Goal: Task Accomplishment & Management: Complete application form

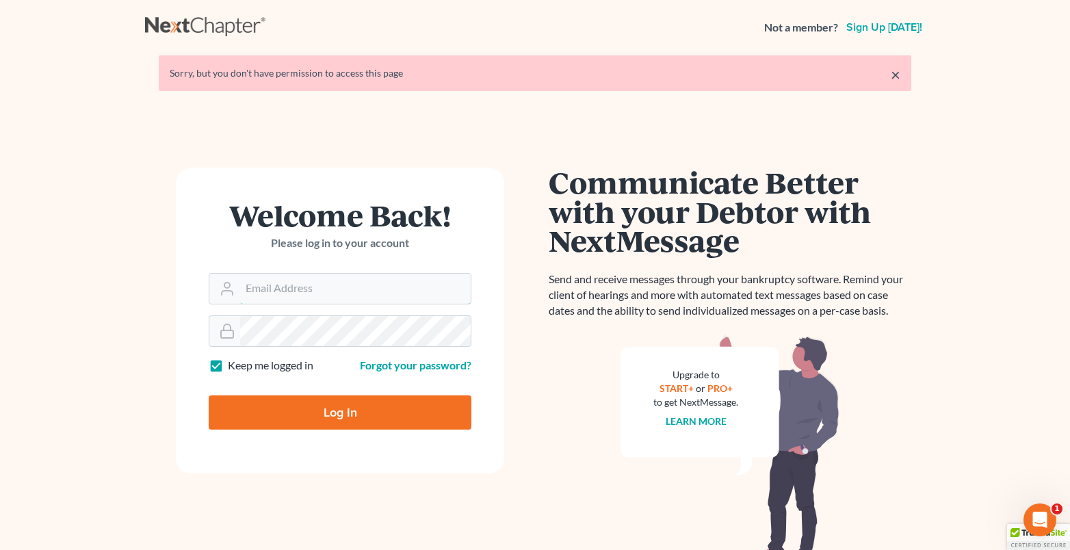
type input "[PERSON_NAME][EMAIL_ADDRESS][DOMAIN_NAME]"
click at [395, 412] on input "Log In" at bounding box center [340, 412] width 263 height 34
type input "Thinking..."
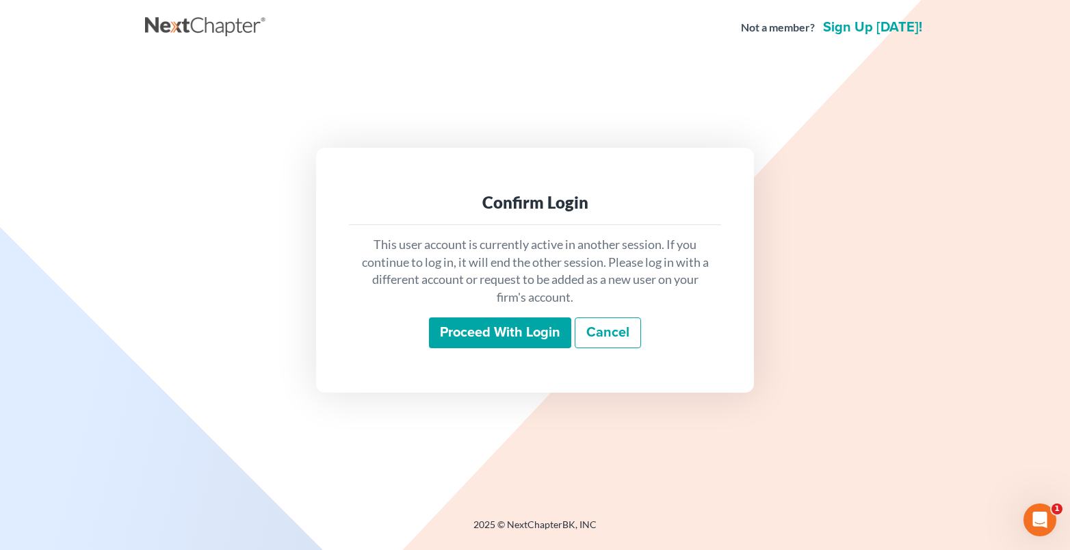
drag, startPoint x: 456, startPoint y: 330, endPoint x: 428, endPoint y: 338, distance: 28.4
click at [456, 331] on input "Proceed with login" at bounding box center [500, 332] width 142 height 31
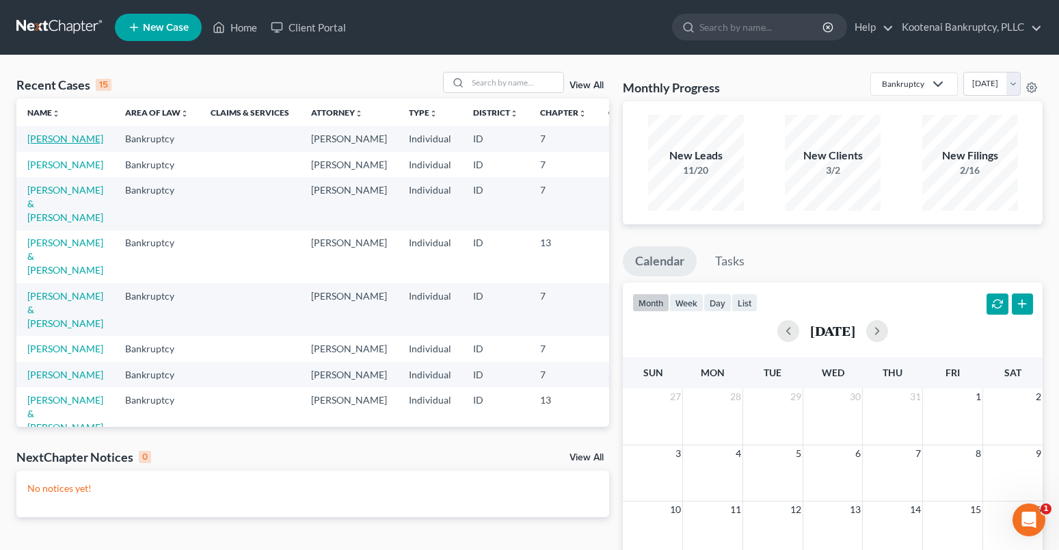
click at [48, 139] on link "[PERSON_NAME]" at bounding box center [65, 139] width 76 height 12
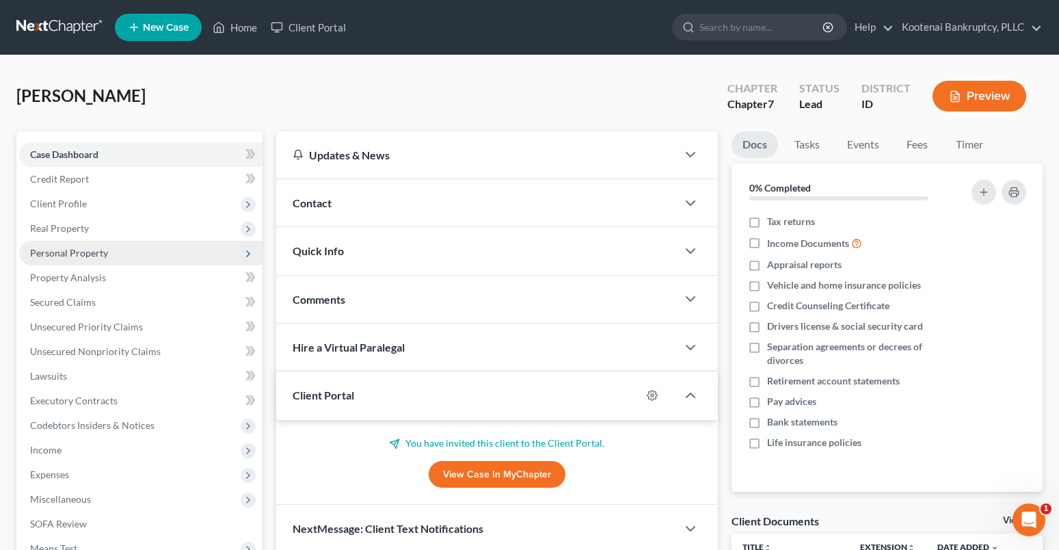
click at [43, 249] on span "Personal Property" at bounding box center [69, 253] width 78 height 12
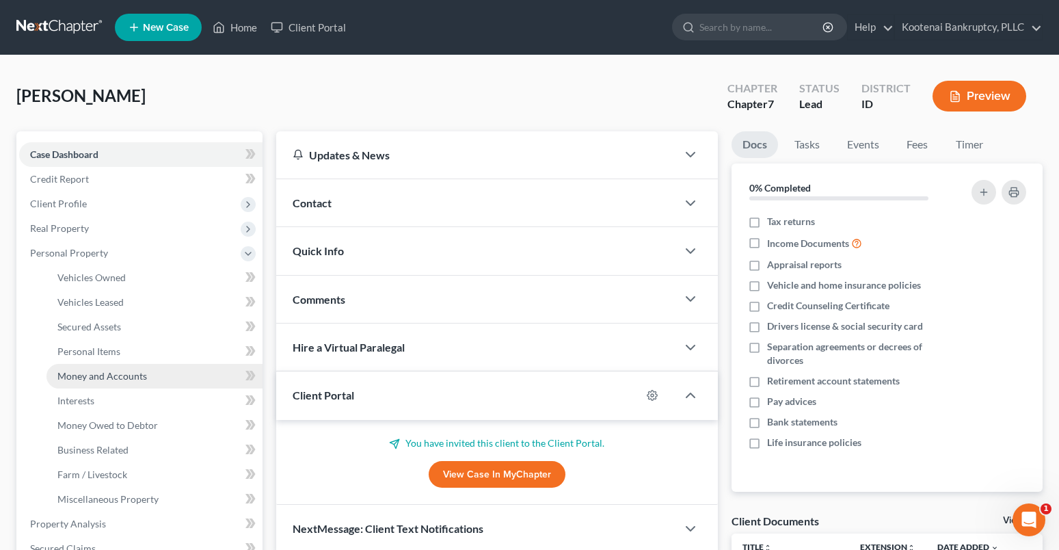
click at [100, 380] on span "Money and Accounts" at bounding box center [102, 376] width 90 height 12
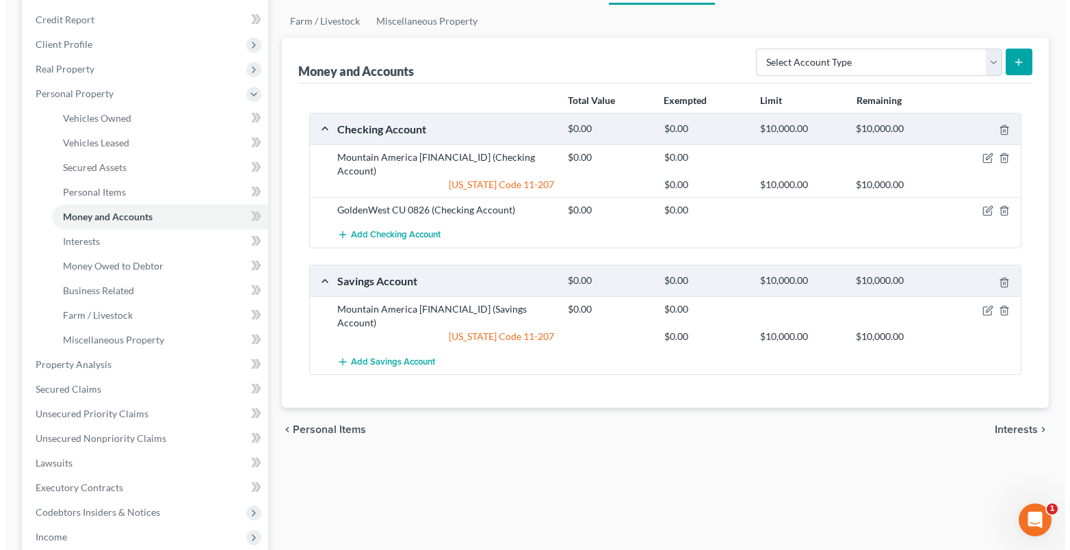
scroll to position [205, 0]
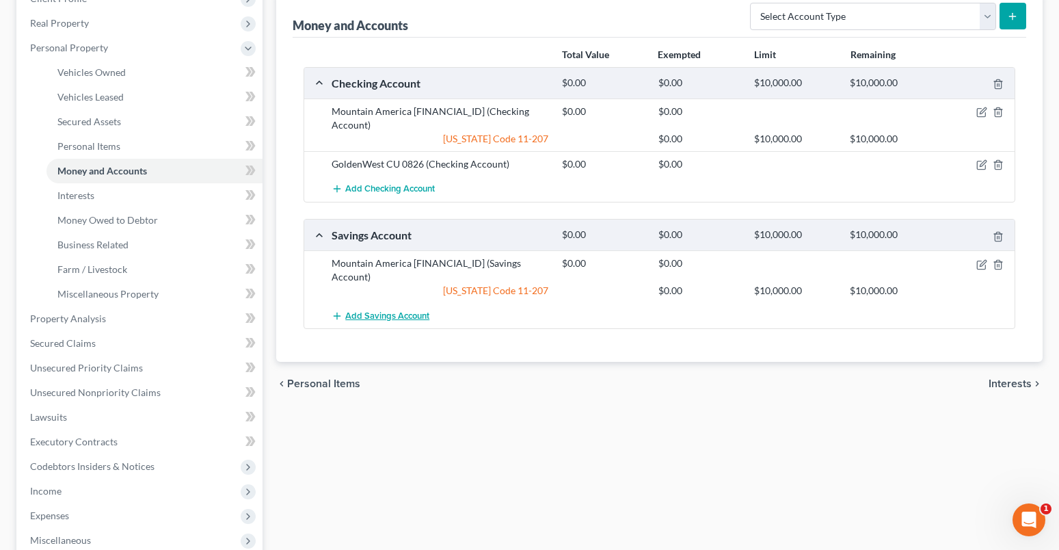
click at [388, 311] on span "Add Savings Account" at bounding box center [387, 316] width 84 height 11
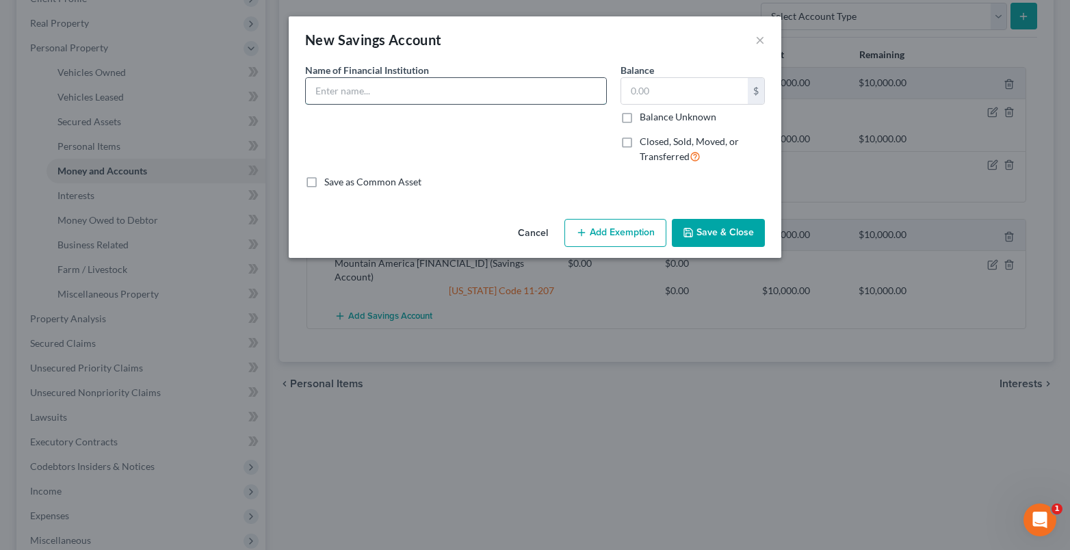
click at [321, 96] on input "text" at bounding box center [456, 91] width 300 height 26
drag, startPoint x: 387, startPoint y: 88, endPoint x: 411, endPoint y: 85, distance: 24.1
click at [411, 85] on input "GoldenWest CU 0826" at bounding box center [456, 91] width 300 height 26
click at [413, 76] on label "Name of Financial Institution *" at bounding box center [367, 70] width 124 height 14
click at [412, 86] on input "GoldenWest CU 0826" at bounding box center [456, 91] width 300 height 26
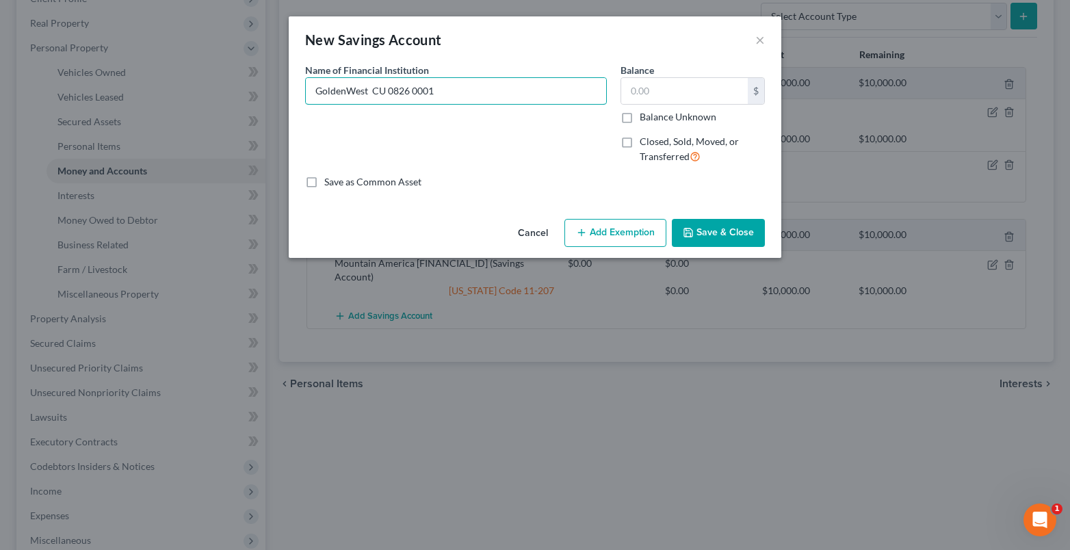
type input "GoldenWest CU 0826 0001"
click at [590, 234] on button "Add Exemption" at bounding box center [615, 233] width 102 height 29
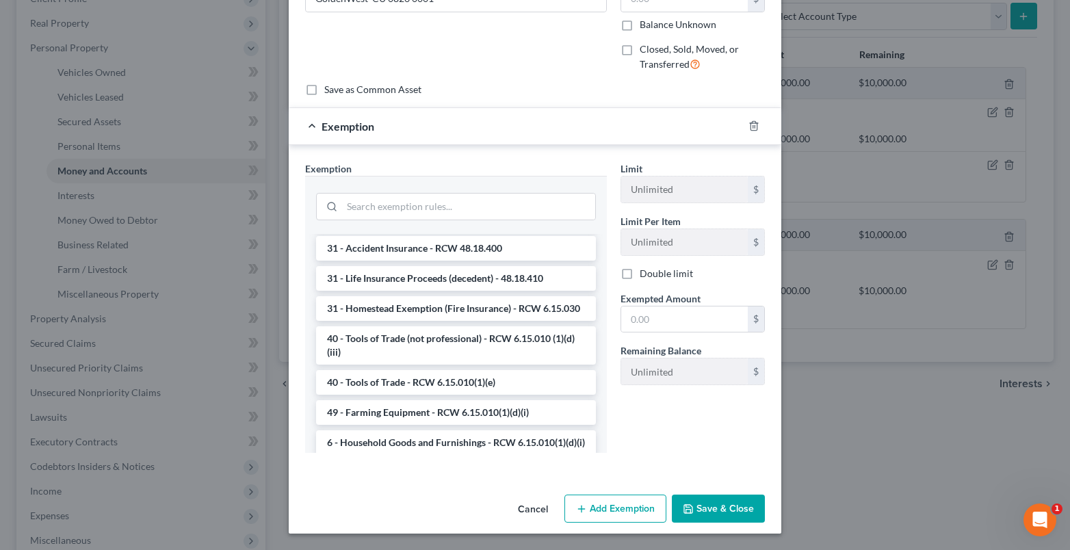
scroll to position [1245, 0]
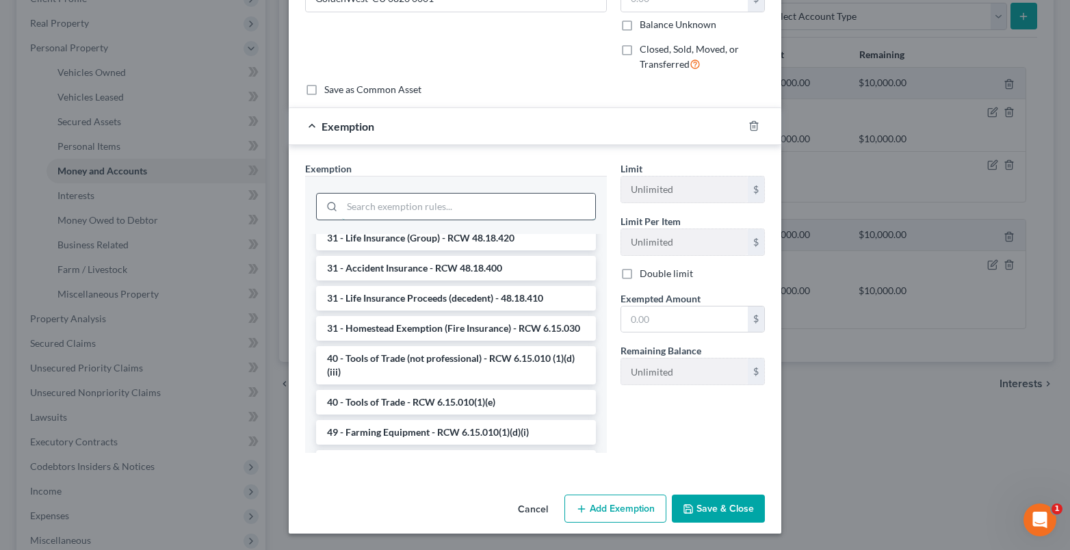
click at [352, 206] on input "search" at bounding box center [468, 207] width 253 height 26
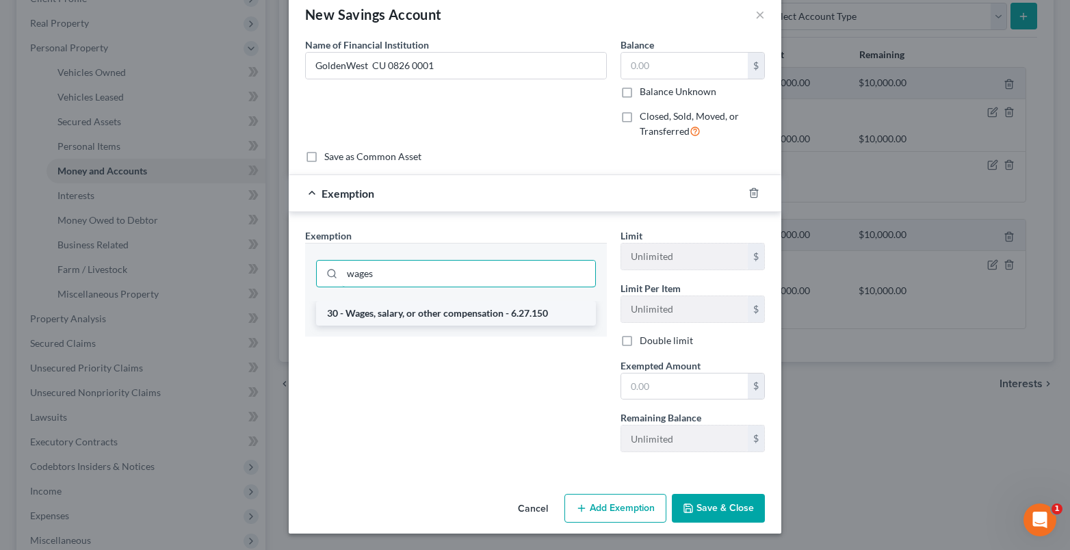
type input "wages"
click at [373, 311] on li "30 - Wages, salary, or other compensation - 6.27.150" at bounding box center [456, 313] width 280 height 25
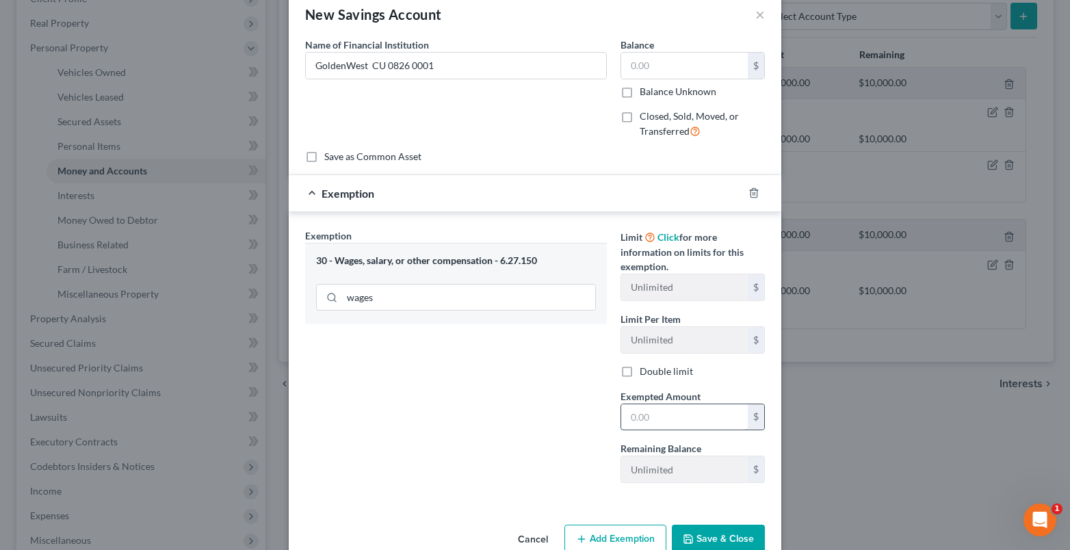
click at [626, 421] on input "text" at bounding box center [684, 417] width 127 height 26
type input "0"
click at [507, 422] on div "Exemption Set must be selected for CA. Exemption * 30 - Wages, salary, or other…" at bounding box center [455, 360] width 315 height 265
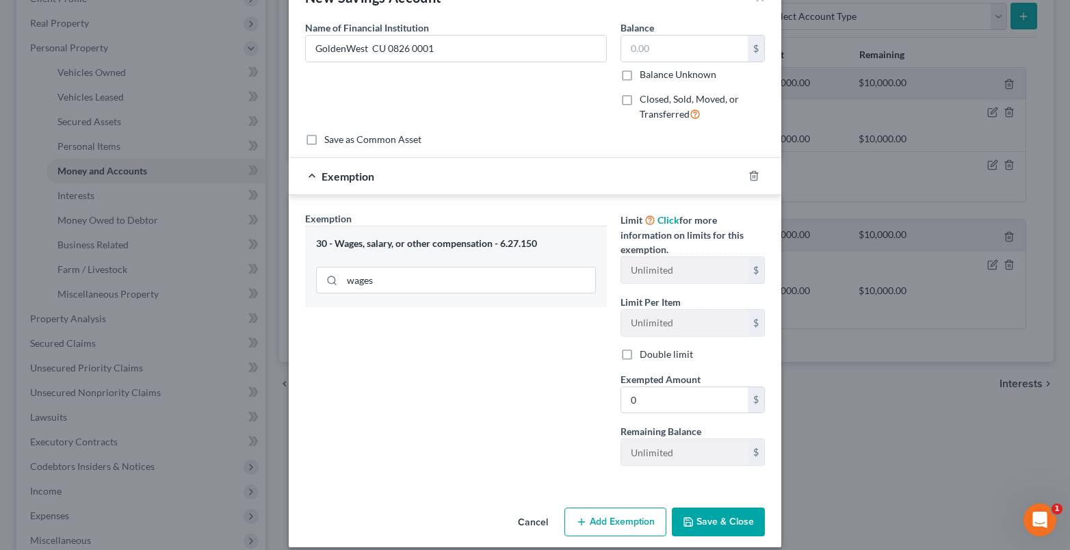
scroll to position [56, 0]
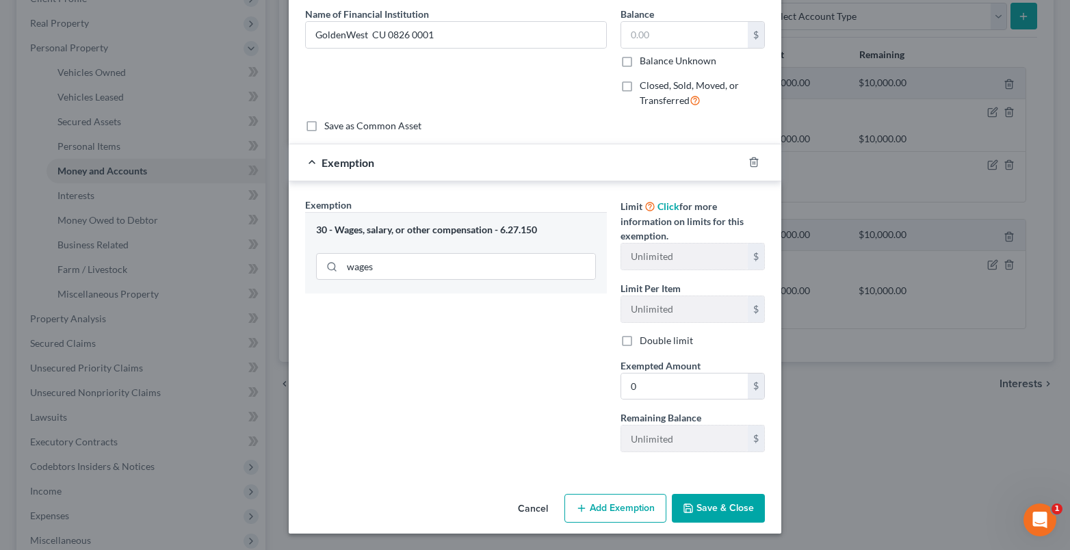
click at [737, 514] on button "Save & Close" at bounding box center [718, 508] width 93 height 29
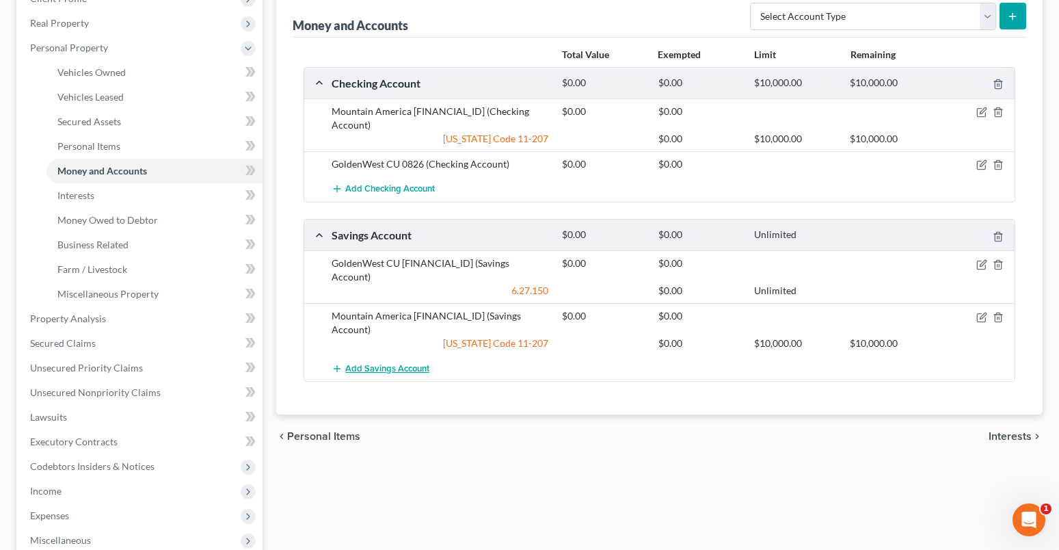
click at [382, 356] on button "Add Savings Account" at bounding box center [381, 368] width 98 height 25
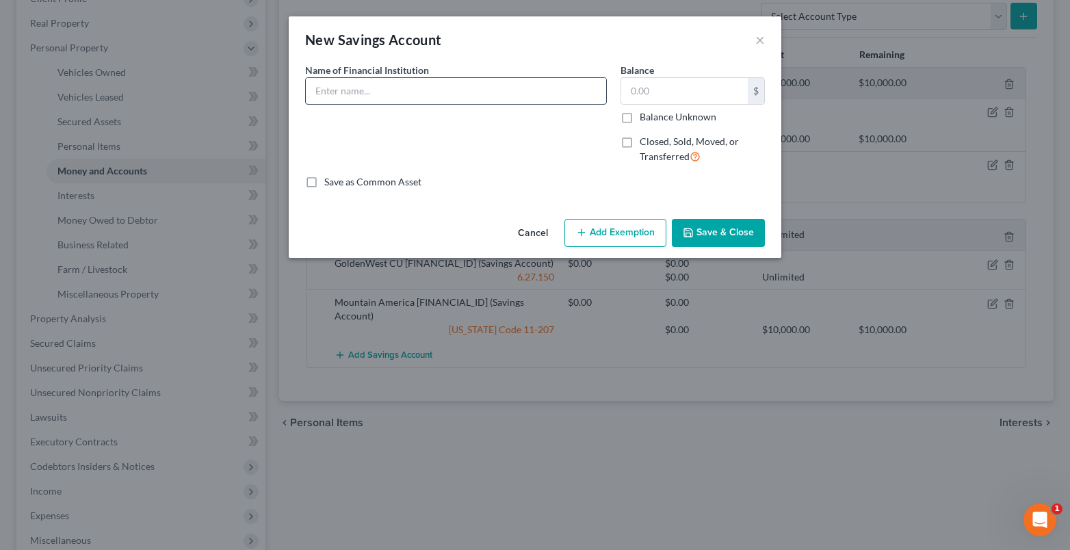
click at [316, 94] on input "text" at bounding box center [456, 91] width 300 height 26
type input "Goldenwest 0826 0039"
click at [636, 96] on input "text" at bounding box center [684, 91] width 127 height 26
type input "0"
click at [647, 239] on button "Add Exemption" at bounding box center [615, 233] width 102 height 29
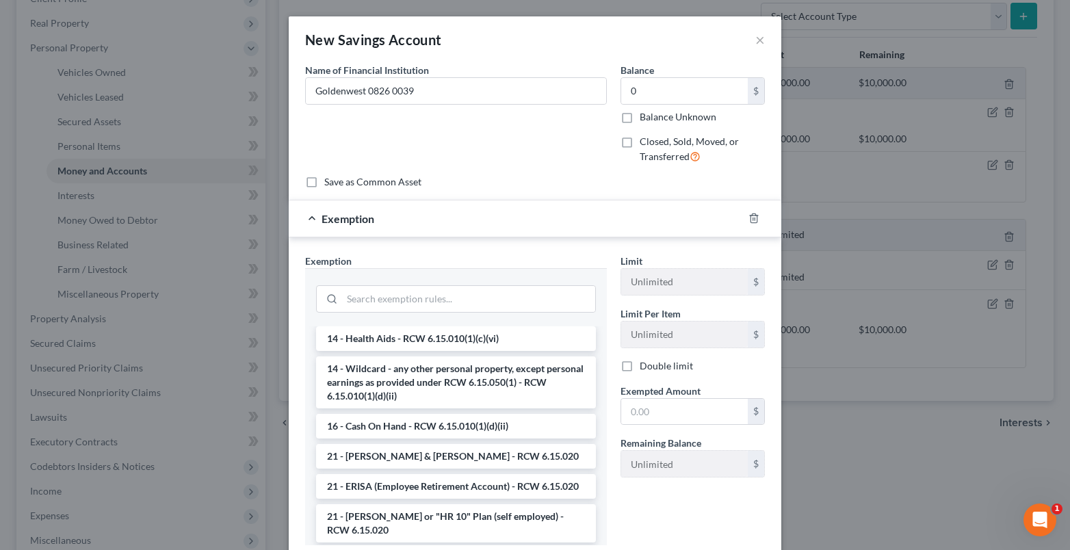
scroll to position [293, 0]
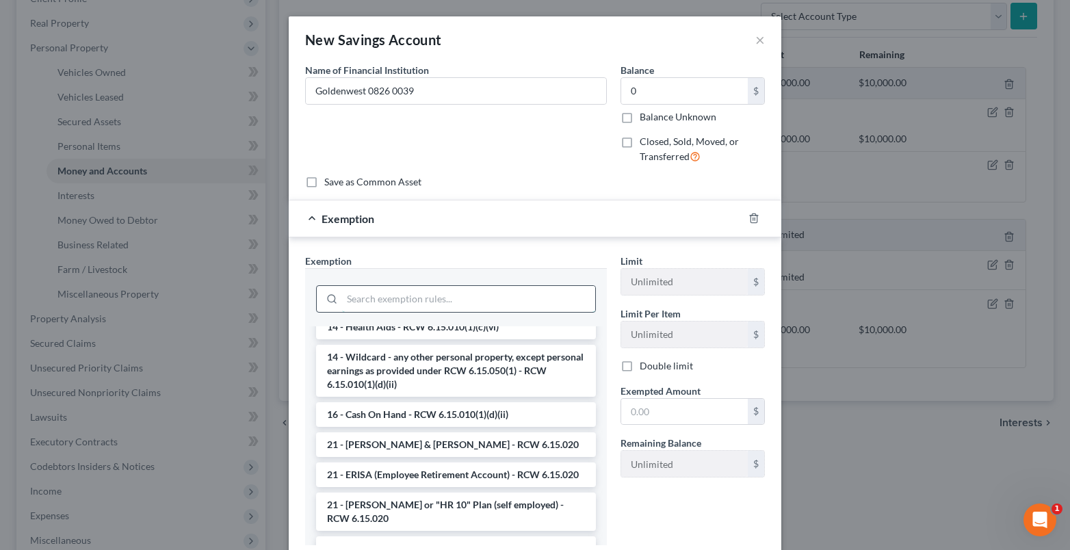
click at [376, 303] on input "search" at bounding box center [468, 299] width 253 height 26
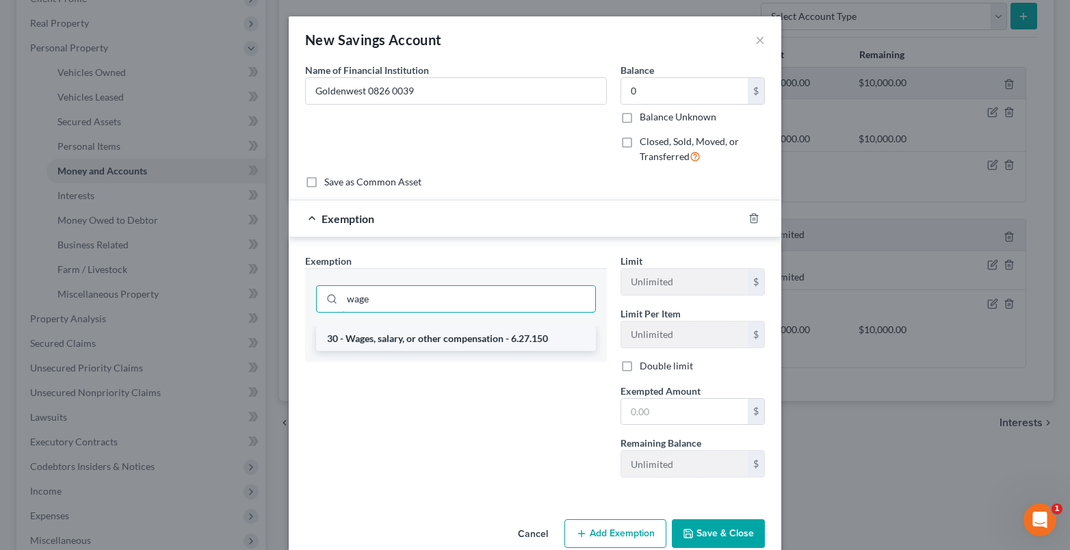
type input "wage"
click at [397, 338] on li "30 - Wages, salary, or other compensation - 6.27.150" at bounding box center [456, 338] width 280 height 25
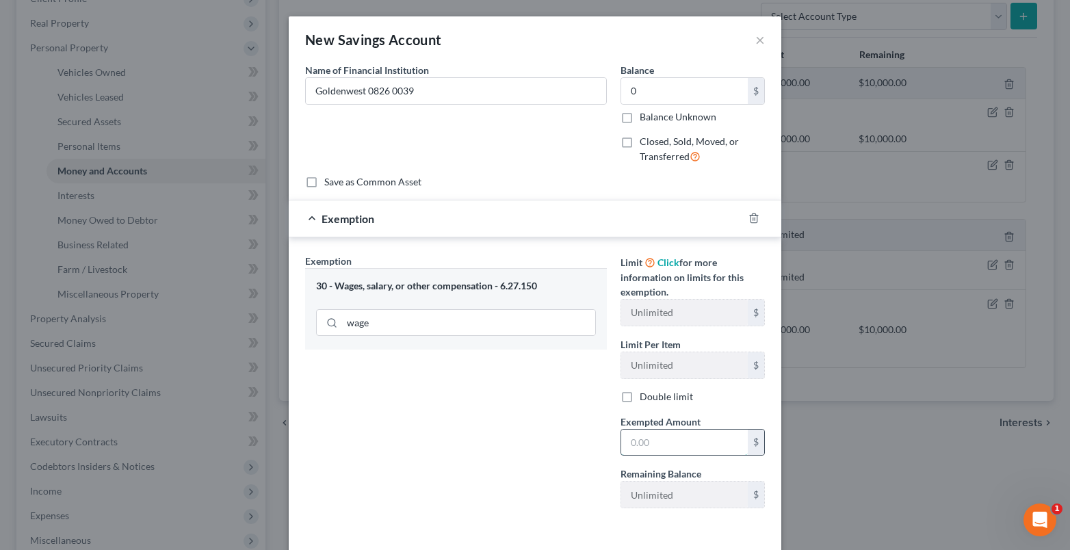
drag, startPoint x: 646, startPoint y: 452, endPoint x: 637, endPoint y: 447, distance: 10.4
click at [644, 451] on input "text" at bounding box center [684, 443] width 127 height 26
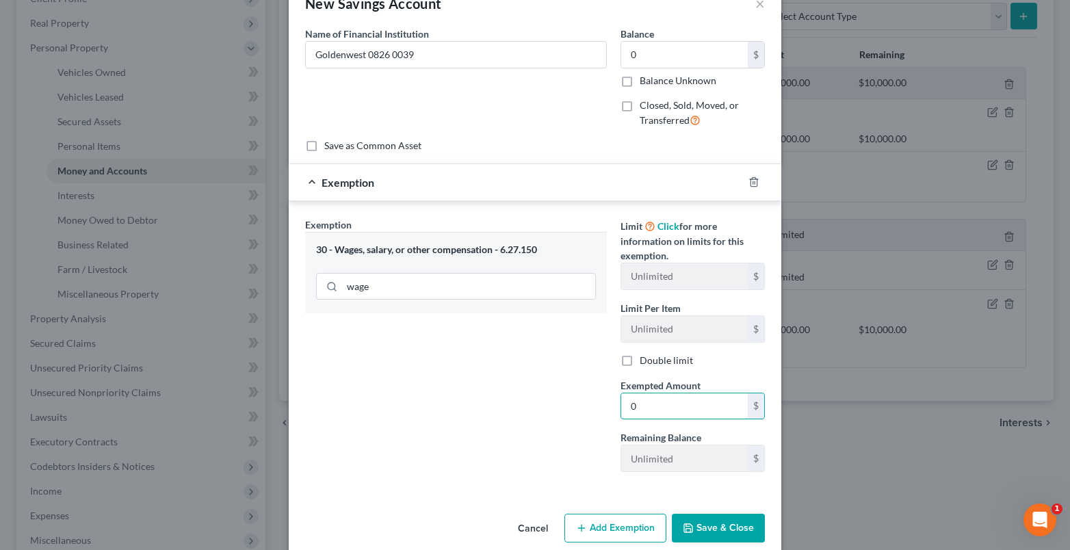
scroll to position [56, 0]
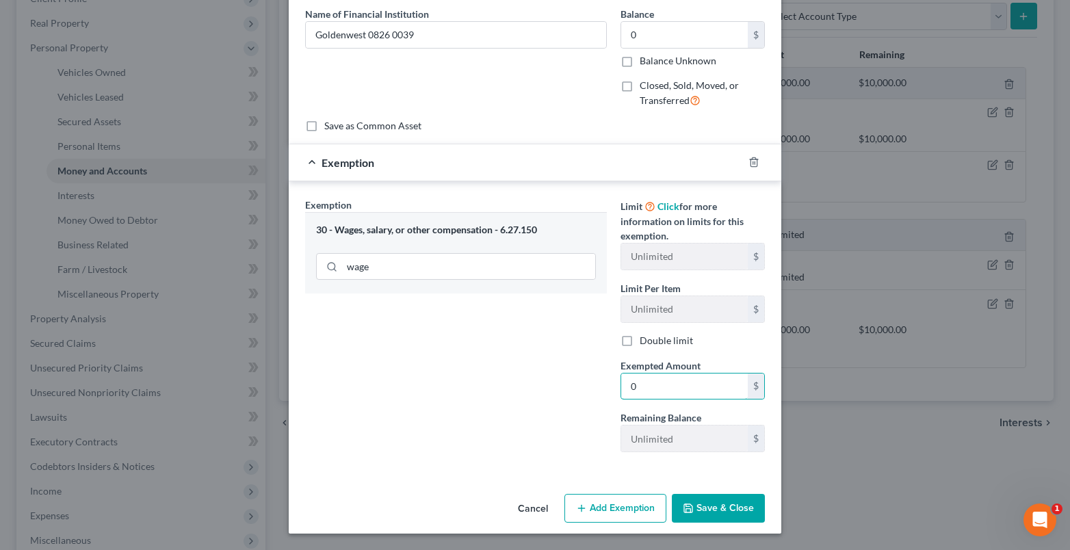
type input "0"
click at [736, 499] on button "Save & Close" at bounding box center [718, 508] width 93 height 29
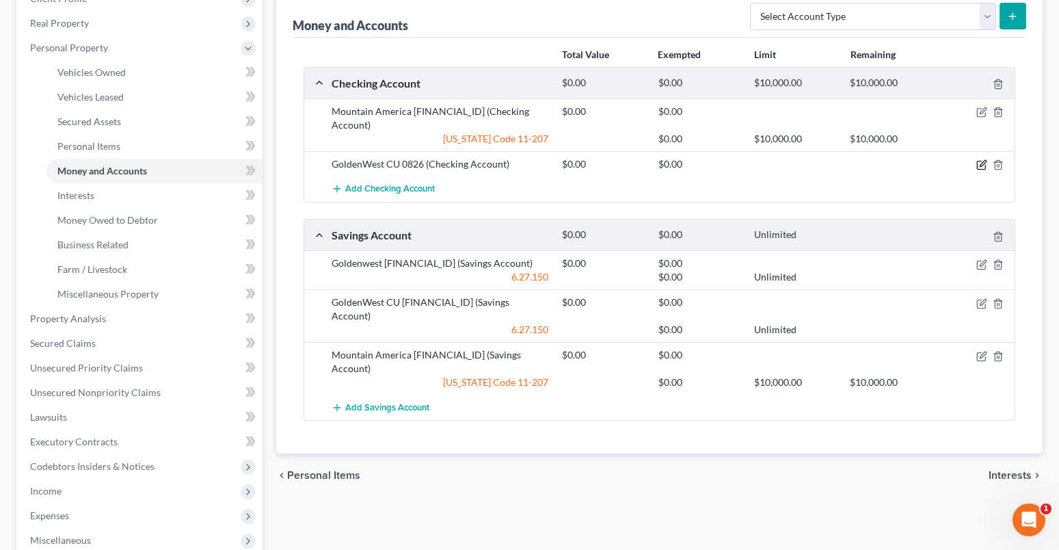
click at [982, 159] on icon "button" at bounding box center [982, 164] width 11 height 11
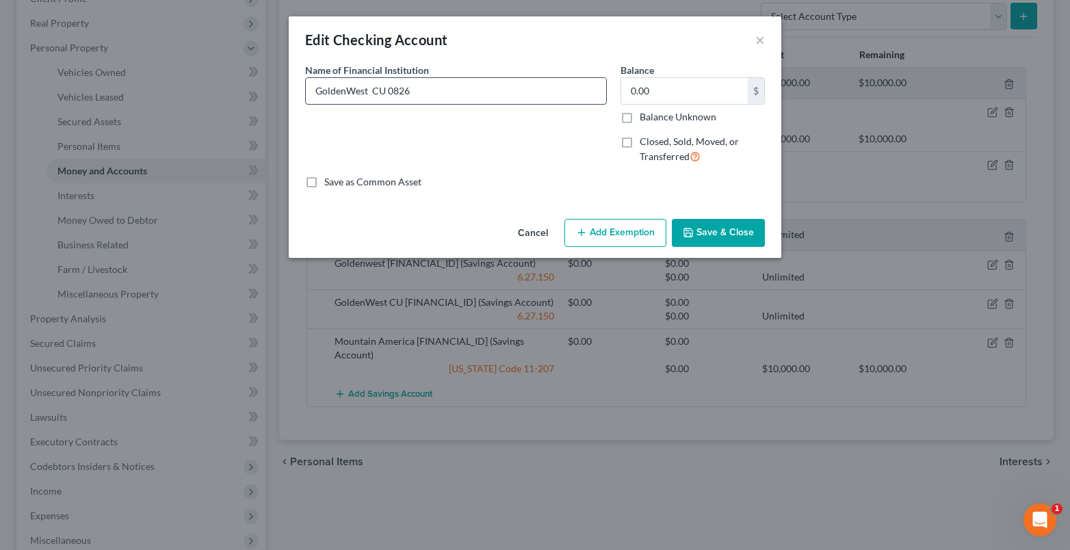
click at [424, 88] on input "GoldenWest CU 0826" at bounding box center [456, 91] width 300 height 26
type input "GoldenWest CU 0826 0090"
click at [625, 239] on button "Add Exemption" at bounding box center [615, 233] width 102 height 29
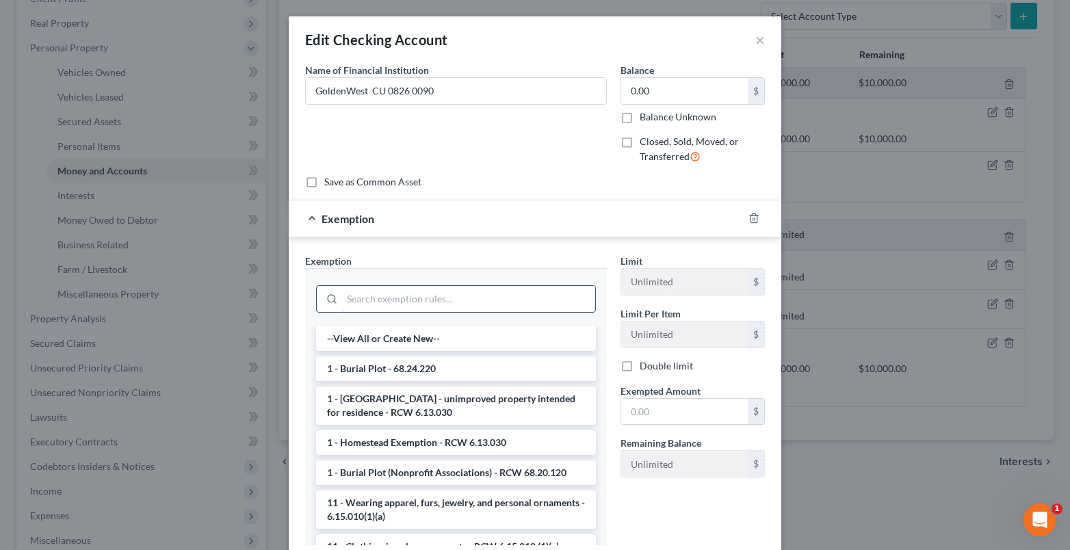
click at [362, 307] on input "search" at bounding box center [468, 299] width 253 height 26
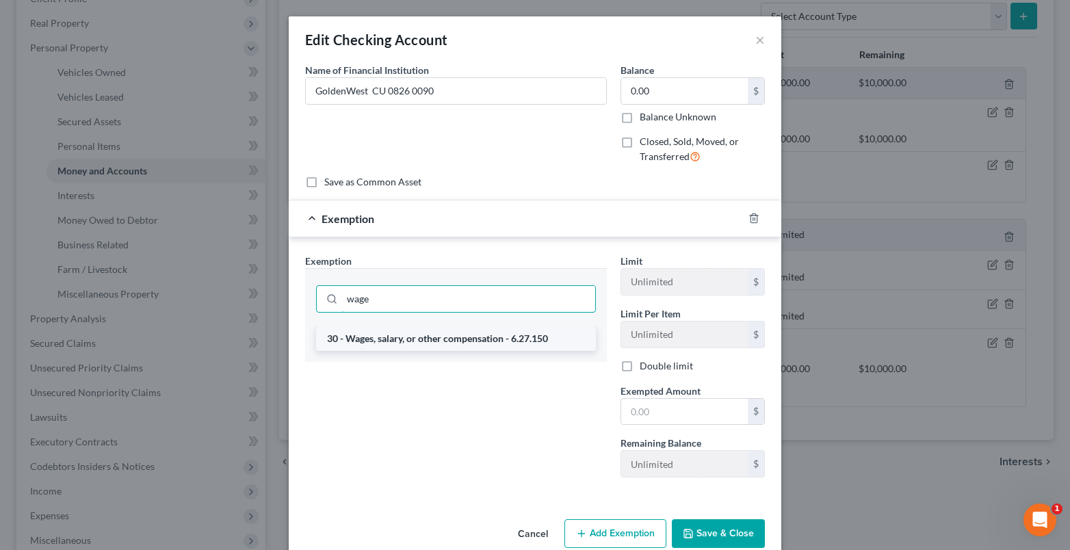
type input "wage"
click at [420, 344] on li "30 - Wages, salary, or other compensation - 6.27.150" at bounding box center [456, 338] width 280 height 25
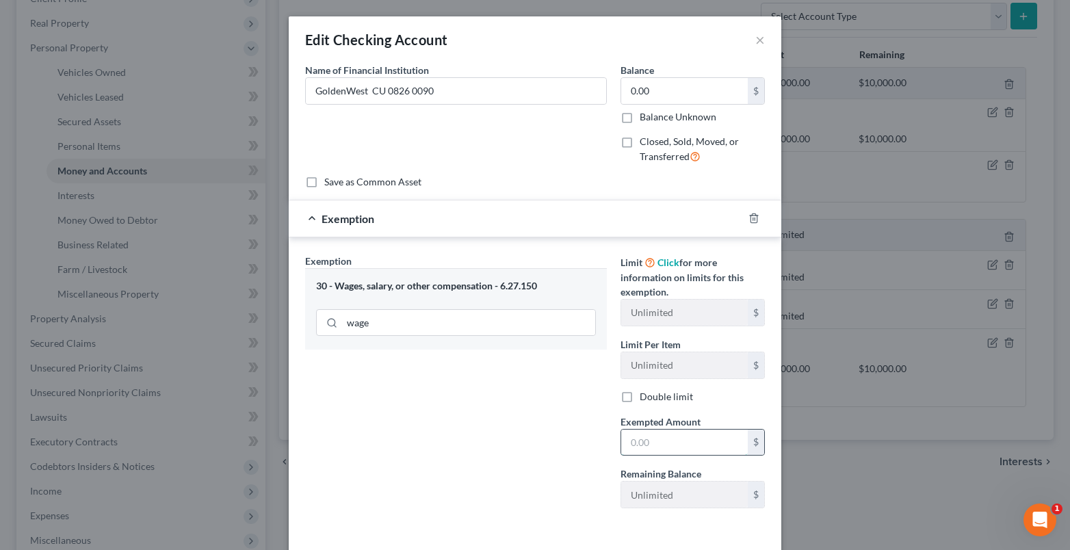
click at [637, 441] on input "text" at bounding box center [684, 443] width 127 height 26
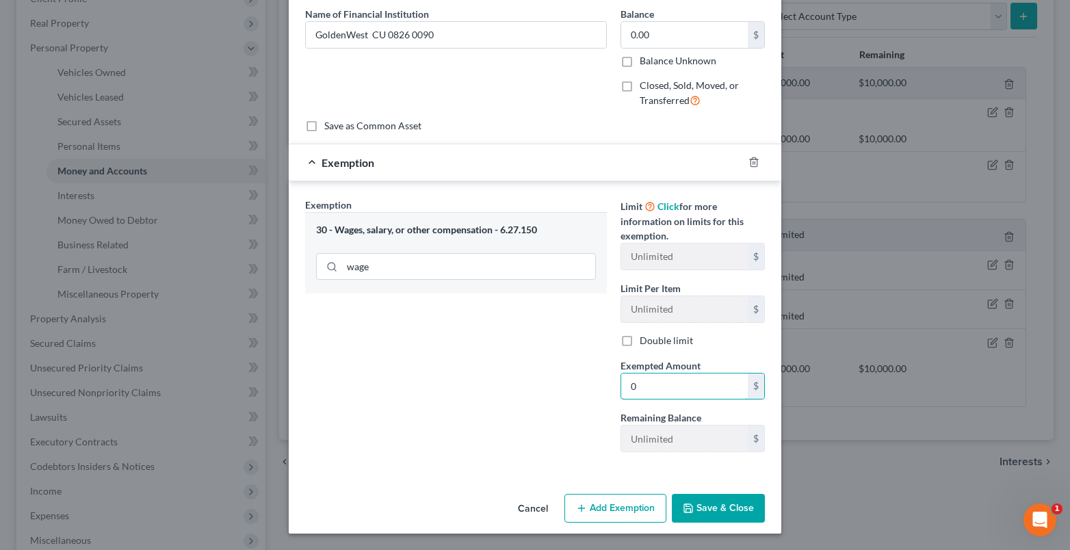
type input "0"
click at [672, 500] on button "Save & Close" at bounding box center [718, 508] width 93 height 29
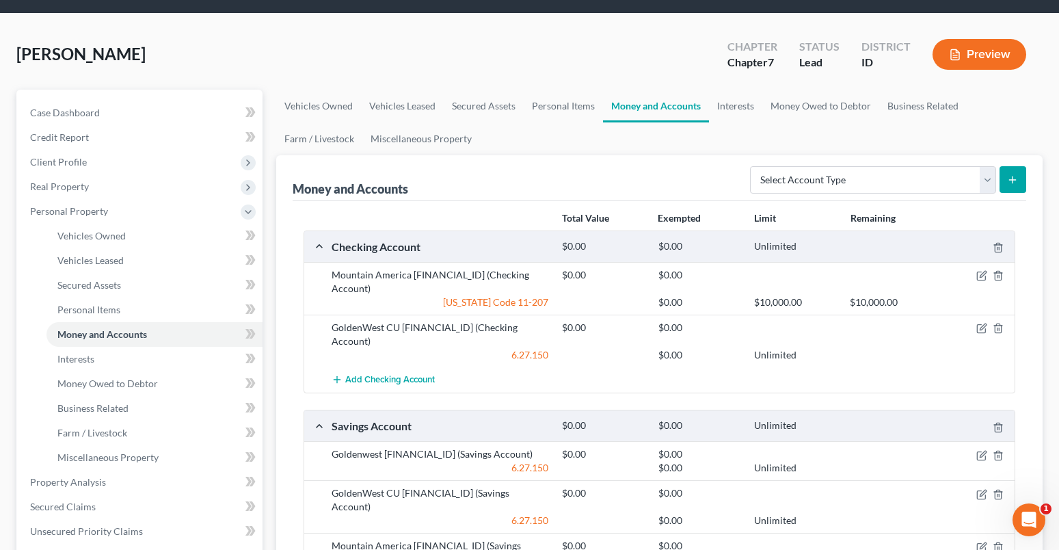
scroll to position [0, 0]
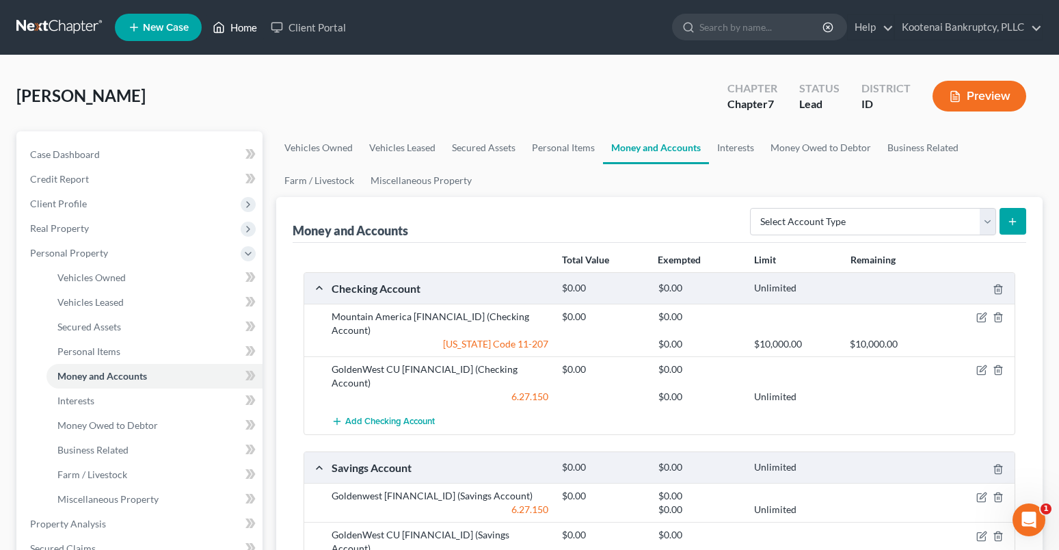
click at [237, 23] on link "Home" at bounding box center [235, 27] width 58 height 25
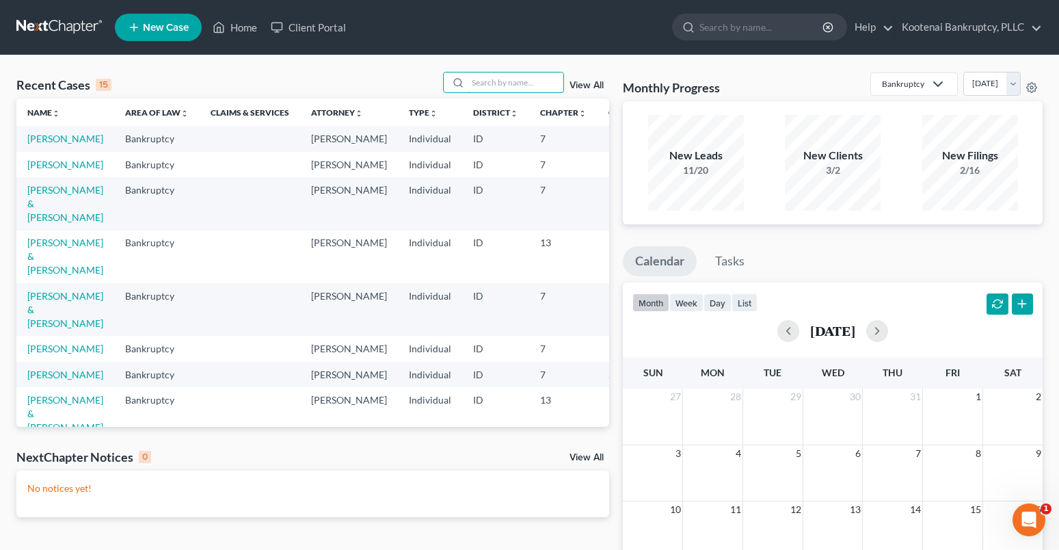
drag, startPoint x: 518, startPoint y: 81, endPoint x: 486, endPoint y: 53, distance: 42.7
click at [503, 81] on input "search" at bounding box center [516, 82] width 96 height 20
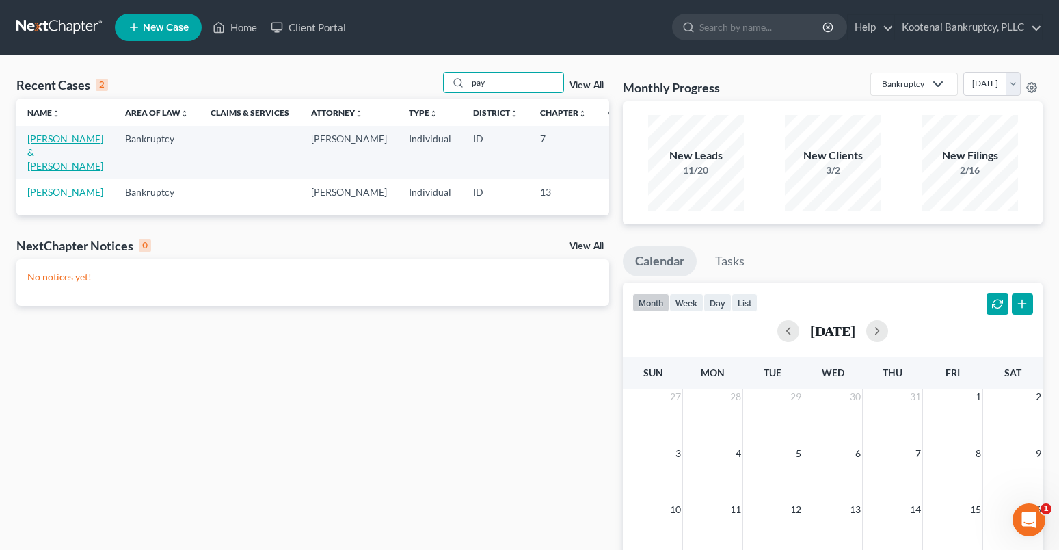
type input "pay"
click at [54, 141] on link "[PERSON_NAME] & [PERSON_NAME]" at bounding box center [65, 152] width 76 height 39
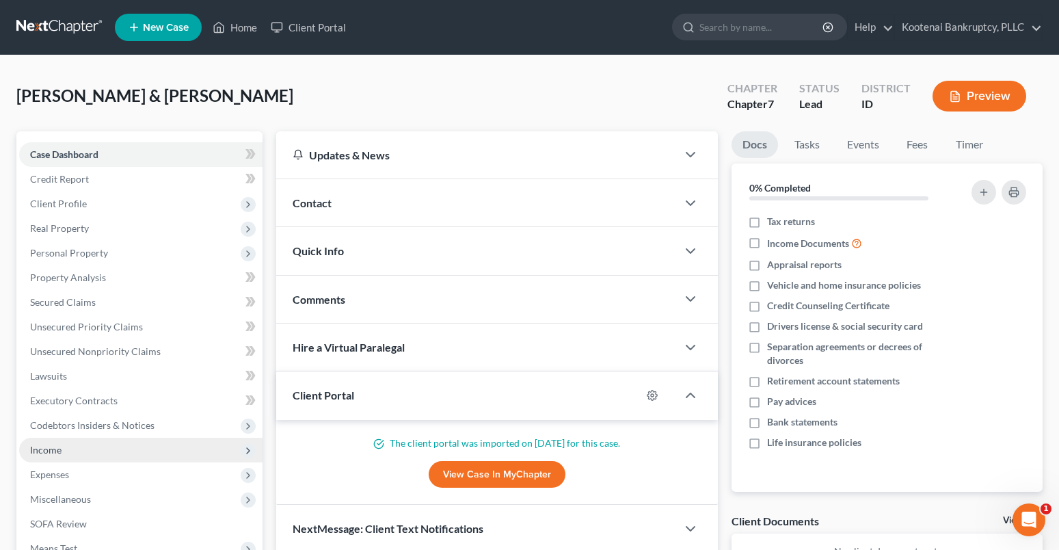
click at [49, 447] on span "Income" at bounding box center [45, 450] width 31 height 12
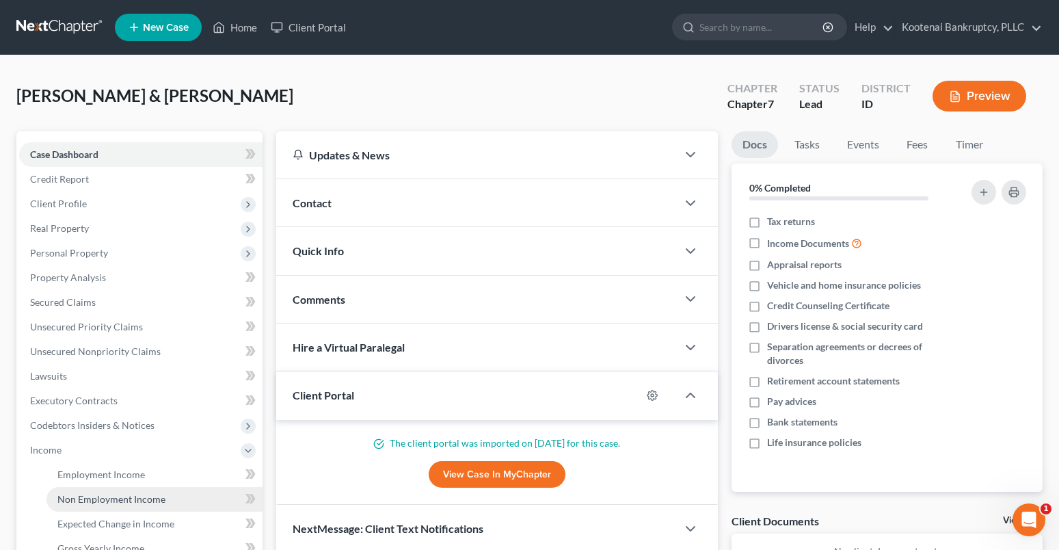
click at [86, 499] on span "Non Employment Income" at bounding box center [111, 499] width 108 height 12
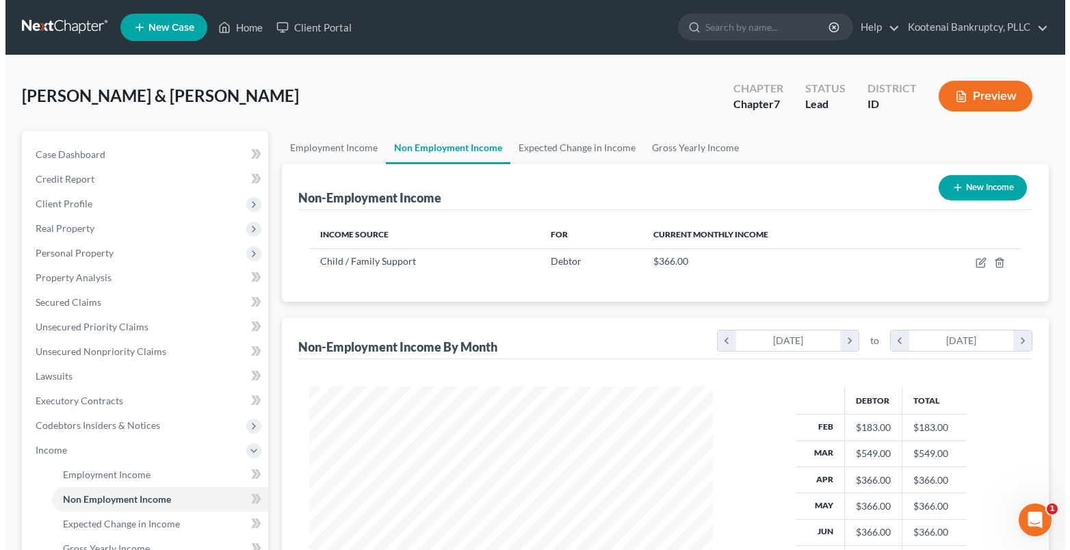
scroll to position [246, 432]
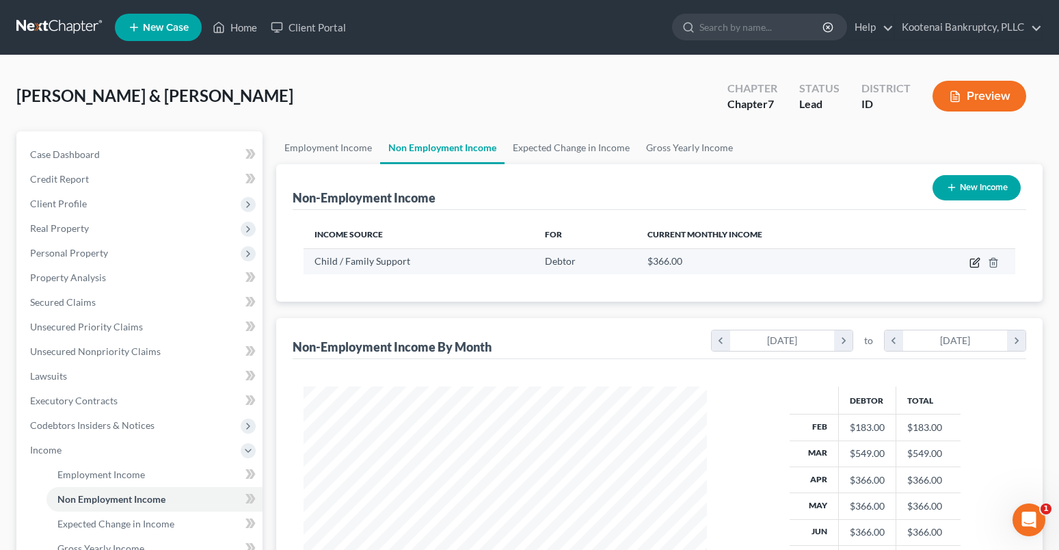
click at [974, 260] on icon "button" at bounding box center [975, 262] width 11 height 11
select select "7"
select select "1"
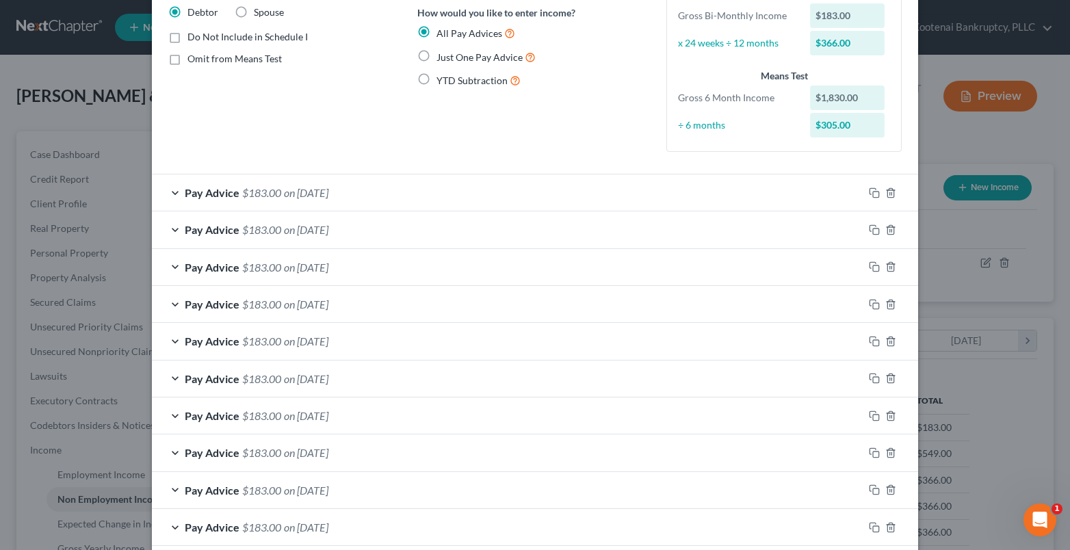
scroll to position [181, 0]
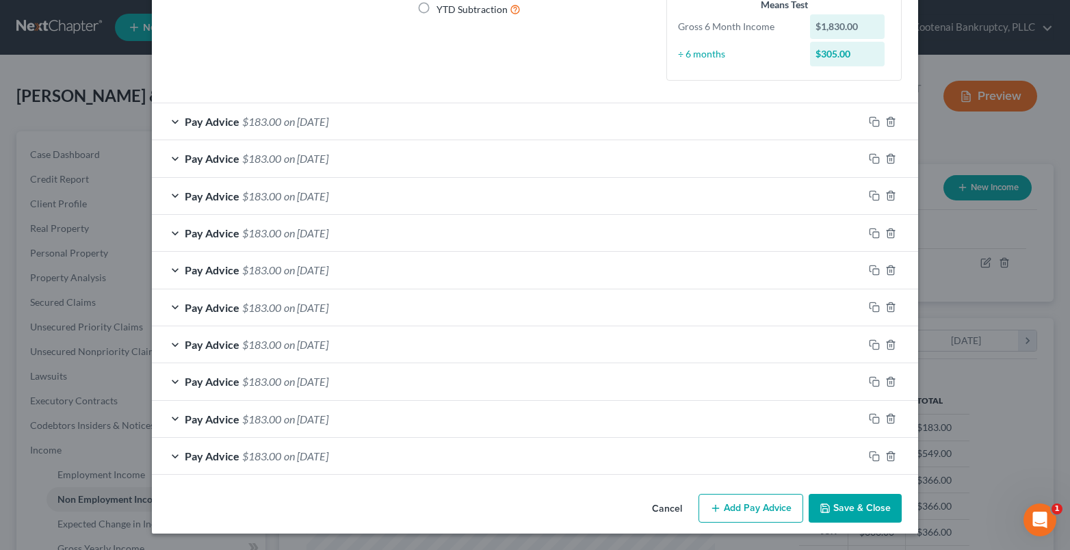
click at [766, 505] on button "Add Pay Advice" at bounding box center [750, 508] width 105 height 29
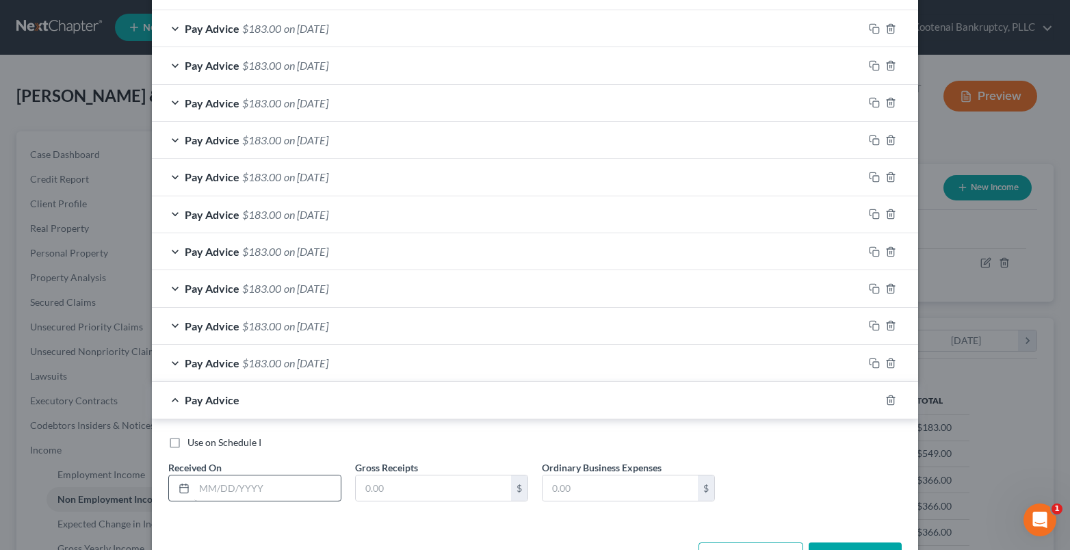
scroll to position [323, 0]
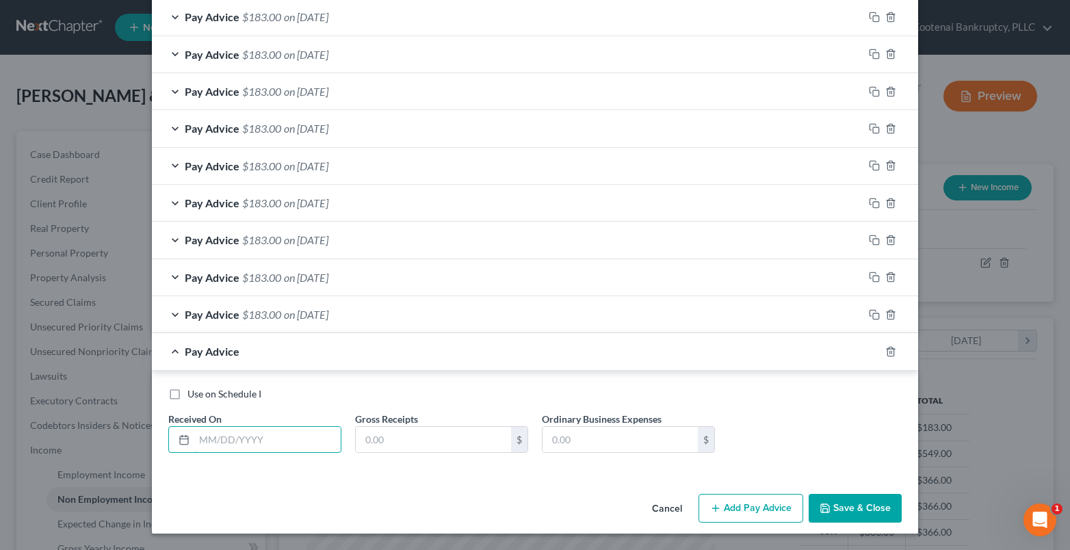
drag, startPoint x: 209, startPoint y: 443, endPoint x: 198, endPoint y: 417, distance: 28.5
click at [209, 443] on input "text" at bounding box center [267, 440] width 146 height 26
type input "[DATE]"
click at [391, 458] on div "Use on Schedule I Received On * 07/21/2025 Gross Receipts $ Ordinary Business E…" at bounding box center [534, 425] width 747 height 77
drag, startPoint x: 378, startPoint y: 443, endPoint x: 369, endPoint y: 443, distance: 9.6
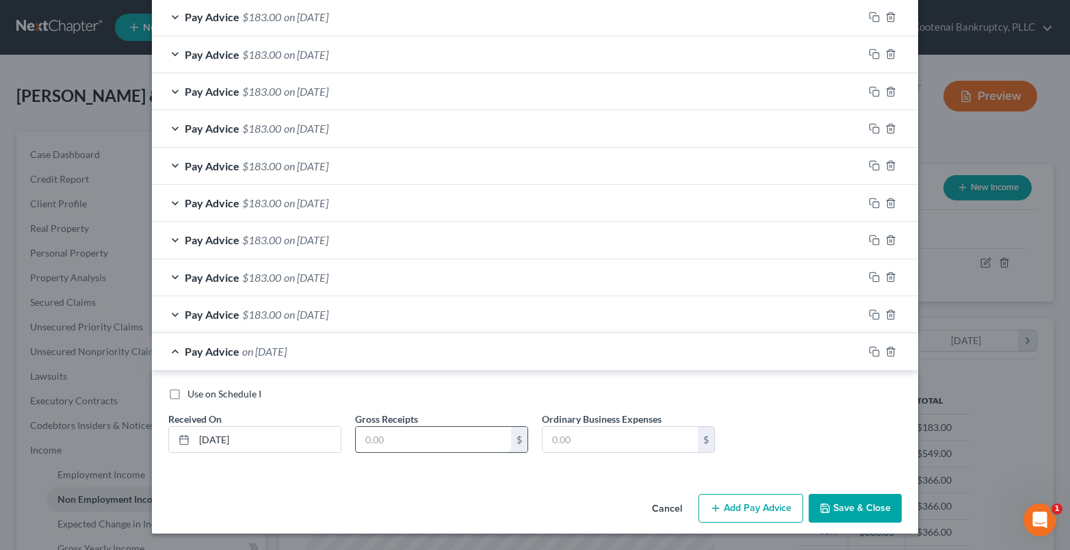
click at [369, 445] on input "text" at bounding box center [433, 440] width 155 height 26
type input "183.00"
click at [753, 503] on button "Add Pay Advice" at bounding box center [750, 508] width 105 height 29
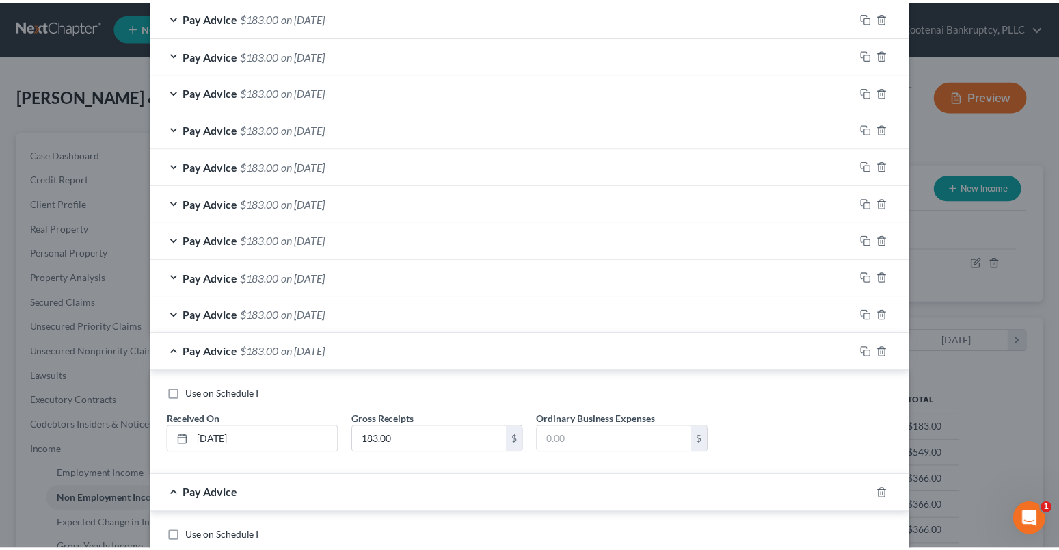
scroll to position [465, 0]
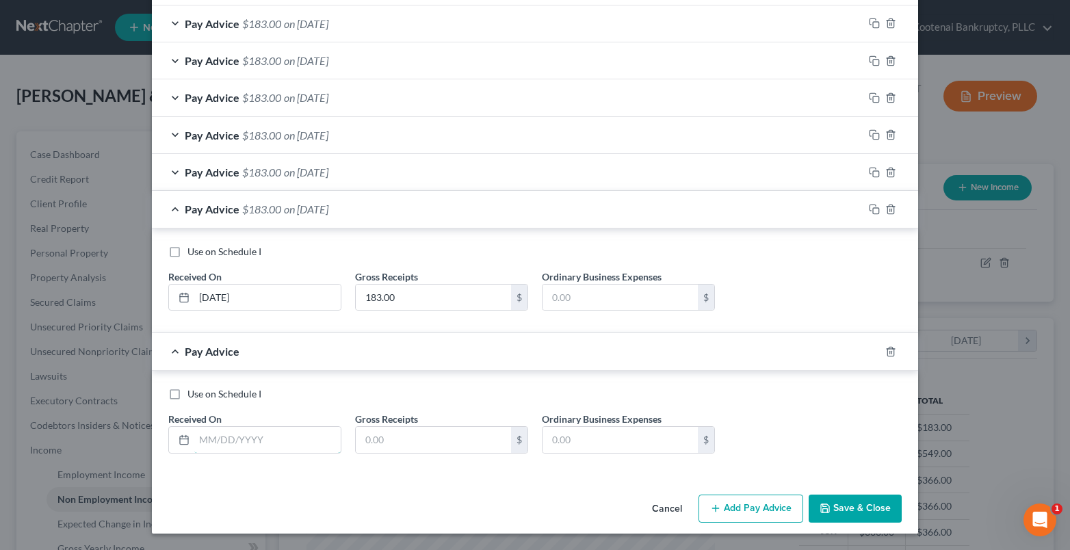
drag, startPoint x: 227, startPoint y: 448, endPoint x: 217, endPoint y: 453, distance: 11.6
click at [222, 450] on input "text" at bounding box center [267, 440] width 146 height 26
type input "07/08/2025"
drag, startPoint x: 426, startPoint y: 438, endPoint x: 420, endPoint y: 442, distance: 7.0
click at [420, 442] on input "text" at bounding box center [433, 440] width 155 height 26
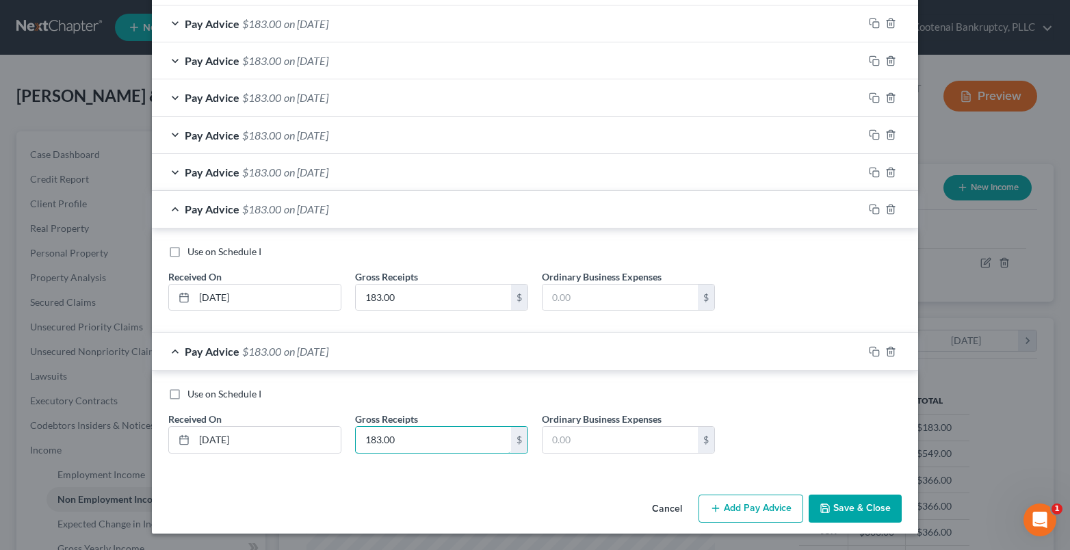
type input "183.00"
drag, startPoint x: 886, startPoint y: 506, endPoint x: 863, endPoint y: 503, distance: 23.5
click at [884, 507] on button "Save & Close" at bounding box center [854, 508] width 93 height 29
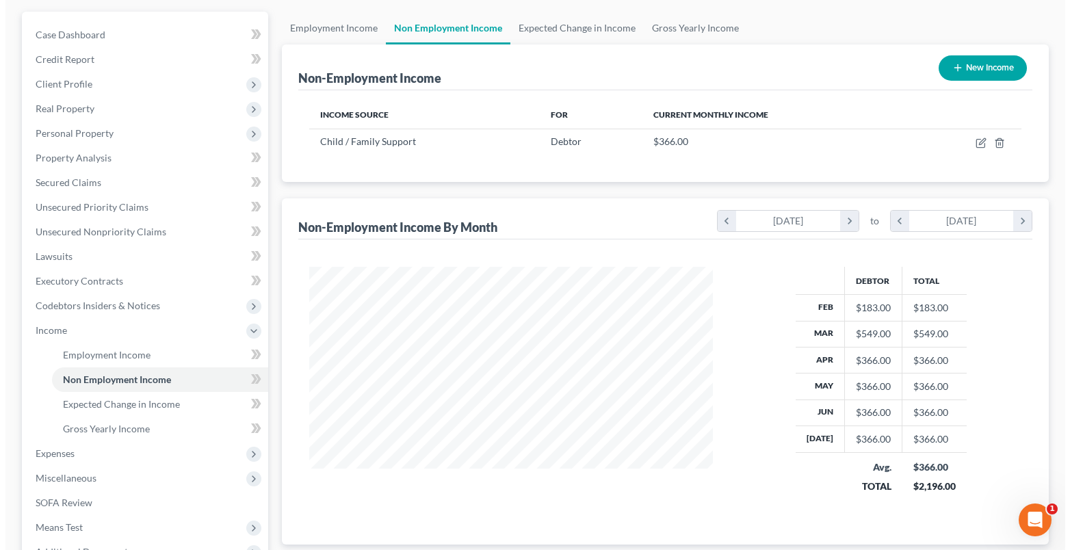
scroll to position [0, 0]
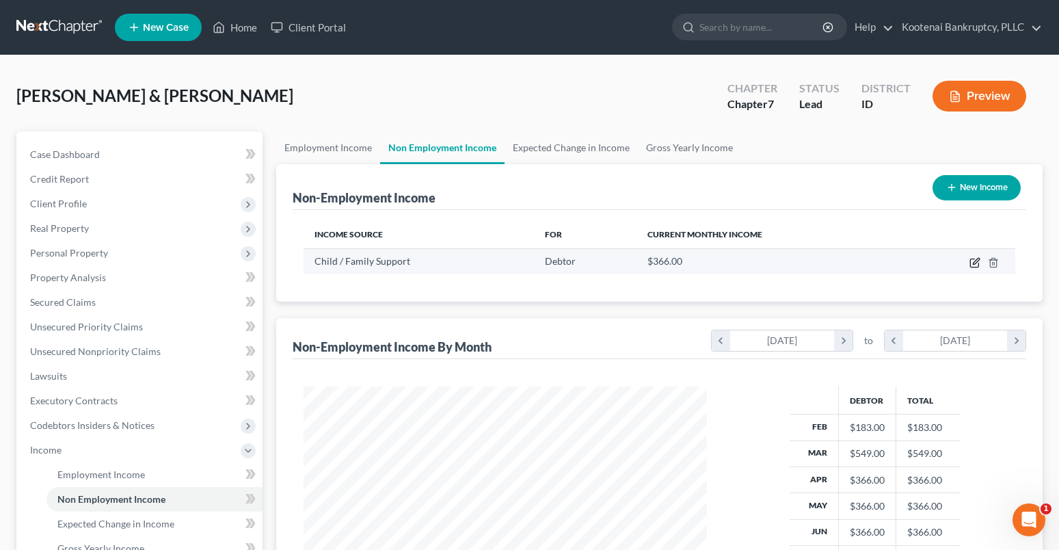
click at [973, 262] on icon "button" at bounding box center [975, 262] width 11 height 11
select select "7"
select select "1"
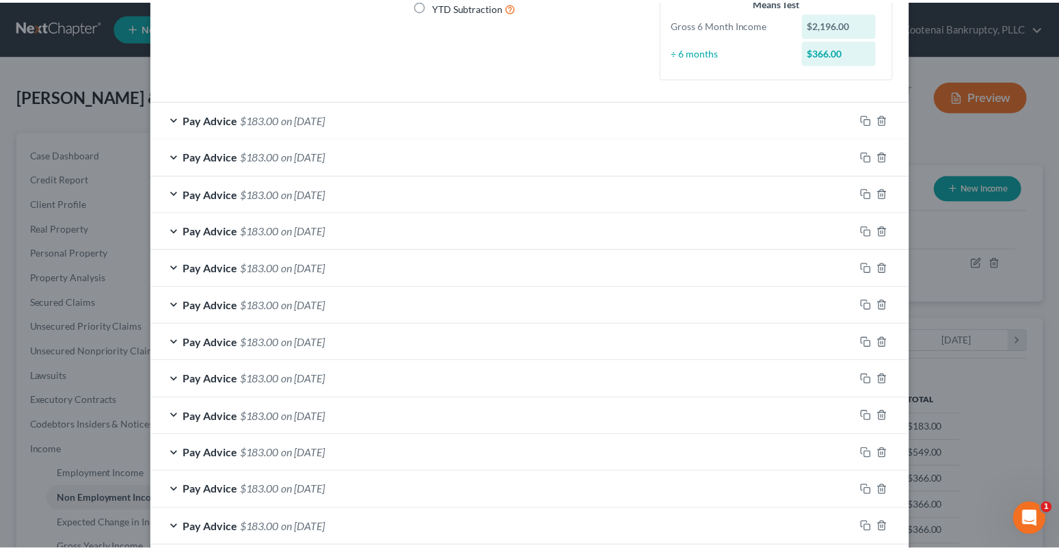
scroll to position [256, 0]
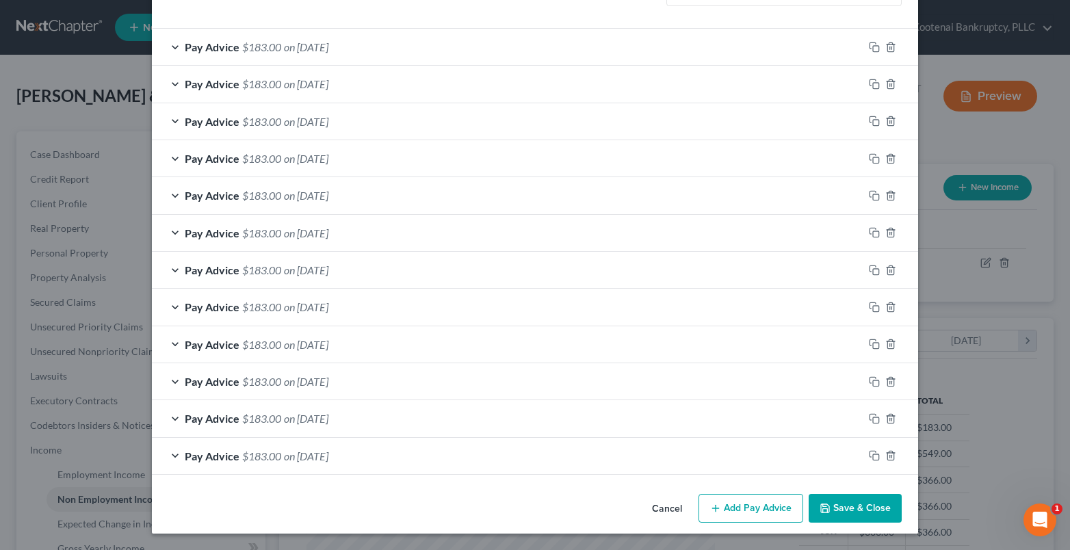
click at [871, 510] on button "Save & Close" at bounding box center [854, 508] width 93 height 29
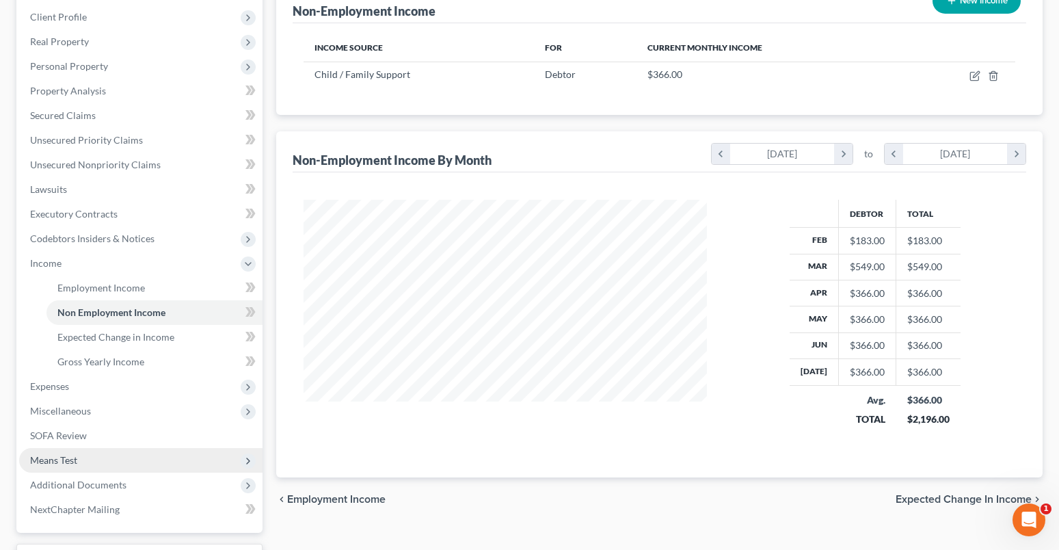
scroll to position [300, 0]
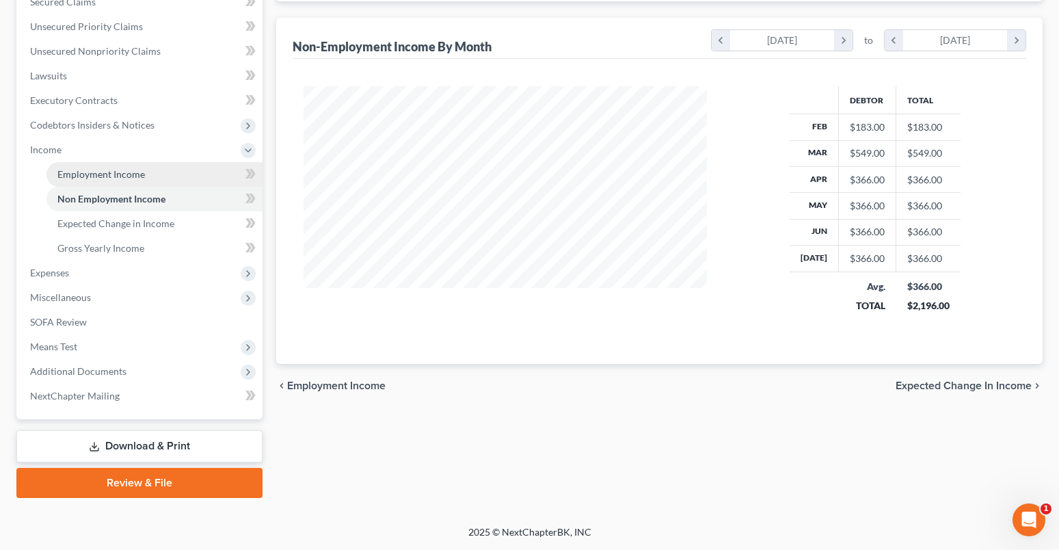
click at [102, 179] on span "Employment Income" at bounding box center [101, 174] width 88 height 12
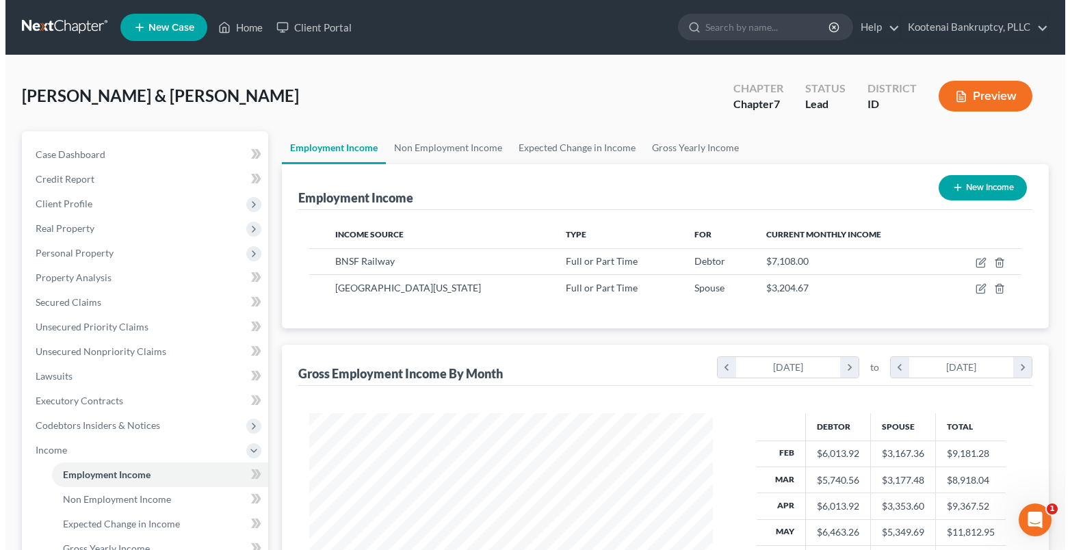
scroll to position [246, 432]
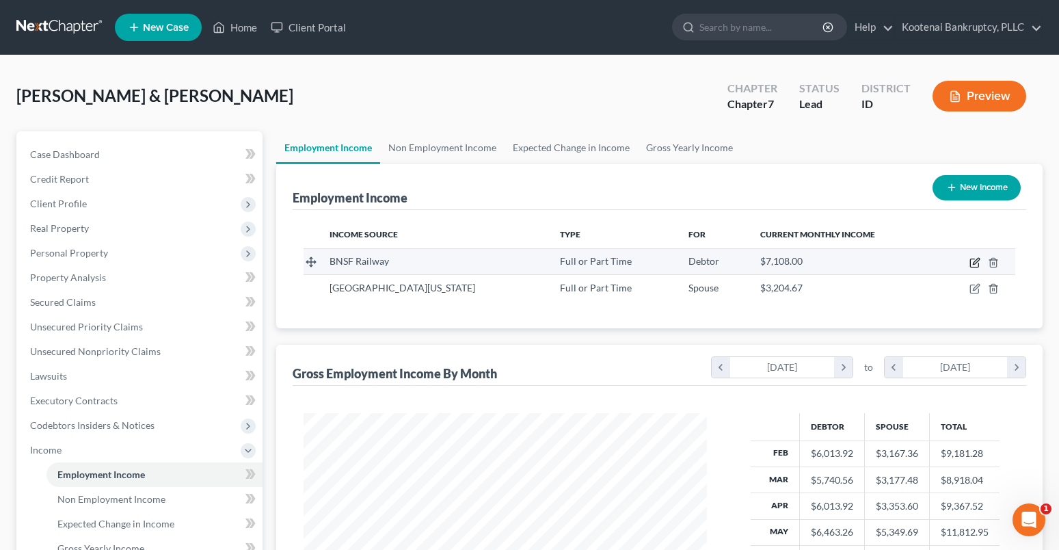
click at [971, 267] on icon "button" at bounding box center [975, 263] width 8 height 8
select select "0"
select select "17"
select select "1"
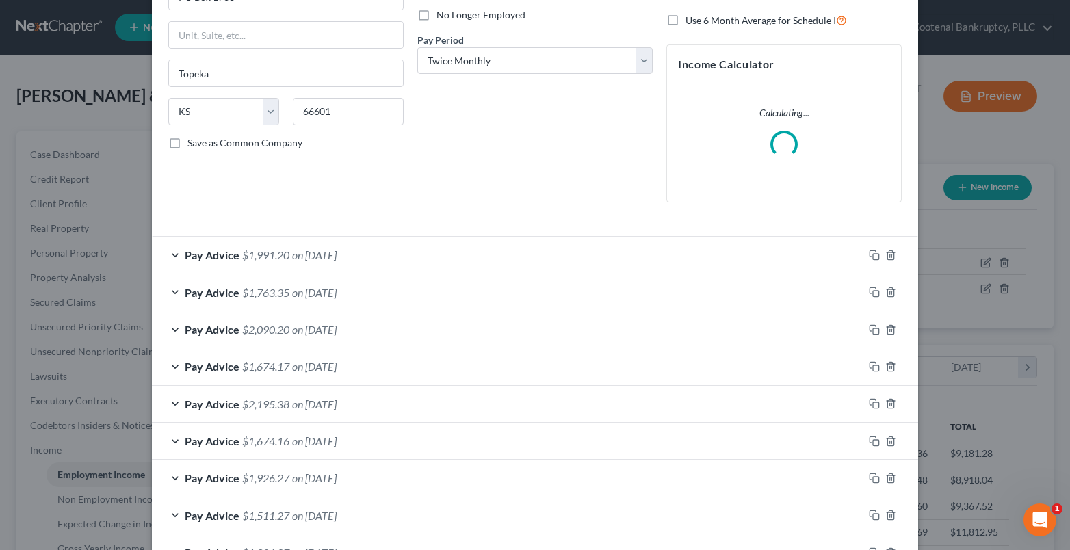
scroll to position [205, 0]
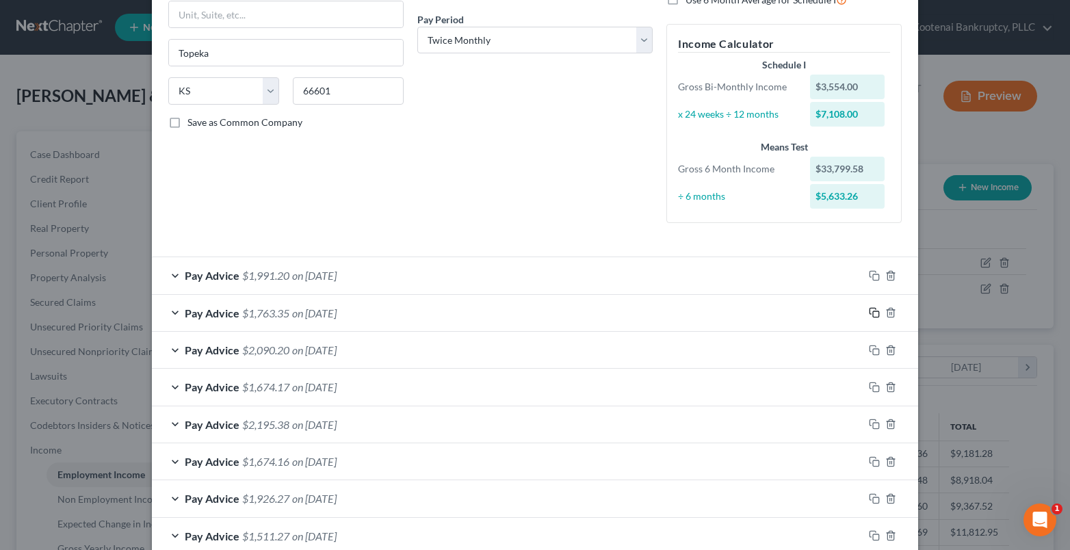
click at [870, 311] on icon "button" at bounding box center [874, 312] width 11 height 11
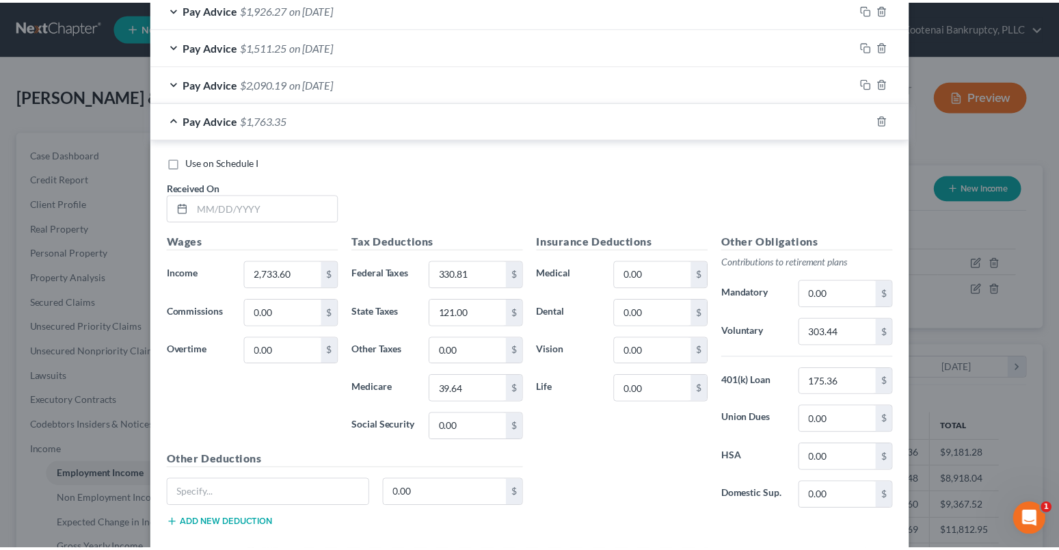
scroll to position [845, 0]
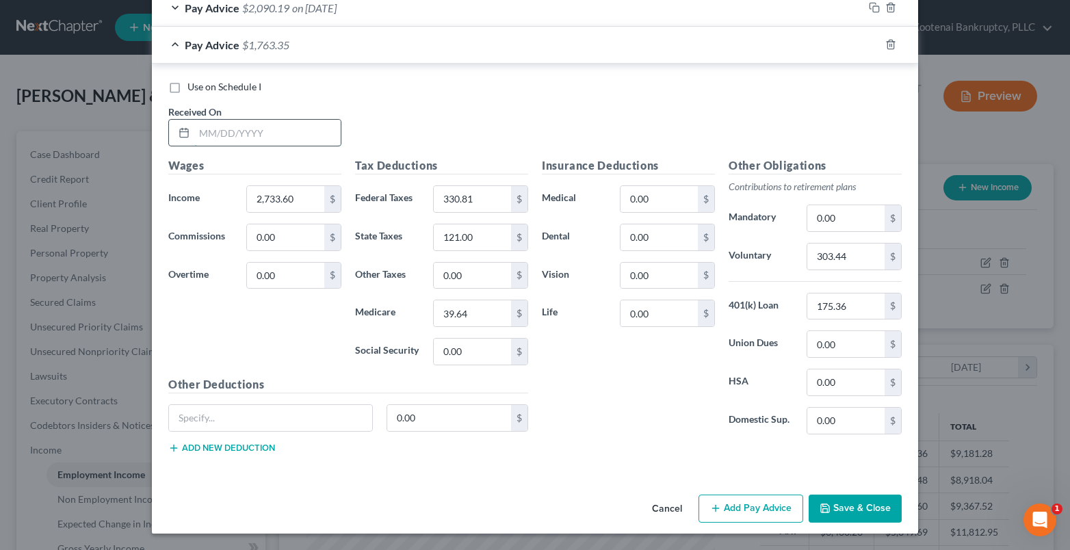
click at [215, 129] on input "text" at bounding box center [267, 133] width 146 height 26
type input "[DATE]"
click at [274, 200] on input "2,733.60" at bounding box center [285, 199] width 77 height 26
type input "2,498.97"
drag, startPoint x: 438, startPoint y: 197, endPoint x: 416, endPoint y: 173, distance: 32.4
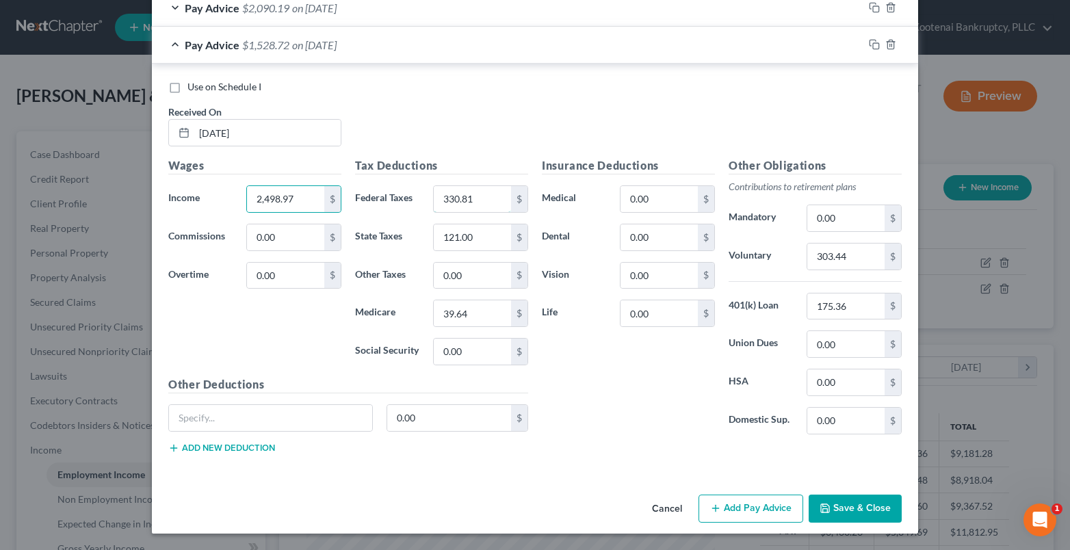
click at [436, 198] on input "330.81" at bounding box center [472, 199] width 77 height 26
type input "224.63"
type input "246.58"
type input "32.21"
type input "91.00"
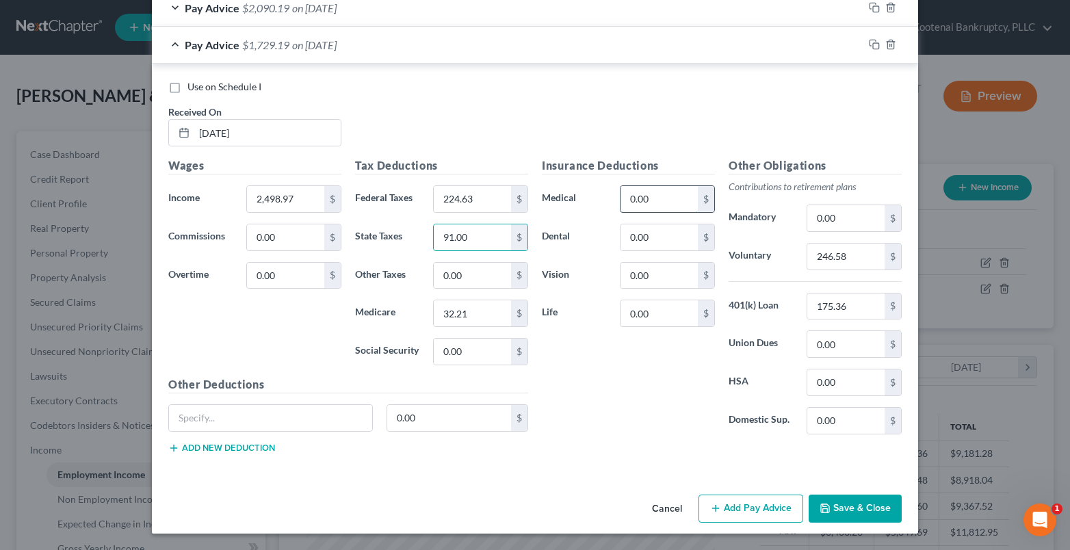
click at [644, 197] on input "0.00" at bounding box center [658, 199] width 77 height 26
type input "277.54"
click at [810, 334] on input "0.00" at bounding box center [845, 344] width 77 height 26
type input "86.46"
click at [461, 236] on input "91.00" at bounding box center [472, 237] width 77 height 26
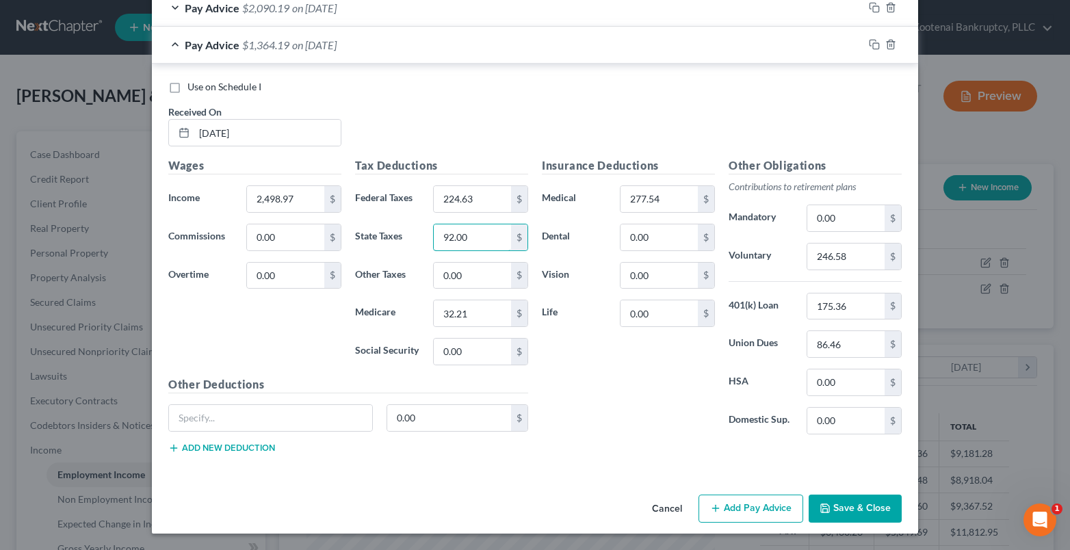
type input "92.00"
click at [850, 499] on button "Save & Close" at bounding box center [854, 508] width 93 height 29
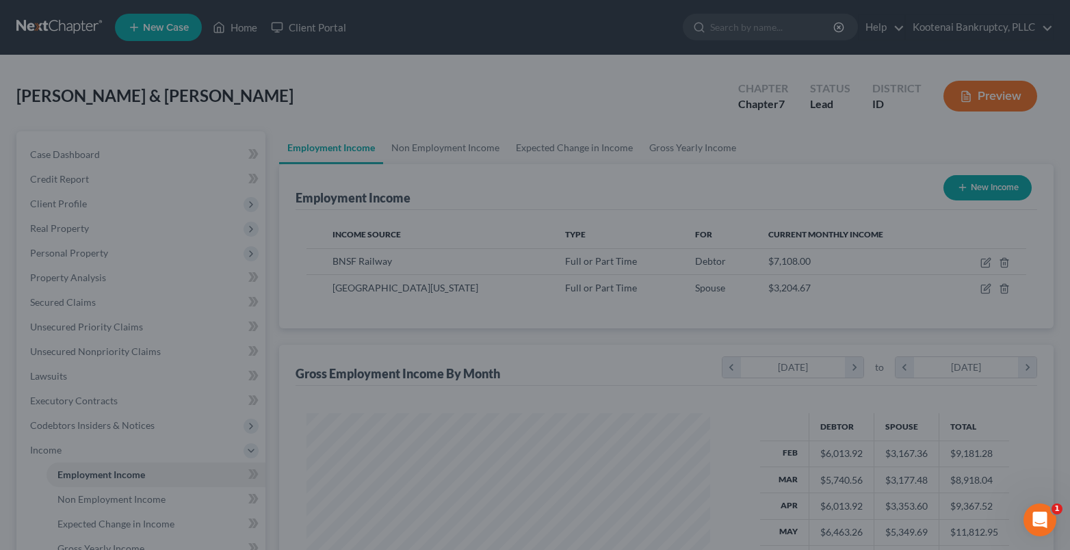
scroll to position [683709, 683523]
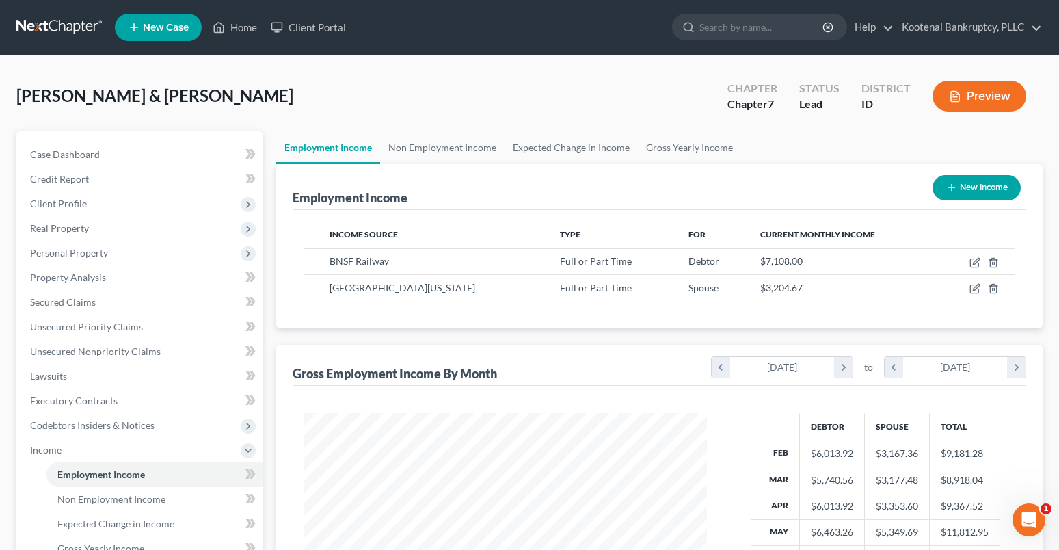
drag, startPoint x: 77, startPoint y: 256, endPoint x: 18, endPoint y: 237, distance: 61.4
click at [75, 257] on span "Personal Property" at bounding box center [69, 253] width 78 height 12
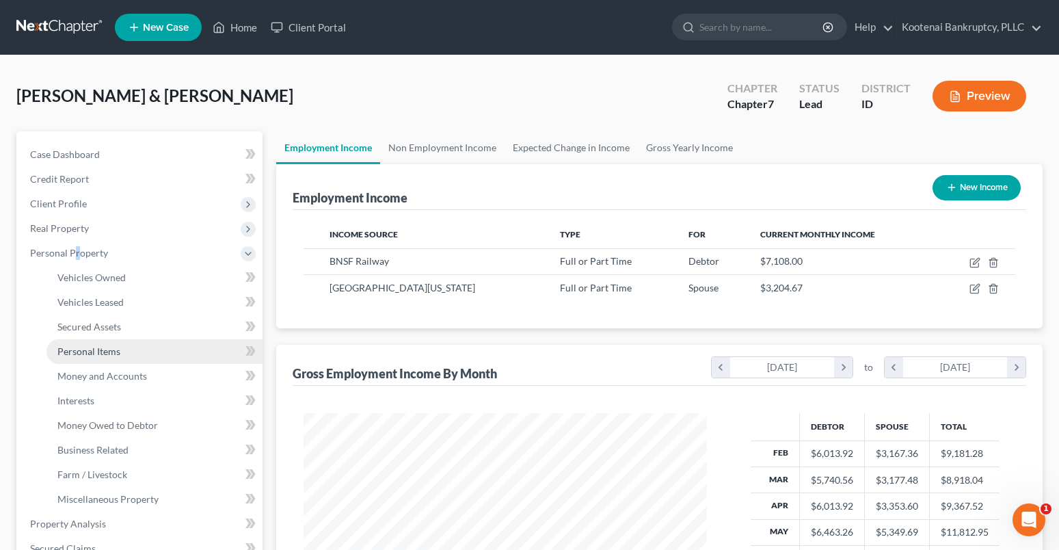
click at [100, 354] on span "Personal Items" at bounding box center [88, 351] width 63 height 12
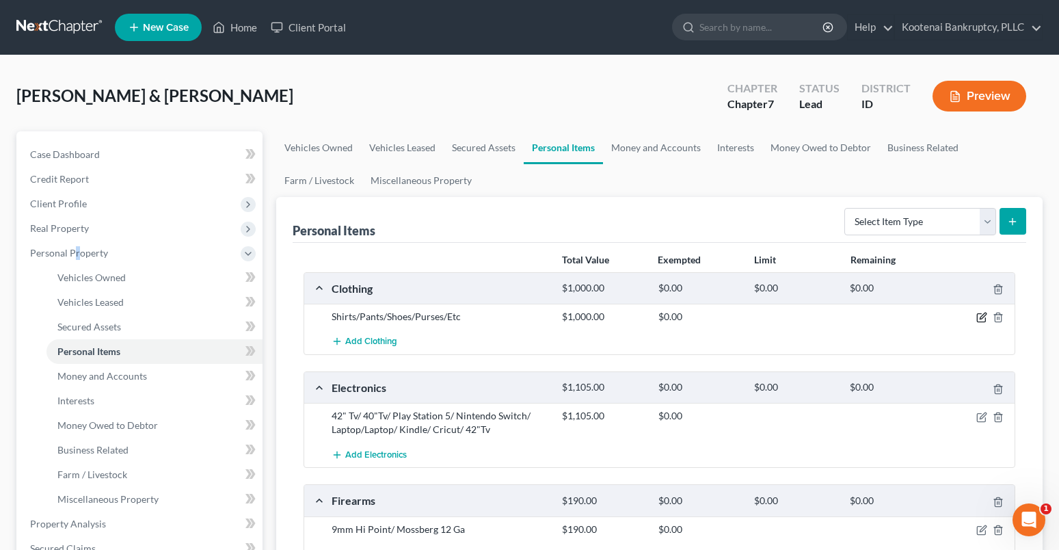
click at [984, 319] on icon "button" at bounding box center [982, 317] width 11 height 11
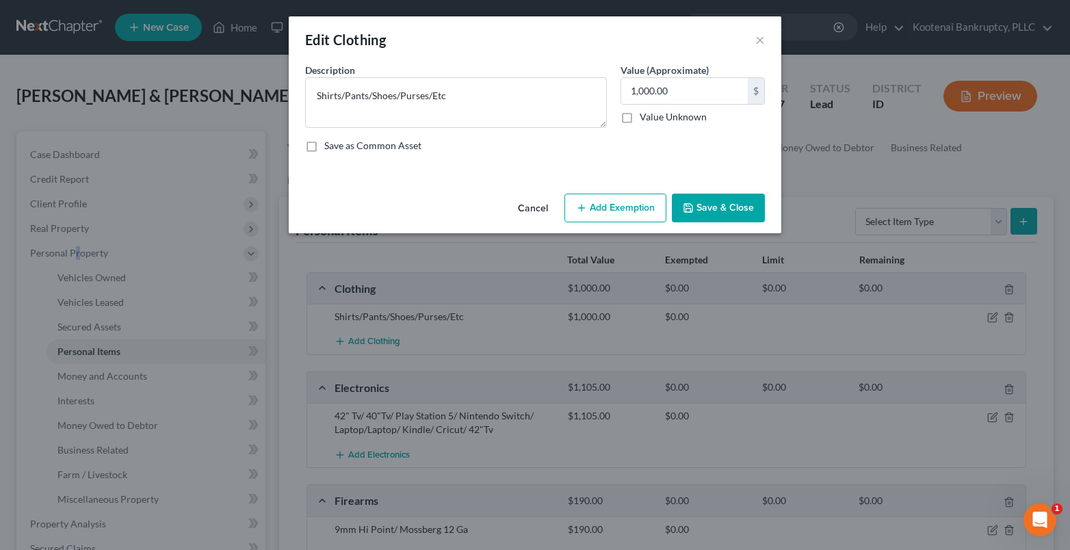
click at [594, 210] on button "Add Exemption" at bounding box center [615, 208] width 102 height 29
select select "2"
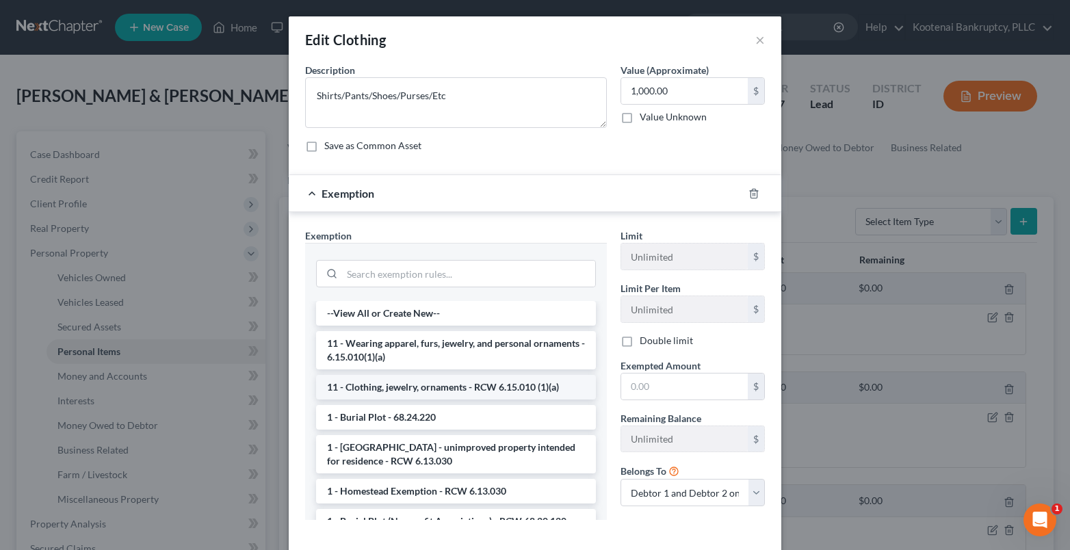
click at [360, 386] on li "11 - Clothing, jewelry, ornaments - RCW 6.15.010 (1)(a)" at bounding box center [456, 387] width 280 height 25
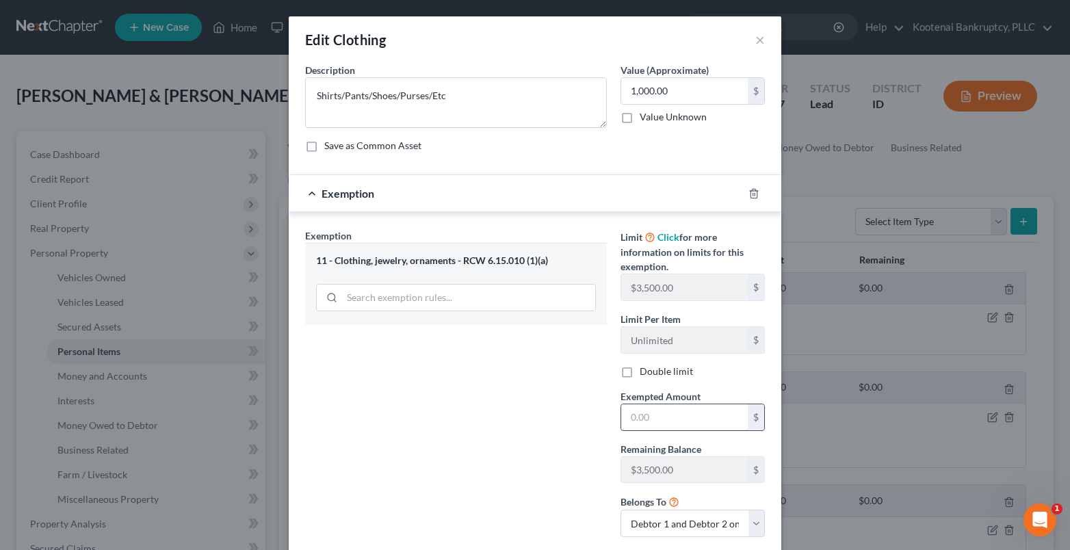
drag, startPoint x: 643, startPoint y: 419, endPoint x: 683, endPoint y: 423, distance: 40.0
click at [643, 419] on input "text" at bounding box center [684, 417] width 127 height 26
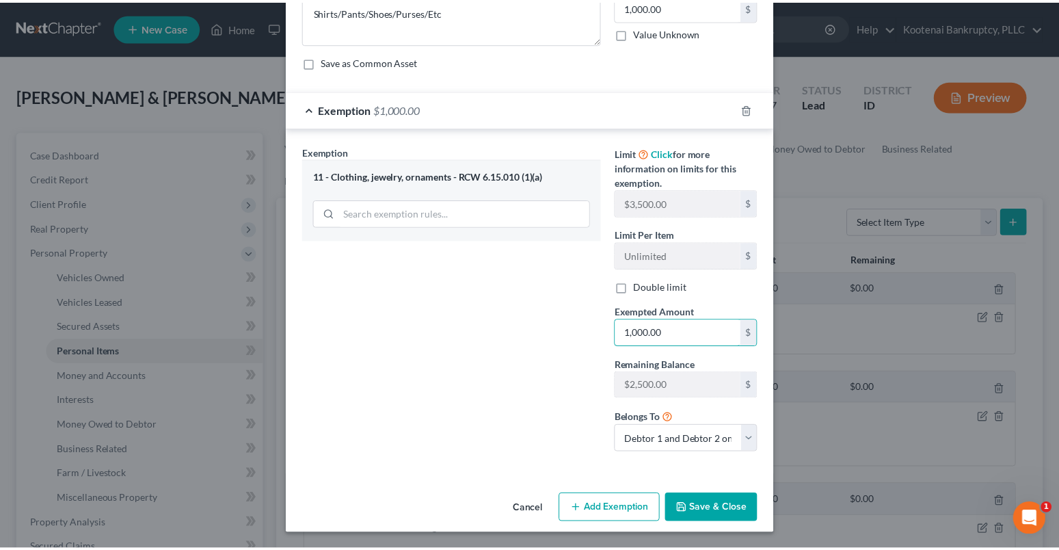
scroll to position [85, 0]
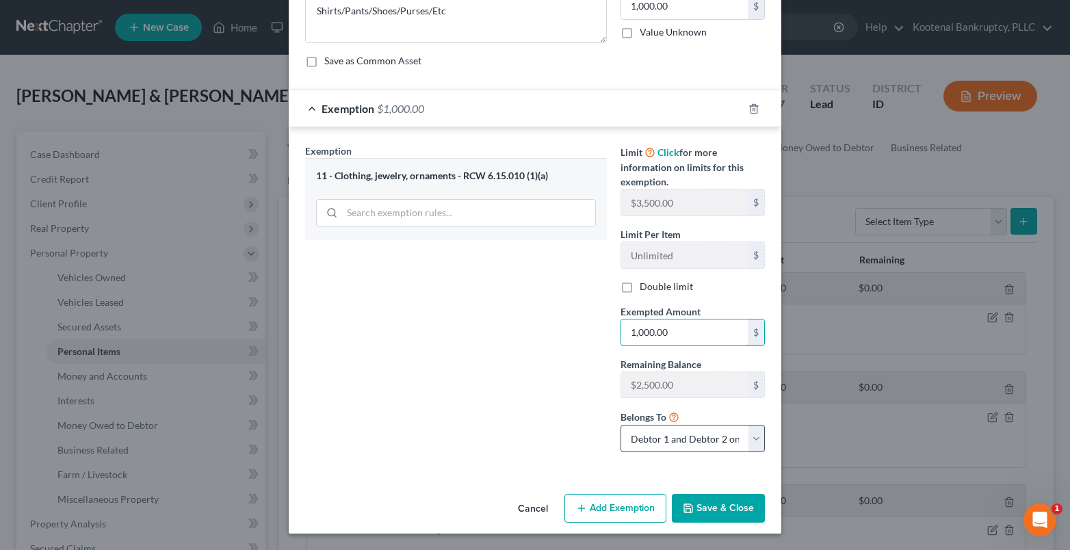
type input "1,000.00"
click at [749, 441] on select "Debtor 1 only Debtor 2 only Debtor 1 and Debtor 2 only" at bounding box center [692, 438] width 144 height 27
click at [620, 425] on select "Debtor 1 only Debtor 2 only Debtor 1 and Debtor 2 only" at bounding box center [692, 438] width 144 height 27
click at [709, 508] on button "Save & Close" at bounding box center [718, 508] width 93 height 29
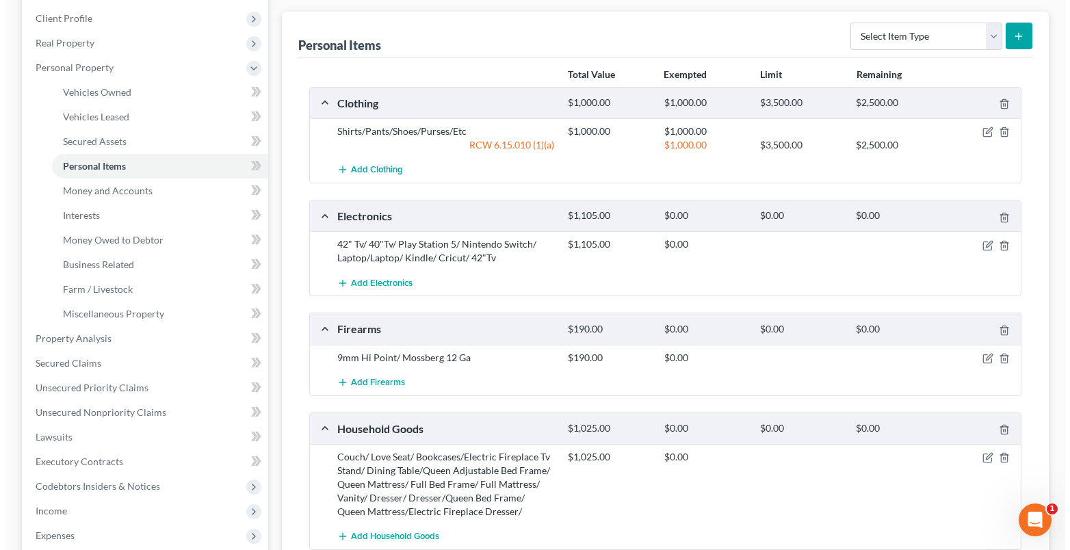
scroll to position [205, 0]
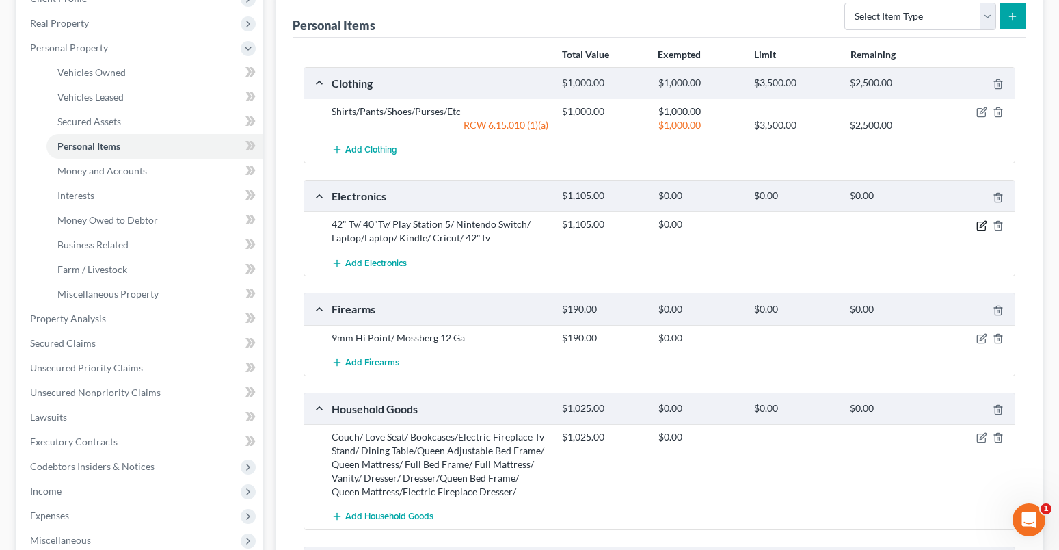
click at [983, 228] on icon "button" at bounding box center [982, 225] width 11 height 11
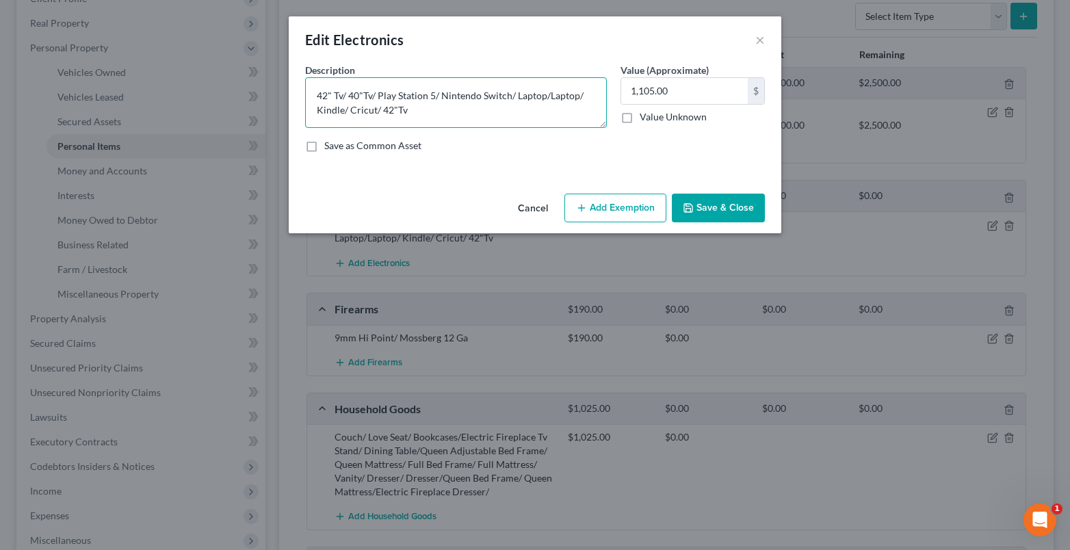
click at [343, 95] on textarea "42" Tv/ 40"Tv/ Play Station 5/ Nintendo Switch/ Laptop/Laptop/ Kindle/ Cricut/ …" at bounding box center [456, 102] width 302 height 51
click at [395, 96] on textarea "42" Tv-$100, 40"Tv/ Play Station 5/ Nintendo Switch/ Laptop/Laptop/ Kindle/ Cri…" at bounding box center [456, 102] width 302 height 51
click at [477, 96] on textarea "42" Tv-$100, 40"Tv-$75, Play Station 5/ Nintendo Switch/ Laptop/Laptop/ Kindle/…" at bounding box center [456, 102] width 302 height 51
click at [576, 97] on textarea "42" Tv-$100, 40"Tv-$75, Play Station 5-$400, Nintendo Switch/ Laptop/Laptop/ Ki…" at bounding box center [456, 102] width 302 height 51
click at [373, 109] on textarea "42" Tv-$100, 40"Tv-$75, Play Station 5-$400, Nintendo Switch-$200, Laptop/Lapto…" at bounding box center [456, 102] width 302 height 51
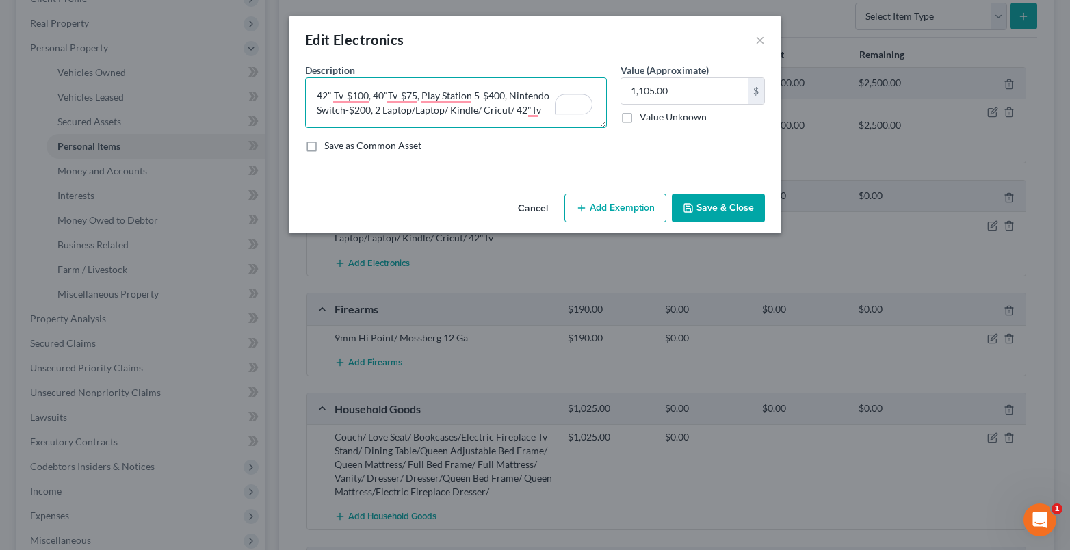
click at [410, 109] on textarea "42" Tv-$100, 40"Tv-$75, Play Station 5-$400, Nintendo Switch-$200, 2 Laptop/Lap…" at bounding box center [456, 102] width 302 height 51
click at [498, 109] on textarea "42" Tv-$100, 40"Tv-$75, Play Station 5-$400, Nintendo Switch-$200, 2 Laptops-$1…" at bounding box center [456, 102] width 302 height 51
click at [549, 110] on textarea "42" Tv-$100, 40"Tv-$75, Play Station 5-$400, Nintendo Switch-$200, 2 Laptops-$1…" at bounding box center [456, 102] width 302 height 51
click at [315, 94] on textarea "42" Tv-$100, 40"Tv-$75, Play Station 5-$400, Nintendo Switch-$200, 2 Laptops-$1…" at bounding box center [456, 102] width 302 height 51
click at [337, 100] on textarea "3- Tv-$100, 40"Tv-$75, Play Station 5-$400, Nintendo Switch-$200, 2 Laptops-$10…" at bounding box center [456, 102] width 302 height 51
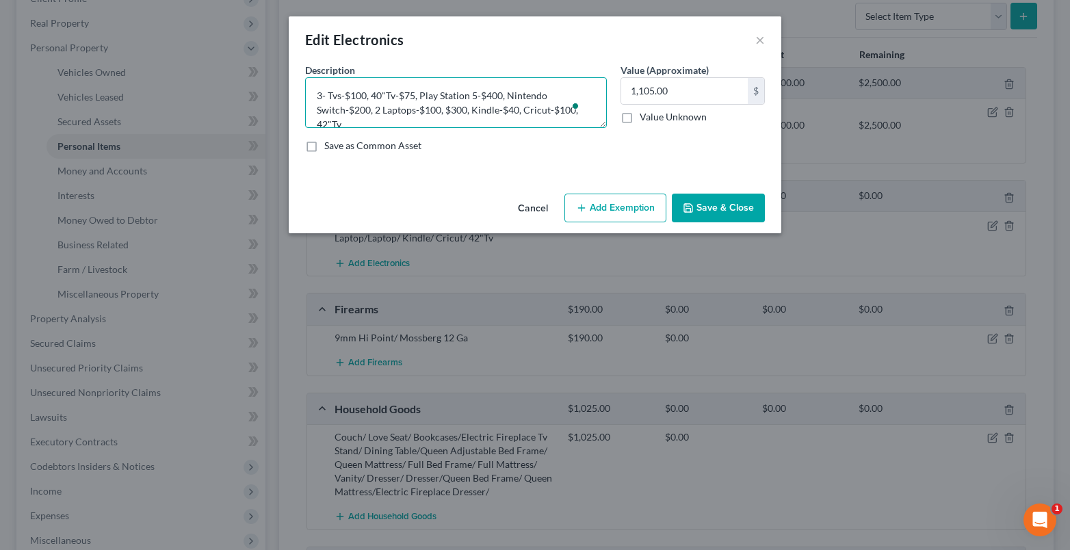
click at [367, 96] on textarea "3- Tvs-$100, 40"Tv-$75, Play Station 5-$400, Nintendo Switch-$200, 2 Laptops-$1…" at bounding box center [456, 102] width 302 height 51
click at [373, 95] on textarea "3- Tvs-$100, 40"Tv-$75, Play Station 5-$400, Nintendo Switch-$200, 2 Laptops-$1…" at bounding box center [456, 102] width 302 height 51
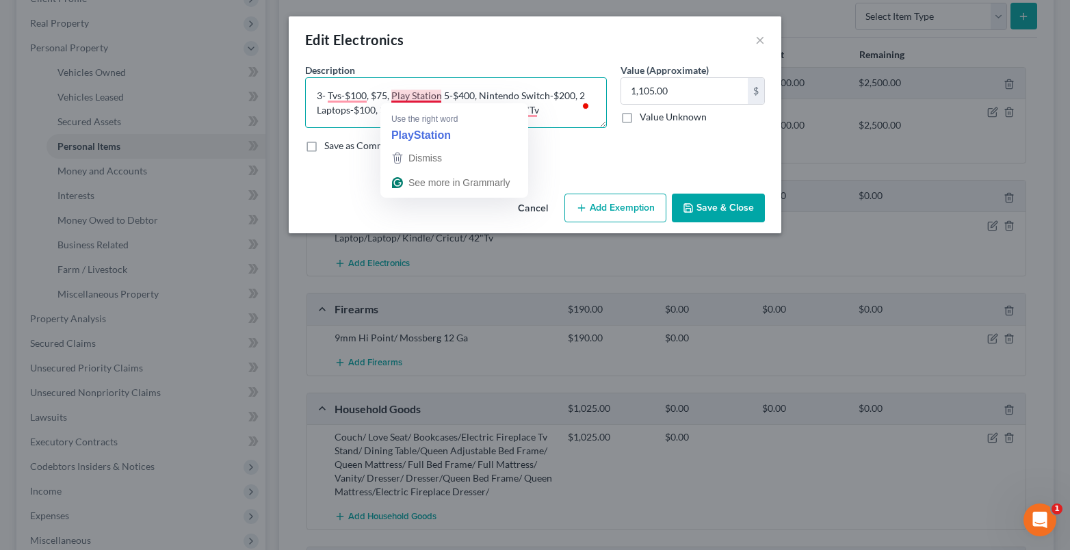
click at [393, 96] on textarea "3- Tvs-$100, $75, Play Station 5-$400, Nintendo Switch-$200, 2 Laptops-$100, $3…" at bounding box center [456, 102] width 302 height 51
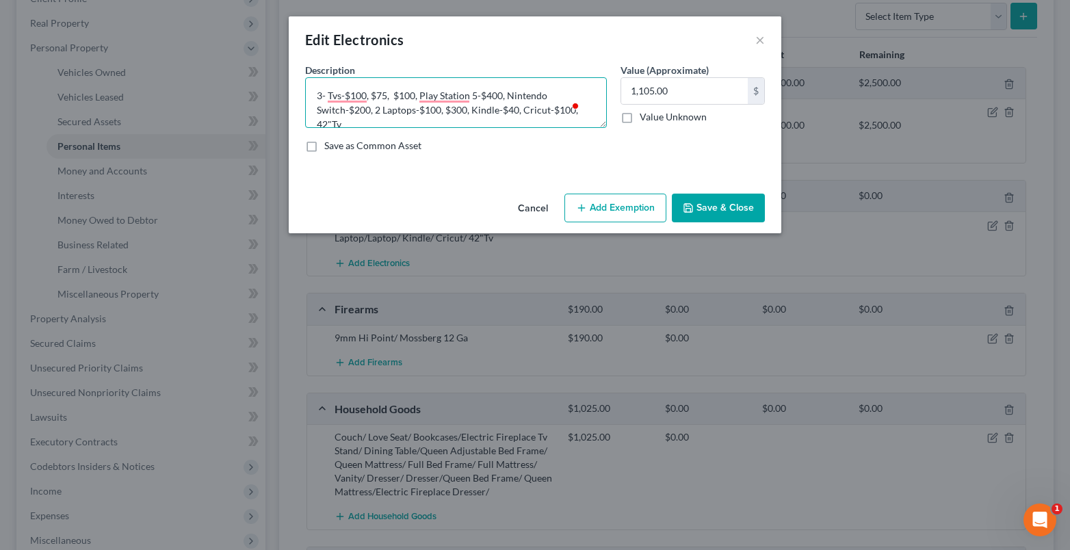
drag, startPoint x: 344, startPoint y: 124, endPoint x: 316, endPoint y: 129, distance: 28.6
click at [316, 129] on div "Description * 3- Tvs-$100, $75, $100, Play Station 5-$400, Nintendo Switch-$200…" at bounding box center [534, 113] width 473 height 101
type textarea "3- Tvs-$100, $75, $100, Play Station 5-$400, Nintendo Switch-$200, 2 Laptops-$1…"
click at [702, 90] on input "1,105.00" at bounding box center [684, 91] width 127 height 26
type input "1,415.00"
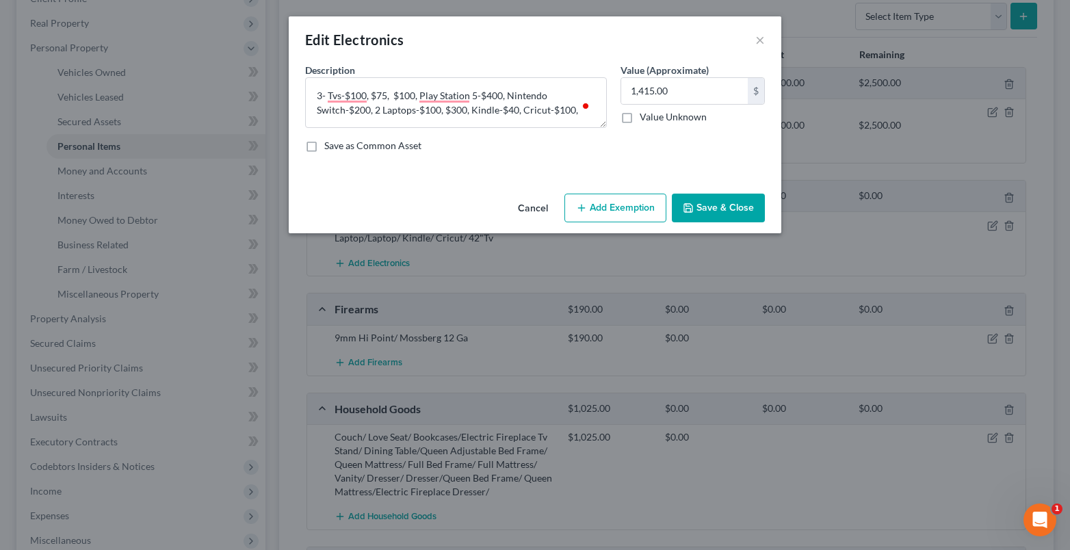
click at [617, 205] on button "Add Exemption" at bounding box center [615, 208] width 102 height 29
select select "2"
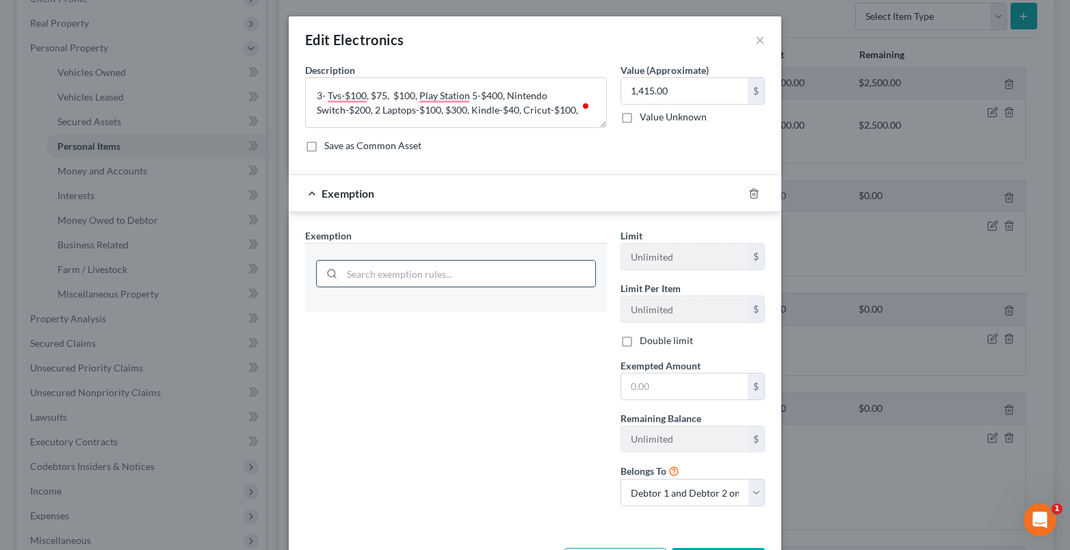
click at [356, 274] on input "search" at bounding box center [468, 274] width 253 height 26
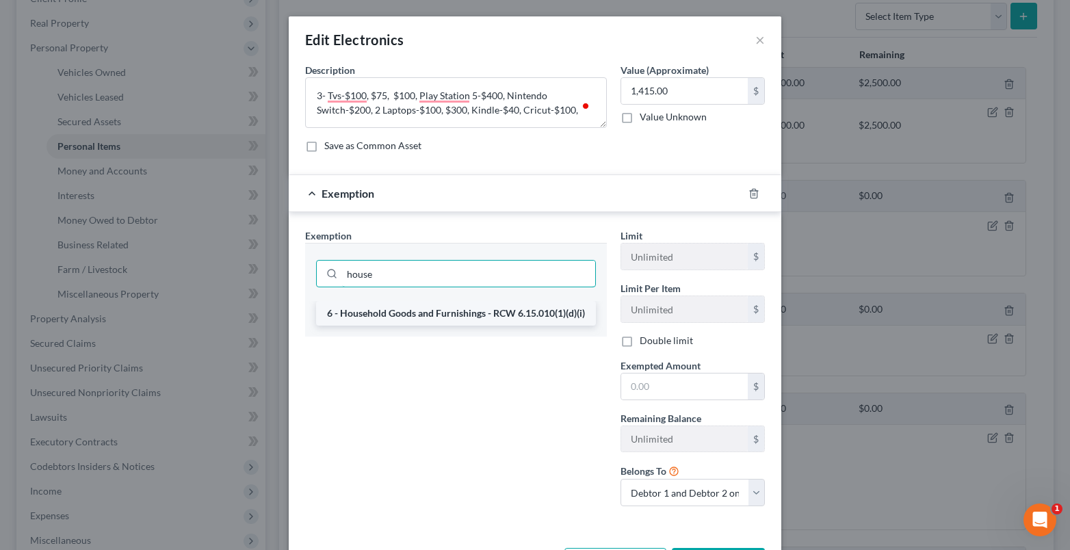
type input "house"
click at [373, 317] on li "6 - Household Goods and Furnishings - RCW 6.15.010(1)(d)(i)" at bounding box center [456, 313] width 280 height 25
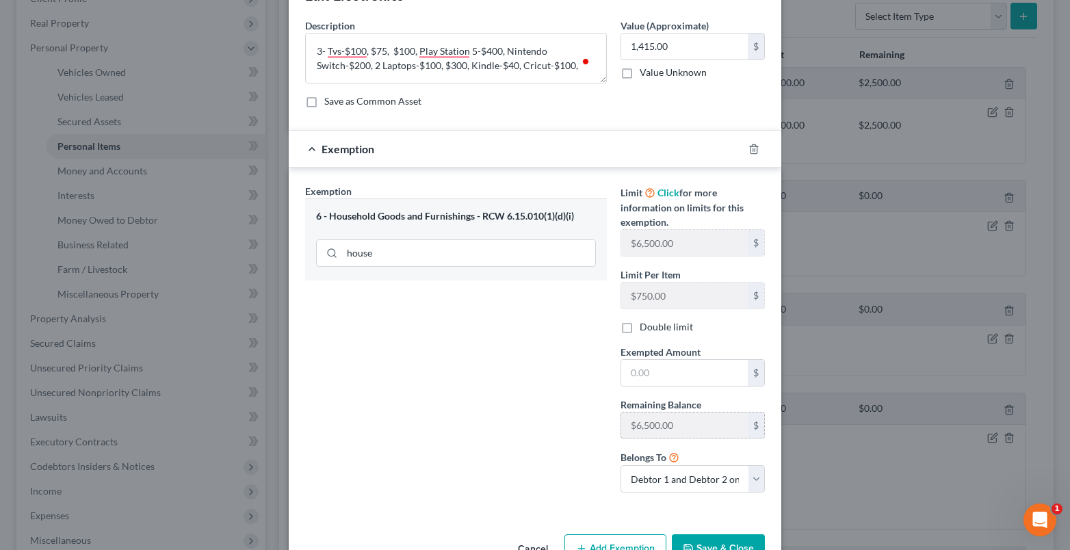
scroll to position [85, 0]
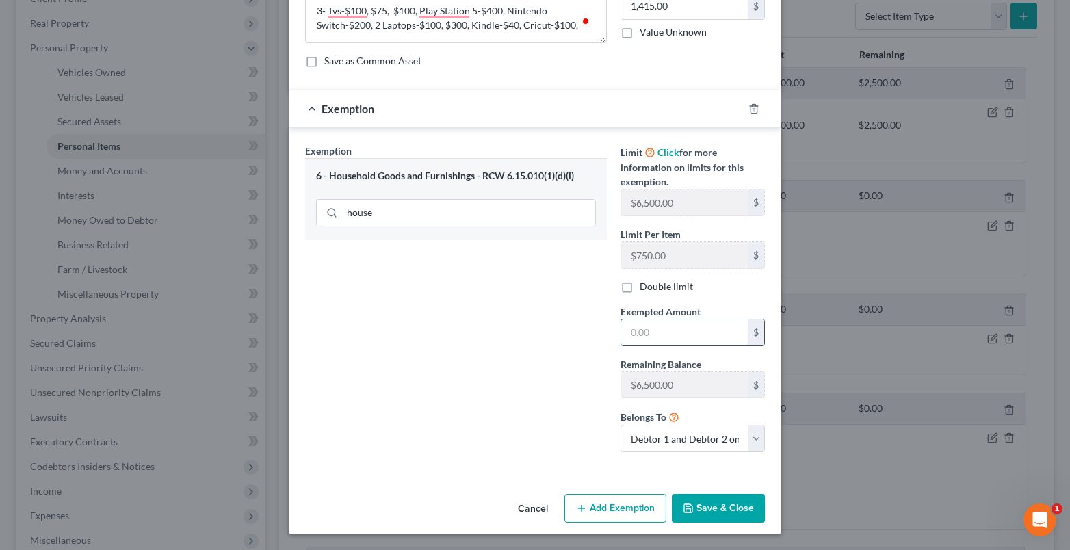
click at [635, 337] on input "text" at bounding box center [684, 332] width 127 height 26
type input "1,415.00"
click at [717, 505] on button "Save & Close" at bounding box center [718, 508] width 93 height 29
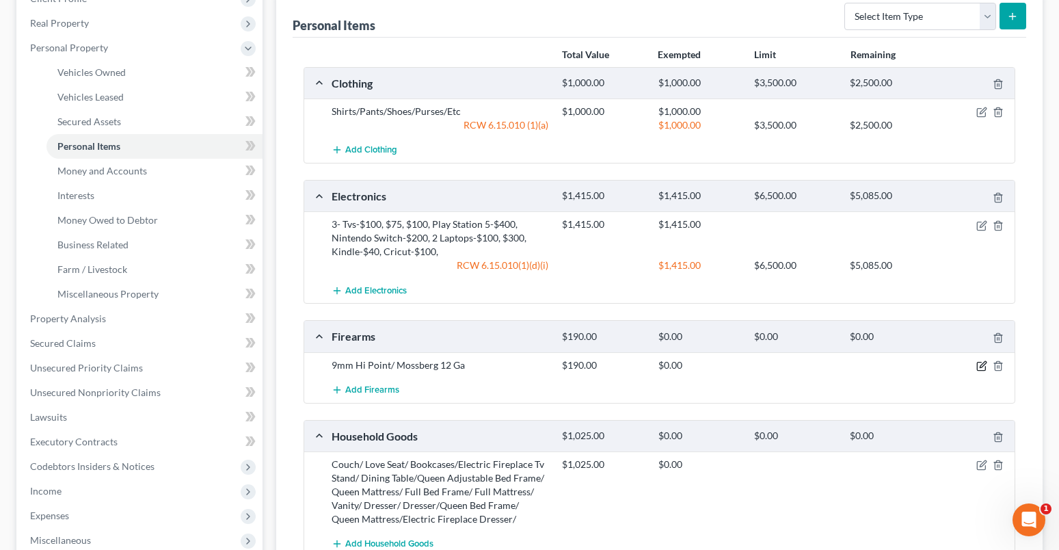
click at [982, 366] on icon "button" at bounding box center [982, 365] width 11 height 11
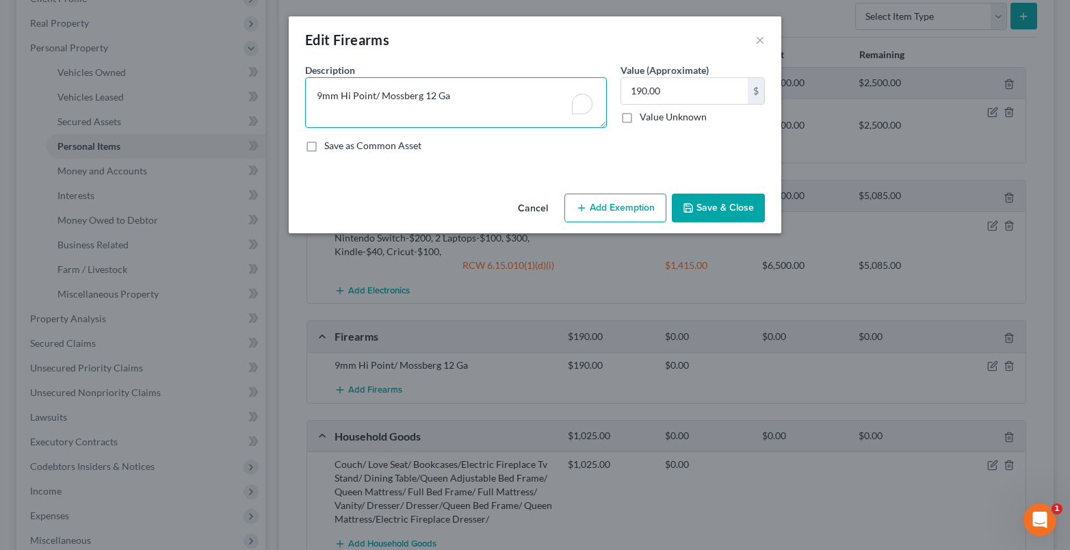
click at [373, 96] on textarea "9mm Hi Point/ Mossberg 12 Ga" at bounding box center [456, 102] width 302 height 51
drag, startPoint x: 479, startPoint y: 97, endPoint x: 459, endPoint y: 100, distance: 20.7
click at [476, 99] on textarea "9mm Hi Point-$100, Mossberg 12 Ga" at bounding box center [456, 102] width 302 height 51
drag, startPoint x: 397, startPoint y: 95, endPoint x: 508, endPoint y: 95, distance: 111.5
click at [508, 95] on textarea "9mm Hi Point-$100, Mossberg 12 Ga-$150" at bounding box center [456, 102] width 302 height 51
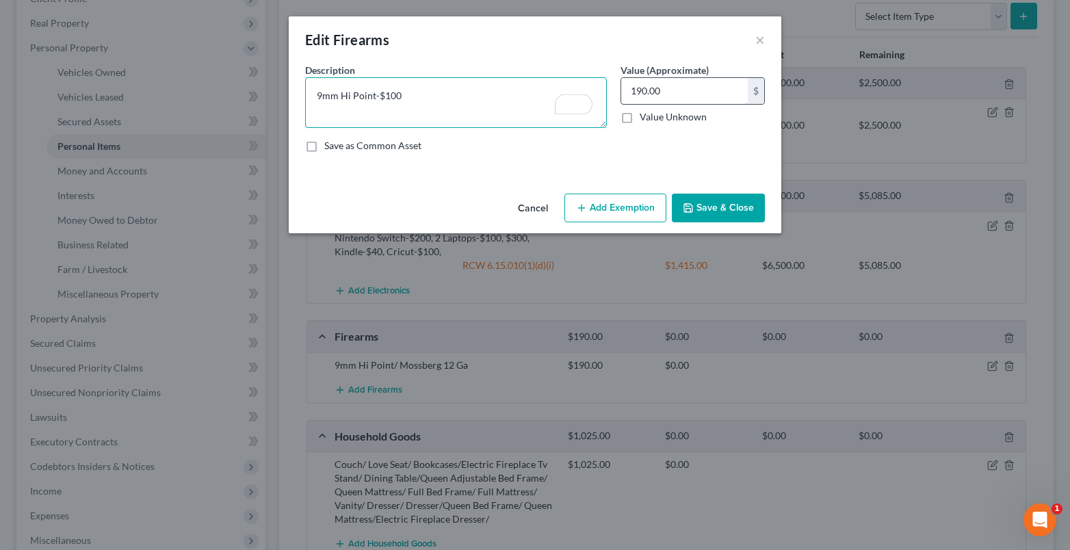
type textarea "9mm Hi Point-$100"
click at [648, 88] on input "190.00" at bounding box center [684, 91] width 127 height 26
type input "100.00"
click at [615, 214] on button "Add Exemption" at bounding box center [615, 208] width 102 height 29
select select "2"
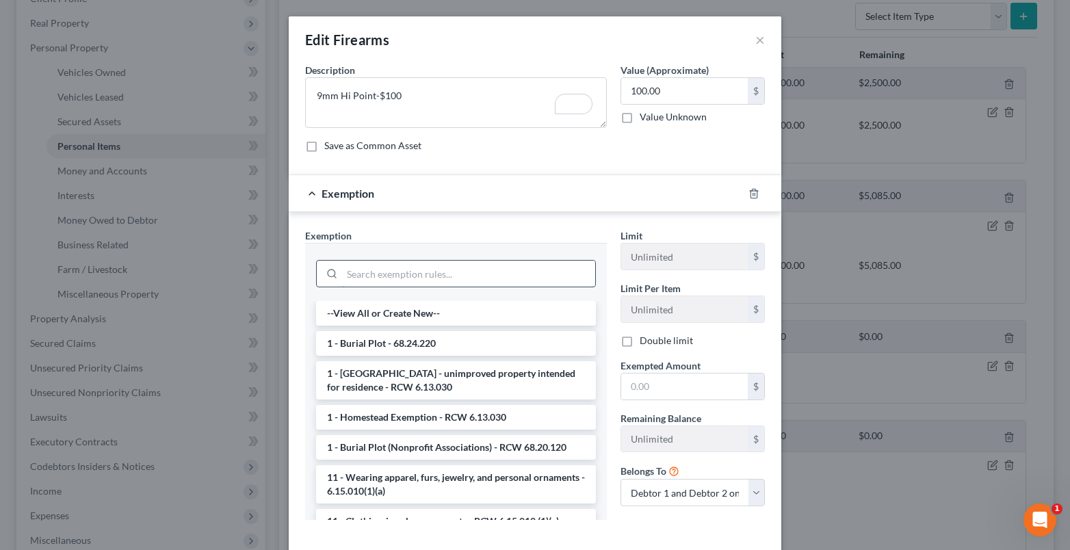
click at [347, 275] on input "search" at bounding box center [468, 274] width 253 height 26
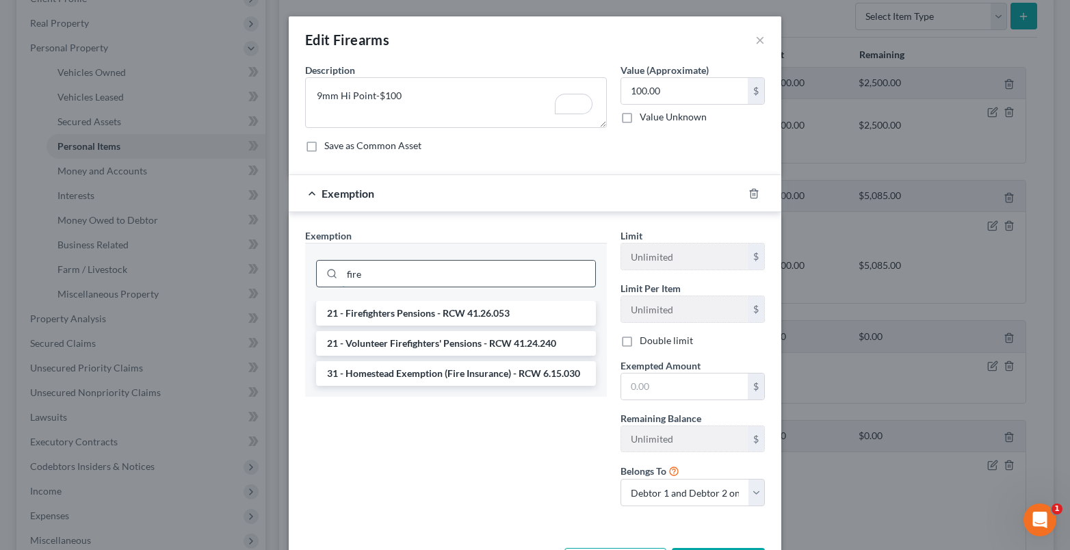
drag, startPoint x: 360, startPoint y: 281, endPoint x: 321, endPoint y: 276, distance: 40.0
click at [319, 276] on div "fire" at bounding box center [456, 273] width 280 height 27
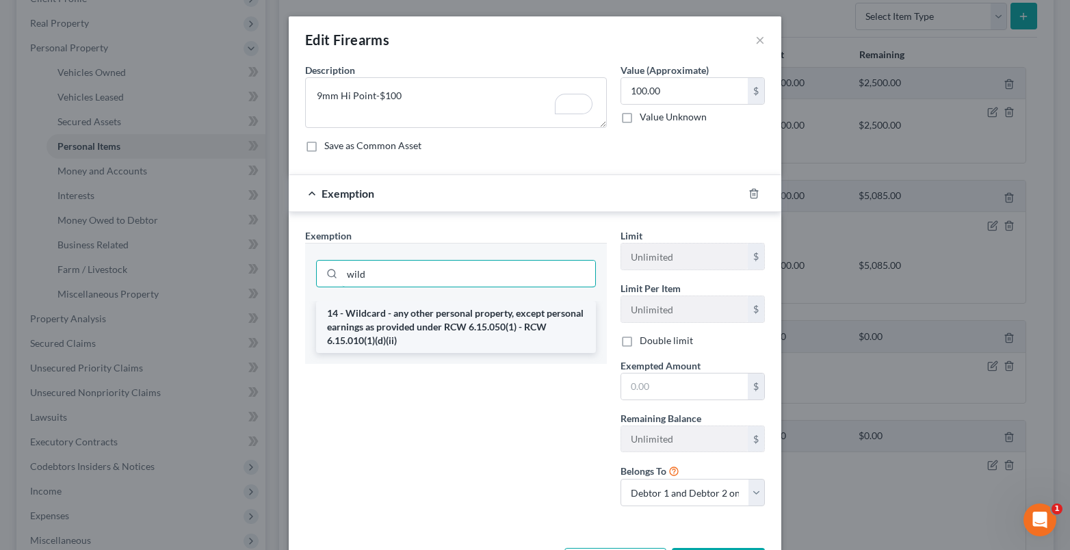
type input "wild"
click at [356, 324] on li "14 - Wildcard - any other personal property, except personal earnings as provid…" at bounding box center [456, 327] width 280 height 52
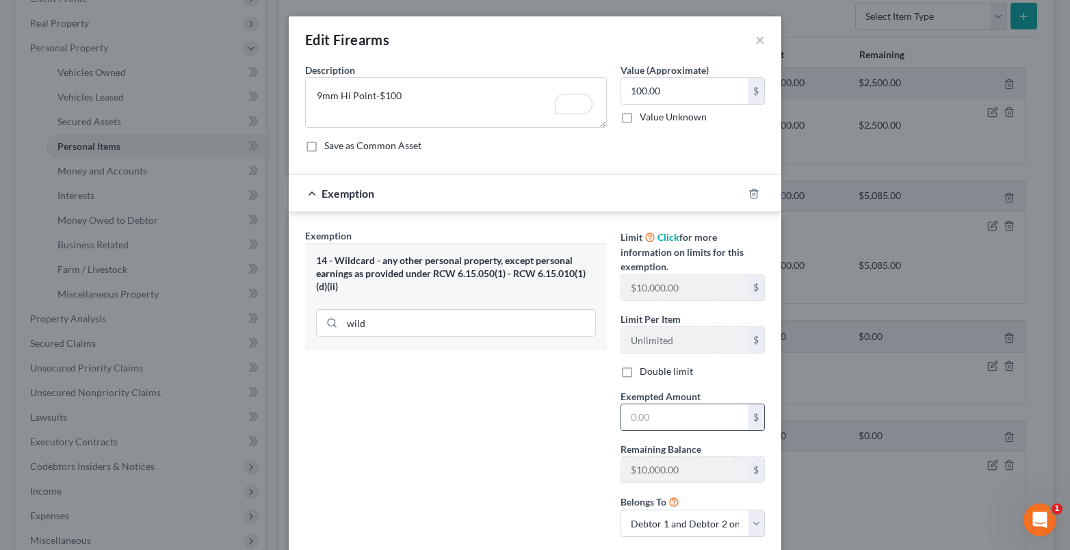
click at [644, 414] on input "text" at bounding box center [684, 417] width 127 height 26
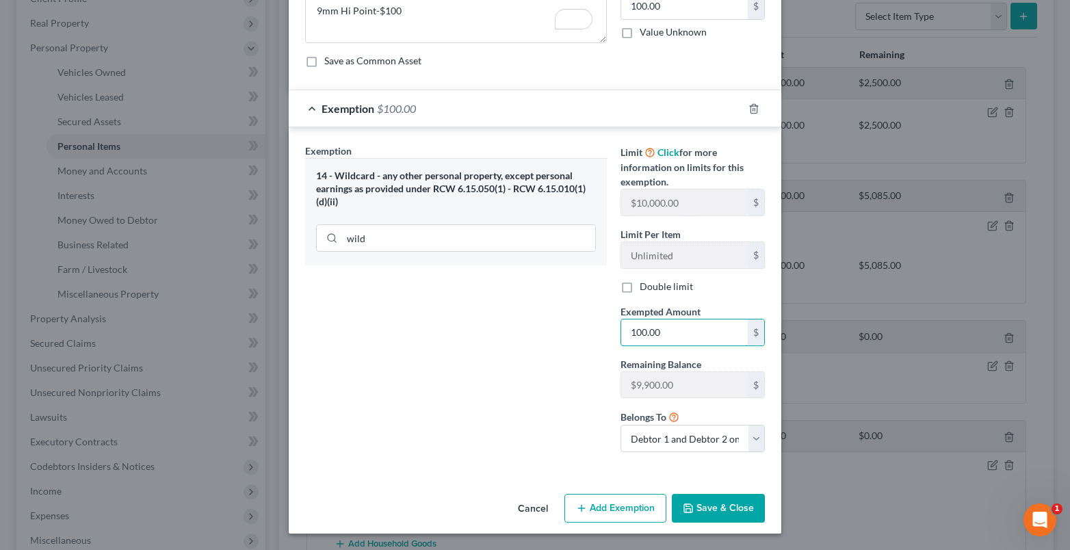
type input "100.00"
click at [712, 509] on button "Save & Close" at bounding box center [718, 508] width 93 height 29
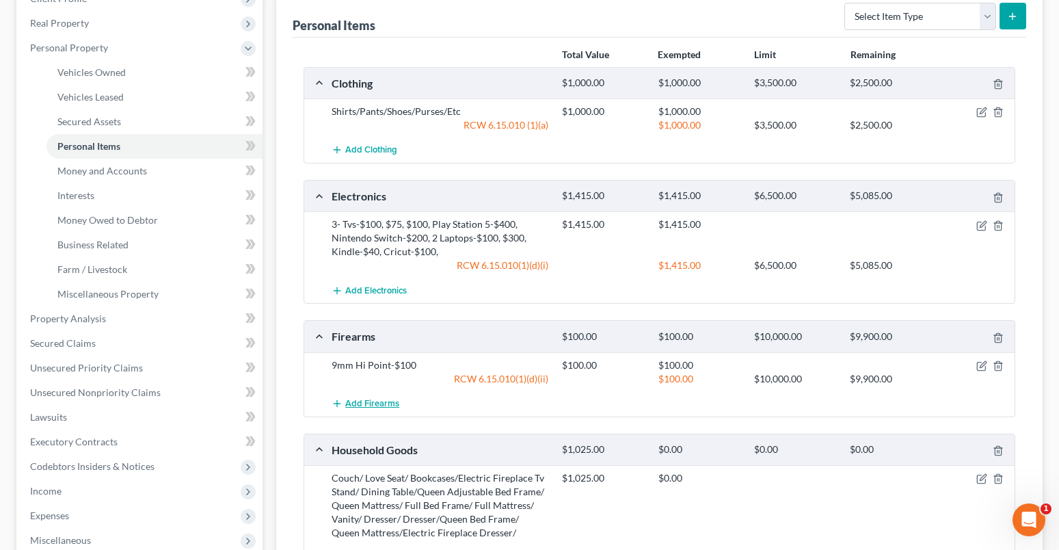
click at [372, 406] on span "Add Firearms" at bounding box center [372, 403] width 54 height 11
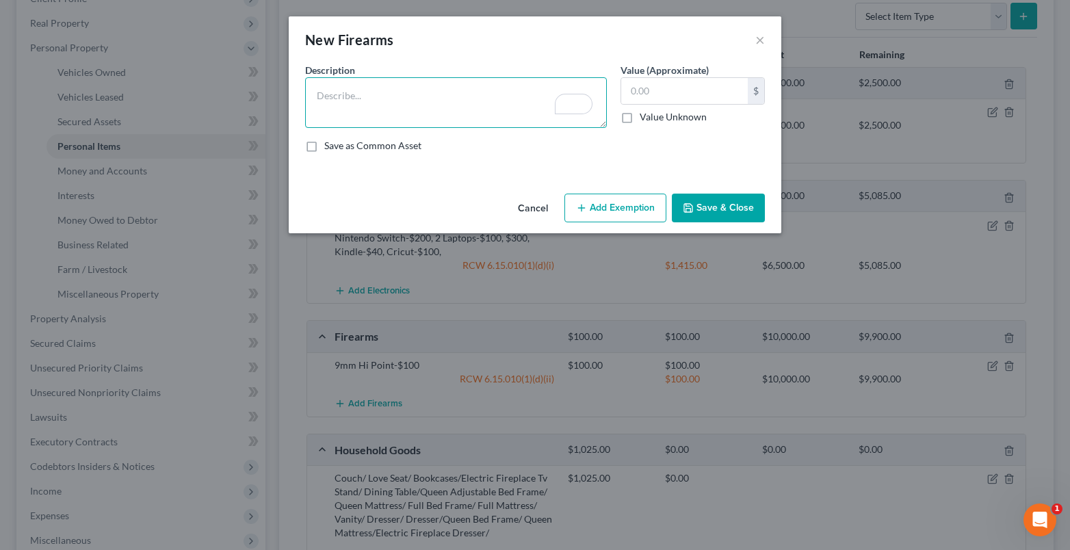
paste textarea ", Mossberg 12 Ga-$150"
click at [315, 97] on textarea ", Mossberg 12 Ga-$150" at bounding box center [456, 102] width 302 height 51
type textarea "Mossberg 12 Ga-$150"
click at [645, 94] on input "text" at bounding box center [684, 91] width 127 height 26
type input "150.00"
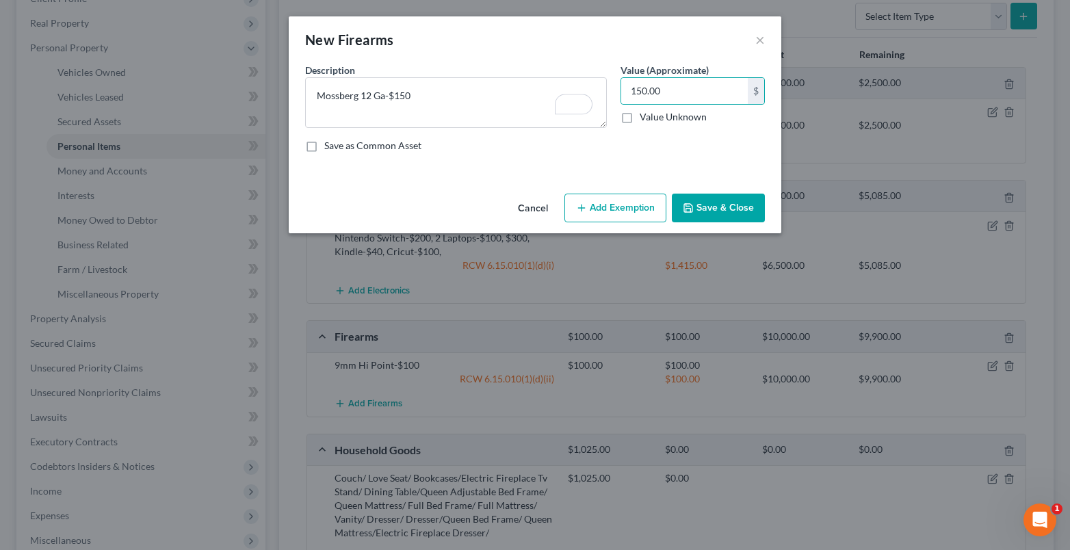
click at [592, 214] on button "Add Exemption" at bounding box center [615, 208] width 102 height 29
select select "2"
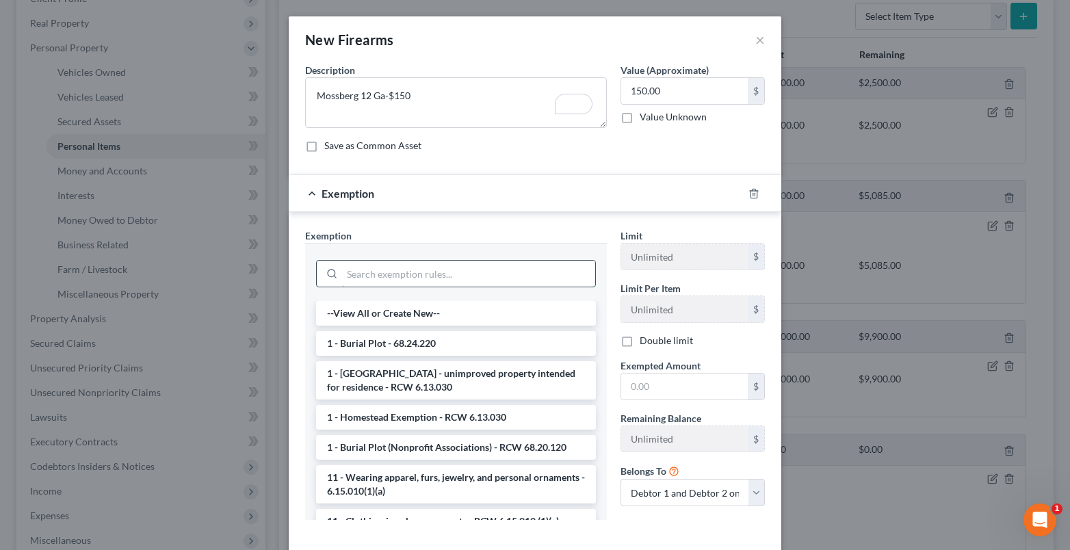
click at [347, 274] on input "search" at bounding box center [468, 274] width 253 height 26
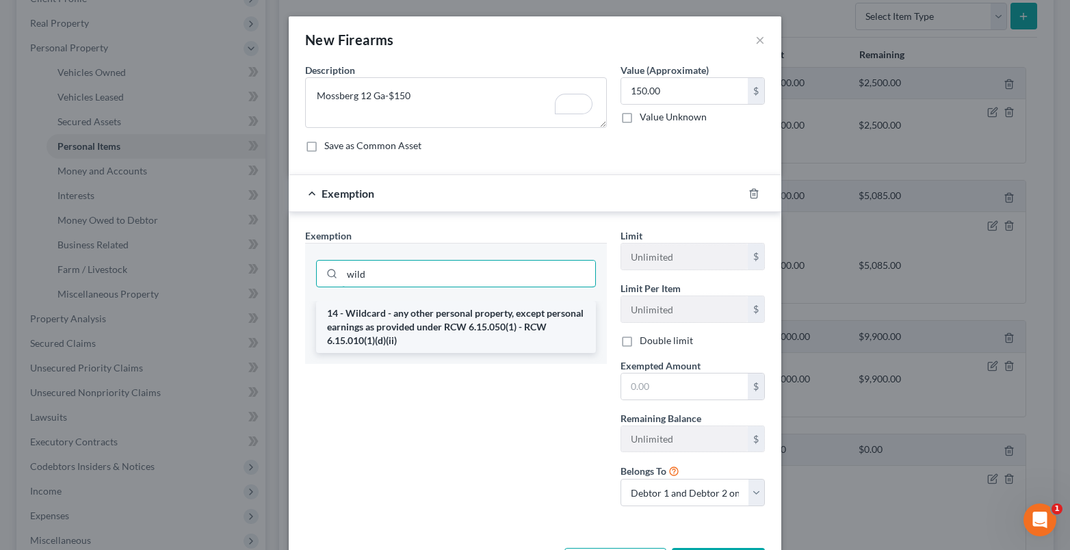
type input "wild"
click at [380, 337] on li "14 - Wildcard - any other personal property, except personal earnings as provid…" at bounding box center [456, 327] width 280 height 52
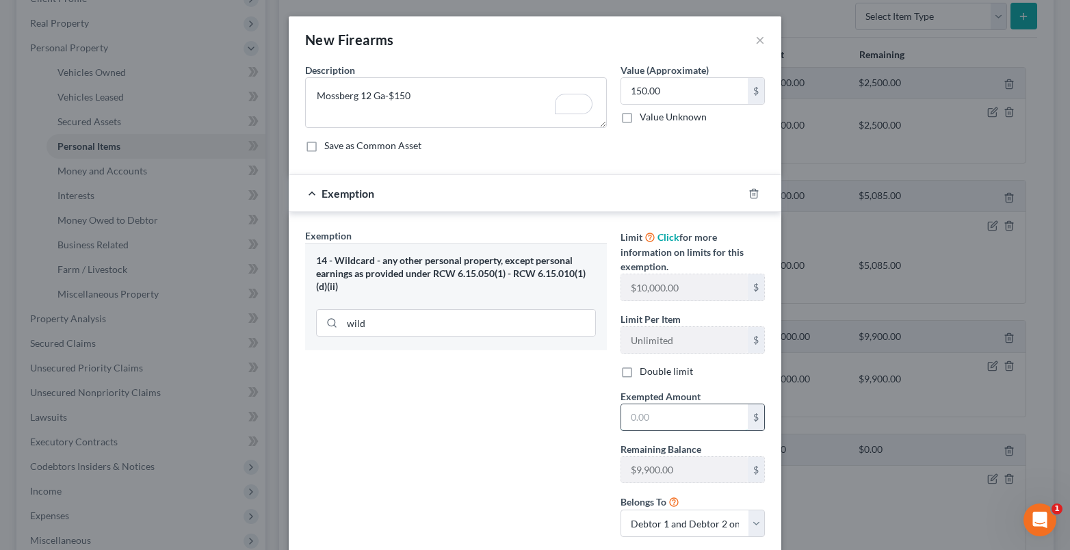
click at [632, 413] on input "text" at bounding box center [684, 417] width 127 height 26
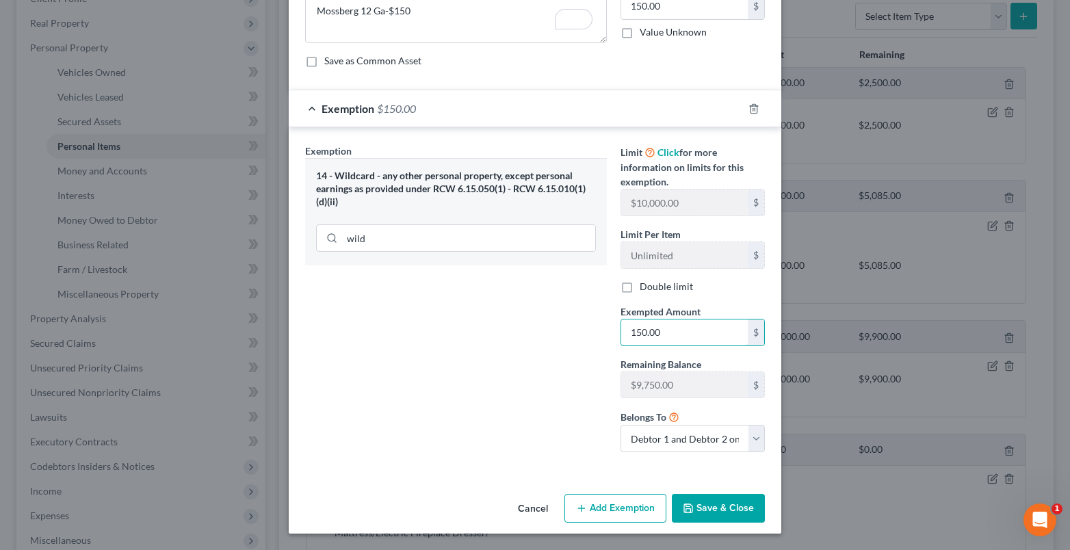
type input "150.00"
click at [709, 507] on button "Save & Close" at bounding box center [718, 508] width 93 height 29
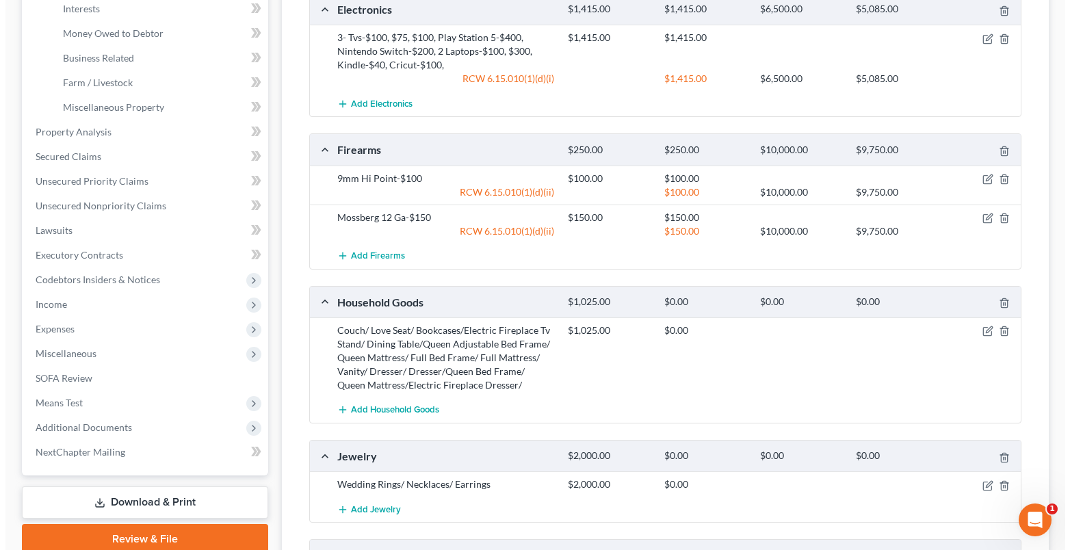
scroll to position [410, 0]
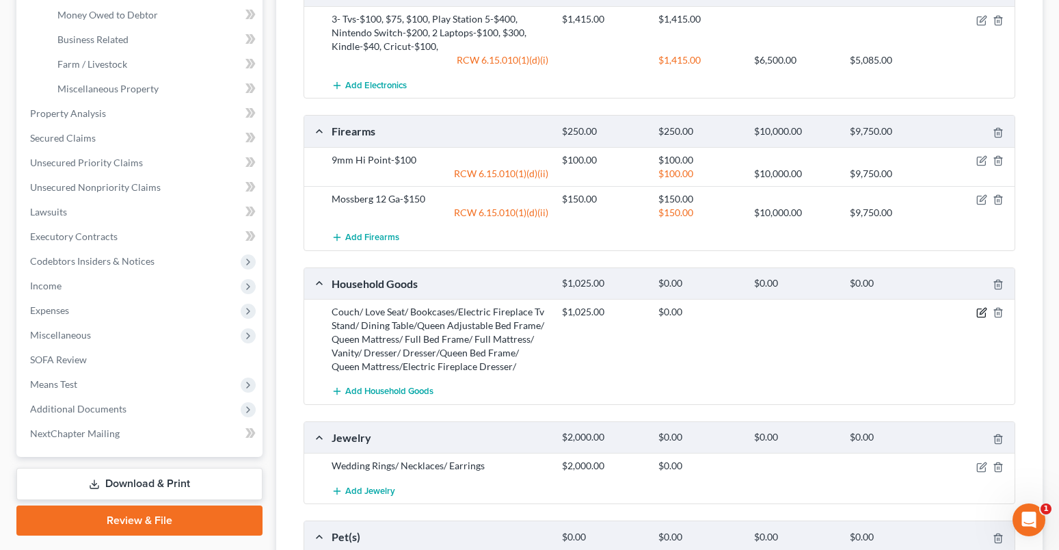
click at [981, 311] on icon "button" at bounding box center [982, 312] width 11 height 11
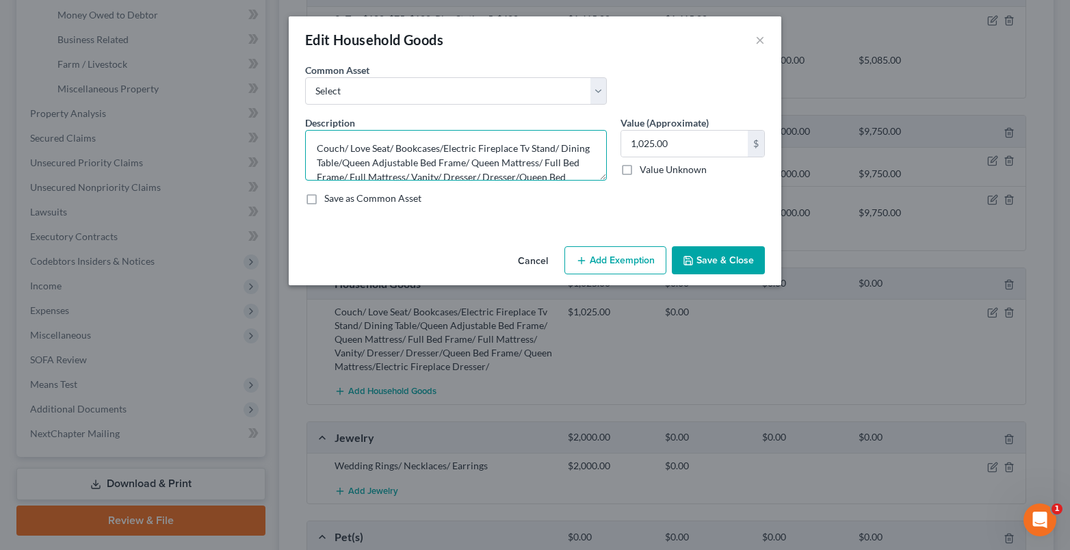
click at [344, 150] on textarea "Couch/ Love Seat/ Bookcases/Electric Fireplace Tv Stand/ Dining Table/Queen Adj…" at bounding box center [456, 155] width 302 height 51
click at [414, 149] on textarea "Couch-$100, Love Seat/ Bookcases/Electric Fireplace Tv Stand/ Dining Table/Quee…" at bounding box center [456, 155] width 302 height 51
click at [439, 150] on textarea "Couch-$100, Love Seat-$75, Bookcases/Electric Fireplace Tv Stand/ Dining Table/…" at bounding box center [456, 155] width 302 height 51
click at [488, 149] on textarea "Couch-$100, Love Seat-$75, 2 Bookcases/Electric Fireplace Tv Stand/ Dining Tabl…" at bounding box center [456, 155] width 302 height 51
click at [395, 163] on textarea "Couch-$100, Love Seat-$75, 2 Bookcases-$20, Electric Fireplace Tv Stand/ Dining…" at bounding box center [456, 155] width 302 height 51
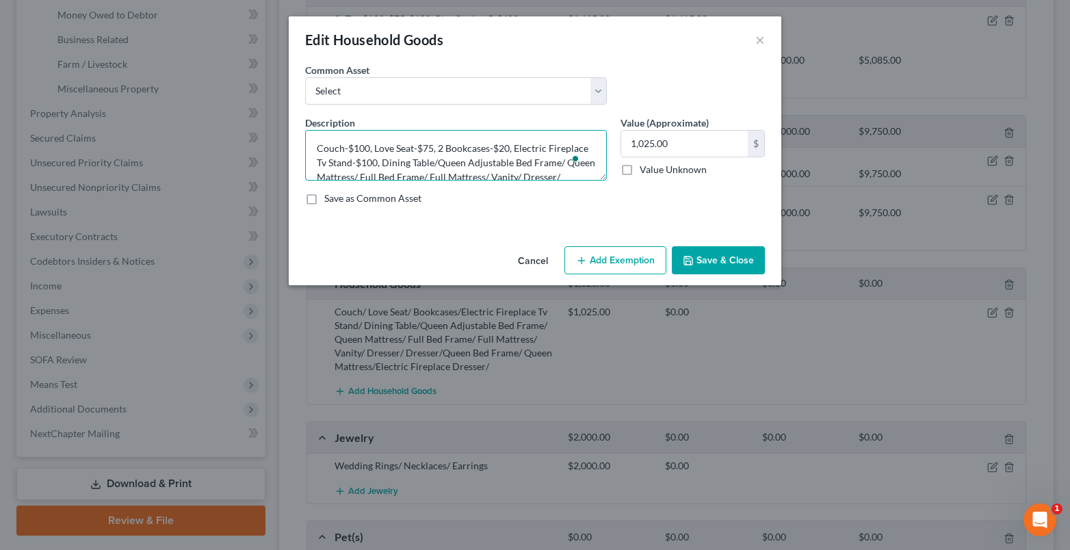
click at [475, 162] on textarea "Couch-$100, Love Seat-$75, 2 Bookcases-$20, Electric Fireplace Tv Stand-$100, D…" at bounding box center [456, 155] width 302 height 51
click at [360, 174] on textarea "Couch-$100, Love Seat-$75, 2 Bookcases-$20, Electric Fireplace Tv Stand-$100, D…" at bounding box center [456, 155] width 302 height 51
click at [434, 173] on textarea "Couch-$100, Love Seat-$75, 2 Bookcases-$20, Electric Fireplace Tv Stand-$100, D…" at bounding box center [456, 155] width 302 height 51
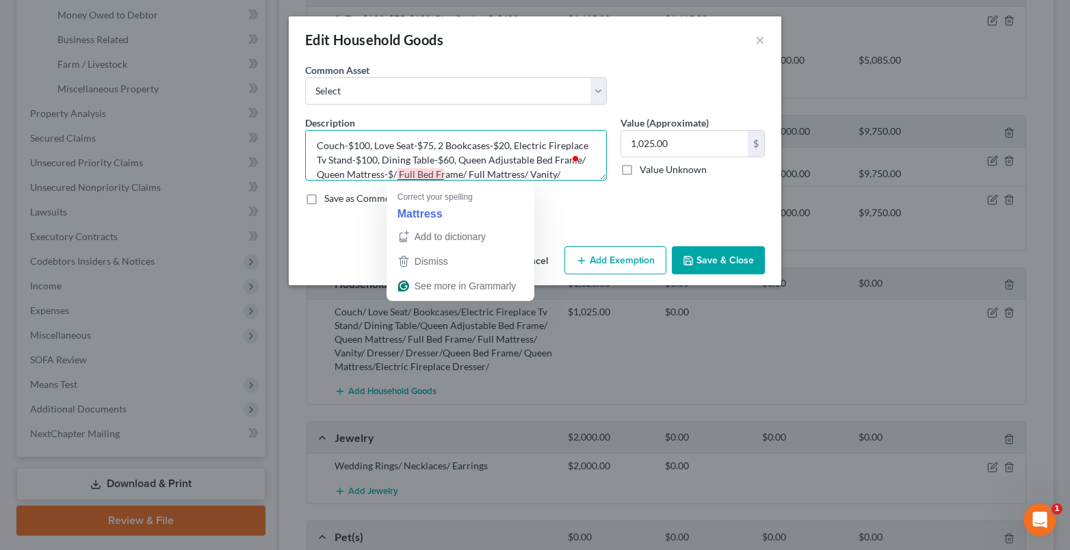
click at [445, 174] on textarea "Couch-$100, Love Seat-$75, 2 Bookcases-$20, Electric Fireplace Tv Stand-$100, D…" at bounding box center [456, 155] width 302 height 51
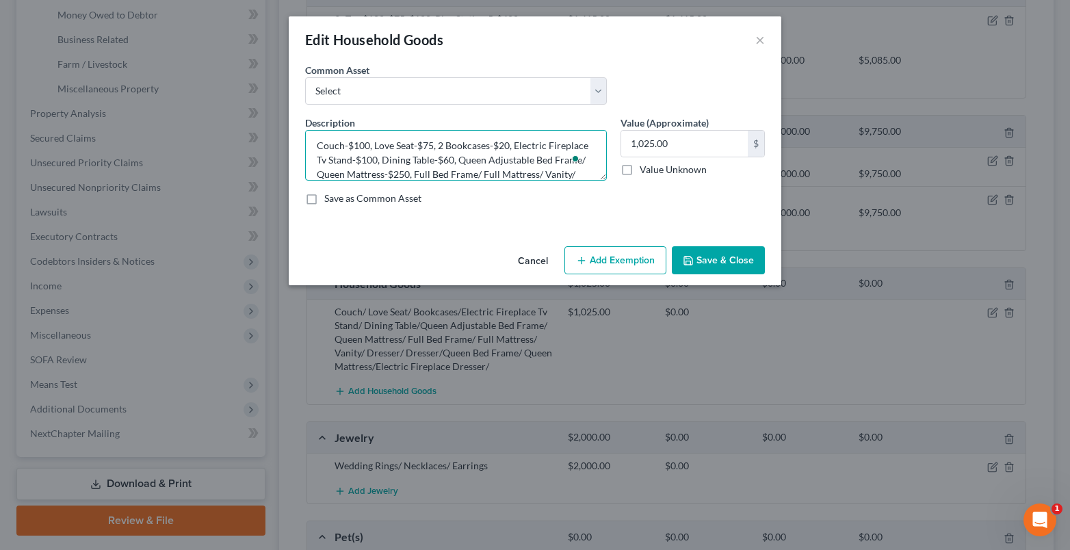
scroll to position [43, 0]
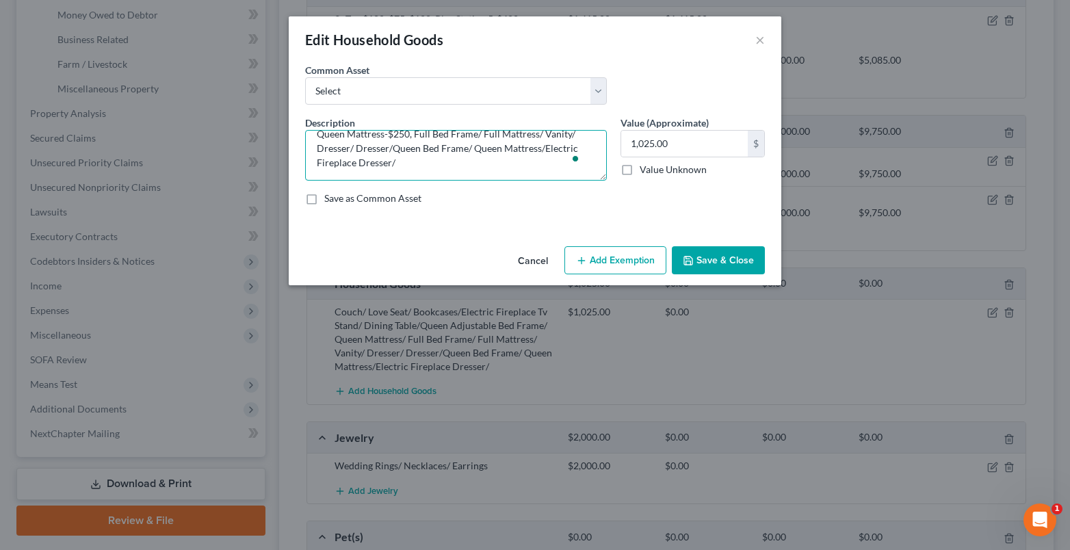
drag, startPoint x: 460, startPoint y: 176, endPoint x: 560, endPoint y: 174, distance: 100.6
click at [560, 174] on textarea "Couch-$100, Love Seat-$75, 2 Bookcases-$20, Electric Fireplace Tv Stand-$100, D…" at bounding box center [456, 155] width 302 height 51
type textarea "Couch-$100, Love Seat-$75, 2 Bookcases-$20, Electric Fireplace Tv Stand-$100, D…"
type input "605.00"
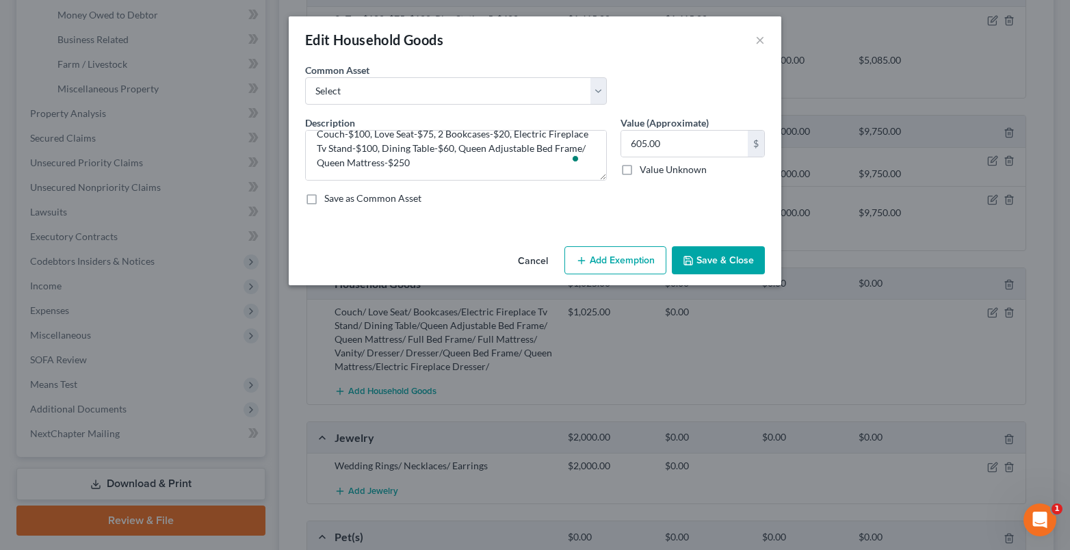
click at [613, 262] on button "Add Exemption" at bounding box center [615, 260] width 102 height 29
select select "2"
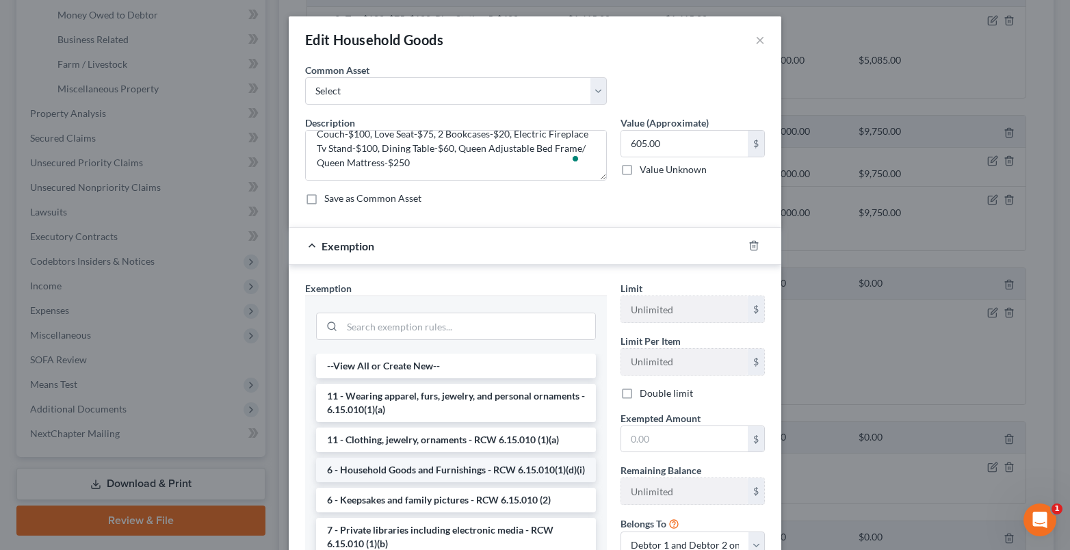
click at [373, 471] on li "6 - Household Goods and Furnishings - RCW 6.15.010(1)(d)(i)" at bounding box center [456, 470] width 280 height 25
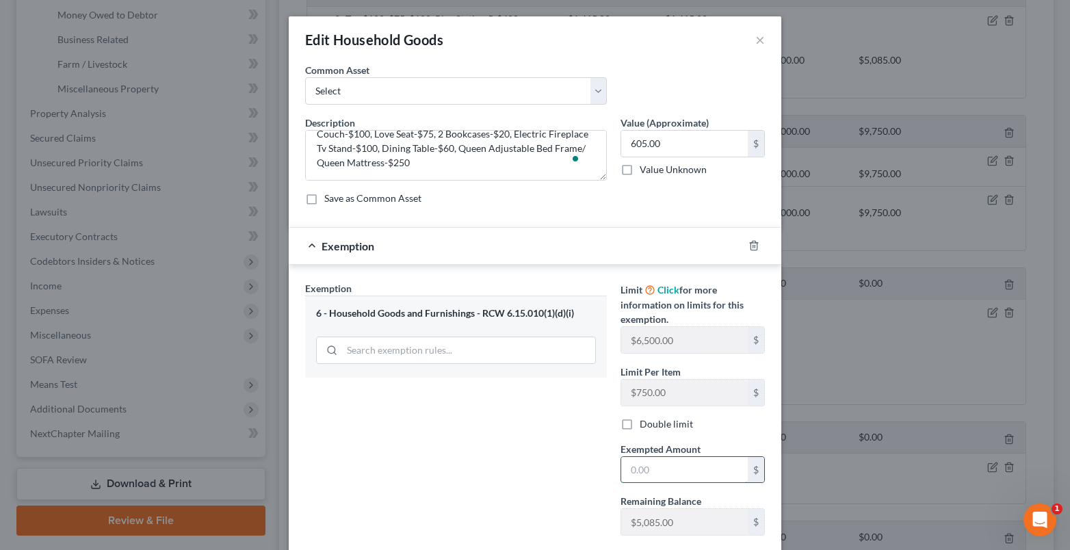
click at [643, 471] on input "text" at bounding box center [684, 470] width 127 height 26
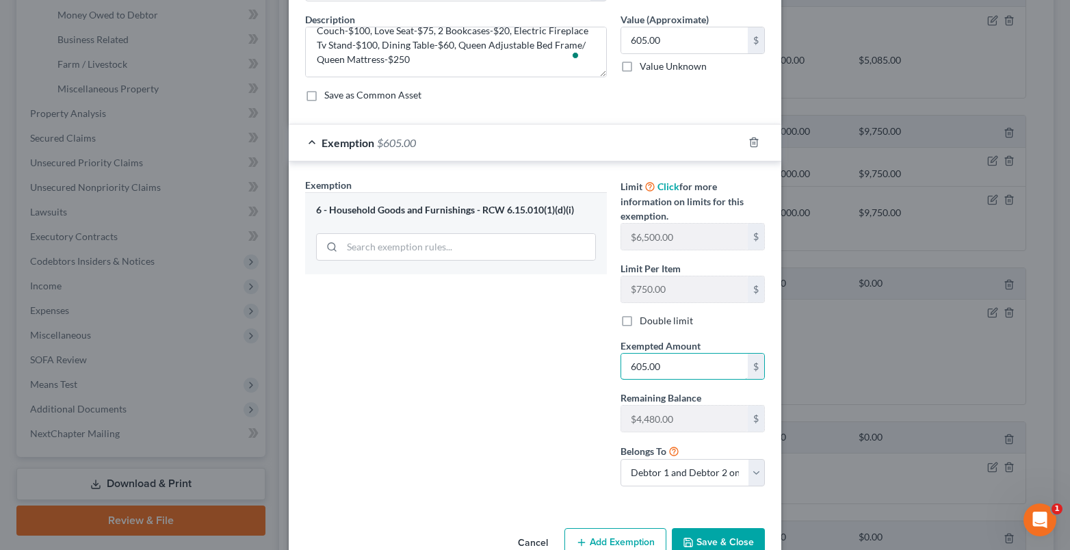
scroll to position [137, 0]
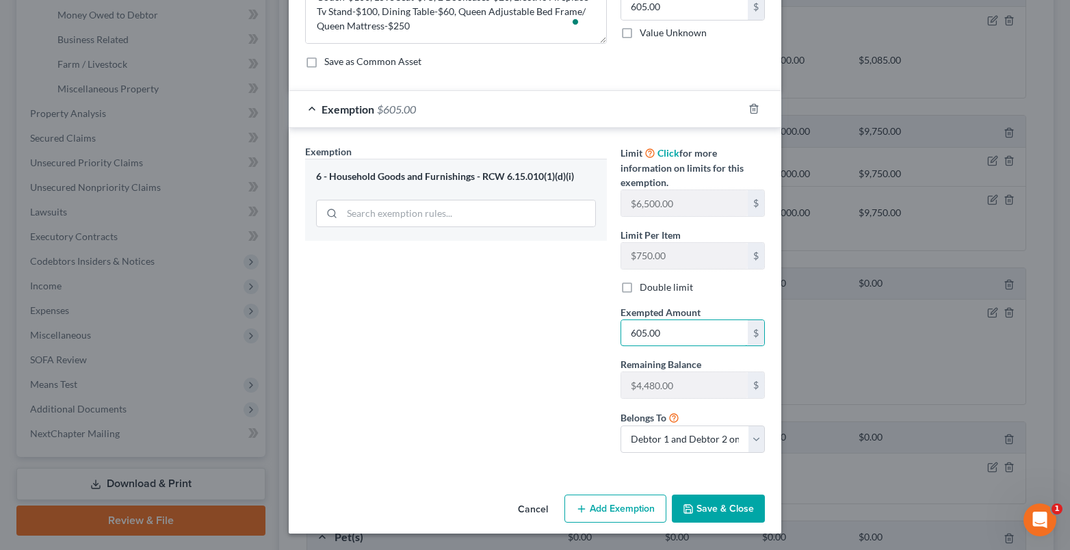
type input "605.00"
click at [724, 516] on button "Save & Close" at bounding box center [718, 508] width 93 height 29
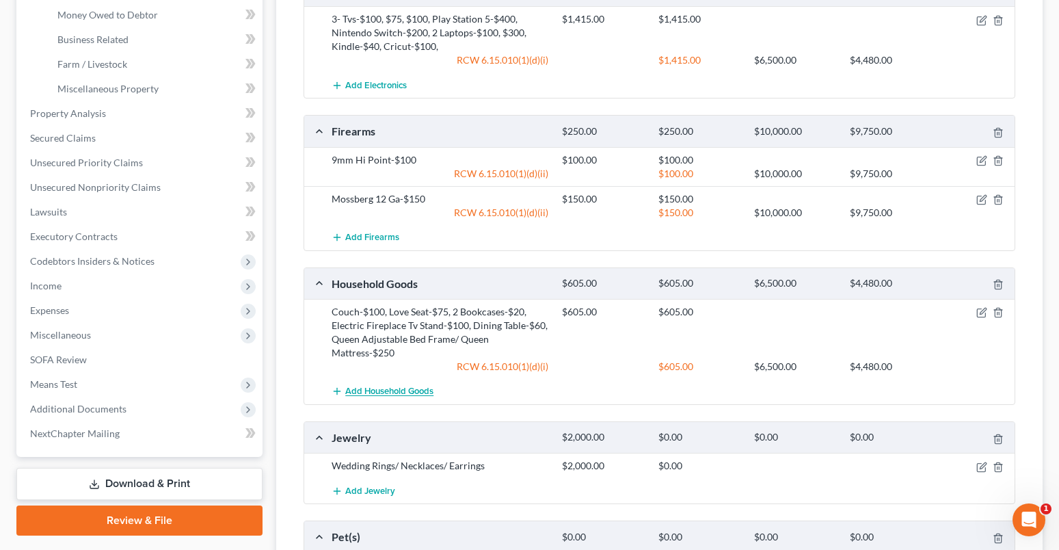
click at [391, 388] on span "Add Household Goods" at bounding box center [389, 391] width 88 height 11
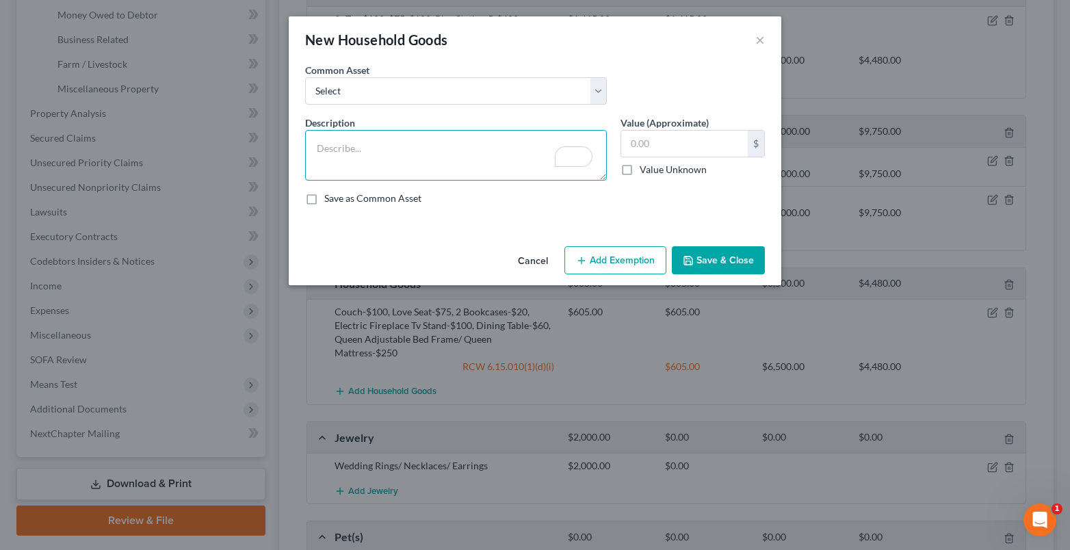
paste textarea ", Full Bed Frame/ Full Mattress/ Vanity/ Dresser/ Dresser/Queen Bed Frame/ Quee…"
click at [314, 152] on textarea ", Full Bed Frame/ Full Mattress/ Vanity/ Dresser/ Dresser/Queen Bed Frame/ Quee…" at bounding box center [456, 155] width 302 height 51
click at [439, 148] on textarea "Full Bed Frame/ Full Mattress/ Vanity/ Dresser/ Dresser/Queen Bed Frame/ Queen …" at bounding box center [456, 155] width 302 height 51
click at [447, 150] on textarea "Full Bed Frame/ Full Mattress-$/ Vanity/ Dresser/ Dresser/Queen Bed Frame/ Quee…" at bounding box center [456, 155] width 302 height 51
click at [471, 149] on textarea "Full Bed Frame/ Full Mattress-$125, Vanity/ Dresser/ Dresser/Queen Bed Frame/ Q…" at bounding box center [456, 155] width 302 height 51
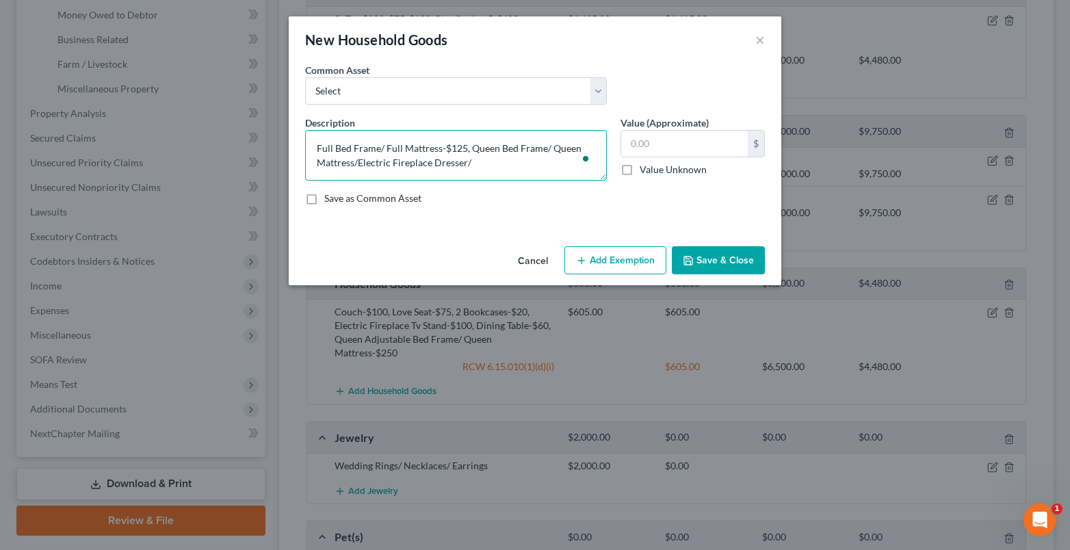
click at [353, 162] on textarea "Full Bed Frame/ Full Mattress-$125, Queen Bed Frame/ Queen Mattress/Electric Fi…" at bounding box center [456, 155] width 302 height 51
click at [362, 159] on textarea "Full Bed Frame/ Full Mattress-$125, Queen Bed Frame/ Queen Mattress-$/Electric …" at bounding box center [456, 155] width 302 height 51
click at [492, 163] on textarea "Full Bed Frame/ Full Mattress-$125, Queen Bed Frame/ Queen Mattress-$250, Elect…" at bounding box center [456, 155] width 302 height 51
type textarea "Full Bed Frame/ Full Mattress-$125, Queen Bed Frame/ Queen Mattress-$250, Elect…"
click at [652, 146] on input "text" at bounding box center [684, 144] width 127 height 26
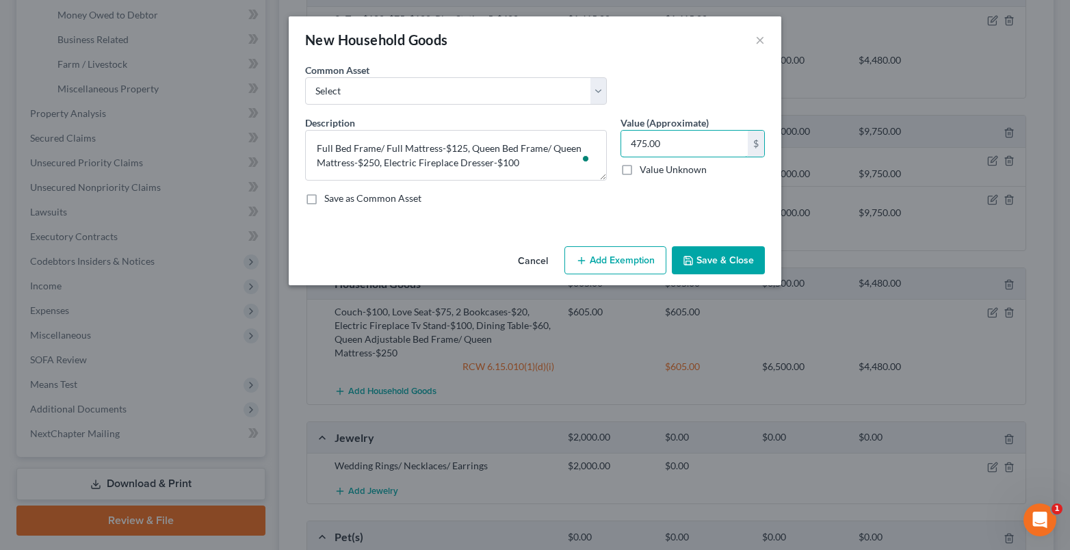
type input "475.00"
drag, startPoint x: 590, startPoint y: 258, endPoint x: 580, endPoint y: 269, distance: 14.5
click at [590, 259] on button "Add Exemption" at bounding box center [615, 260] width 102 height 29
select select "2"
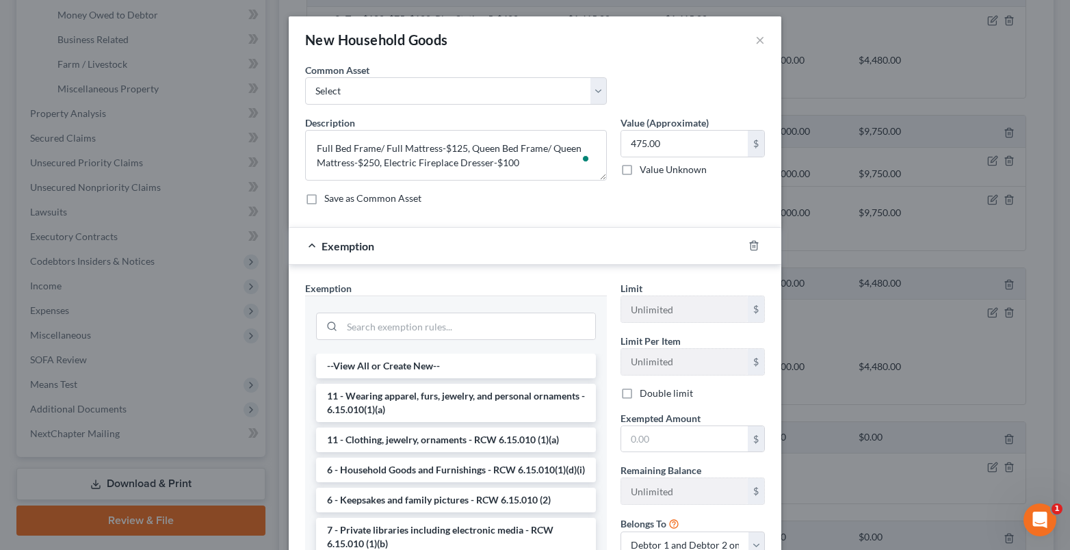
drag, startPoint x: 349, startPoint y: 484, endPoint x: 456, endPoint y: 468, distance: 108.5
click at [354, 481] on li "6 - Household Goods and Furnishings - RCW 6.15.010(1)(d)(i)" at bounding box center [456, 470] width 280 height 25
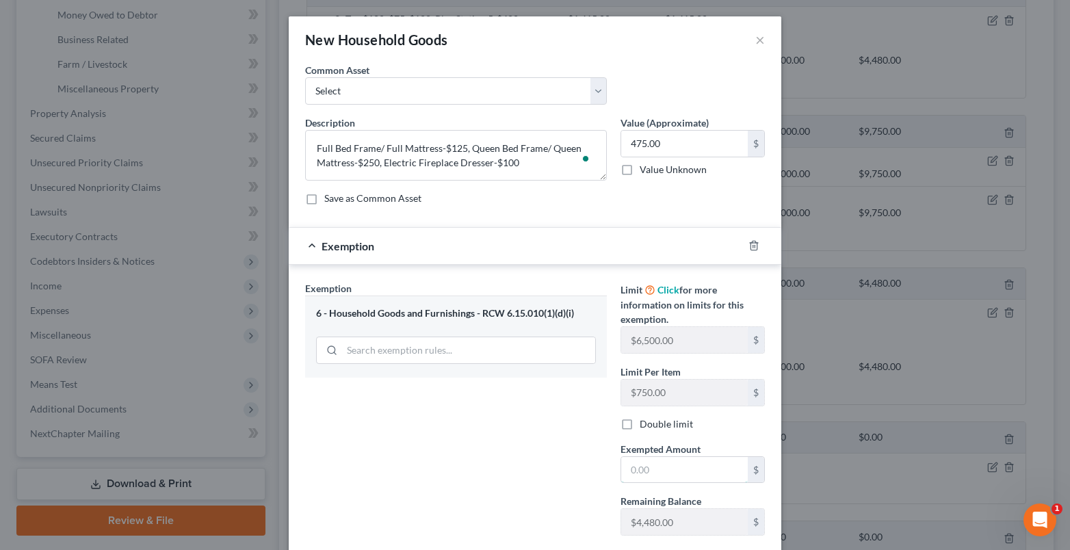
drag, startPoint x: 624, startPoint y: 463, endPoint x: 601, endPoint y: 451, distance: 26.9
click at [621, 464] on input "text" at bounding box center [684, 470] width 127 height 26
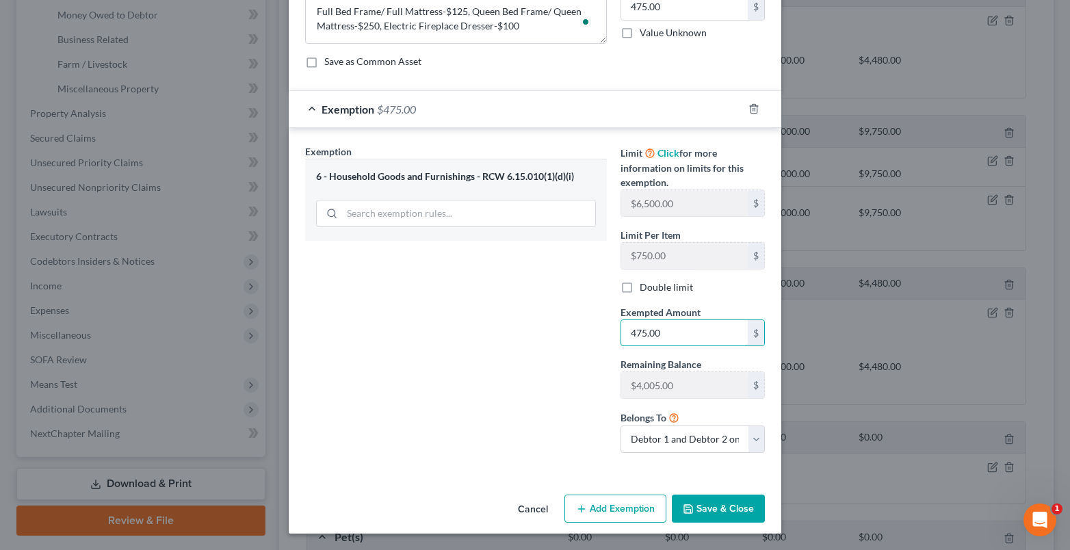
type input "475.00"
click at [720, 513] on button "Save & Close" at bounding box center [718, 508] width 93 height 29
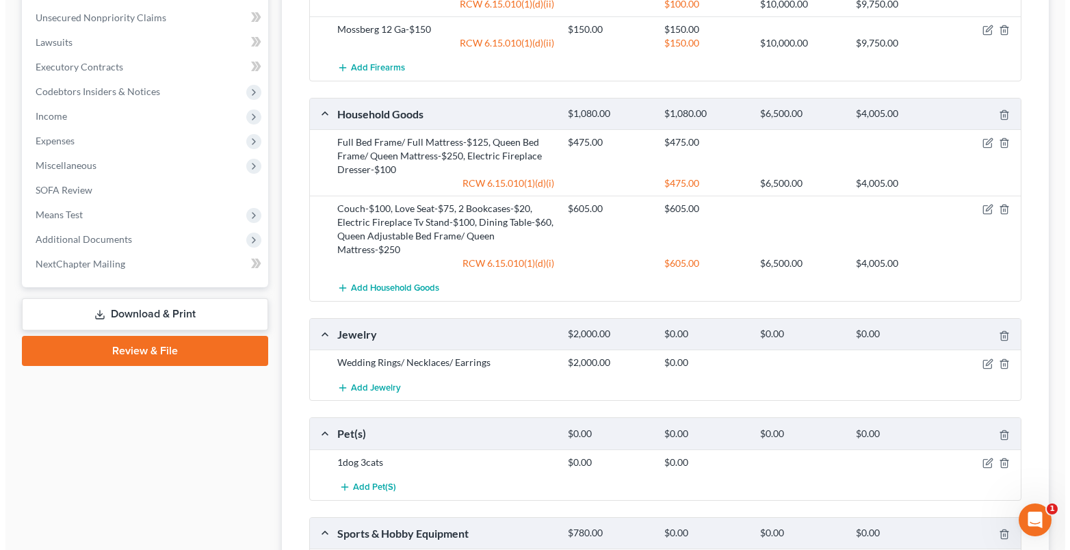
scroll to position [800, 0]
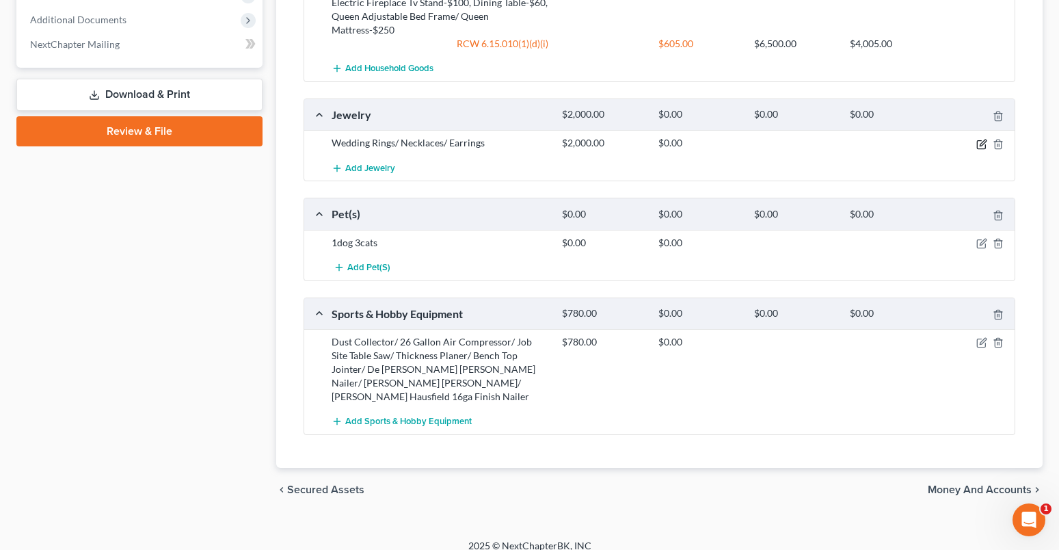
click at [984, 145] on icon "button" at bounding box center [982, 144] width 11 height 11
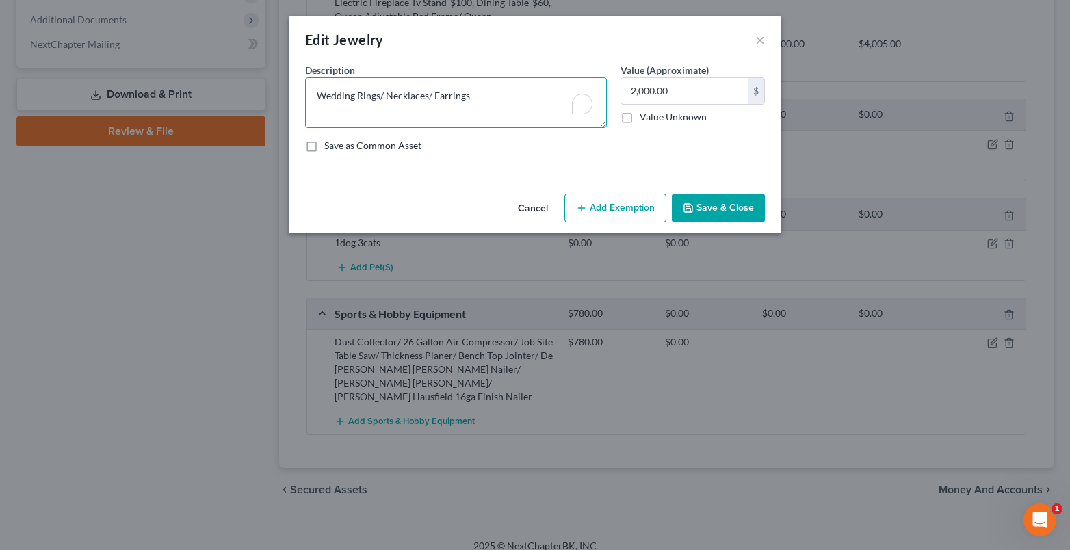
click at [378, 96] on textarea "Wedding Rings/ Necklaces/ Earrings" at bounding box center [456, 102] width 302 height 51
click at [503, 95] on textarea "Wedding Rings-$3060, Necklaces/ Earrings" at bounding box center [456, 102] width 302 height 51
type textarea "Wedding Rings-$3060, Necklaces/ Earrings -$0"
click at [678, 94] on input "2,000.00" at bounding box center [684, 91] width 127 height 26
type input "3,060.00"
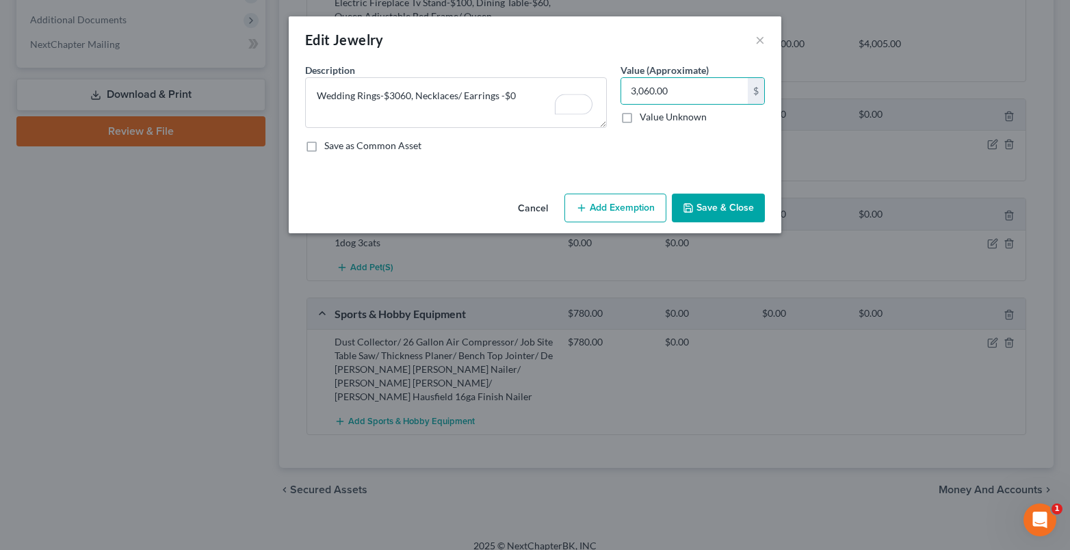
click at [629, 209] on button "Add Exemption" at bounding box center [615, 208] width 102 height 29
select select "2"
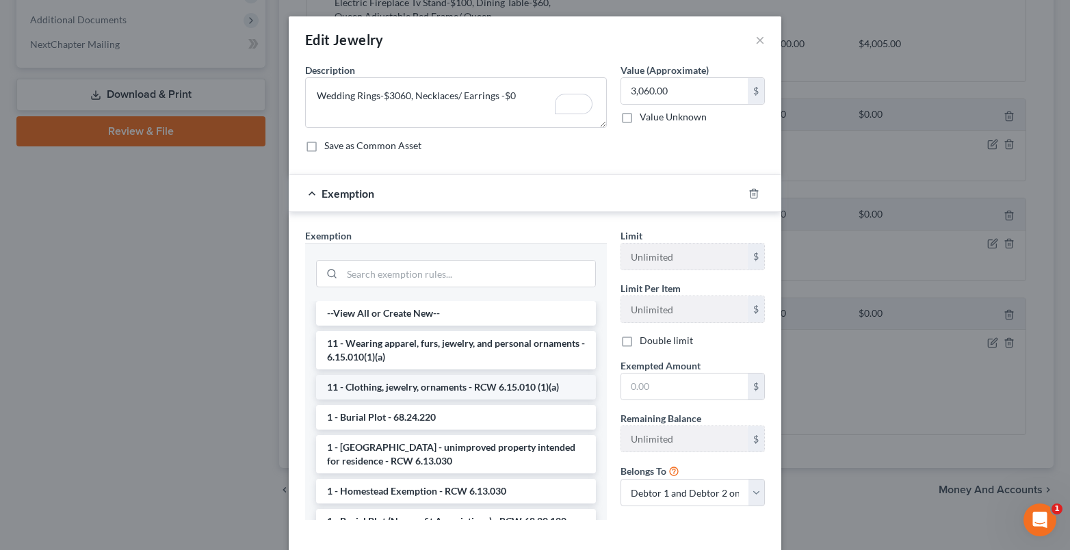
click at [406, 391] on li "11 - Clothing, jewelry, ornaments - RCW 6.15.010 (1)(a)" at bounding box center [456, 387] width 280 height 25
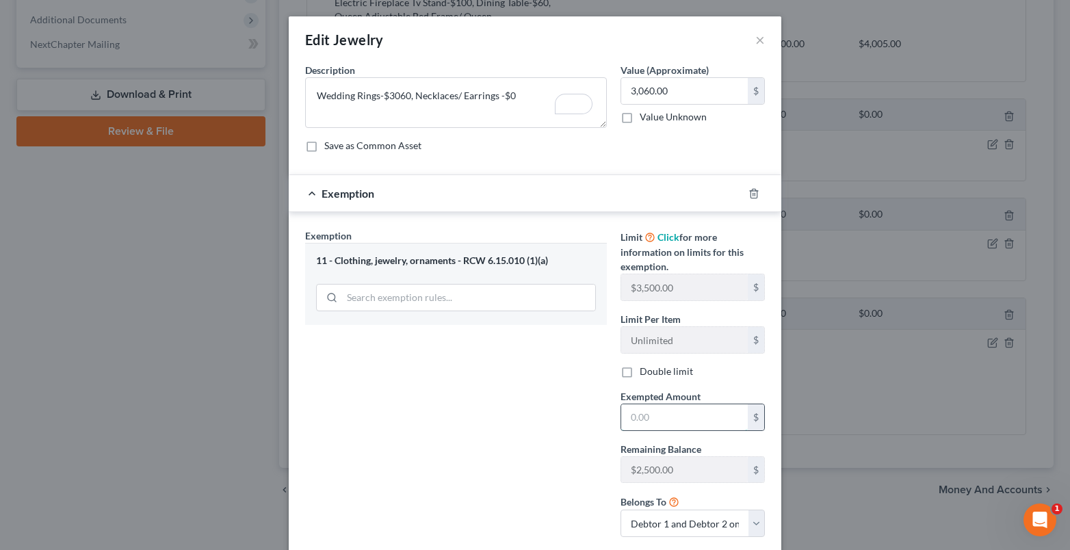
click at [632, 419] on input "text" at bounding box center [684, 417] width 127 height 26
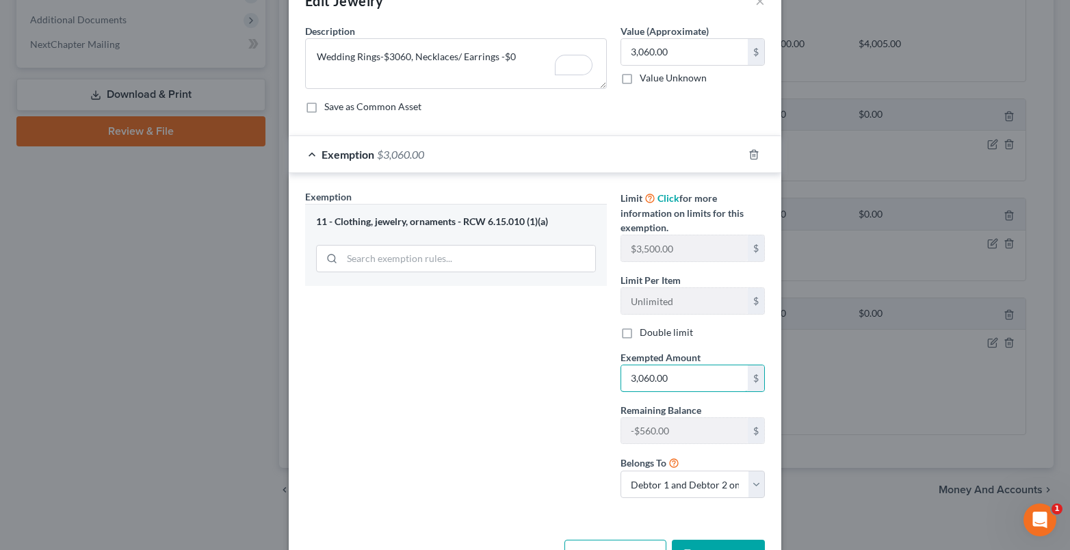
scroll to position [0, 0]
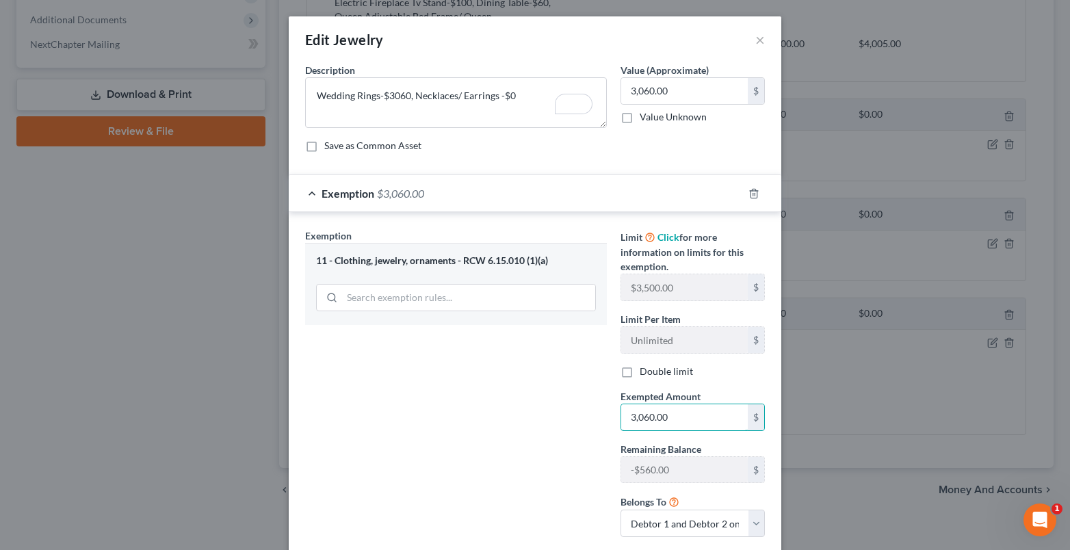
type input "3,060.00"
click at [639, 373] on label "Double limit" at bounding box center [665, 372] width 53 height 14
click at [645, 373] on input "Double limit" at bounding box center [649, 369] width 9 height 9
checkbox input "true"
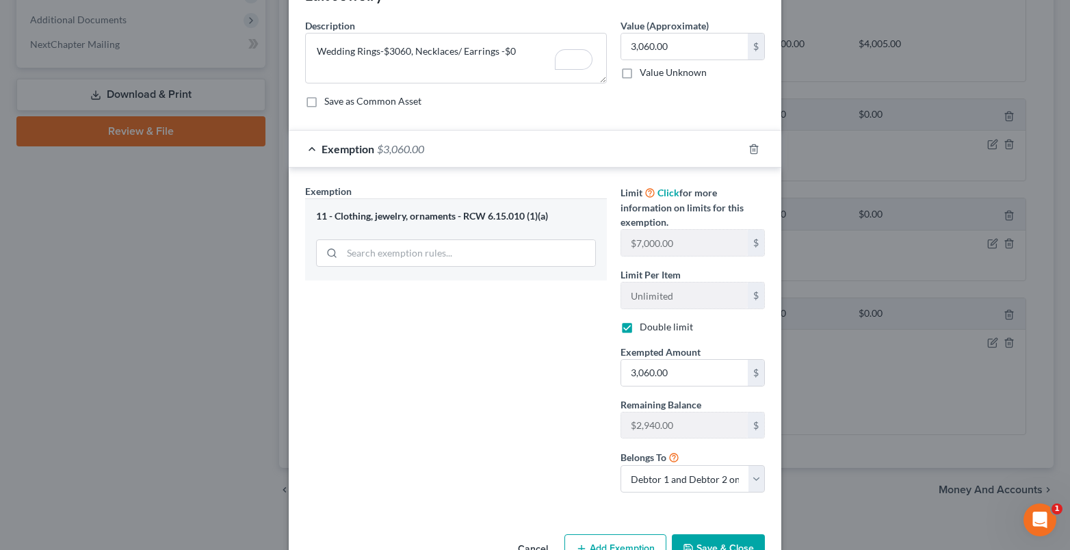
scroll to position [85, 0]
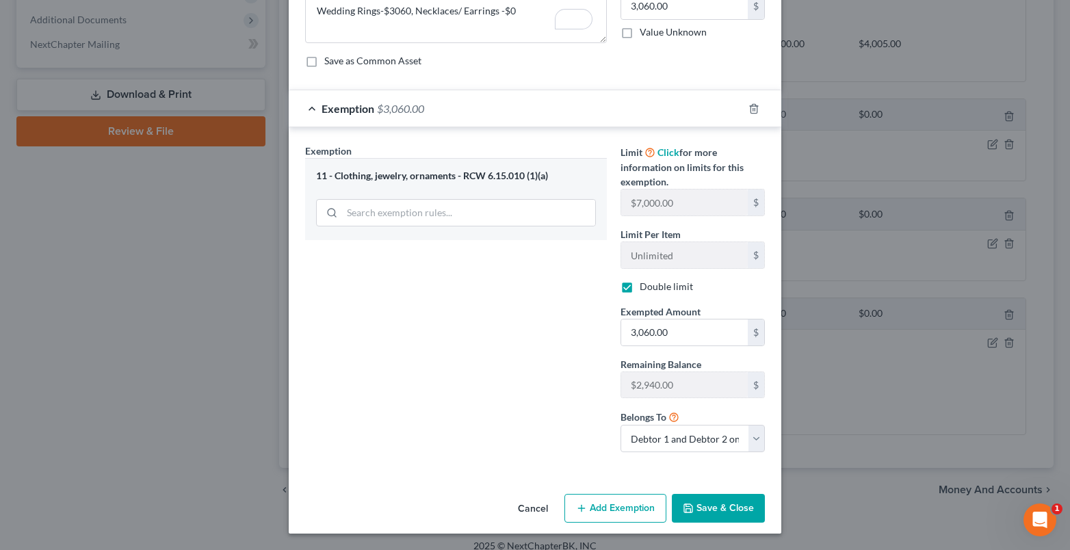
click at [702, 513] on button "Save & Close" at bounding box center [718, 508] width 93 height 29
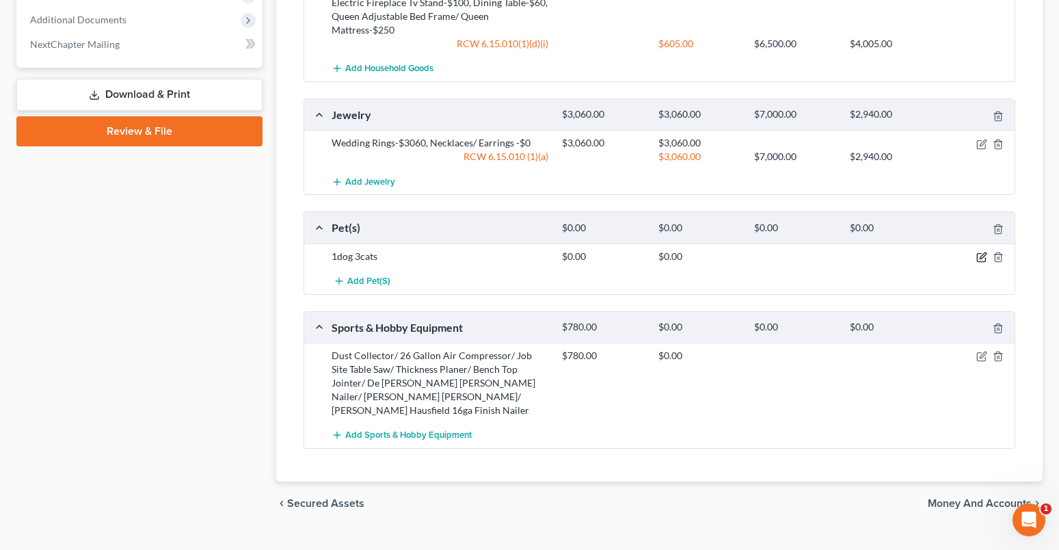
click at [983, 253] on icon "button" at bounding box center [982, 257] width 11 height 11
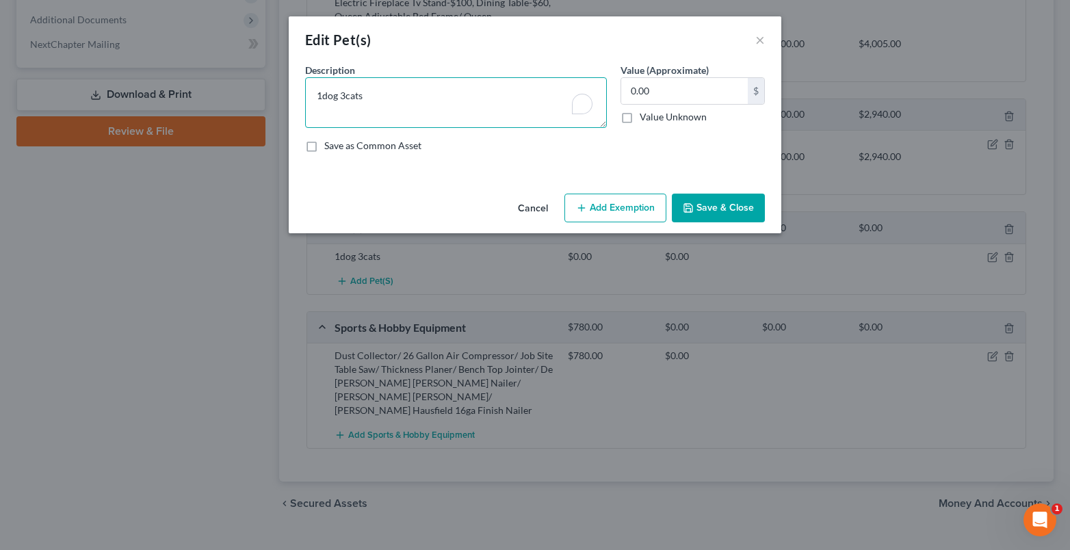
drag, startPoint x: 321, startPoint y: 95, endPoint x: 306, endPoint y: 63, distance: 35.5
click at [295, 82] on div "An exemption set must first be selected from the Filing Information section. Co…" at bounding box center [535, 125] width 492 height 125
click at [333, 95] on textarea "dog 3cats" at bounding box center [456, 102] width 302 height 51
click at [358, 98] on textarea "dog-$1, 3cats" at bounding box center [456, 102] width 302 height 51
click at [382, 98] on textarea "dog-$1, 3 cats" at bounding box center [456, 102] width 302 height 51
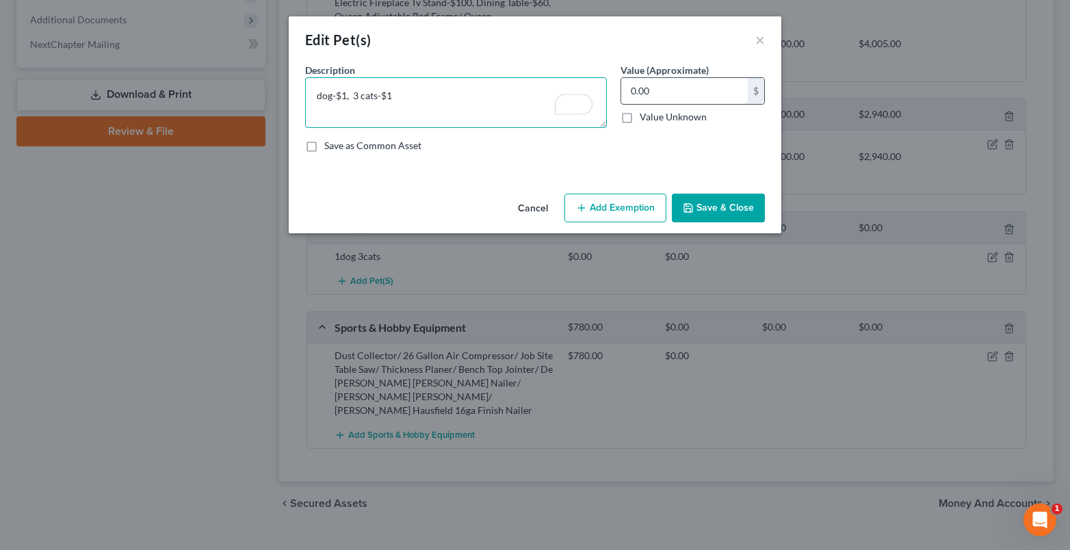
type textarea "dog-$1, 3 cats-$1"
click at [653, 92] on input "0.00" at bounding box center [684, 91] width 127 height 26
type input "2.00"
click at [592, 213] on button "Add Exemption" at bounding box center [615, 208] width 102 height 29
select select "2"
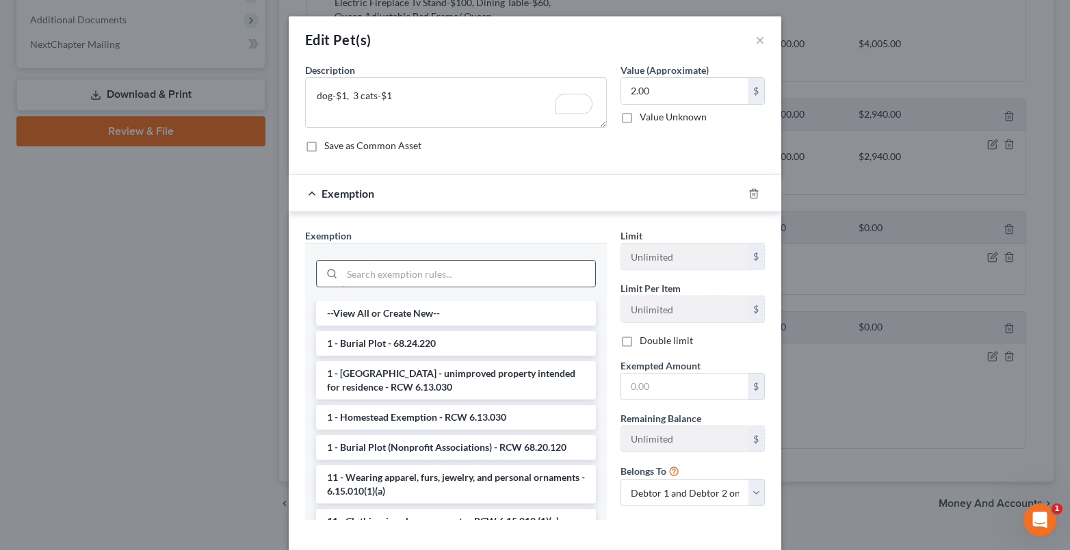
click at [348, 274] on input "search" at bounding box center [468, 274] width 253 height 26
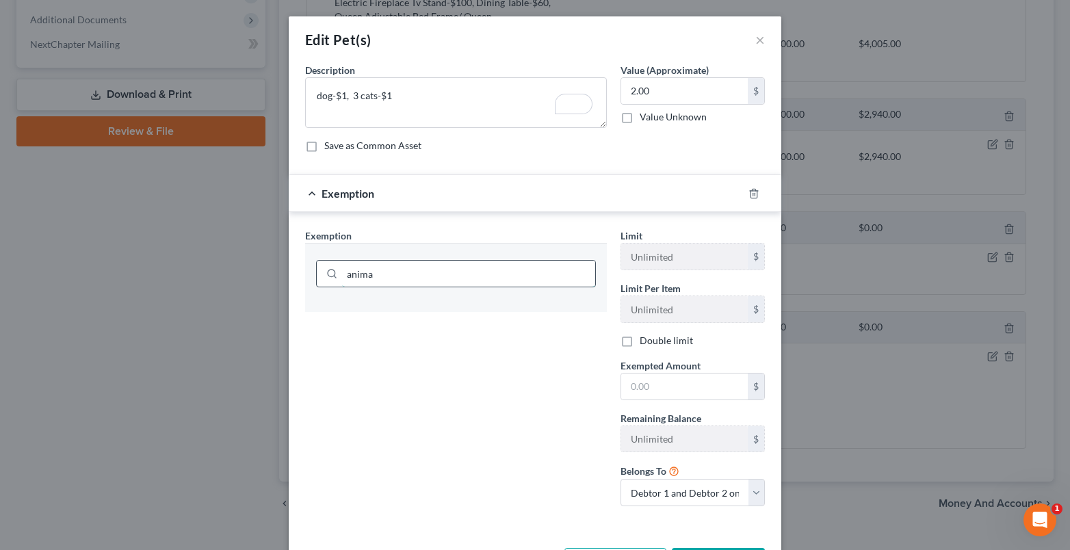
drag, startPoint x: 369, startPoint y: 275, endPoint x: 338, endPoint y: 278, distance: 31.0
click at [342, 278] on input "anima" at bounding box center [468, 274] width 253 height 26
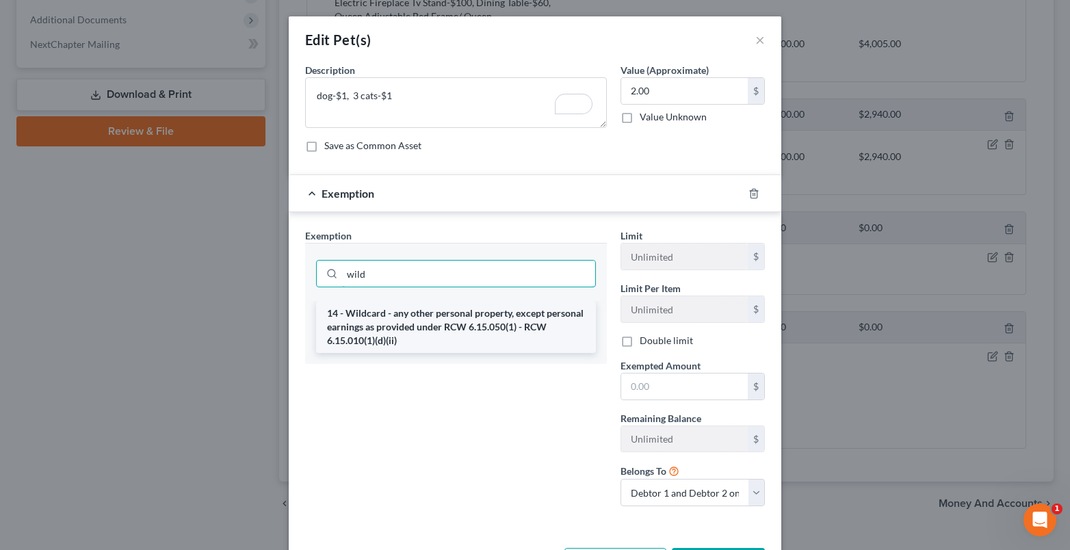
type input "wild"
click at [365, 320] on li "14 - Wildcard - any other personal property, except personal earnings as provid…" at bounding box center [456, 327] width 280 height 52
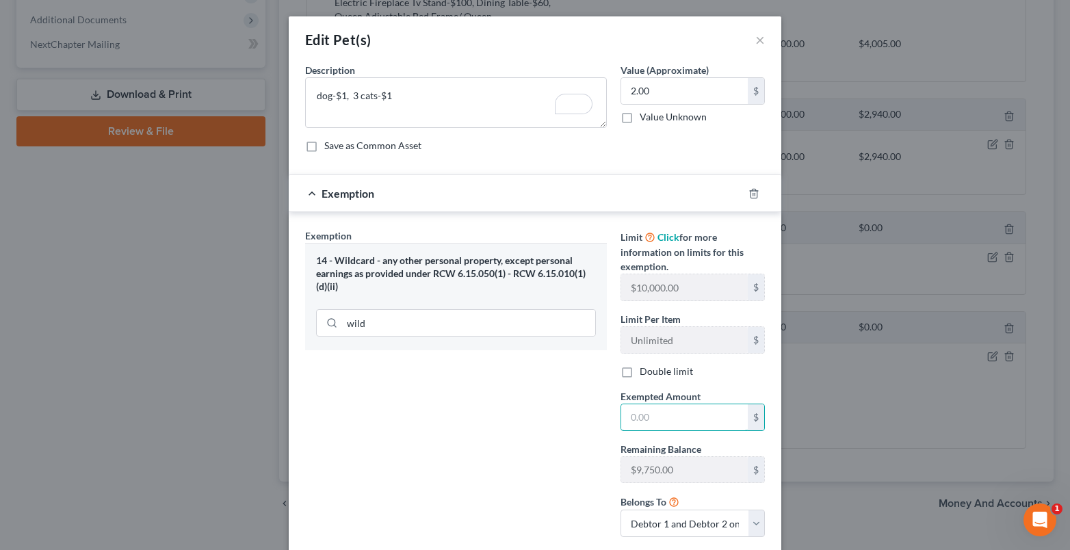
drag, startPoint x: 631, startPoint y: 419, endPoint x: 615, endPoint y: 391, distance: 32.8
click at [631, 419] on input "text" at bounding box center [684, 417] width 127 height 26
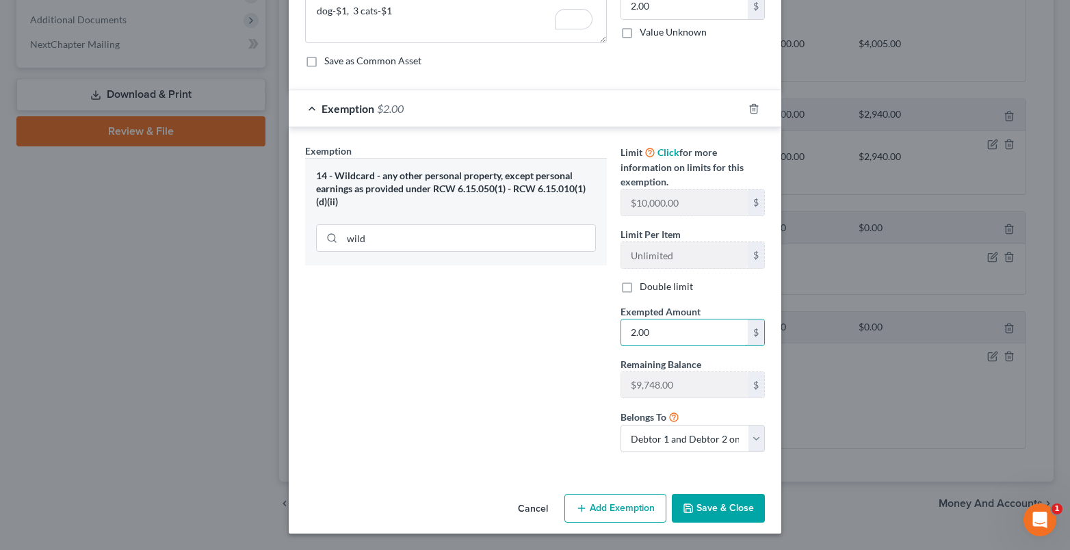
type input "2.00"
click at [691, 510] on button "Save & Close" at bounding box center [718, 508] width 93 height 29
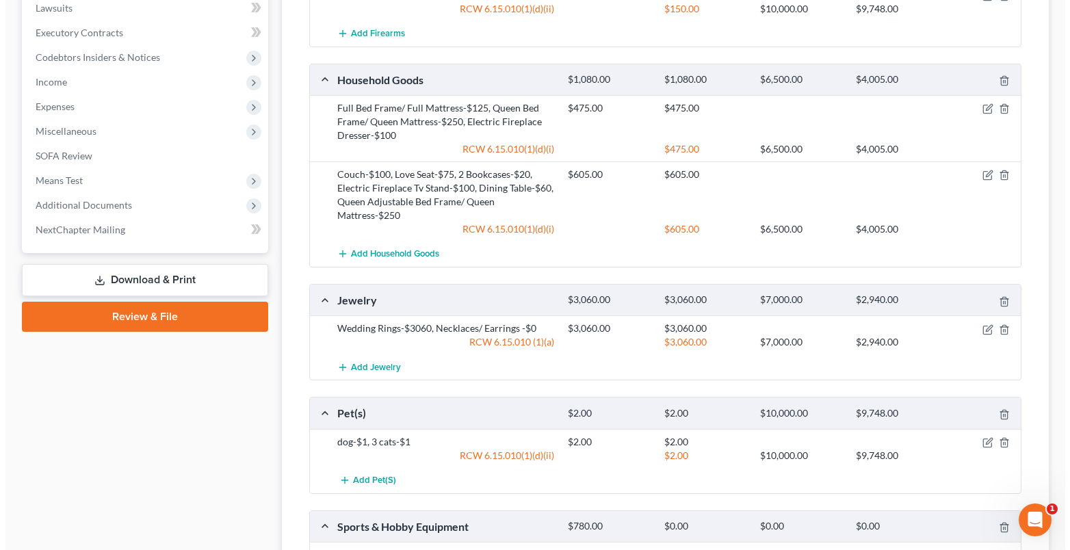
scroll to position [594, 0]
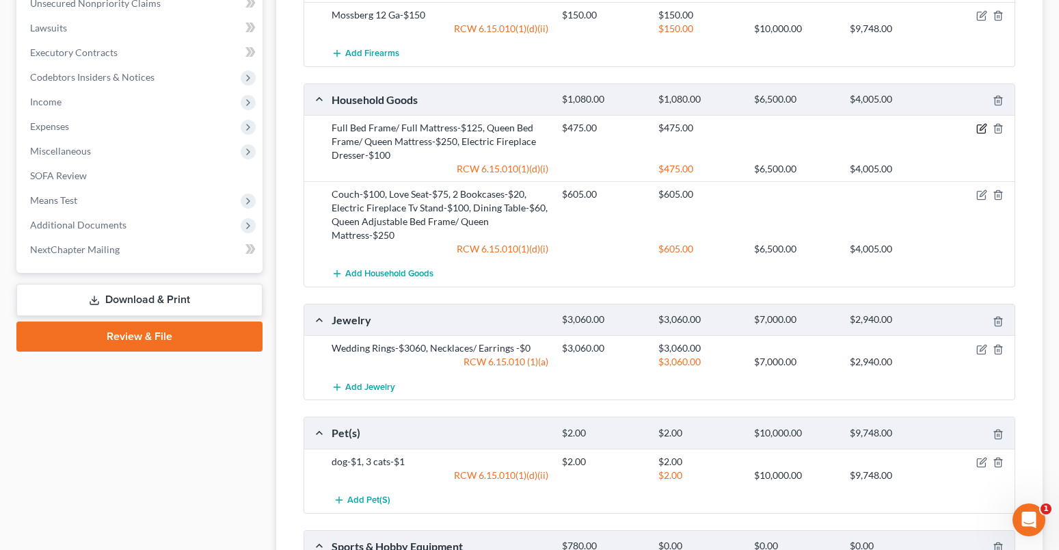
click at [985, 131] on icon "button" at bounding box center [982, 128] width 11 height 11
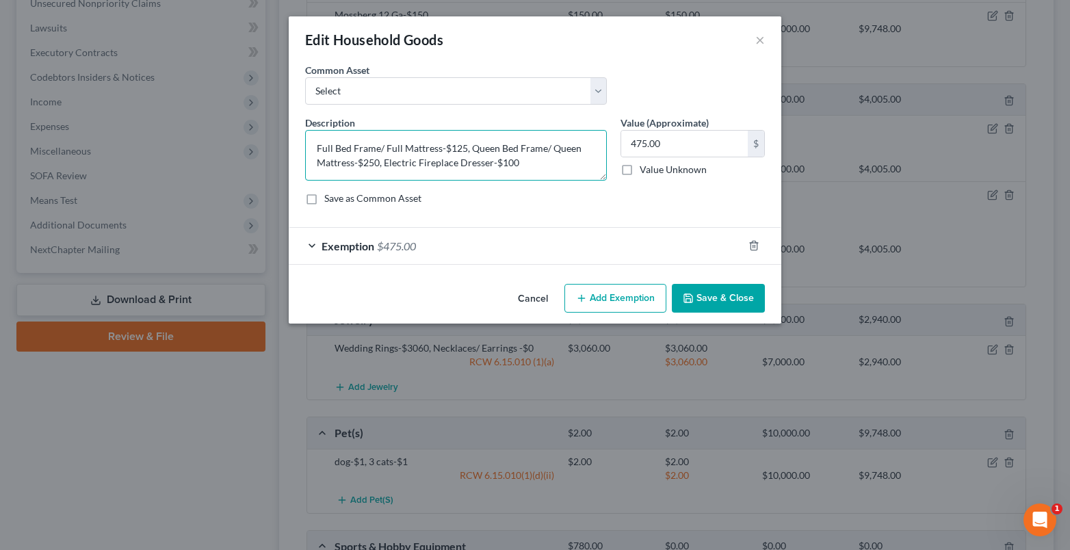
click at [518, 161] on textarea "Full Bed Frame/ Full Mattress-$125, Queen Bed Frame/ Queen Mattress-$250, Elect…" at bounding box center [456, 155] width 302 height 51
type textarea "Full Bed Frame/ Full Mattress-$125, Queen Bed Frame/ Queen Mattress-$250, Elect…"
click at [724, 312] on button "Save & Close" at bounding box center [718, 298] width 93 height 29
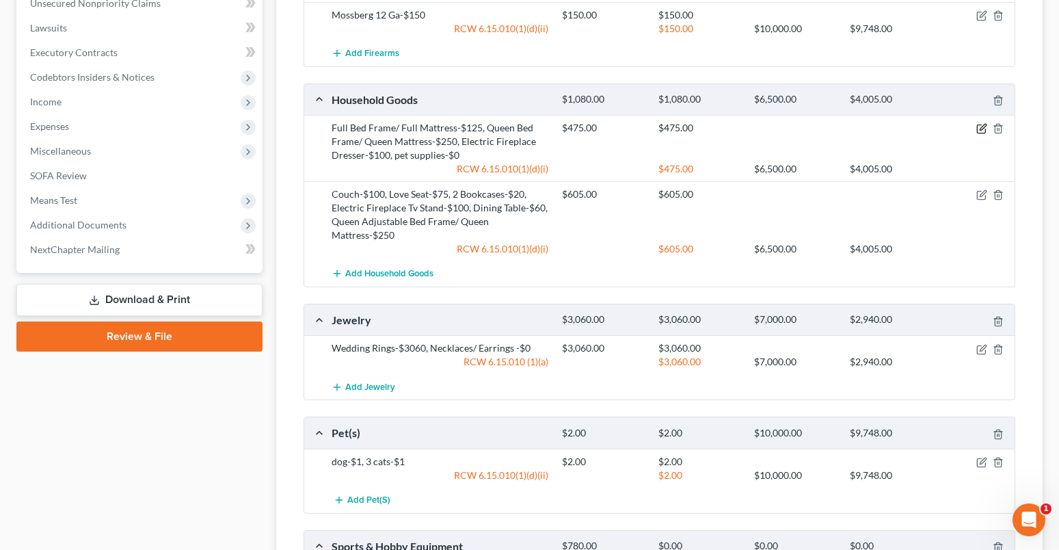
click at [981, 129] on icon "button" at bounding box center [983, 127] width 6 height 6
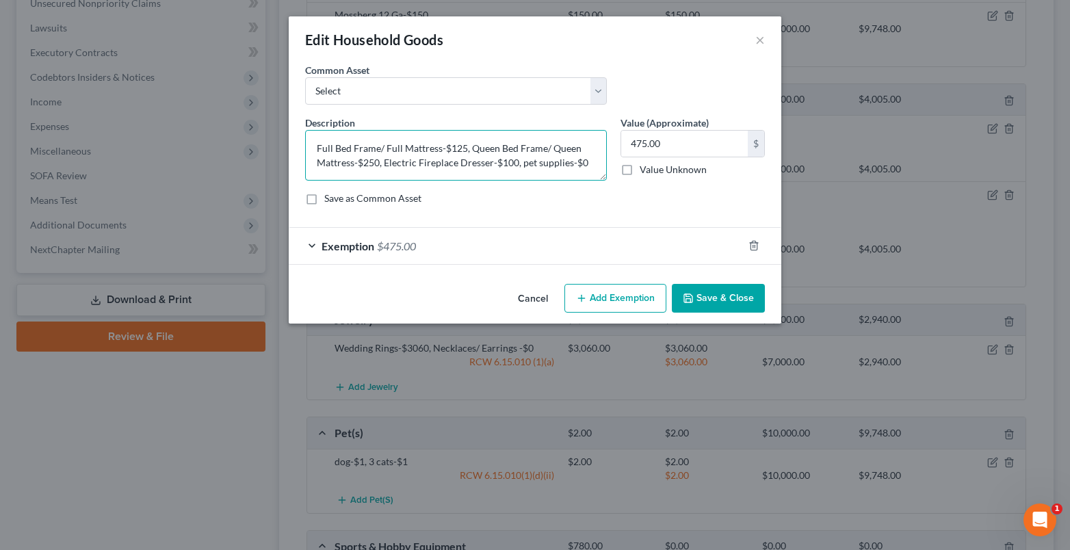
click at [591, 165] on div "Description * Full Bed Frame/ Full Mattress-$125, Queen Bed Frame/ Queen Mattre…" at bounding box center [455, 148] width 315 height 65
type textarea "Full Bed Frame/ Full Mattress-$125, Queen Bed Frame/ Queen Mattress-$250, Elect…"
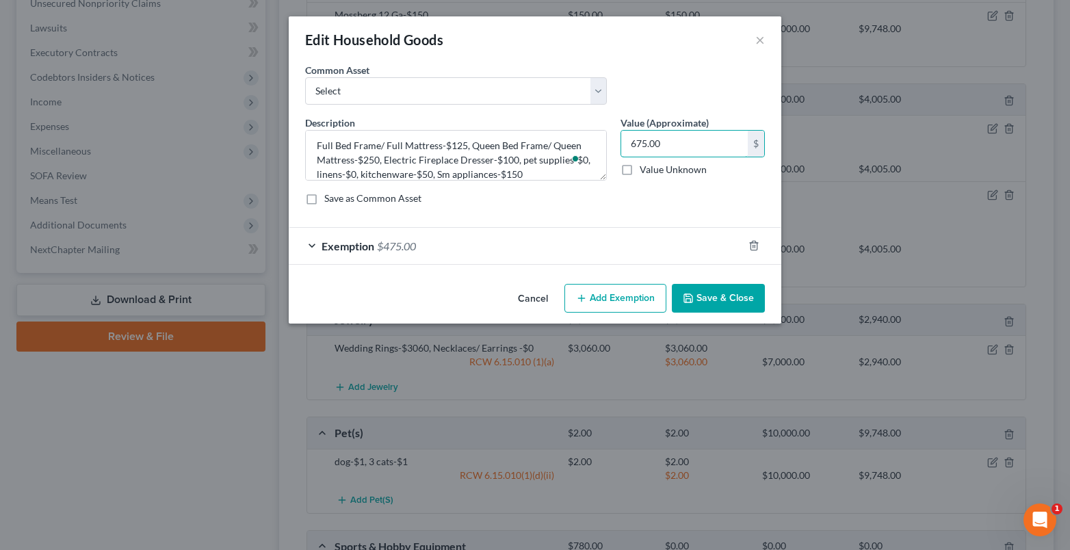
type input "675.00"
click at [306, 244] on div "Exemption $475.00" at bounding box center [516, 246] width 454 height 36
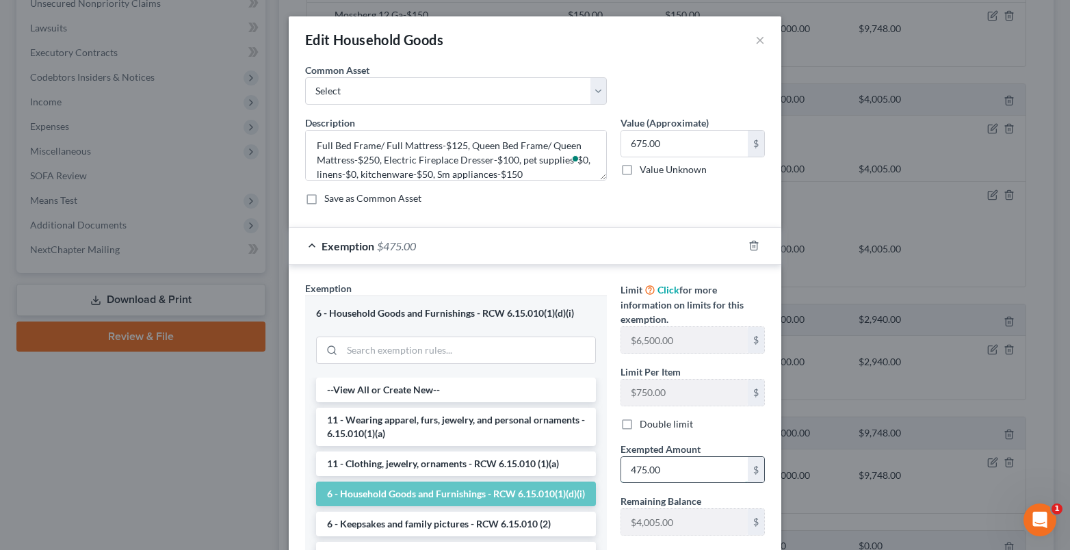
click at [646, 477] on input "475.00" at bounding box center [684, 470] width 127 height 26
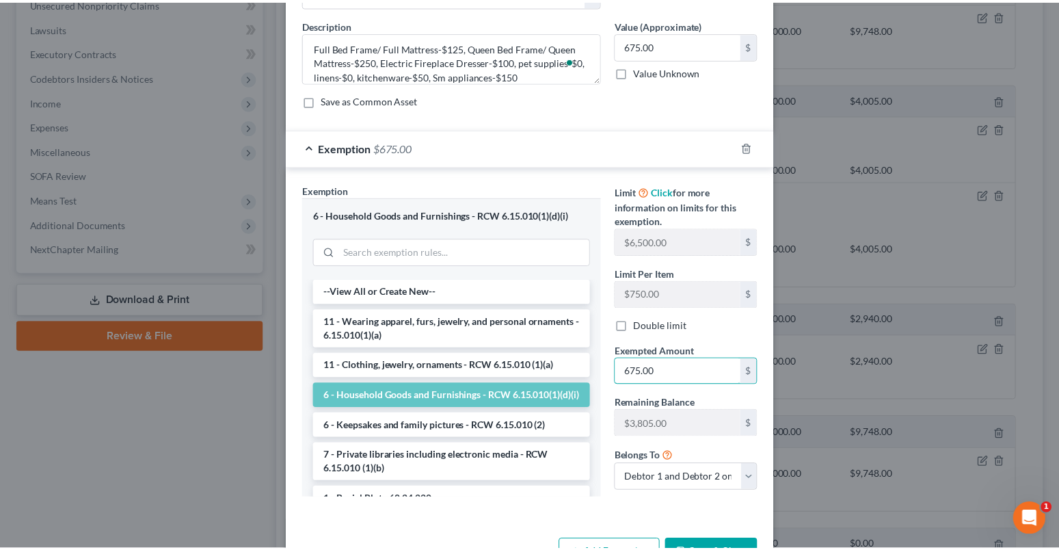
scroll to position [144, 0]
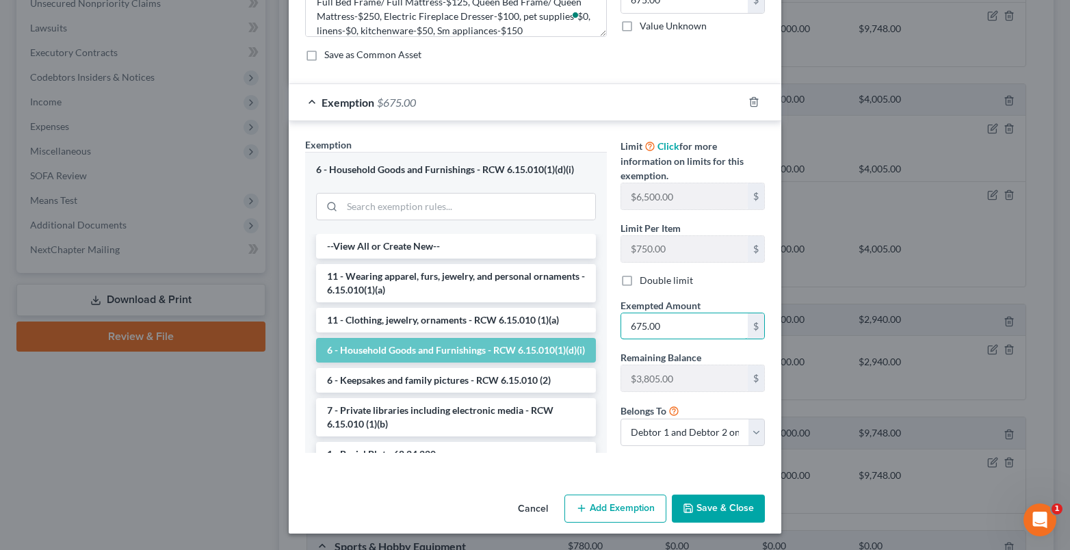
type input "675.00"
click at [724, 503] on button "Save & Close" at bounding box center [718, 508] width 93 height 29
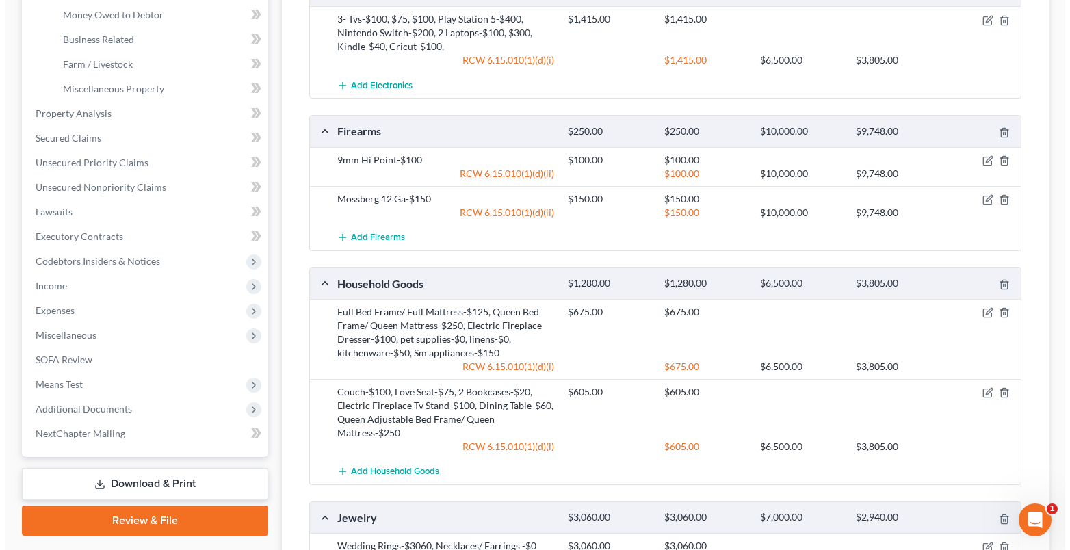
scroll to position [430, 0]
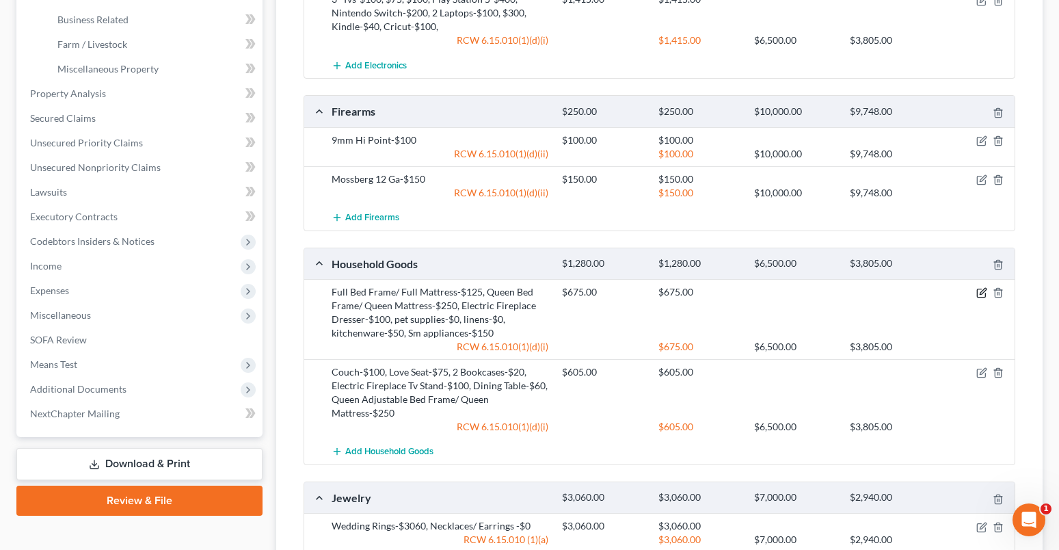
click at [981, 292] on icon "button" at bounding box center [983, 292] width 6 height 6
select select "2"
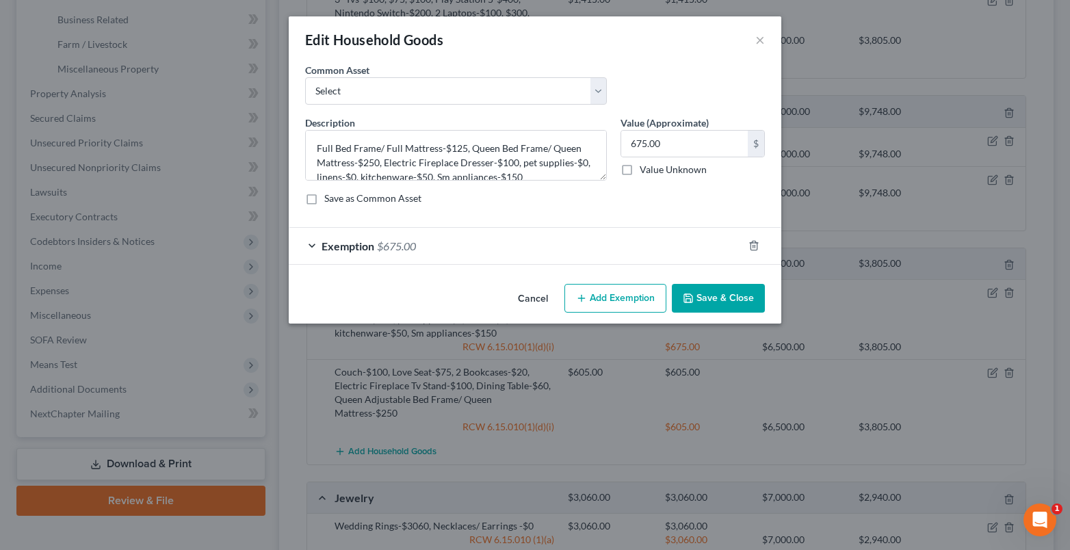
click at [447, 253] on div "Exemption $675.00" at bounding box center [516, 246] width 454 height 36
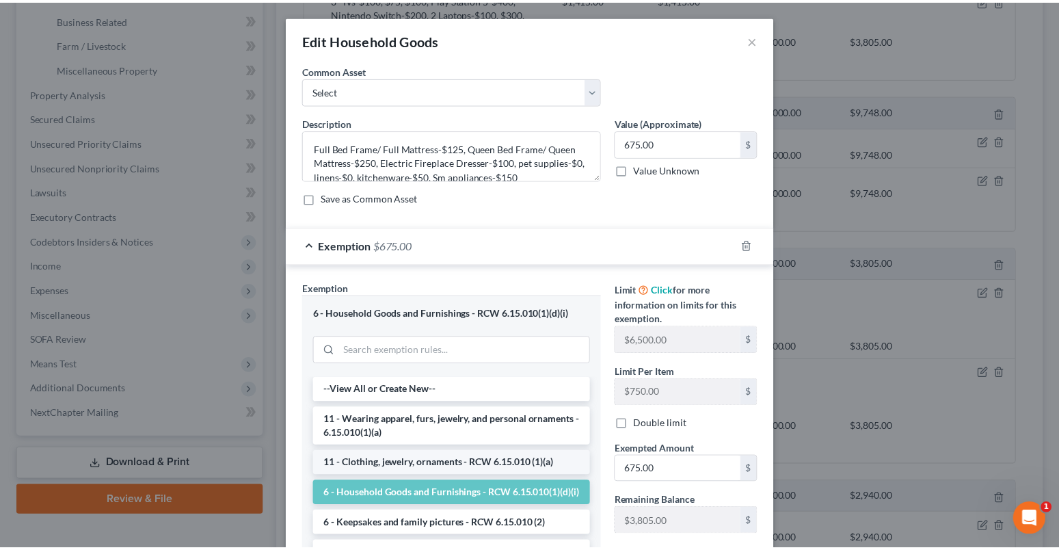
scroll to position [144, 0]
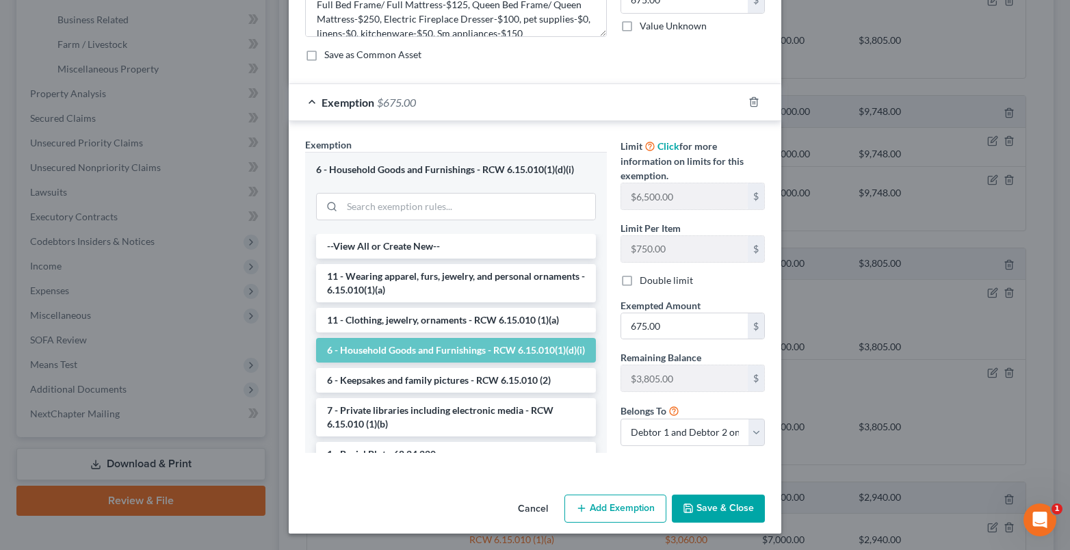
click at [737, 507] on button "Save & Close" at bounding box center [718, 508] width 93 height 29
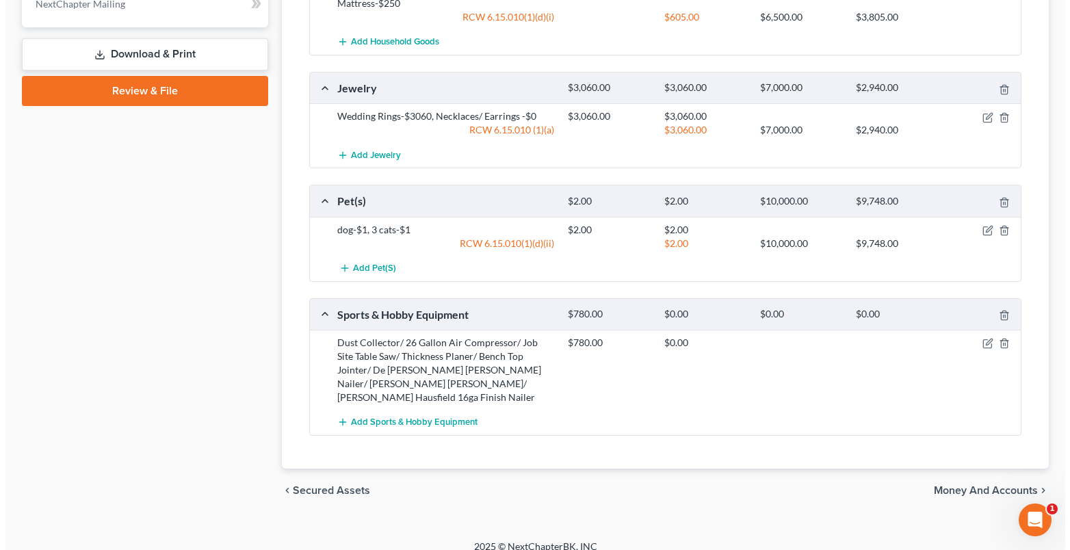
scroll to position [841, 0]
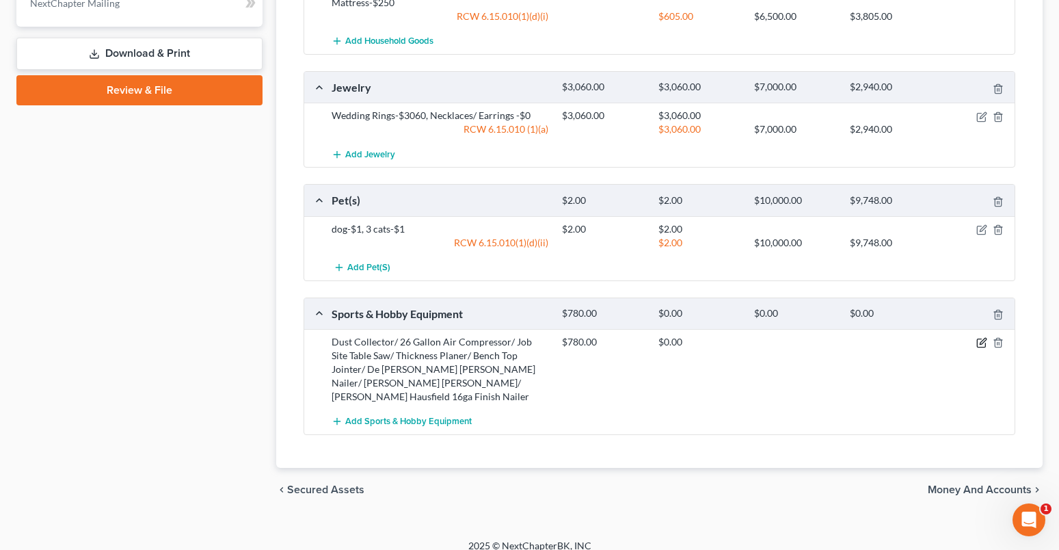
click at [980, 342] on icon "button" at bounding box center [982, 342] width 11 height 11
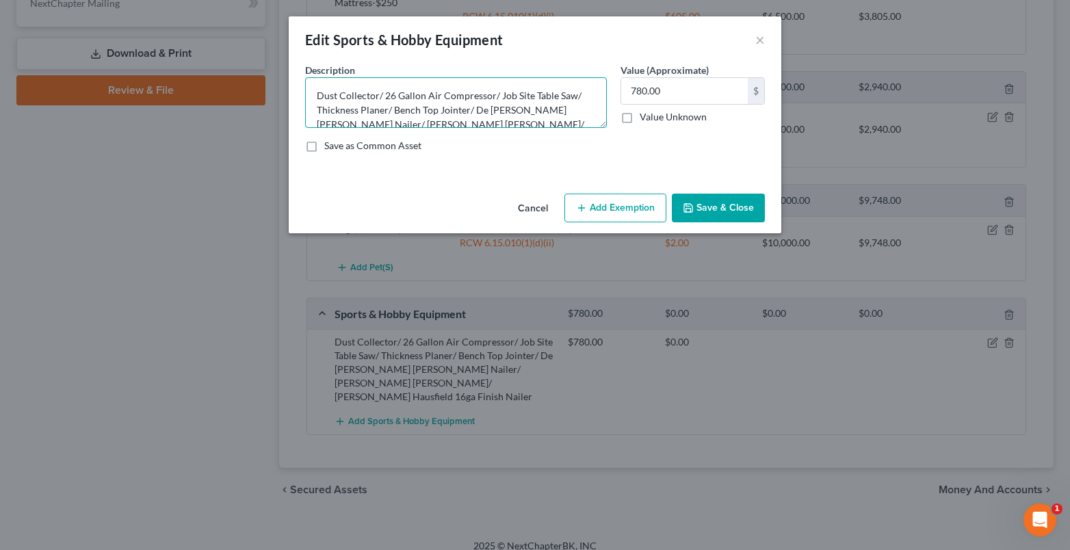
click at [378, 98] on textarea "Dust Collector/ 26 Gallon Air Compressor/ Job Site Table Saw/ Thickness Planer/…" at bounding box center [456, 102] width 302 height 51
click at [515, 98] on textarea "Dust Collector-$150, 26 Gallon Air Compressor/ Job Site Table Saw/ Thickness Pl…" at bounding box center [456, 102] width 302 height 51
drag, startPoint x: 358, startPoint y: 111, endPoint x: 336, endPoint y: 108, distance: 22.2
click at [357, 111] on textarea "Dust Collector-$150, 26 Gallon Air Compressor-$250, Job Site Table Saw/ Thickne…" at bounding box center [456, 102] width 302 height 51
drag, startPoint x: 427, startPoint y: 110, endPoint x: 374, endPoint y: 112, distance: 52.7
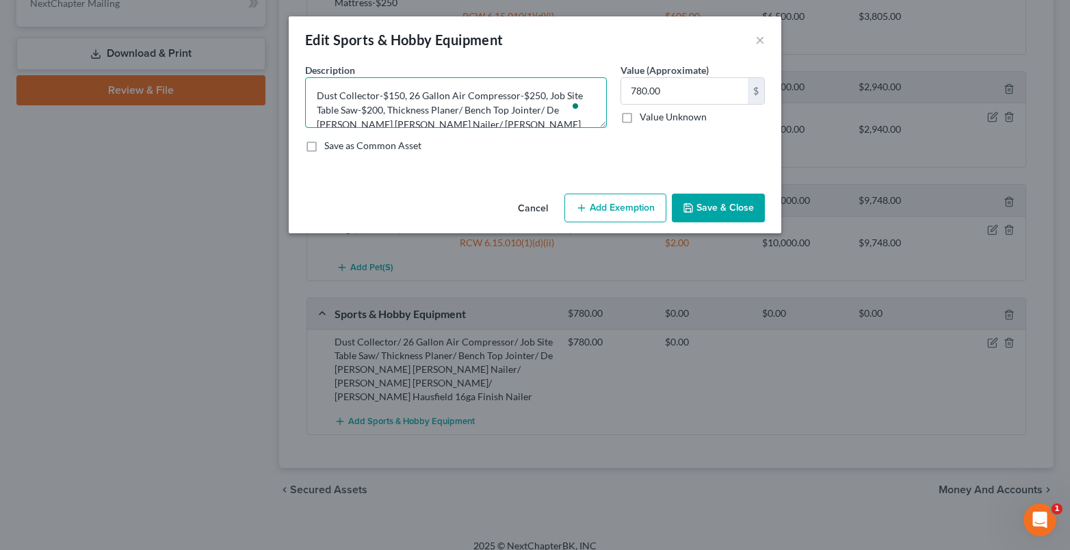
click at [376, 113] on textarea "Dust Collector-$150, 26 Gallon Air Compressor-$250, Job Site Table Saw-$200, Th…" at bounding box center [456, 102] width 302 height 51
click at [409, 109] on textarea "Dust Collector-$150, 26 Gallon Air Compressor-$250, Job Site Table Saw-$20, Pla…" at bounding box center [456, 102] width 302 height 51
click at [468, 109] on textarea "Dust Collector-$150, 26 Gallon Air Compressor-$250, Job Site Table Saw-$20, Pla…" at bounding box center [456, 102] width 302 height 51
click at [546, 110] on textarea "Dust Collector-$150, 26 Gallon Air Compressor-$250, Job Site Table Saw-$20, Pla…" at bounding box center [456, 102] width 302 height 51
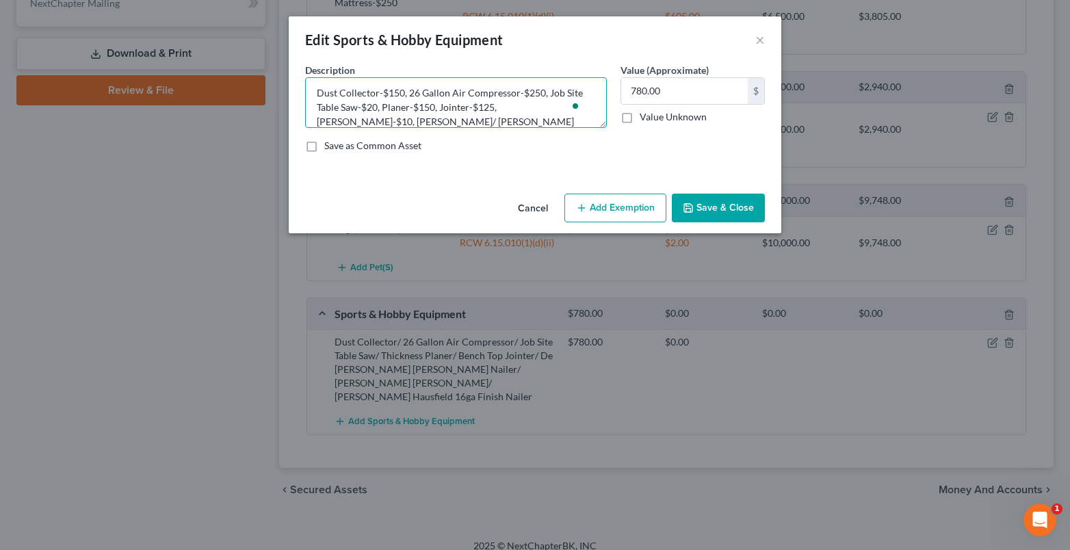
click at [365, 122] on textarea "Dust Collector-$150, 26 Gallon Air Compressor-$250, Job Site Table Saw-$20, Pla…" at bounding box center [456, 102] width 302 height 51
click at [444, 118] on textarea "Dust Collector-$150, 26 Gallon Air Compressor-$250, Job Site Table Saw-$20, Pla…" at bounding box center [456, 102] width 302 height 51
type textarea "Dust Collector-$150, 26 Gallon Air Compressor-$250, Job Site Table Saw-$20, Pla…"
drag, startPoint x: 521, startPoint y: 112, endPoint x: 512, endPoint y: 129, distance: 18.7
click at [512, 129] on div "Description * Dust Collector-$150, 26 Gallon Air Compressor-$250, Job Site Tabl…" at bounding box center [534, 113] width 473 height 101
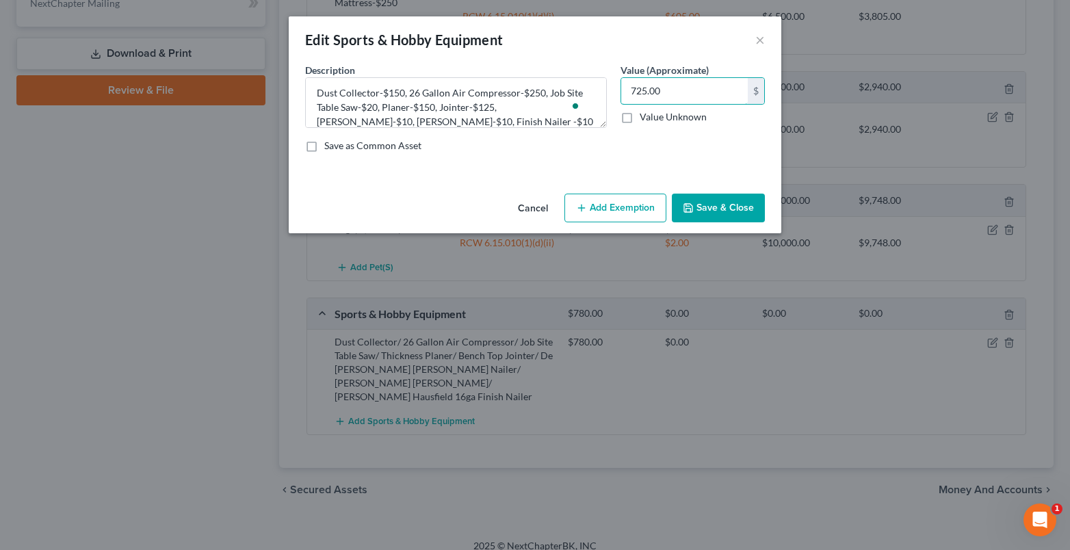
type input "725.00"
click at [642, 209] on button "Add Exemption" at bounding box center [615, 208] width 102 height 29
select select "2"
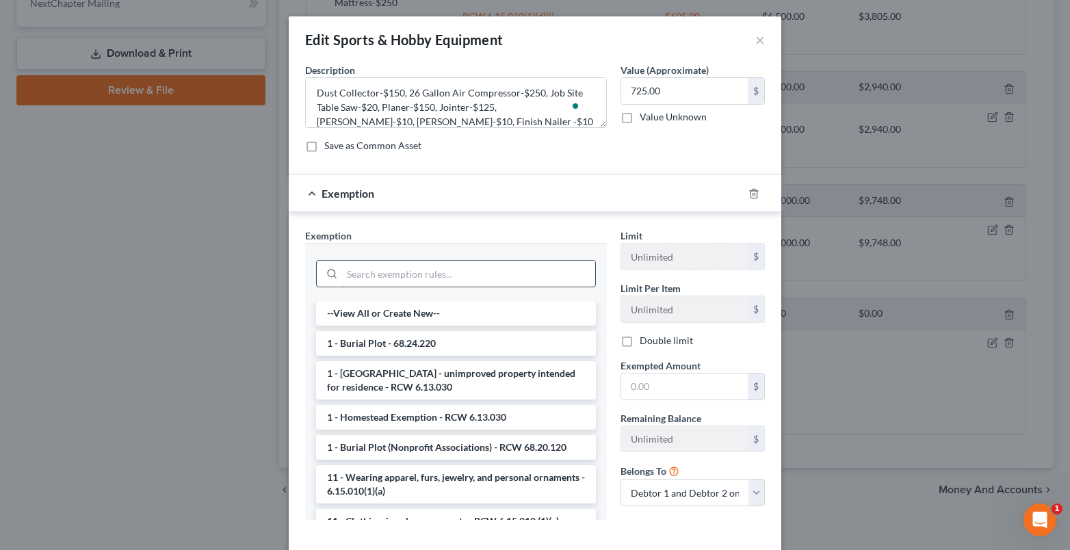
click at [348, 274] on input "search" at bounding box center [468, 274] width 253 height 26
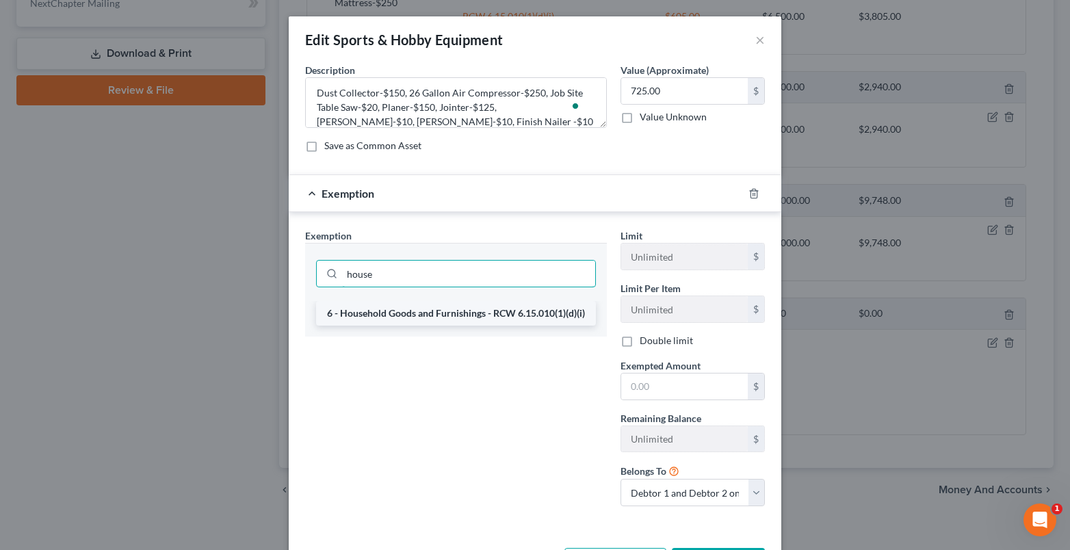
type input "house"
click at [349, 314] on li "6 - Household Goods and Furnishings - RCW 6.15.010(1)(d)(i)" at bounding box center [456, 313] width 280 height 25
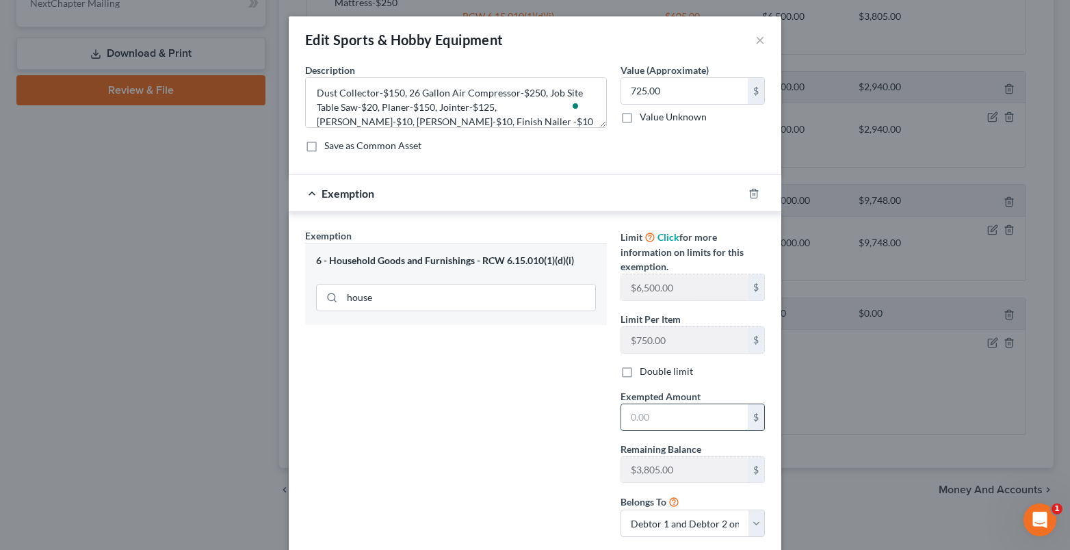
click at [639, 420] on input "text" at bounding box center [684, 417] width 127 height 26
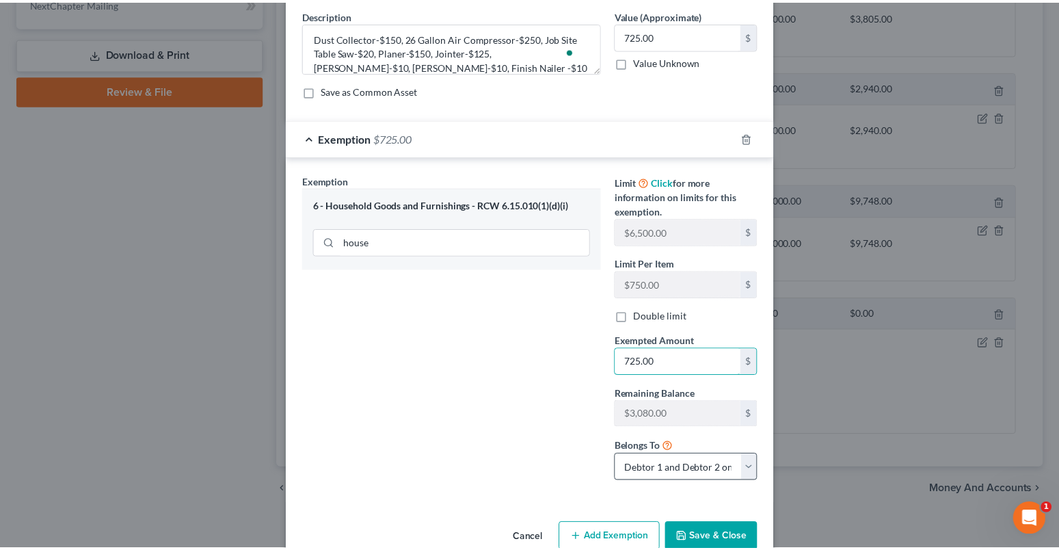
scroll to position [85, 0]
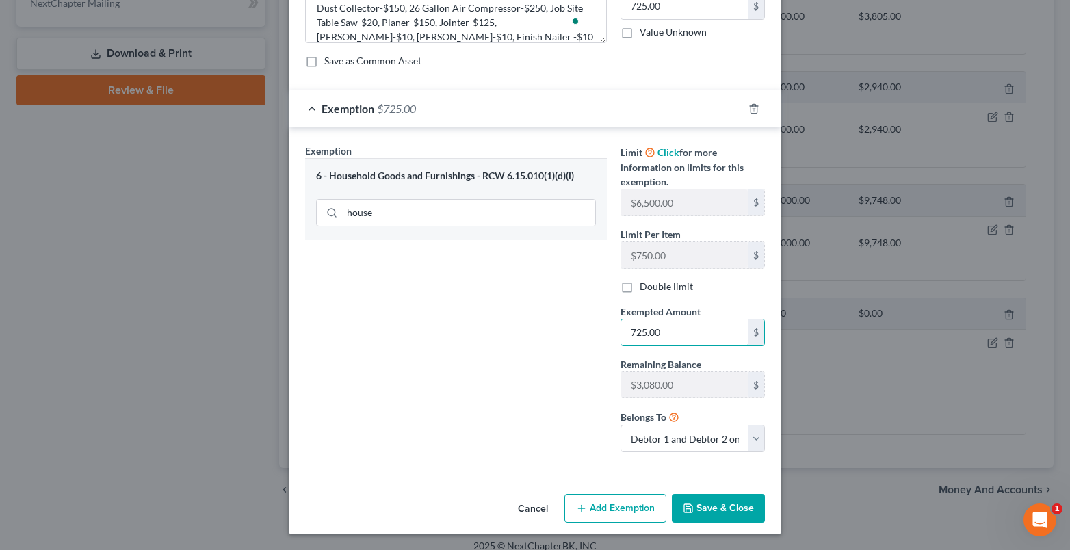
type input "725.00"
click at [727, 510] on button "Save & Close" at bounding box center [718, 508] width 93 height 29
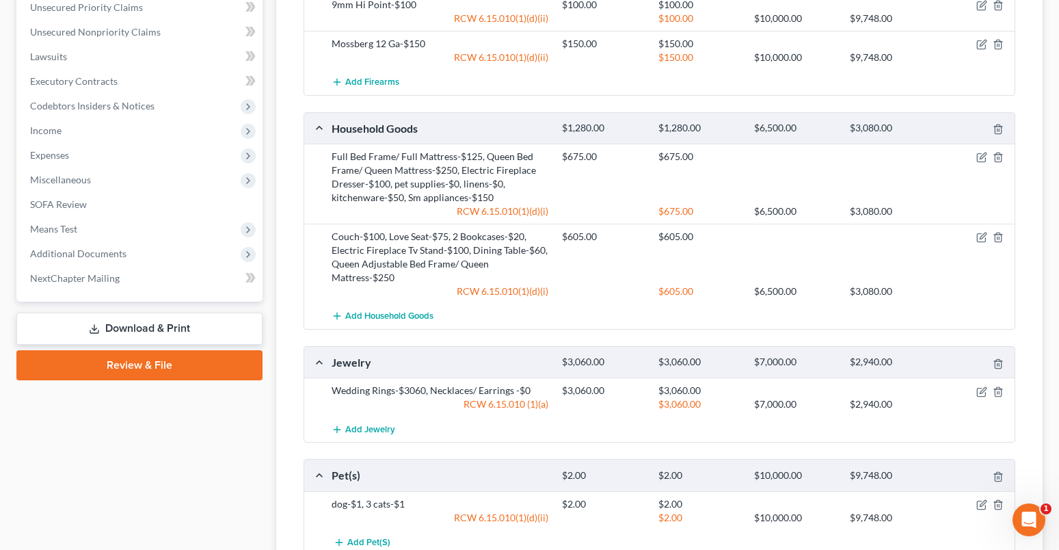
scroll to position [225, 0]
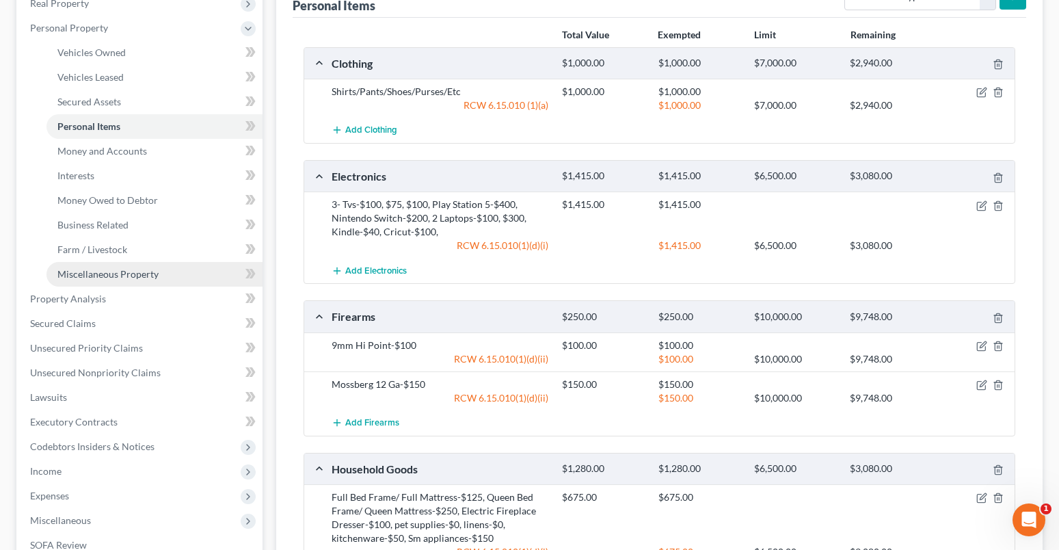
click at [63, 273] on span "Miscellaneous Property" at bounding box center [107, 274] width 101 height 12
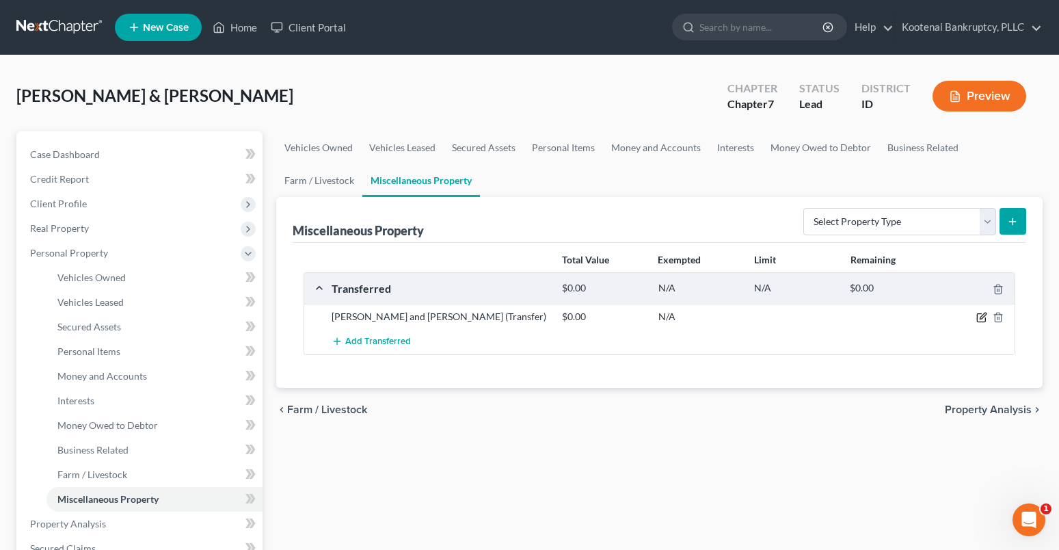
click at [982, 318] on icon "button" at bounding box center [982, 317] width 11 height 11
select select "Ordinary ([DATE])"
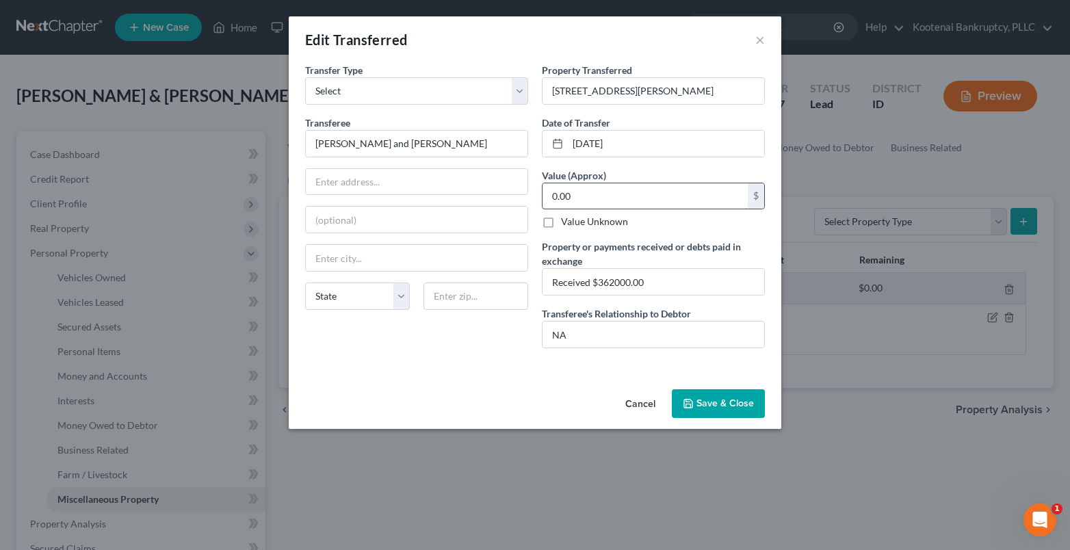
click at [574, 199] on input "0.00" at bounding box center [644, 196] width 205 height 26
type input "362,000.00"
drag, startPoint x: 651, startPoint y: 283, endPoint x: 550, endPoint y: 279, distance: 101.3
click at [546, 279] on input "Received $362000.00" at bounding box center [653, 282] width 222 height 26
type input "Short sale"
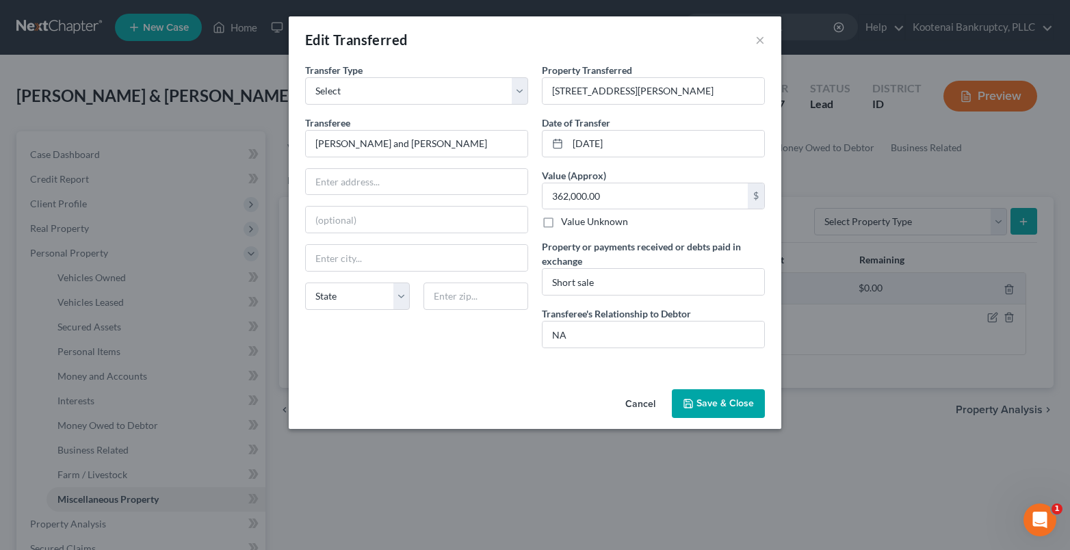
click at [703, 411] on button "Save & Close" at bounding box center [718, 403] width 93 height 29
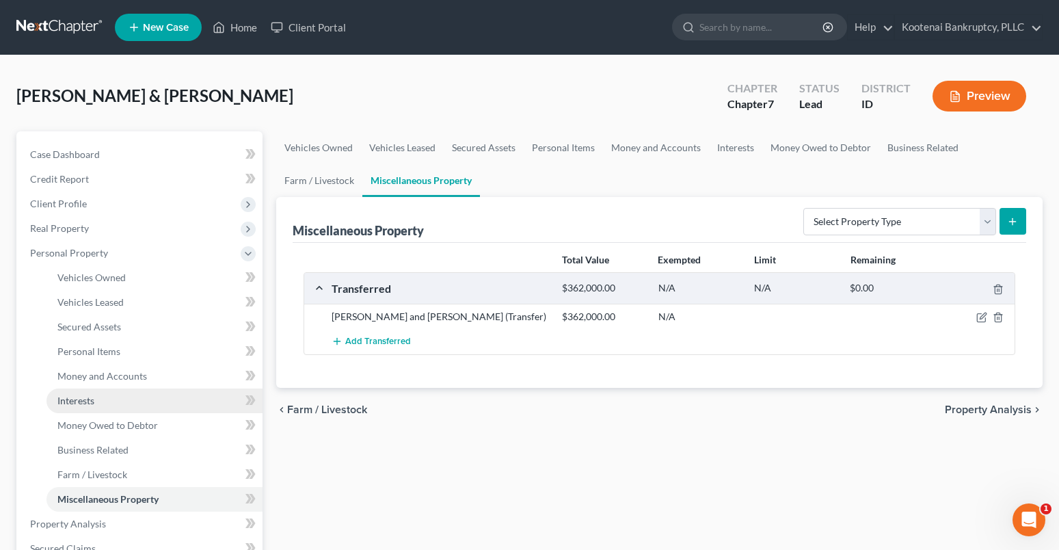
click at [64, 401] on span "Interests" at bounding box center [75, 401] width 37 height 12
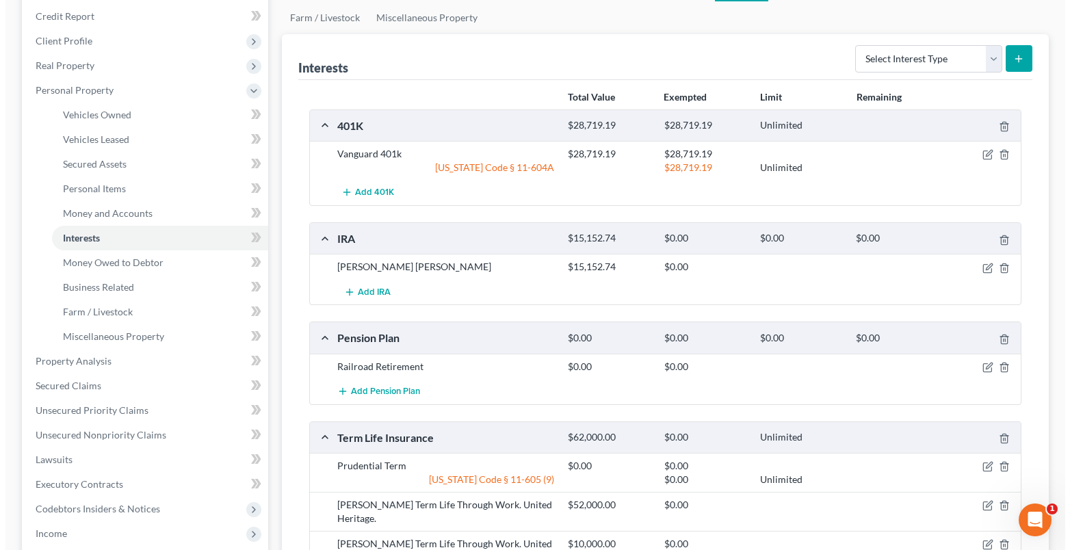
scroll to position [205, 0]
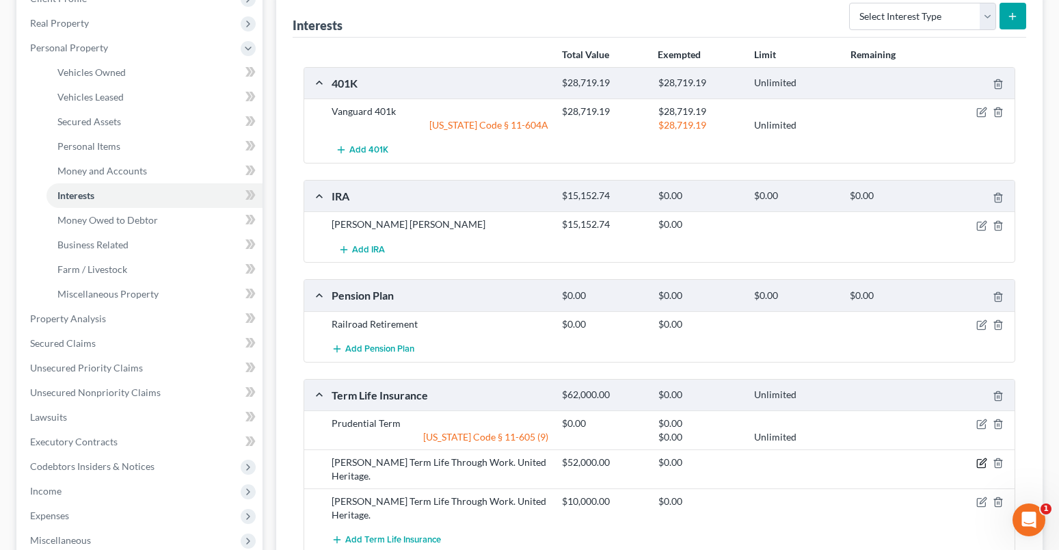
click at [985, 462] on icon "button" at bounding box center [983, 462] width 6 height 6
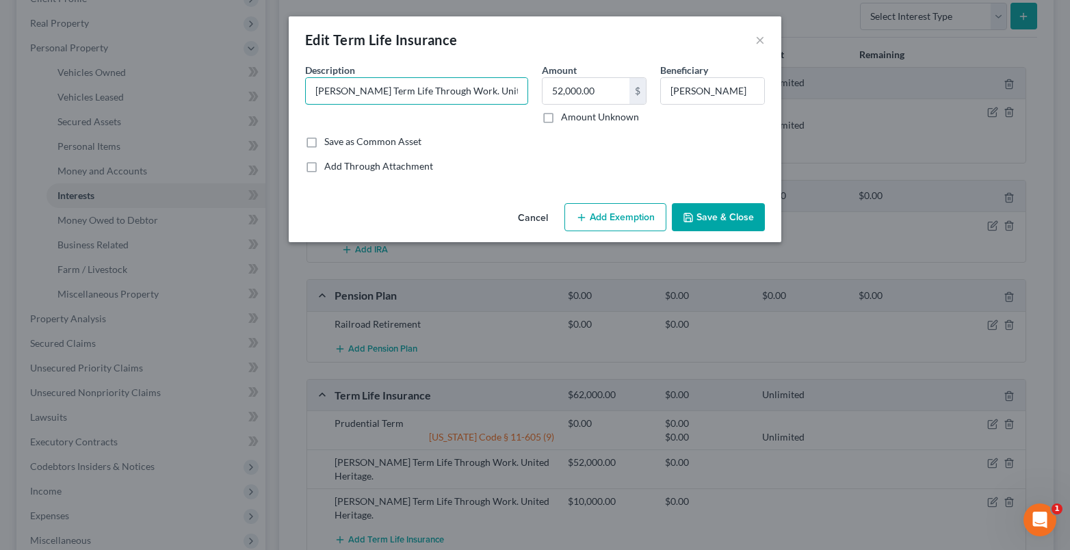
drag, startPoint x: 334, startPoint y: 87, endPoint x: 294, endPoint y: 89, distance: 39.7
click at [299, 96] on div "Description * [PERSON_NAME] Term Life Through Work. United Heritage." at bounding box center [416, 93] width 237 height 61
click at [360, 90] on input "Term Life Through Work. United Heritage." at bounding box center [417, 91] width 222 height 26
type input "Term Life Work. United Heritage."
click at [594, 95] on input "52,000.00" at bounding box center [585, 91] width 87 height 26
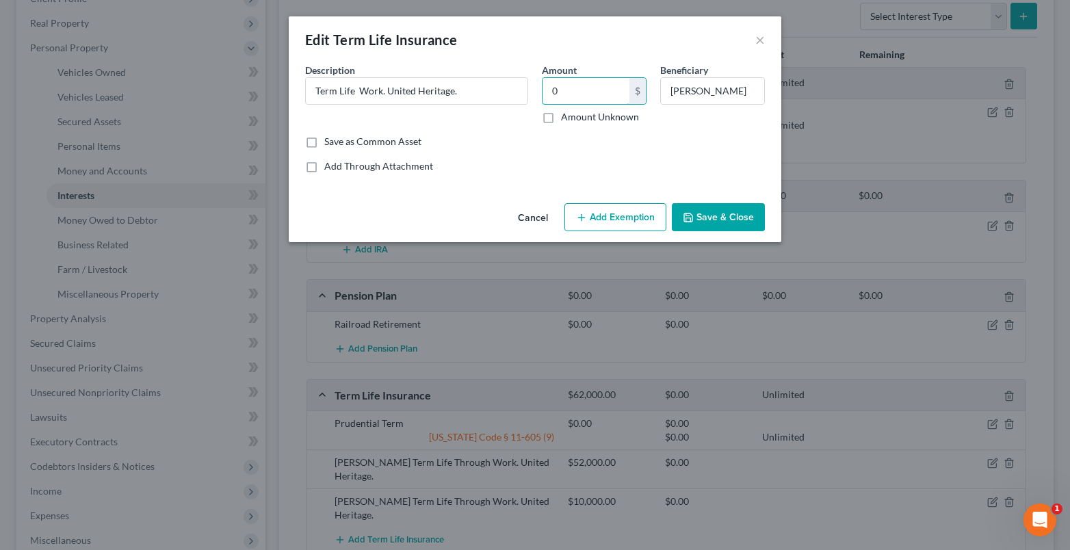
type input "0"
click at [631, 220] on button "Add Exemption" at bounding box center [615, 217] width 102 height 29
select select "2"
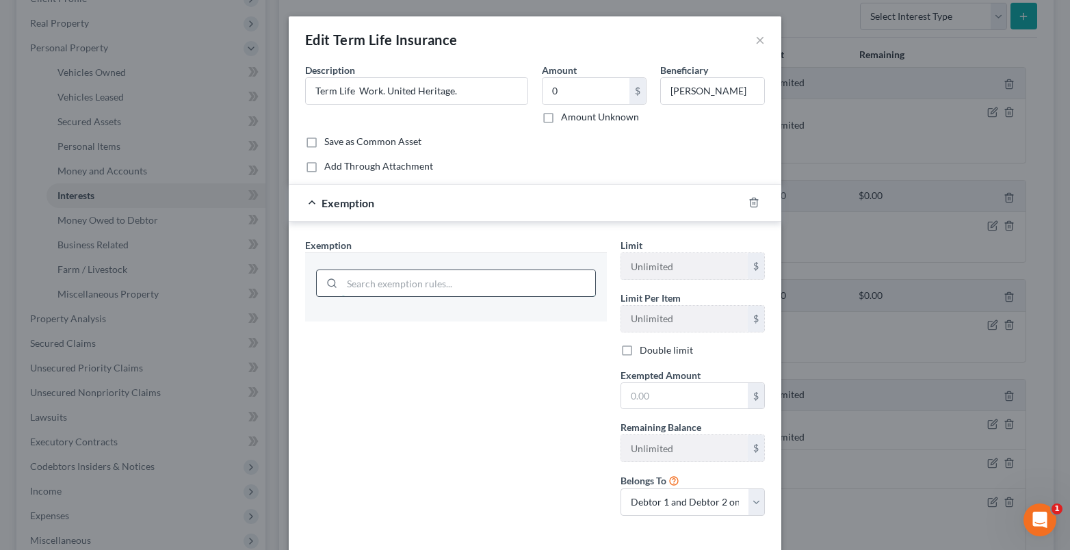
click at [362, 287] on input "search" at bounding box center [468, 283] width 253 height 26
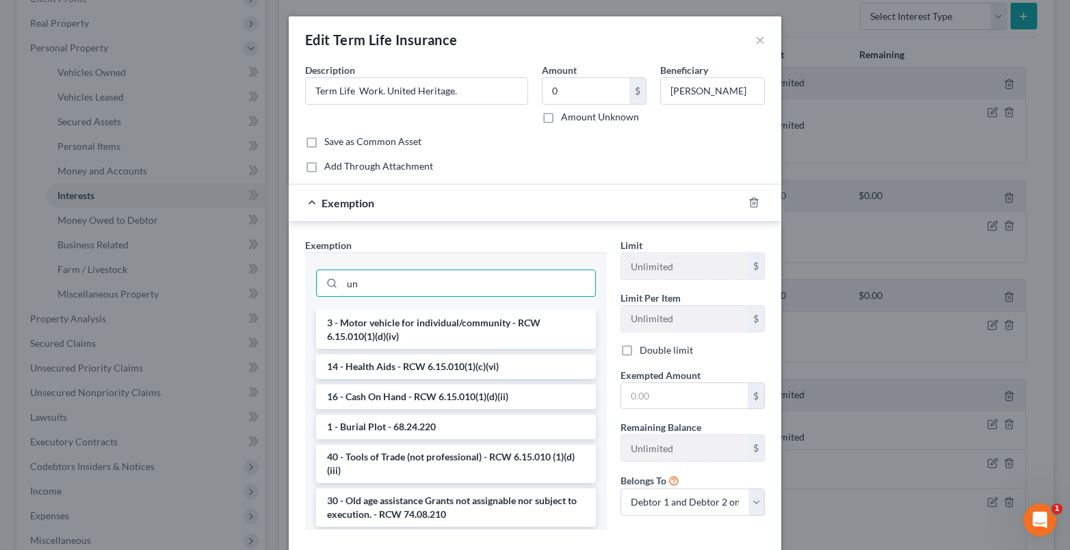
type input "u"
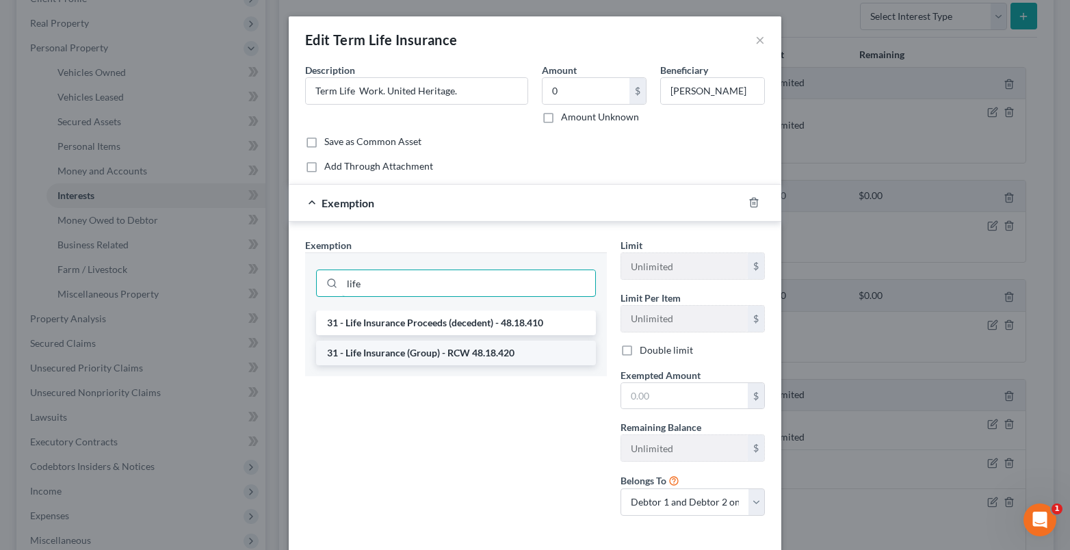
type input "life"
click at [388, 357] on li "31 - Life Insurance (Group) - RCW 48.18.420" at bounding box center [456, 353] width 280 height 25
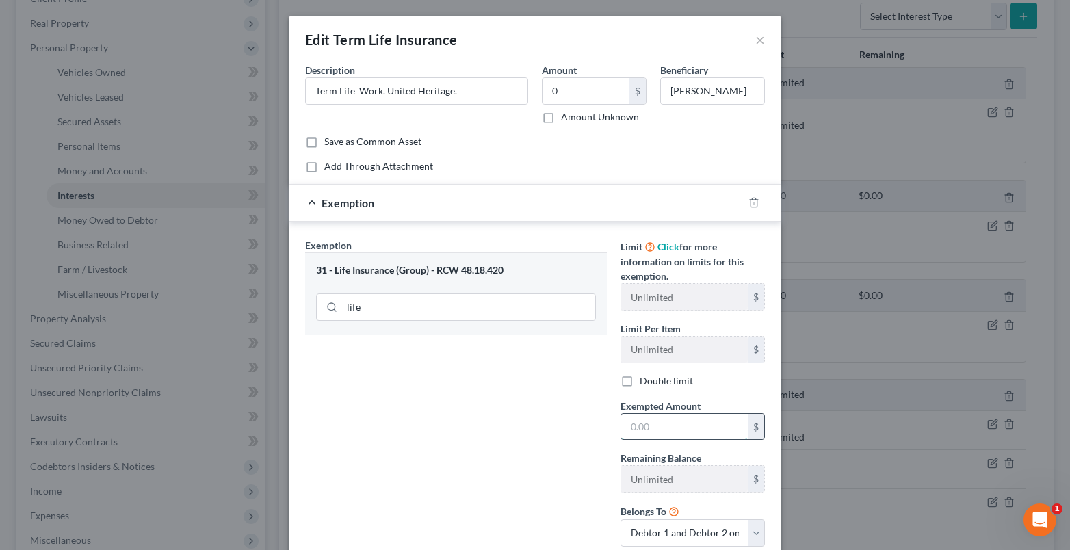
click at [644, 435] on input "text" at bounding box center [684, 427] width 127 height 26
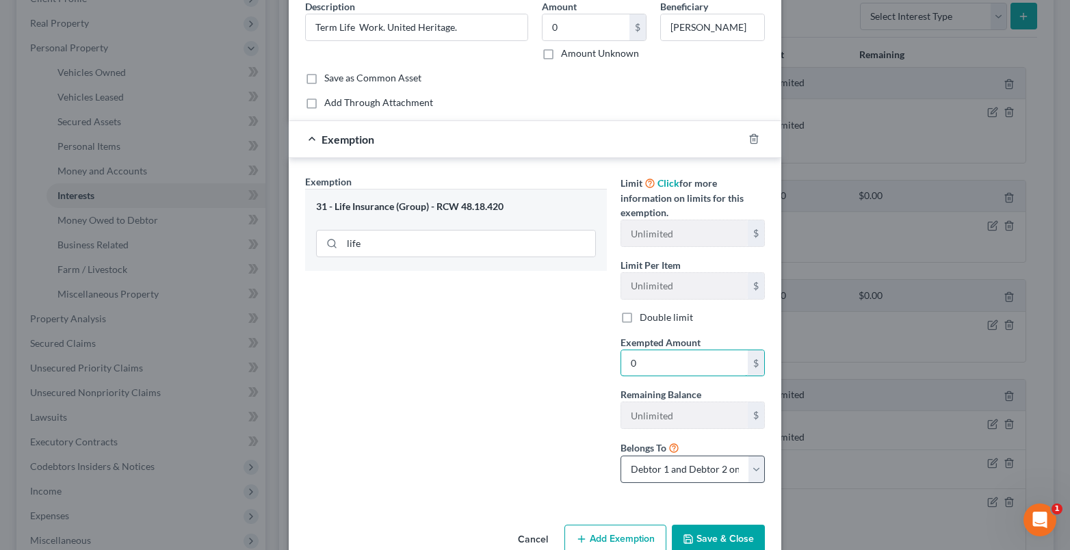
scroll to position [94, 0]
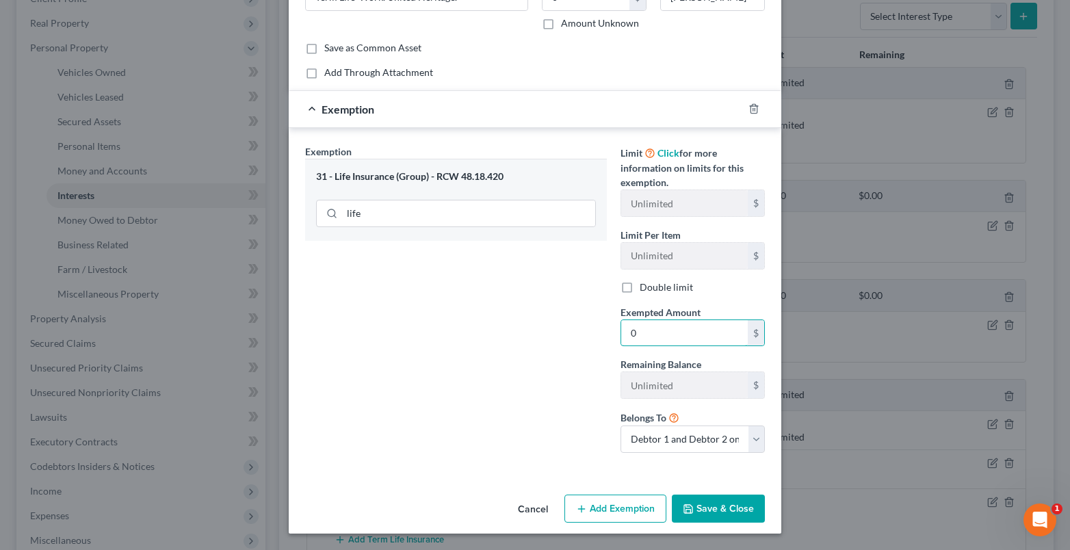
type input "0"
click at [698, 512] on button "Save & Close" at bounding box center [718, 508] width 93 height 29
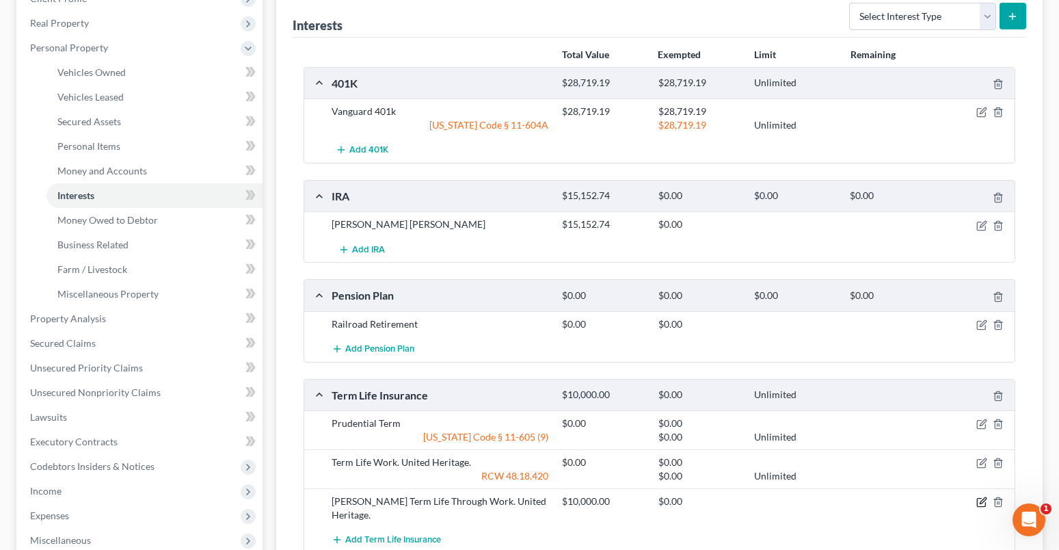
click at [977, 505] on icon "button" at bounding box center [981, 503] width 8 height 8
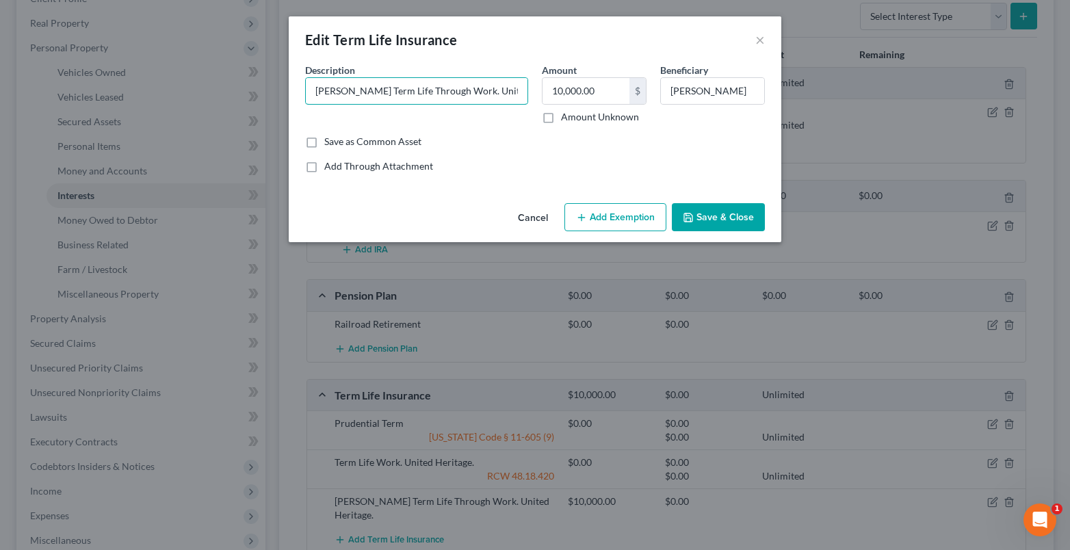
drag, startPoint x: 338, startPoint y: 90, endPoint x: 302, endPoint y: 79, distance: 37.2
click at [298, 81] on div "Description * [PERSON_NAME] Term Life Through Work. United Heritage." at bounding box center [416, 93] width 237 height 61
click at [357, 92] on input "Term Life Through Work. United Heritage." at bounding box center [417, 91] width 222 height 26
type input "Term Life Work. United Heritage."
click at [553, 89] on input "10,000.00" at bounding box center [585, 91] width 87 height 26
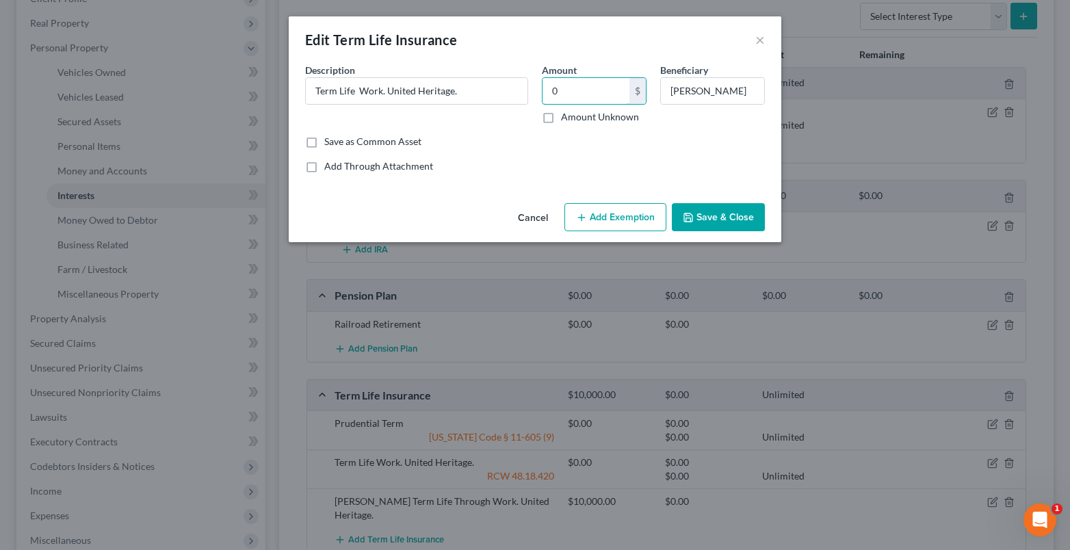
type input "0"
click at [596, 220] on button "Add Exemption" at bounding box center [615, 217] width 102 height 29
select select "2"
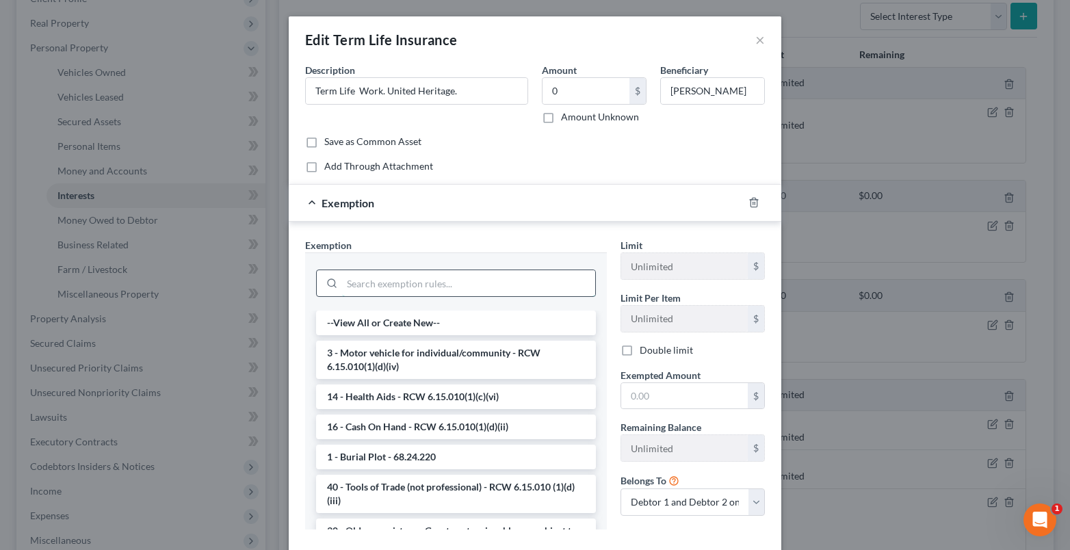
click at [352, 283] on input "search" at bounding box center [468, 283] width 253 height 26
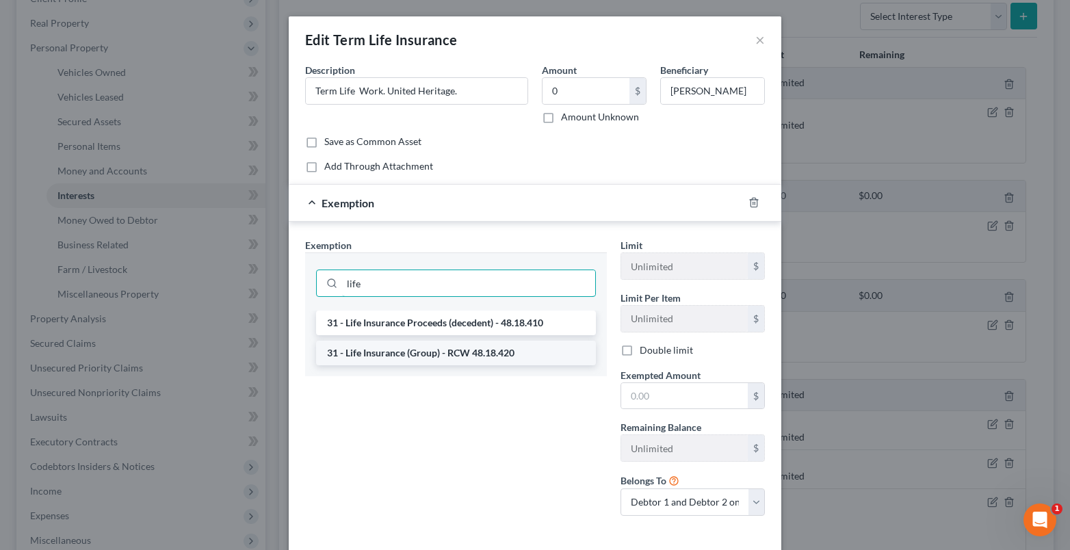
type input "life"
drag, startPoint x: 347, startPoint y: 358, endPoint x: 527, endPoint y: 391, distance: 182.9
click at [347, 358] on li "31 - Life Insurance (Group) - RCW 48.18.420" at bounding box center [456, 353] width 280 height 25
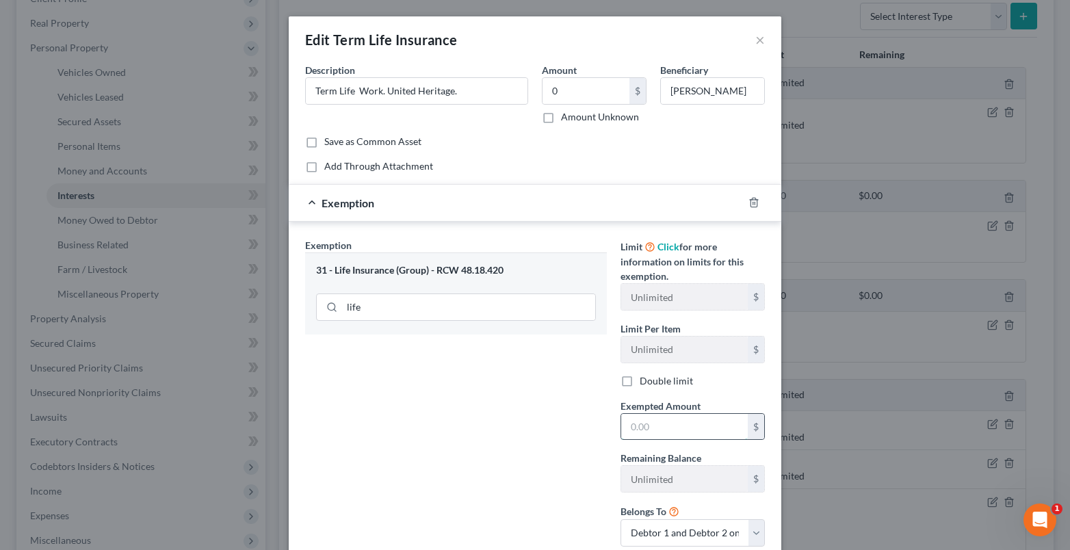
click at [651, 428] on input "text" at bounding box center [684, 427] width 127 height 26
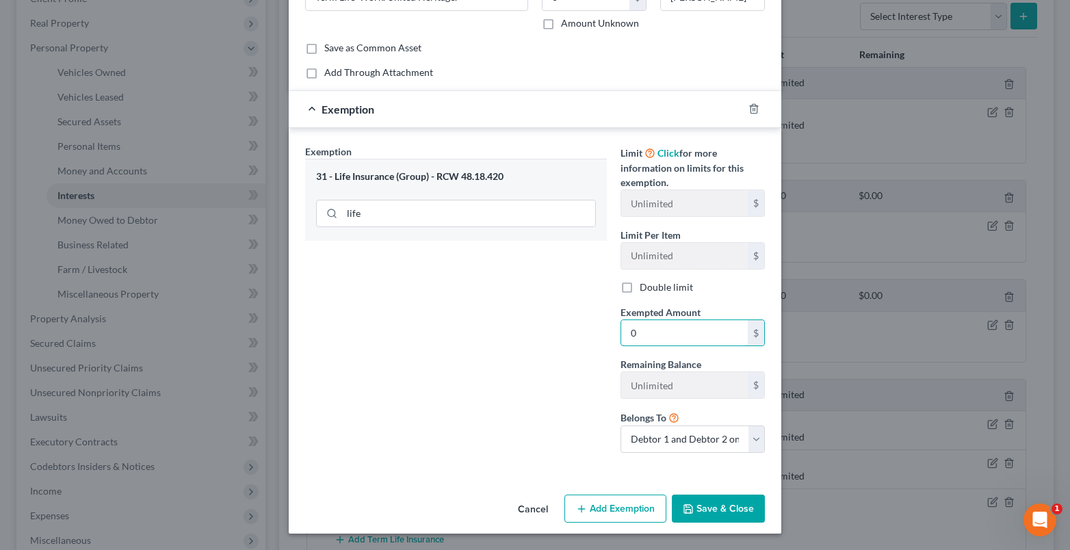
type input "0"
click at [703, 501] on button "Save & Close" at bounding box center [718, 508] width 93 height 29
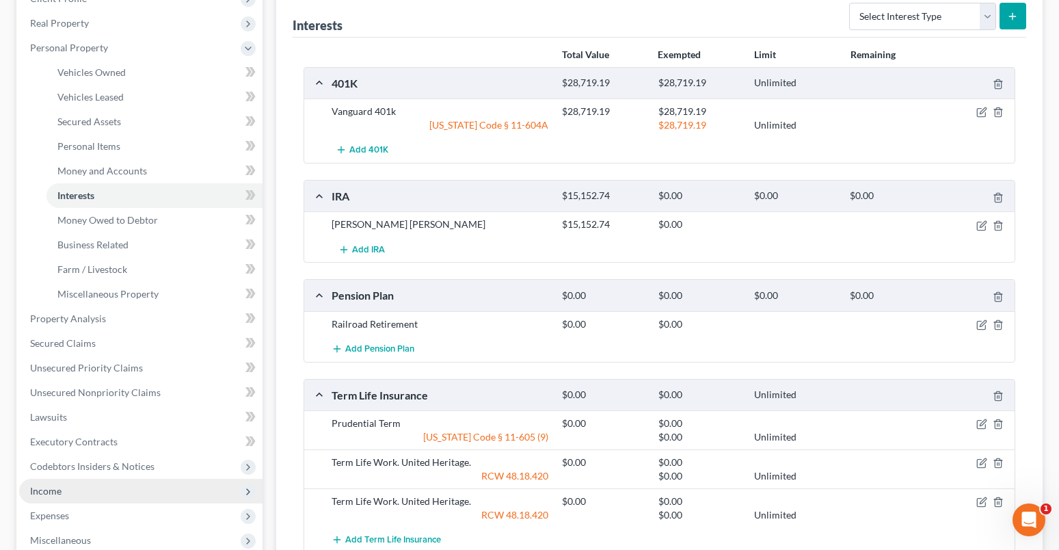
click at [42, 488] on span "Income" at bounding box center [45, 491] width 31 height 12
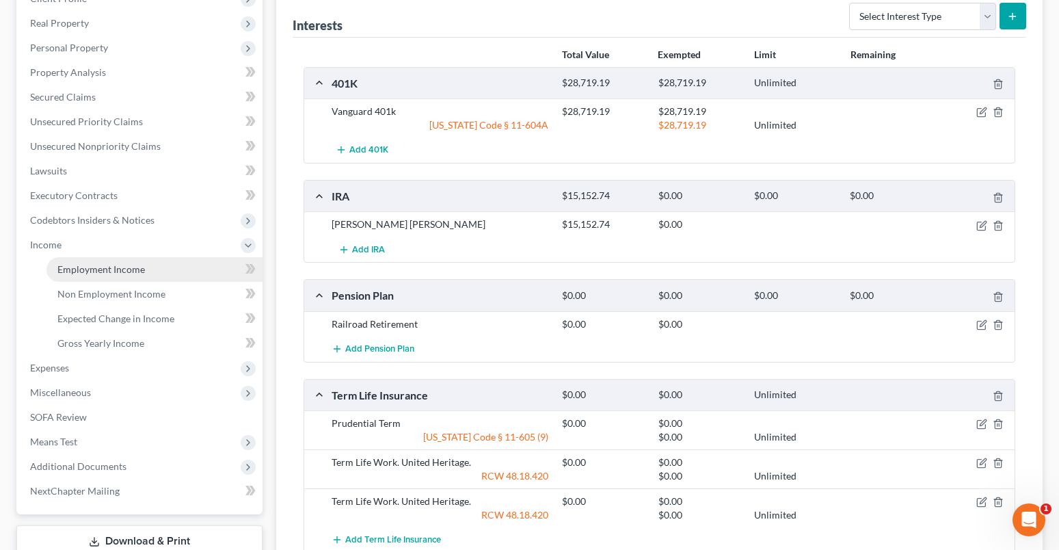
click at [103, 275] on link "Employment Income" at bounding box center [155, 269] width 216 height 25
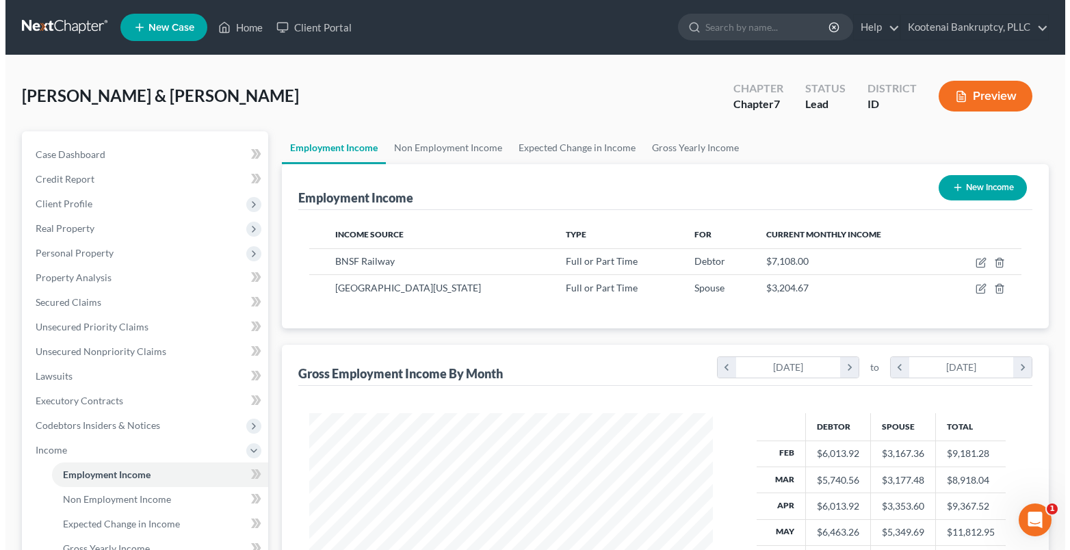
scroll to position [246, 432]
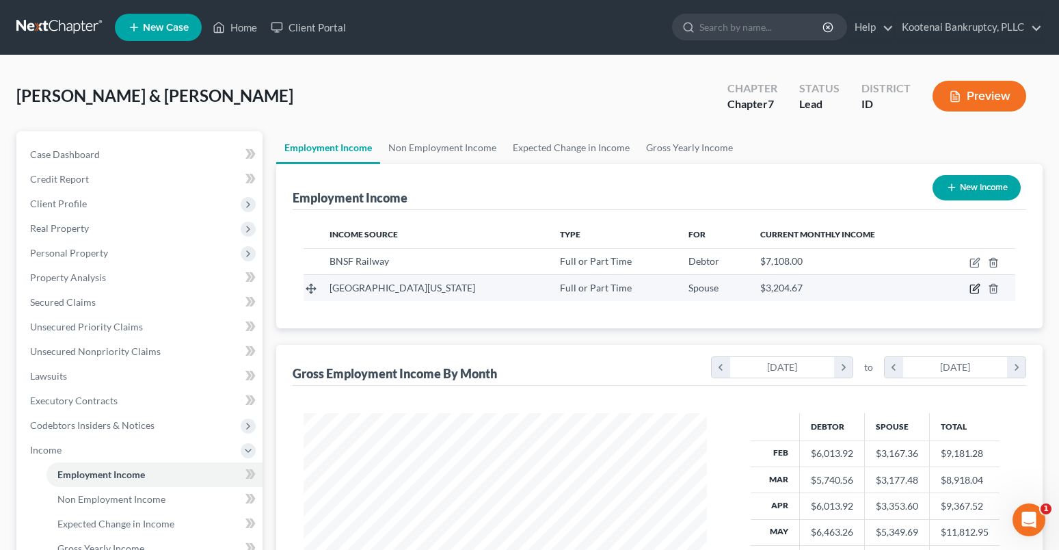
click at [977, 289] on icon "button" at bounding box center [976, 288] width 6 height 6
select select "0"
select select "13"
select select "2"
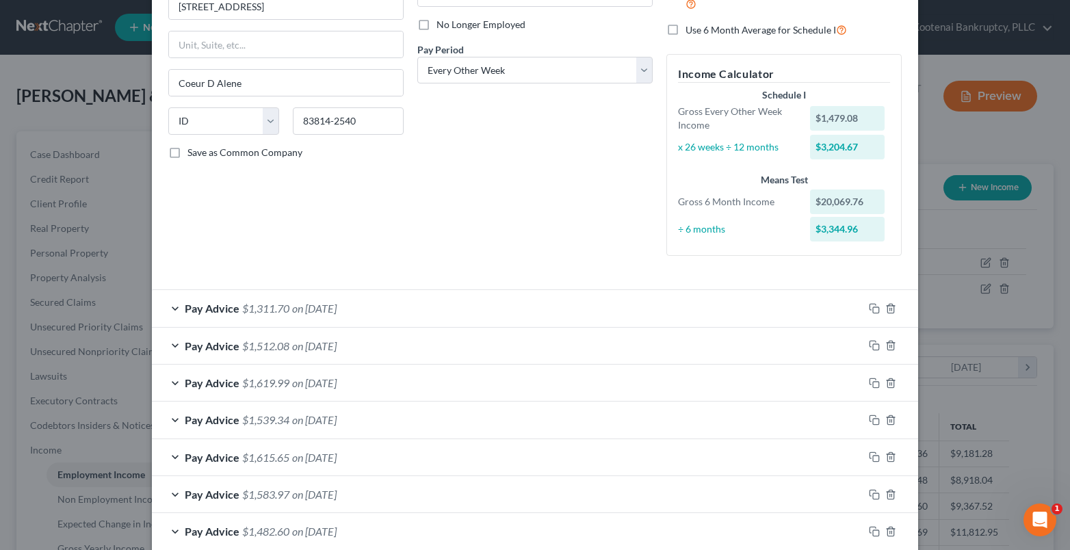
scroll to position [410, 0]
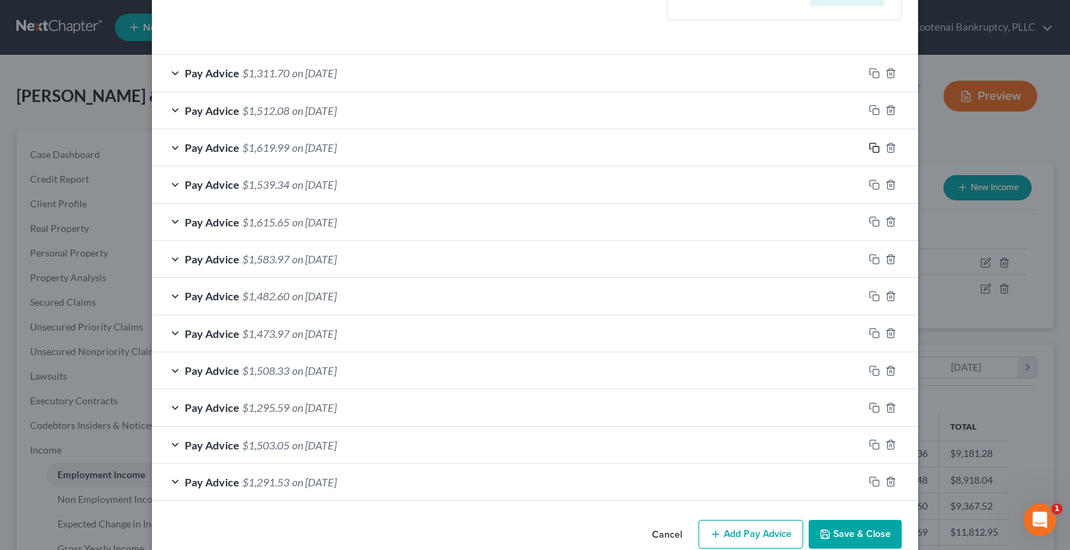
click at [873, 146] on rect "button" at bounding box center [876, 149] width 6 height 6
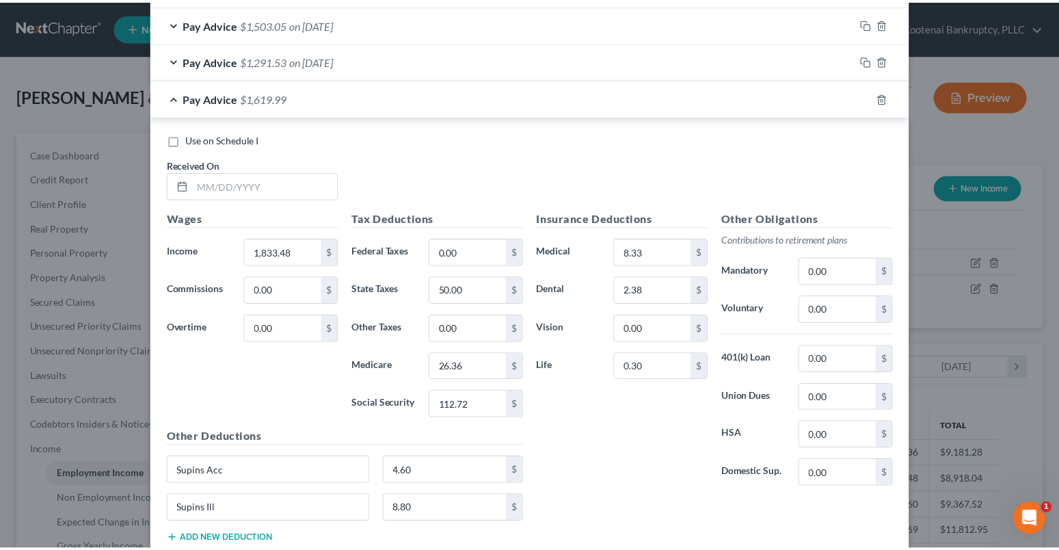
scroll to position [923, 0]
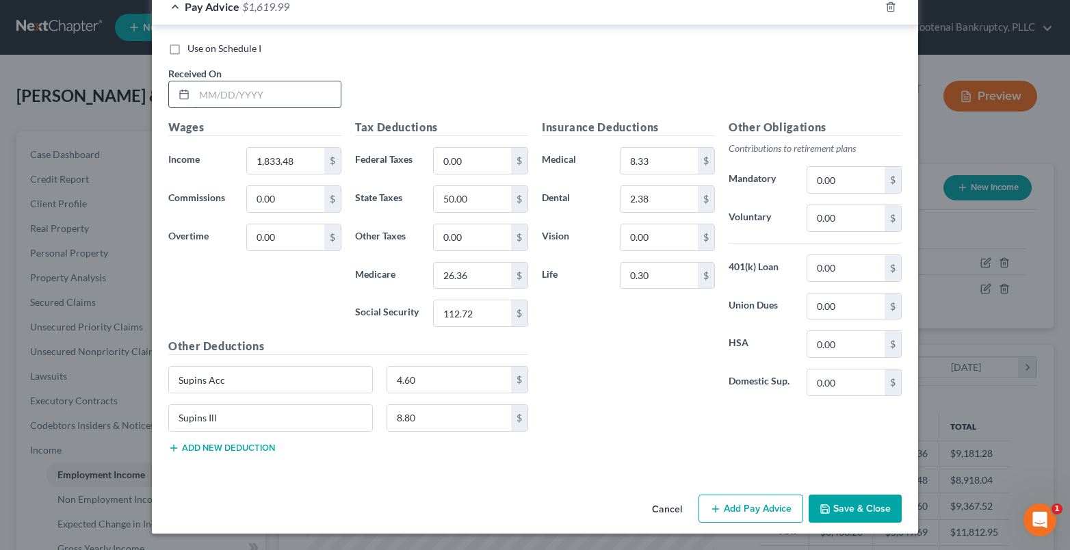
drag, startPoint x: 236, startPoint y: 104, endPoint x: 230, endPoint y: 99, distance: 7.3
click at [232, 101] on input "text" at bounding box center [267, 94] width 146 height 26
type input "[DATE]"
drag, startPoint x: 265, startPoint y: 150, endPoint x: 254, endPoint y: 155, distance: 11.9
click at [264, 153] on input "1,833.48" at bounding box center [285, 161] width 77 height 26
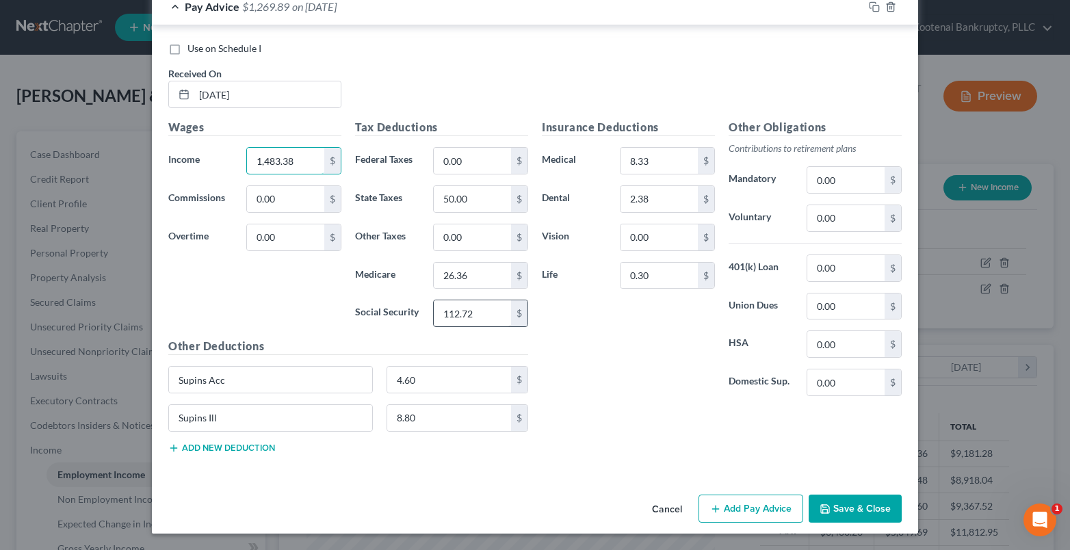
type input "1,483.38"
click at [464, 315] on input "112.72" at bounding box center [472, 313] width 77 height 26
type input "91.02"
click at [449, 274] on input "26.36" at bounding box center [472, 276] width 77 height 26
type input "21.29"
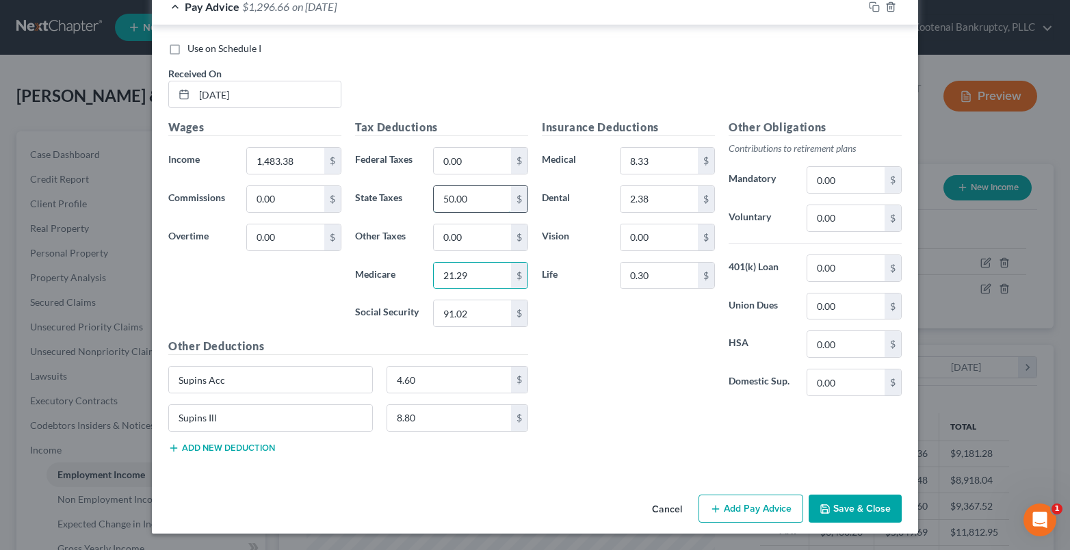
click at [451, 205] on input "50.00" at bounding box center [472, 199] width 77 height 26
type input "31.00"
click at [847, 504] on button "Save & Close" at bounding box center [854, 508] width 93 height 29
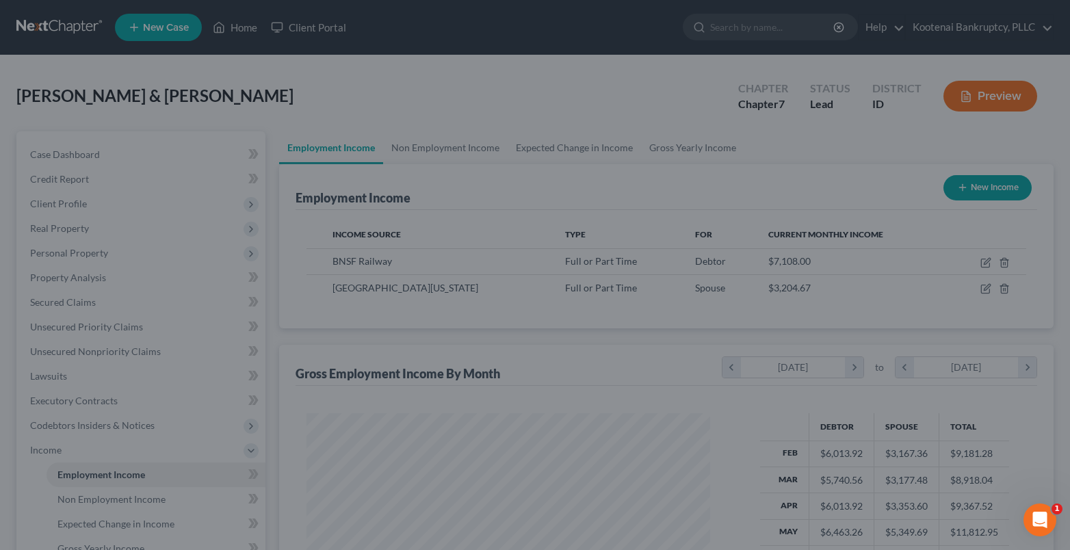
scroll to position [683709, 683523]
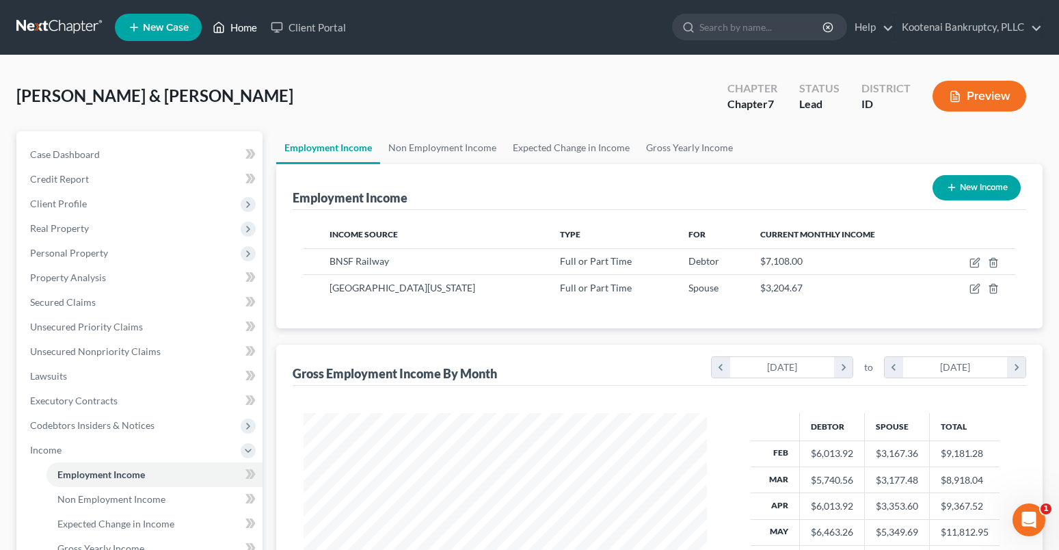
click at [243, 28] on link "Home" at bounding box center [235, 27] width 58 height 25
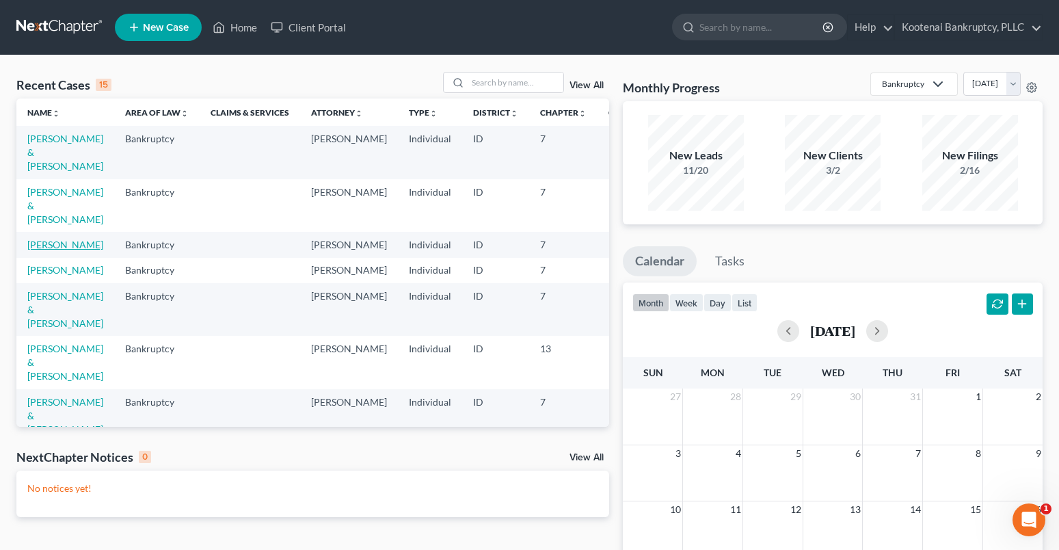
click at [37, 246] on link "[PERSON_NAME]" at bounding box center [65, 245] width 76 height 12
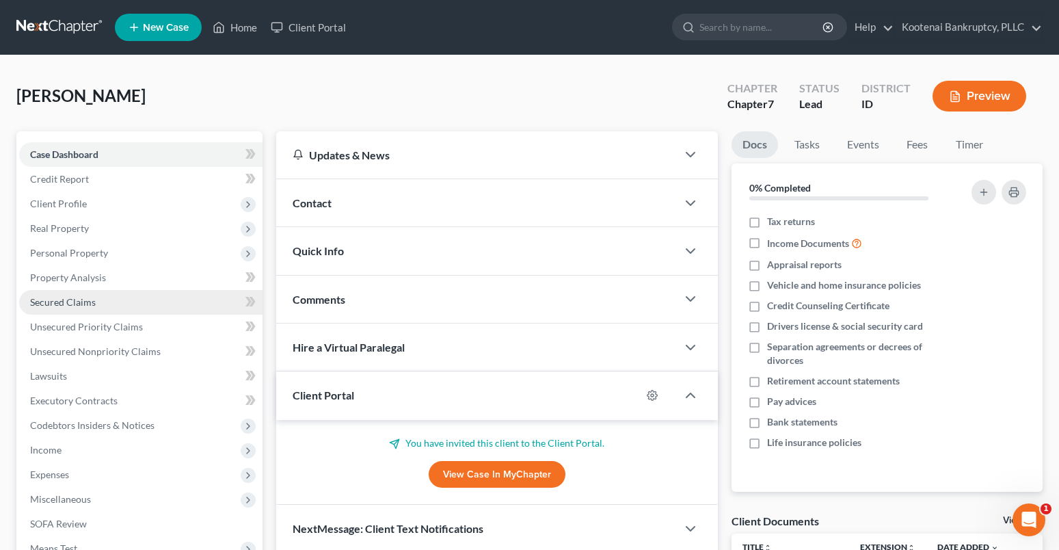
click at [56, 302] on span "Secured Claims" at bounding box center [63, 302] width 66 height 12
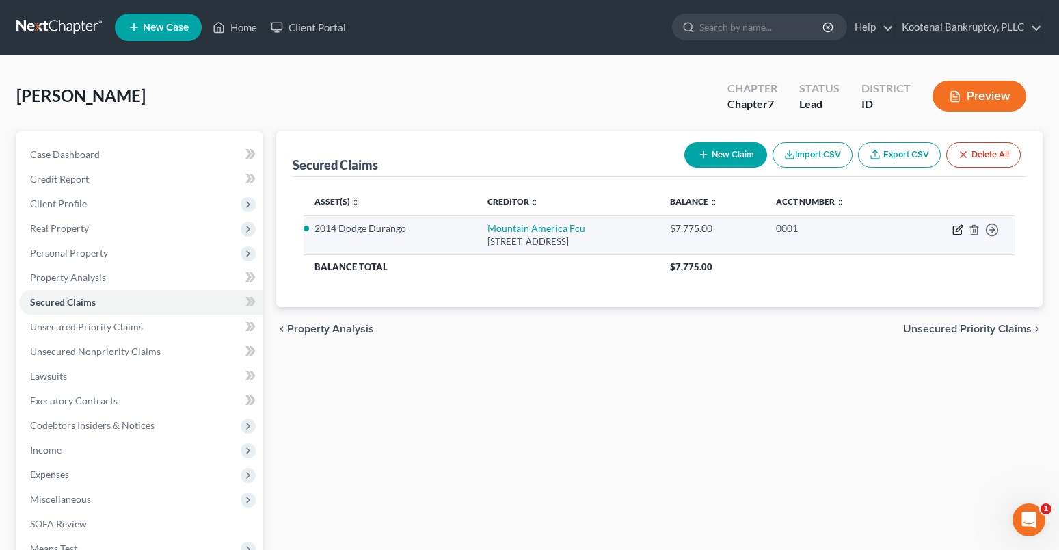
click at [955, 230] on icon "button" at bounding box center [958, 229] width 11 height 11
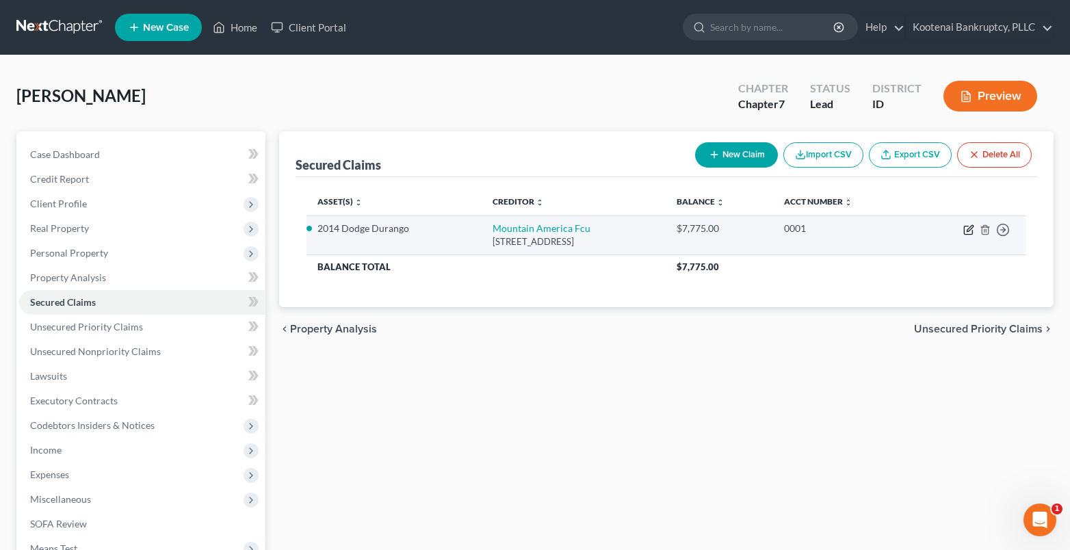
select select "46"
select select "0"
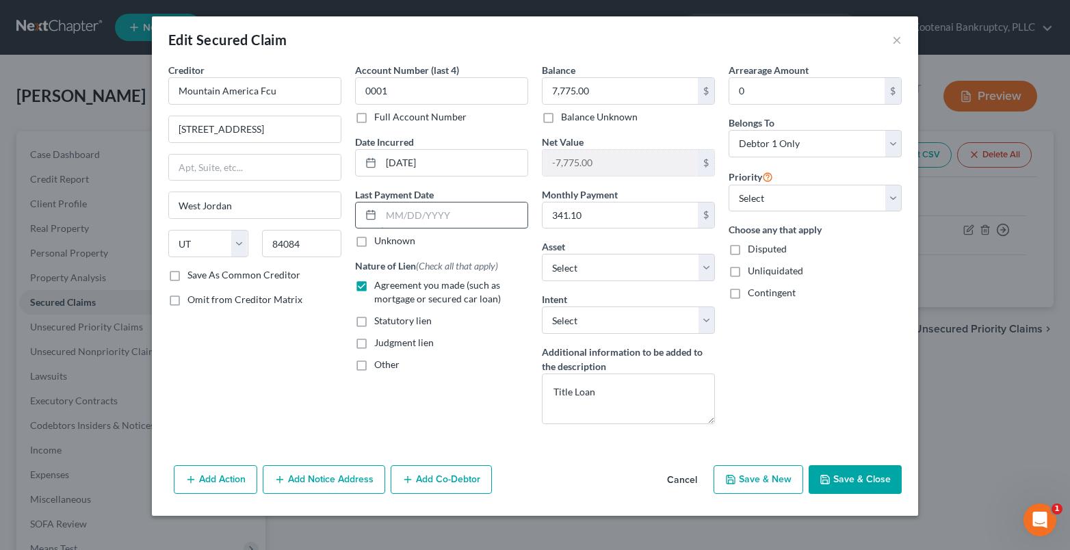
click at [407, 222] on input "text" at bounding box center [454, 215] width 146 height 26
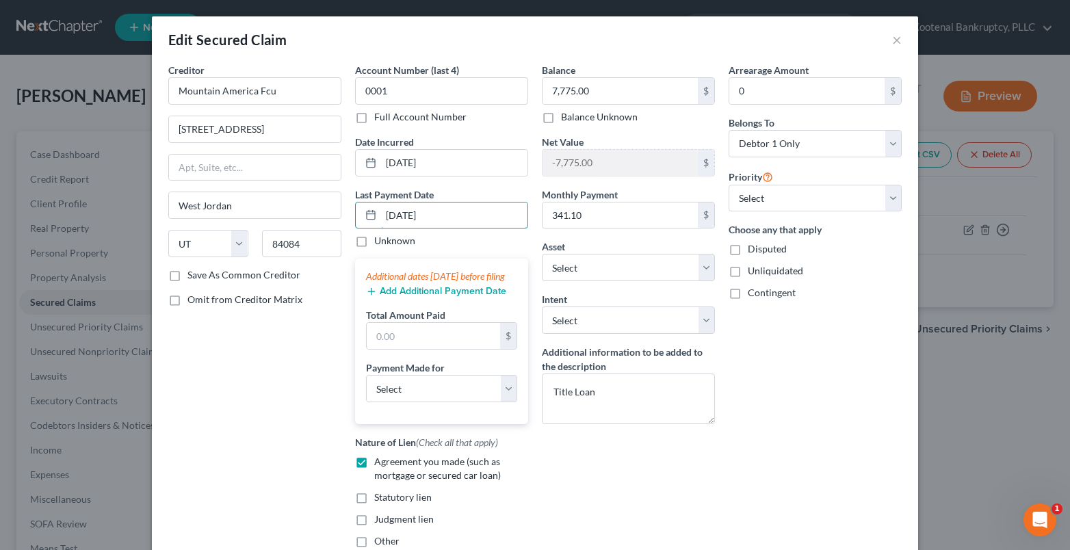
type input "[DATE]"
click at [418, 297] on button "Add Additional Payment Date" at bounding box center [436, 291] width 140 height 11
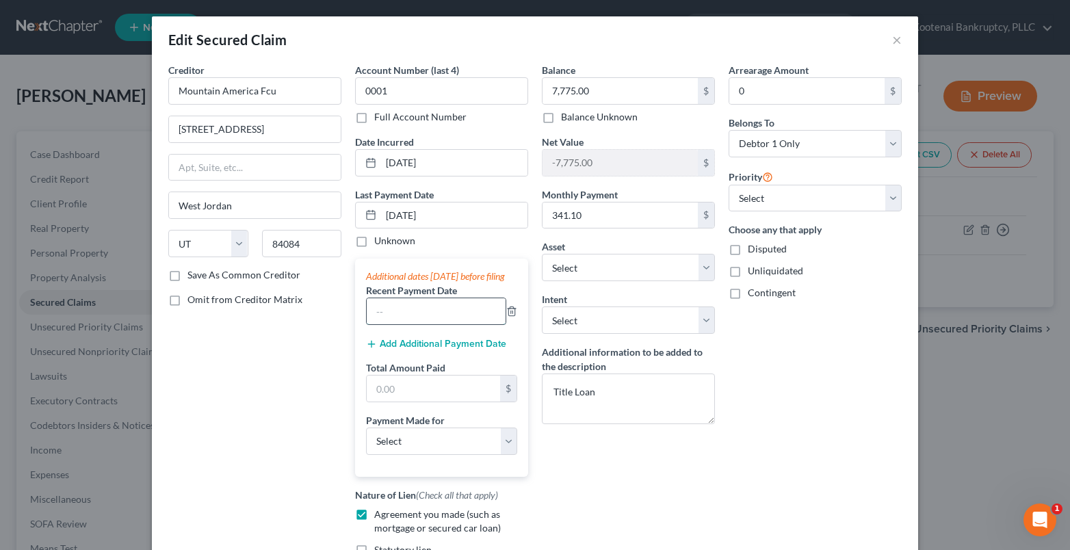
click at [404, 324] on input "text" at bounding box center [436, 311] width 139 height 26
type input "[DATE]"
click at [429, 350] on button "Add Additional Payment Date" at bounding box center [436, 344] width 140 height 11
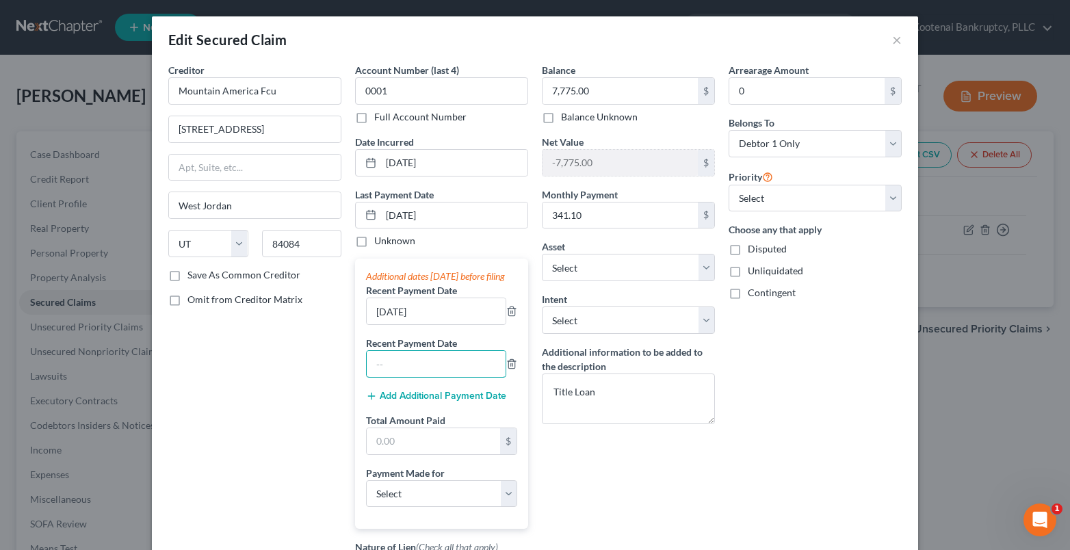
drag, startPoint x: 387, startPoint y: 378, endPoint x: 349, endPoint y: 378, distance: 38.3
click at [367, 377] on input "text" at bounding box center [436, 364] width 139 height 26
type input "[DATE]"
click at [393, 401] on button "Add Additional Payment Date" at bounding box center [436, 396] width 140 height 11
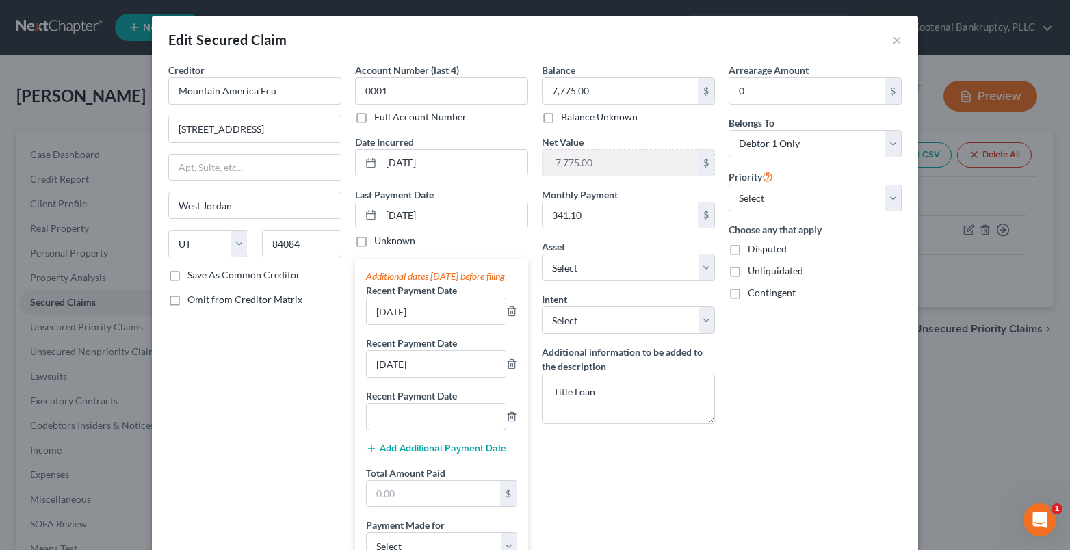
drag, startPoint x: 384, startPoint y: 428, endPoint x: 358, endPoint y: 423, distance: 26.6
click at [384, 428] on input "text" at bounding box center [436, 417] width 139 height 26
type input "[DATE]"
click at [414, 507] on input "text" at bounding box center [433, 494] width 133 height 26
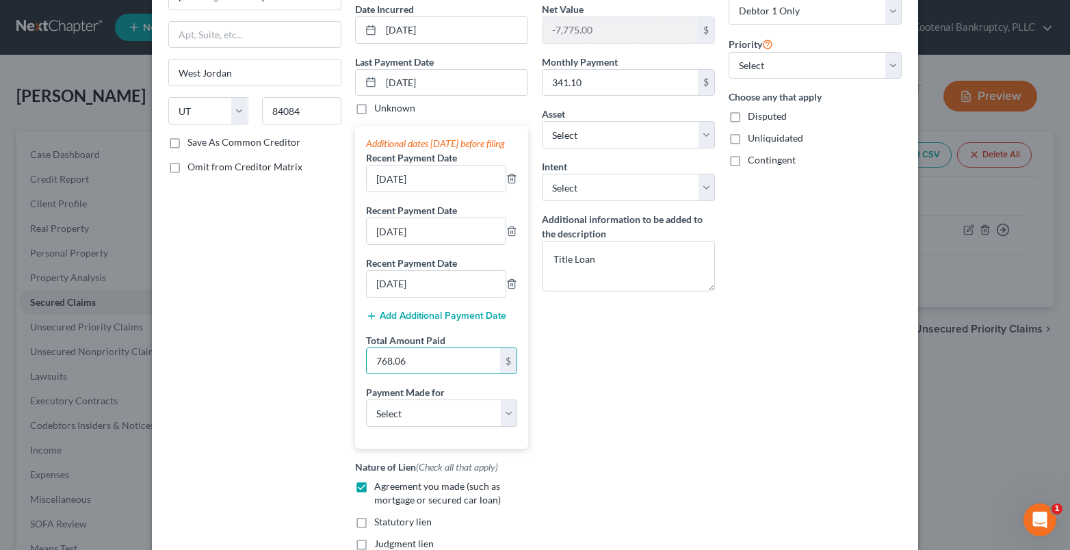
scroll to position [205, 0]
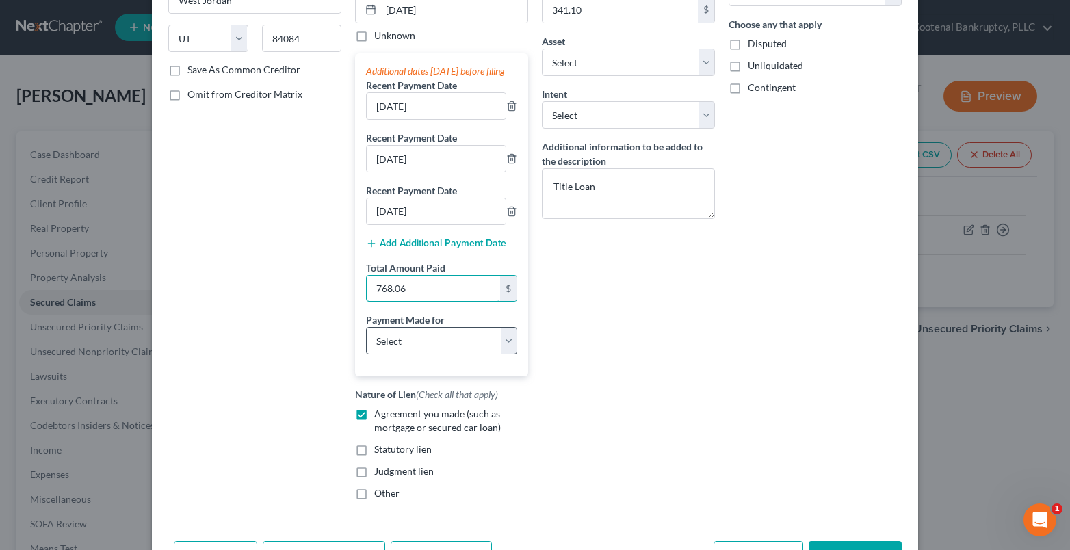
type input "768.06"
click at [383, 354] on select "Select Car Credit Card Loan Repayment Mortgage Other Suppliers Or Vendors" at bounding box center [441, 340] width 151 height 27
select select "0"
click at [366, 341] on select "Select Car Credit Card Loan Repayment Mortgage Other Suppliers Or Vendors" at bounding box center [441, 340] width 151 height 27
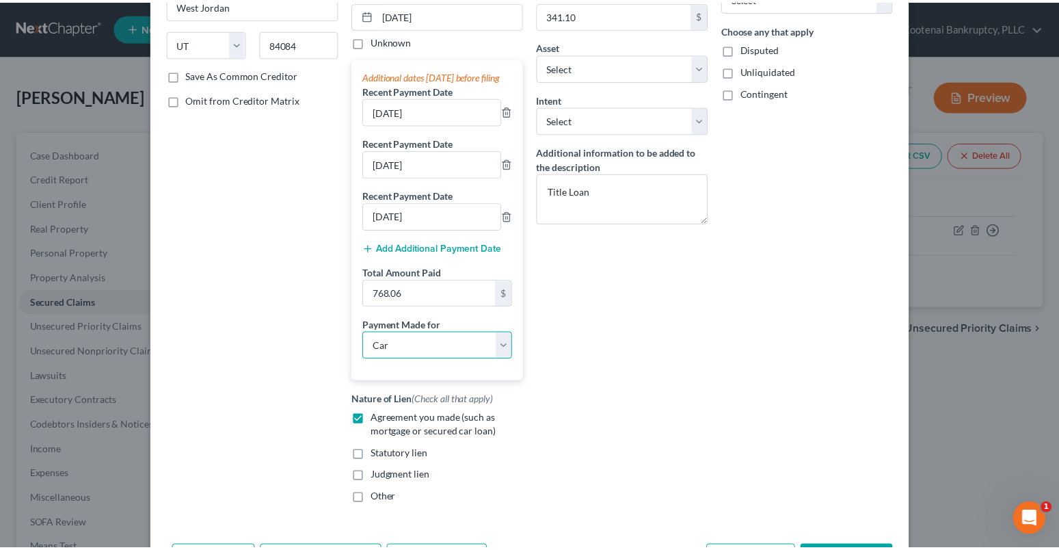
scroll to position [277, 0]
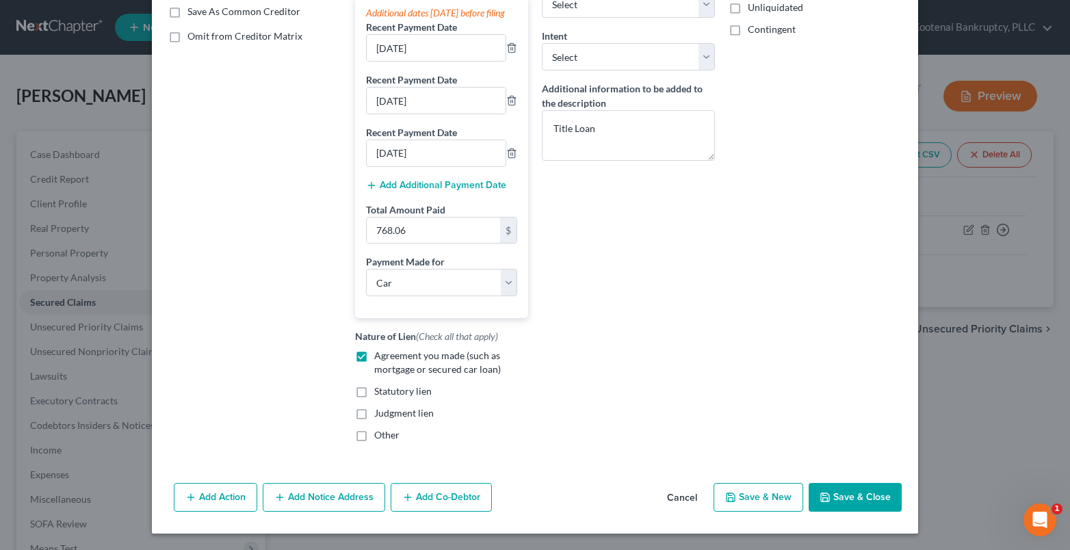
click at [843, 490] on button "Save & Close" at bounding box center [854, 497] width 93 height 29
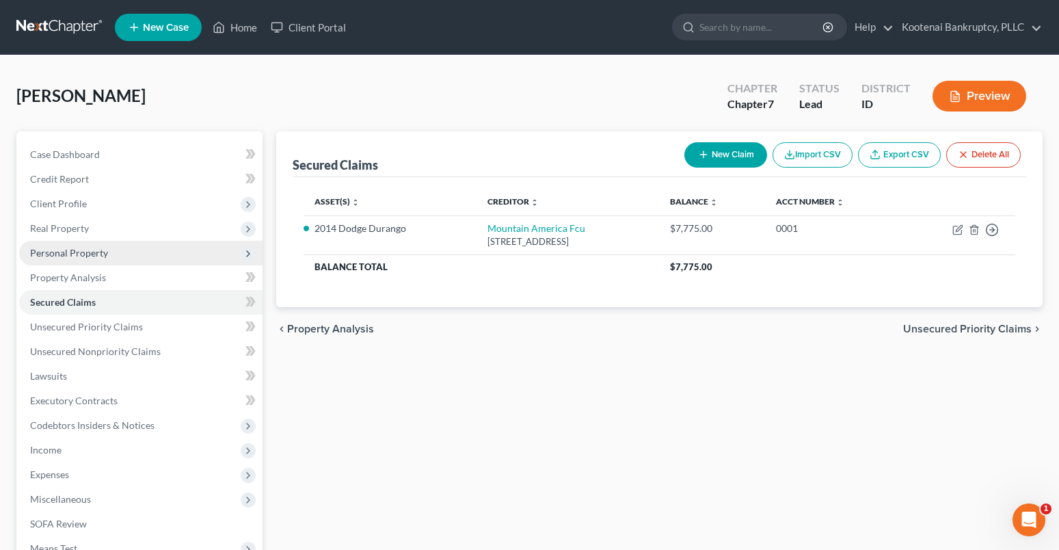
click at [51, 256] on span "Personal Property" at bounding box center [69, 253] width 78 height 12
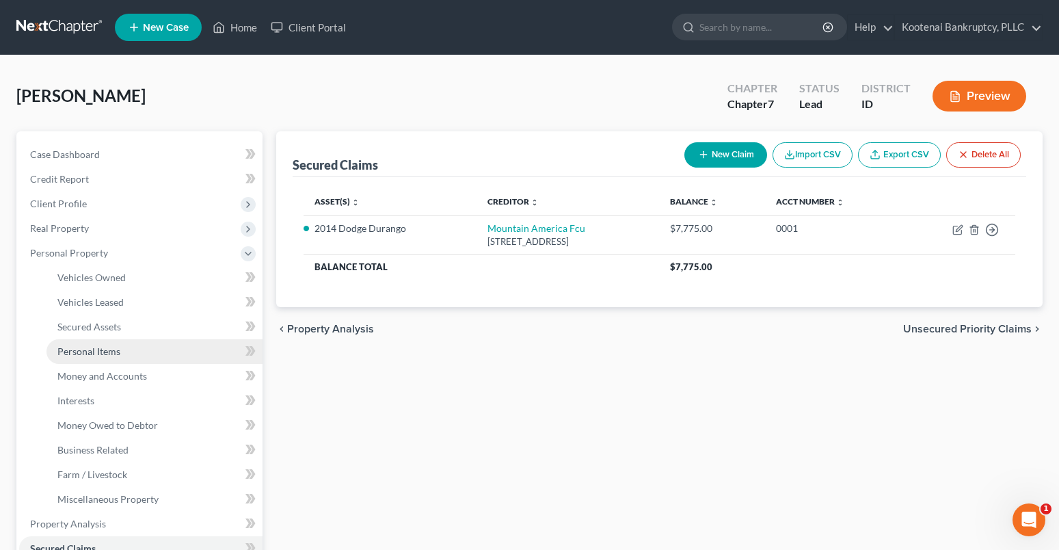
click at [94, 348] on span "Personal Items" at bounding box center [88, 351] width 63 height 12
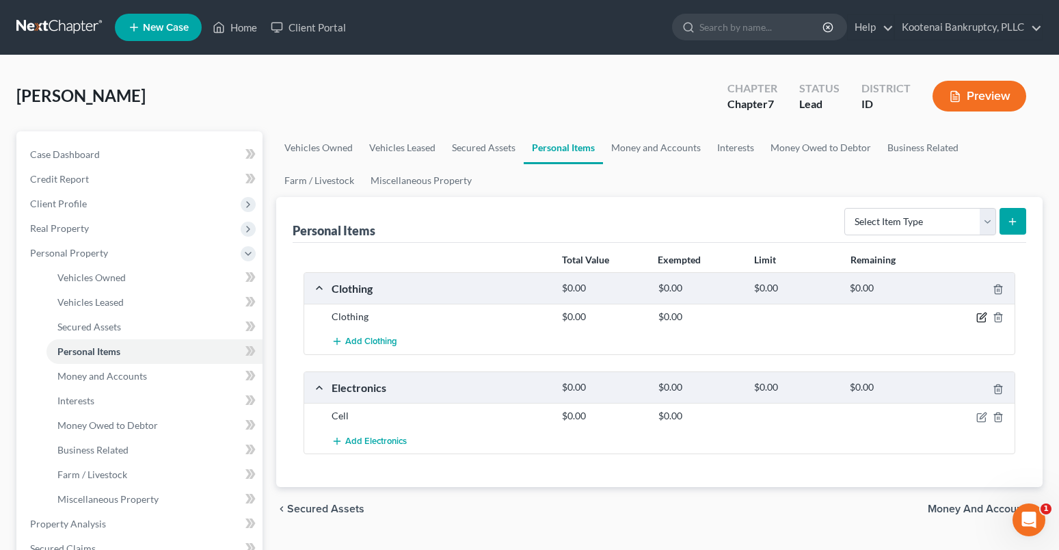
click at [979, 315] on icon "button" at bounding box center [982, 317] width 11 height 11
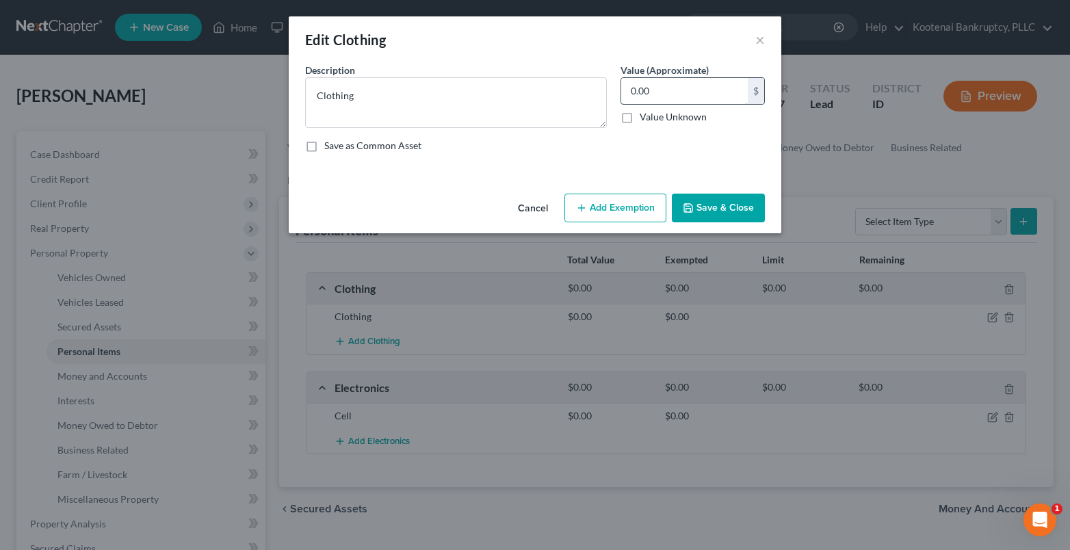
click at [648, 96] on input "0.00" at bounding box center [684, 91] width 127 height 26
type input "50.00"
drag, startPoint x: 614, startPoint y: 213, endPoint x: 594, endPoint y: 222, distance: 22.0
click at [613, 213] on button "Add Exemption" at bounding box center [615, 208] width 102 height 29
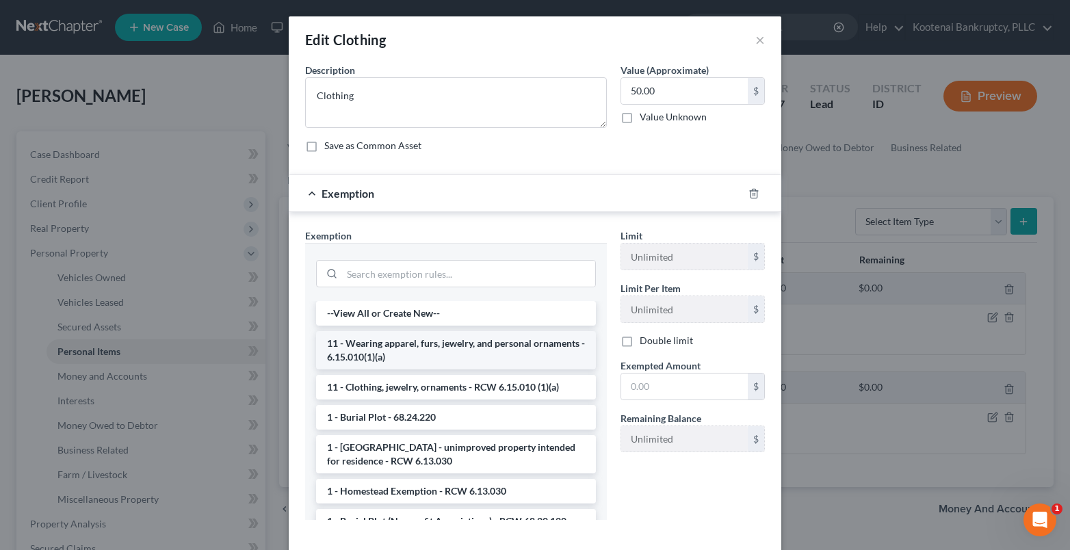
click at [341, 346] on li "11 - Wearing apparel, furs, jewelry, and personal ornaments - 6.15.010(1)(a)" at bounding box center [456, 350] width 280 height 38
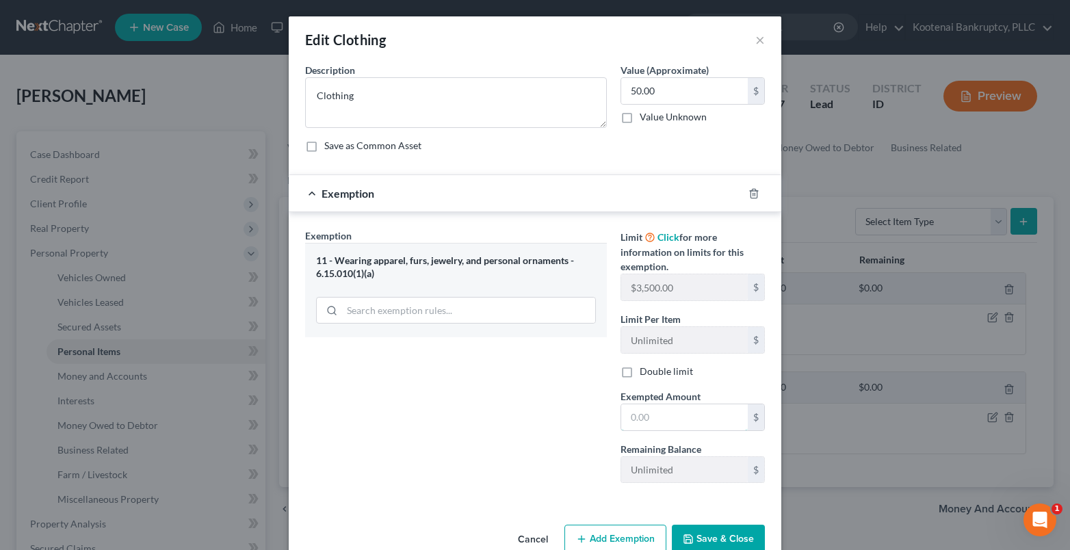
drag, startPoint x: 636, startPoint y: 420, endPoint x: 605, endPoint y: 399, distance: 37.6
click at [626, 416] on input "text" at bounding box center [684, 417] width 127 height 26
type input "50.00"
click at [693, 536] on button "Save & Close" at bounding box center [718, 539] width 93 height 29
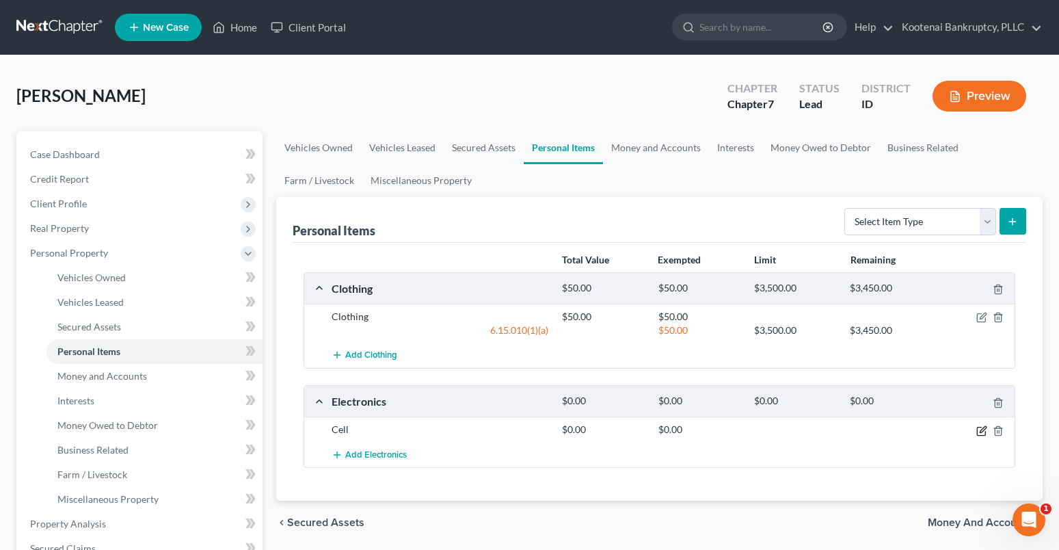
click at [984, 432] on icon "button" at bounding box center [982, 430] width 11 height 11
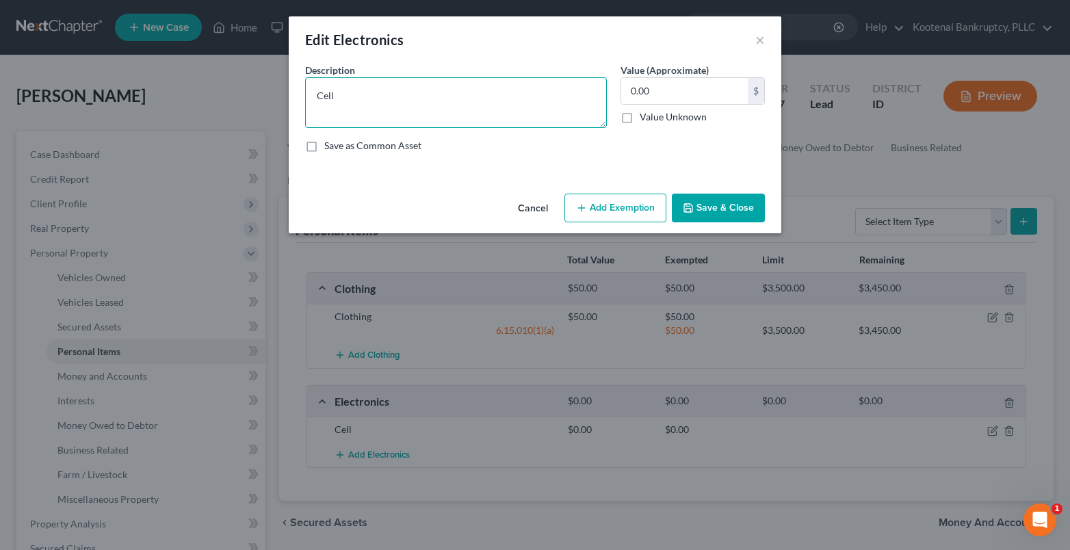
click at [354, 92] on textarea "Cell" at bounding box center [456, 102] width 302 height 51
type textarea "Cell-$50"
drag, startPoint x: 672, startPoint y: 105, endPoint x: 657, endPoint y: 105, distance: 15.1
click at [666, 109] on div "0.00 $ Value Unknown" at bounding box center [692, 100] width 144 height 47
click at [671, 88] on input "0.00" at bounding box center [684, 91] width 127 height 26
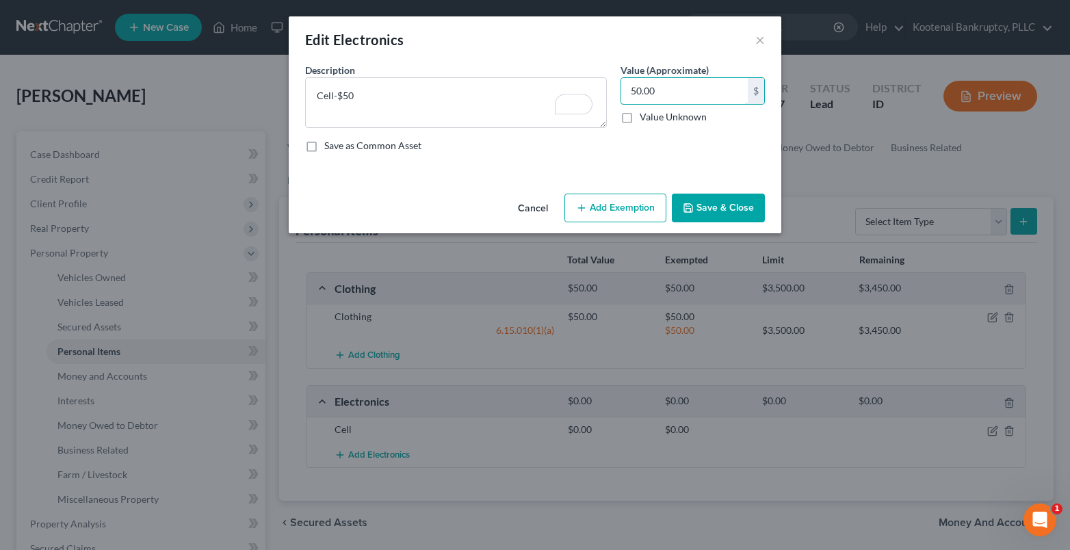
type input "50.00"
click at [629, 203] on button "Add Exemption" at bounding box center [615, 208] width 102 height 29
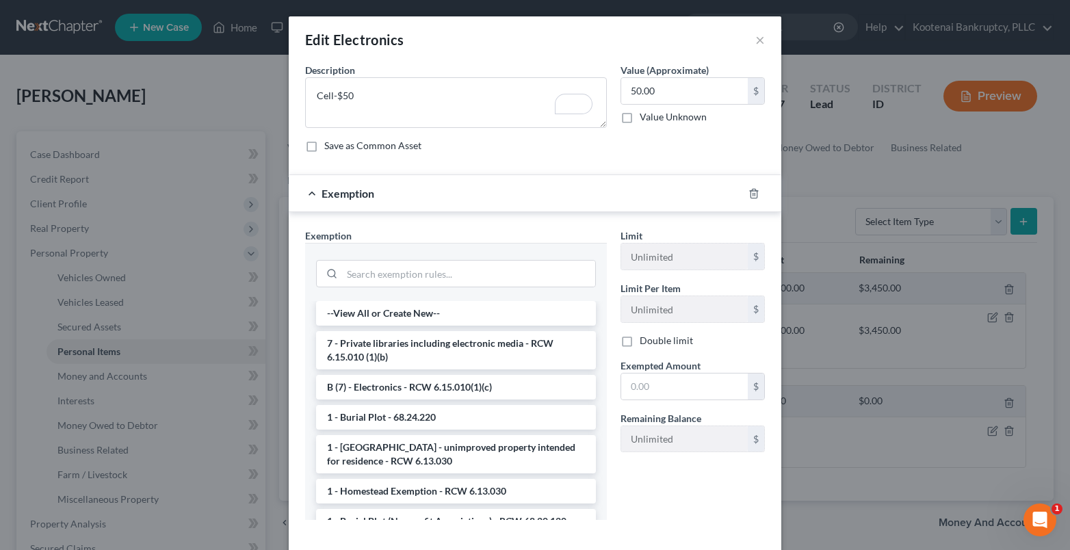
drag, startPoint x: 370, startPoint y: 383, endPoint x: 571, endPoint y: 371, distance: 201.4
click at [379, 382] on li "B (7) - Electronics - RCW 6.15.010(1)(c)" at bounding box center [456, 387] width 280 height 25
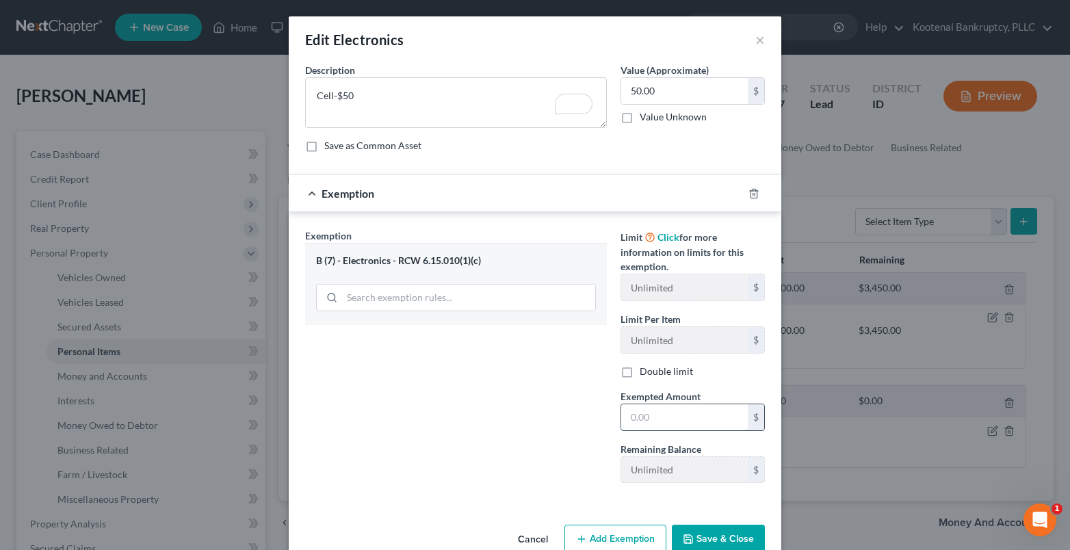
click at [625, 410] on input "text" at bounding box center [684, 417] width 127 height 26
type input "50.00"
click at [705, 535] on button "Save & Close" at bounding box center [718, 539] width 93 height 29
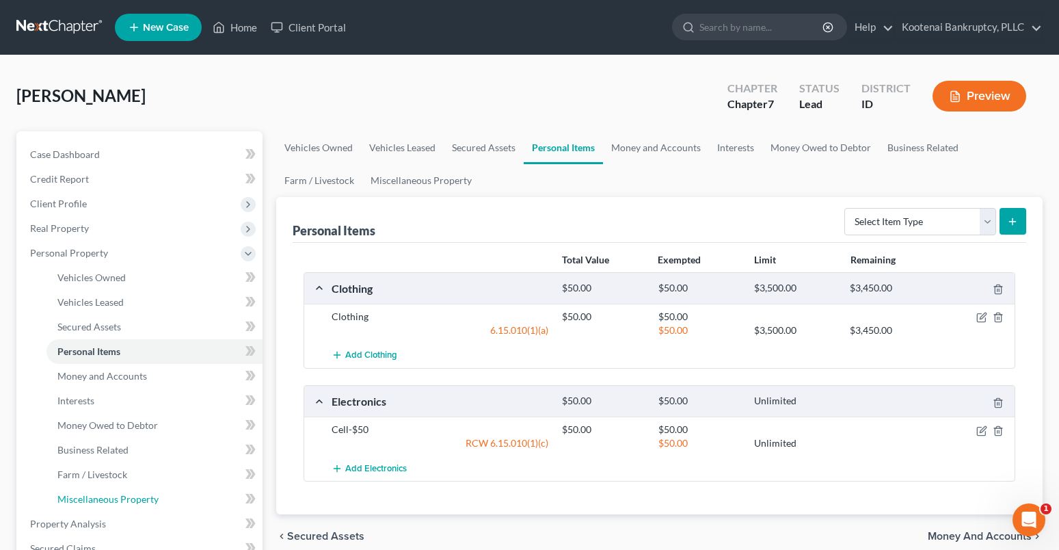
drag, startPoint x: 79, startPoint y: 499, endPoint x: 2, endPoint y: 447, distance: 93.1
click at [79, 499] on span "Miscellaneous Property" at bounding box center [107, 499] width 101 height 12
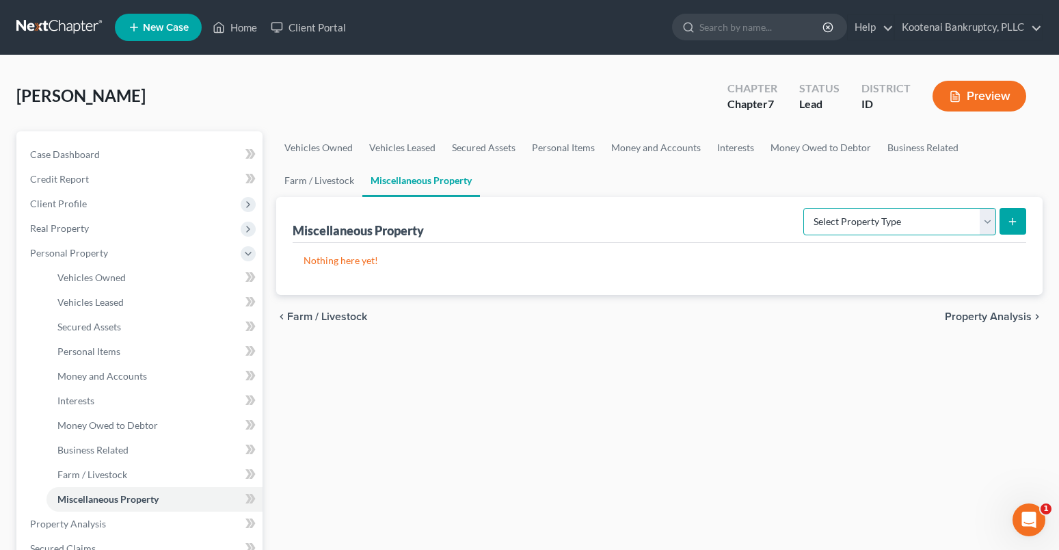
click at [987, 216] on select "Select Property Type Assigned for Creditor Benefit [DATE] Holding for Another N…" at bounding box center [900, 221] width 193 height 27
select select "holding_for_another"
click at [804, 208] on select "Select Property Type Assigned for Creditor Benefit [DATE] Holding for Another N…" at bounding box center [900, 221] width 193 height 27
click at [1010, 216] on icon "submit" at bounding box center [1012, 221] width 11 height 11
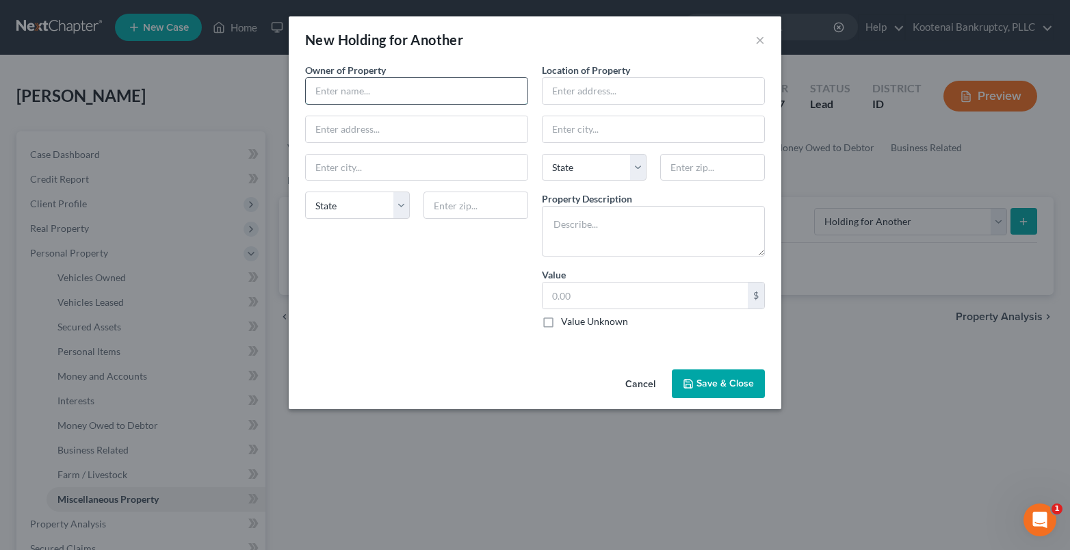
click at [326, 85] on input "text" at bounding box center [417, 91] width 222 height 26
click at [331, 131] on input "text" at bounding box center [417, 129] width 222 height 26
click at [324, 89] on input "[PERSON_NAME]" at bounding box center [417, 91] width 222 height 26
type input "[PERSON_NAME]"
click at [566, 92] on input "text" at bounding box center [653, 91] width 222 height 26
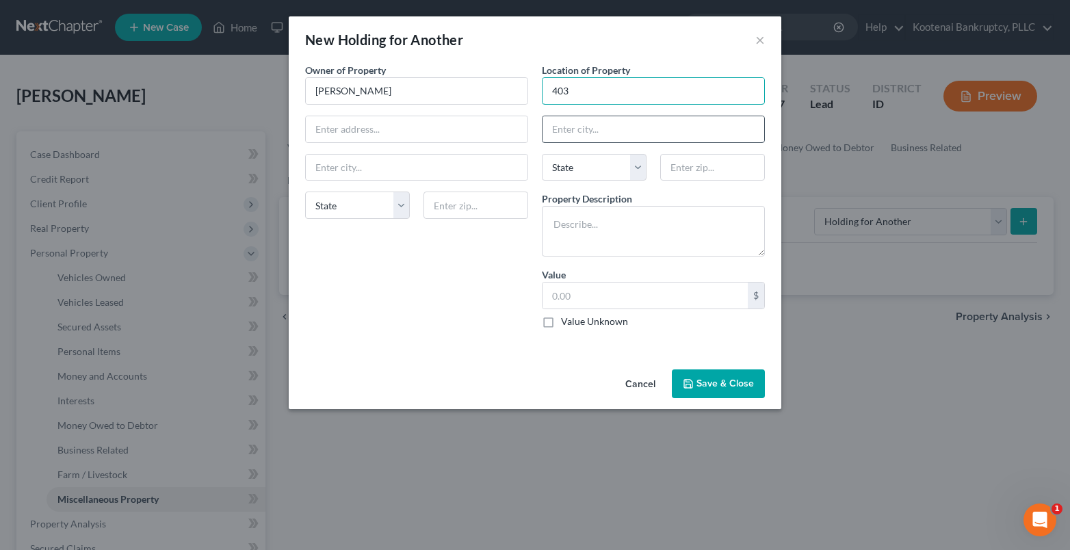
type input "[STREET_ADDRESS]"
type input "Post Falls"
select select "13"
type input "83854"
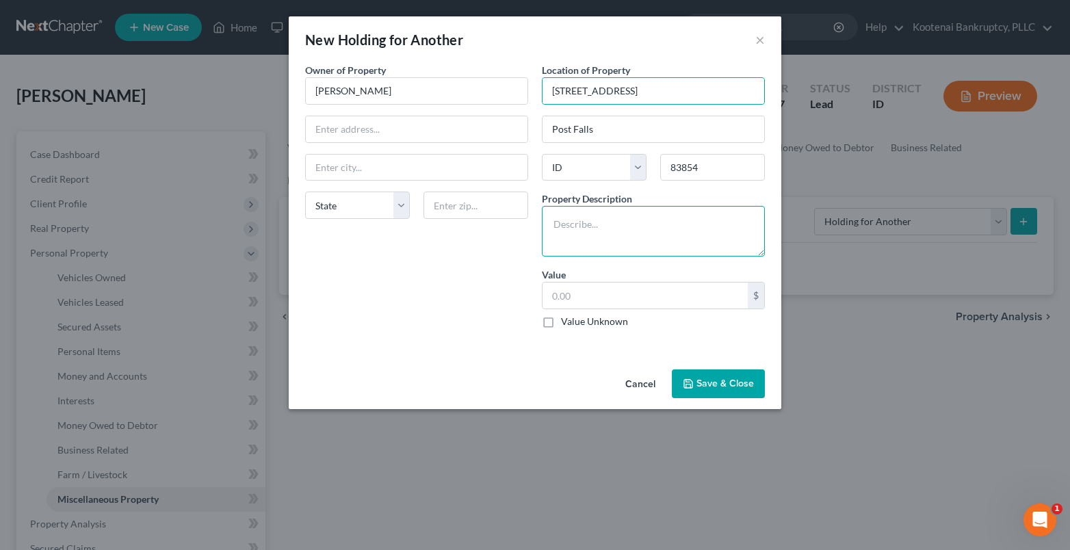
click at [577, 235] on textarea at bounding box center [653, 231] width 223 height 51
type textarea "Household items"
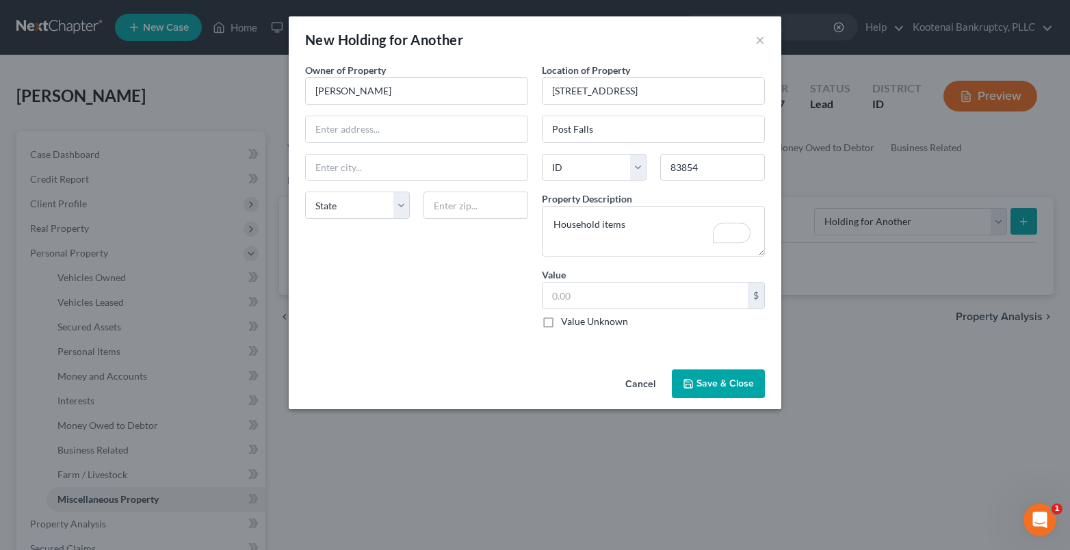
click at [561, 326] on label "Value Unknown" at bounding box center [594, 322] width 67 height 14
click at [566, 324] on input "Value Unknown" at bounding box center [570, 319] width 9 height 9
checkbox input "true"
type input "0.00"
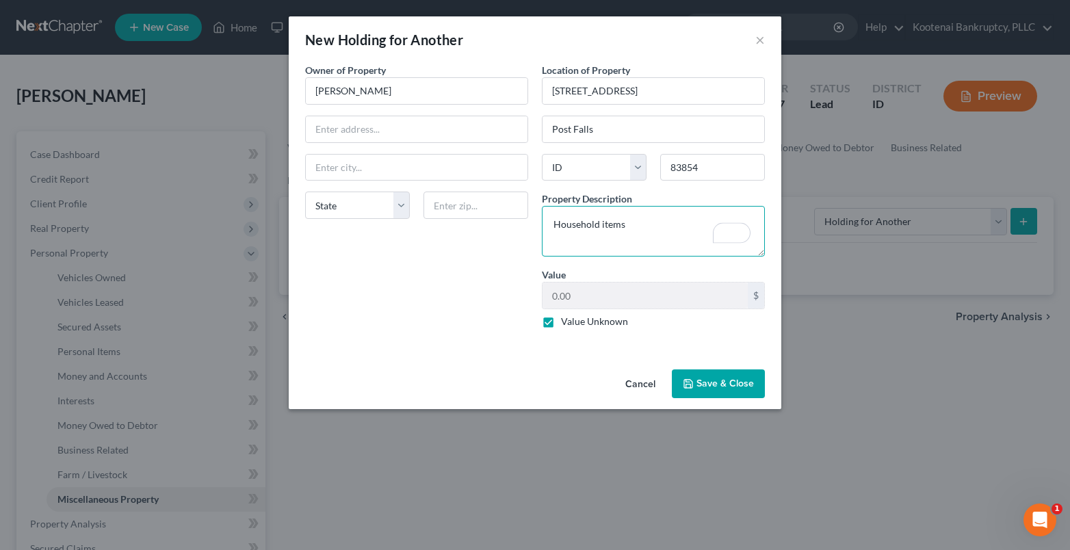
click at [629, 226] on textarea "Household items" at bounding box center [653, 231] width 223 height 51
click at [548, 226] on textarea "Household items" at bounding box center [653, 231] width 223 height 51
type textarea "The landlord owns household items"
click at [717, 384] on button "Save & Close" at bounding box center [718, 383] width 93 height 29
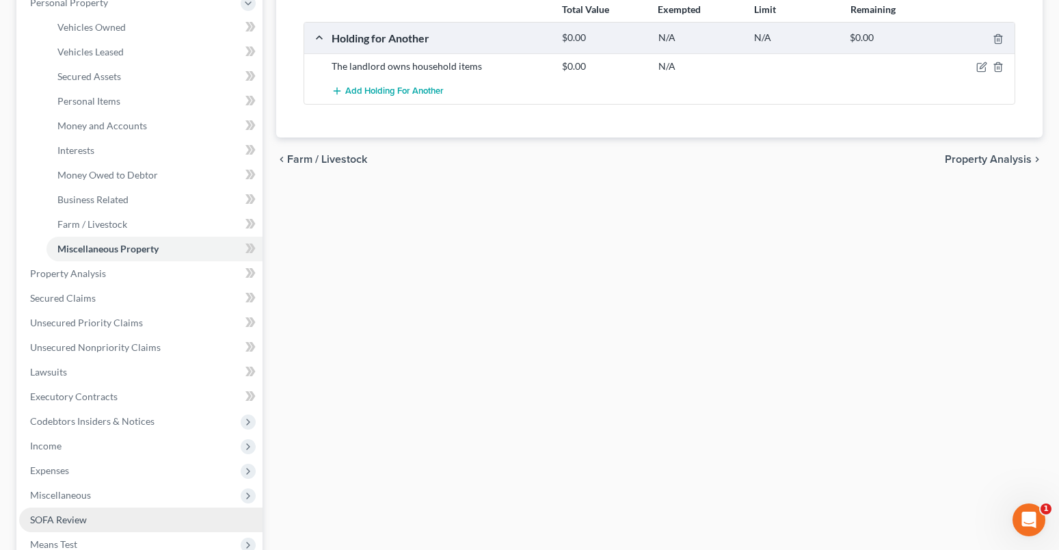
scroll to position [205, 0]
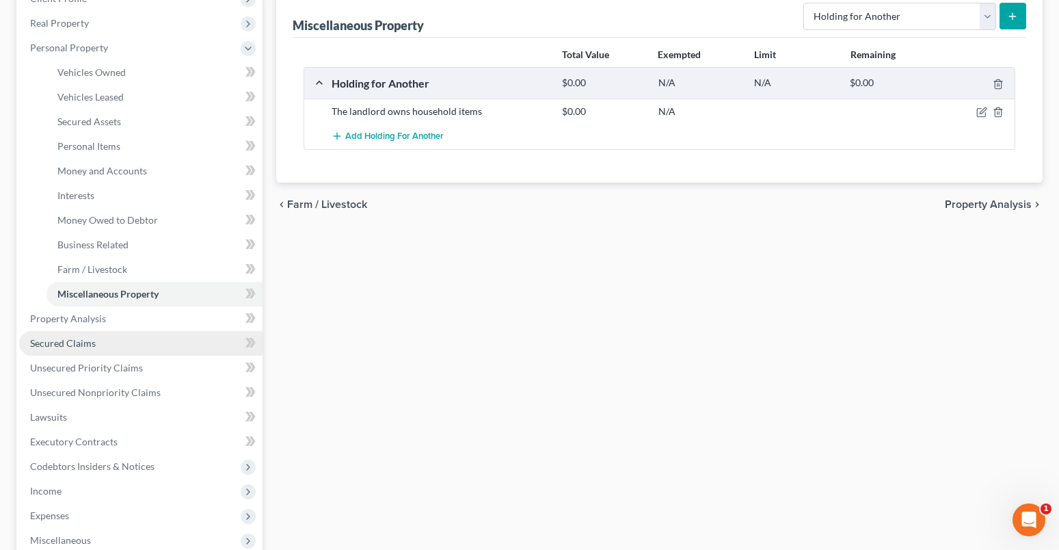
click at [57, 343] on span "Secured Claims" at bounding box center [63, 343] width 66 height 12
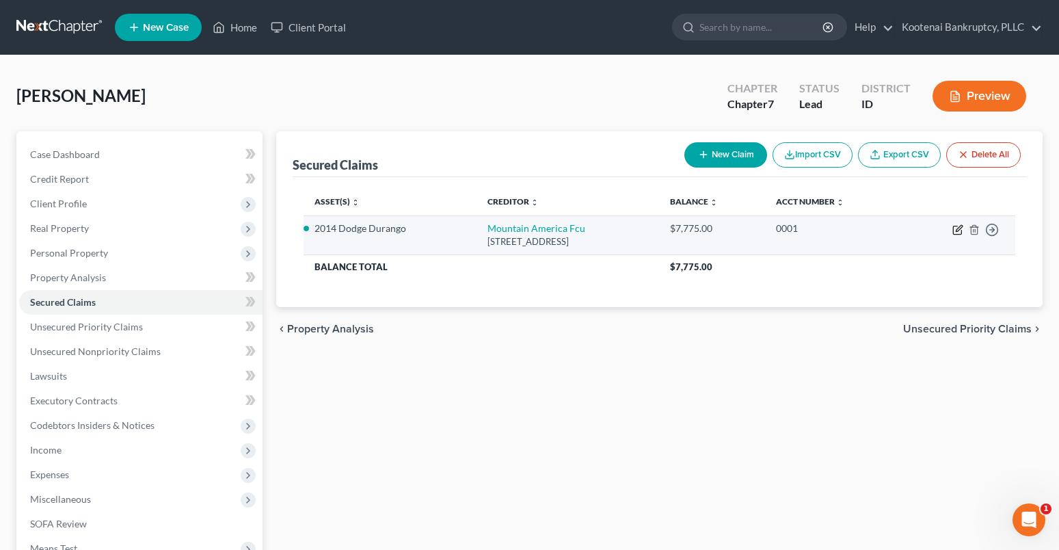
click at [955, 228] on icon "button" at bounding box center [958, 229] width 11 height 11
select select "46"
select select "0"
select select "13"
select select "0"
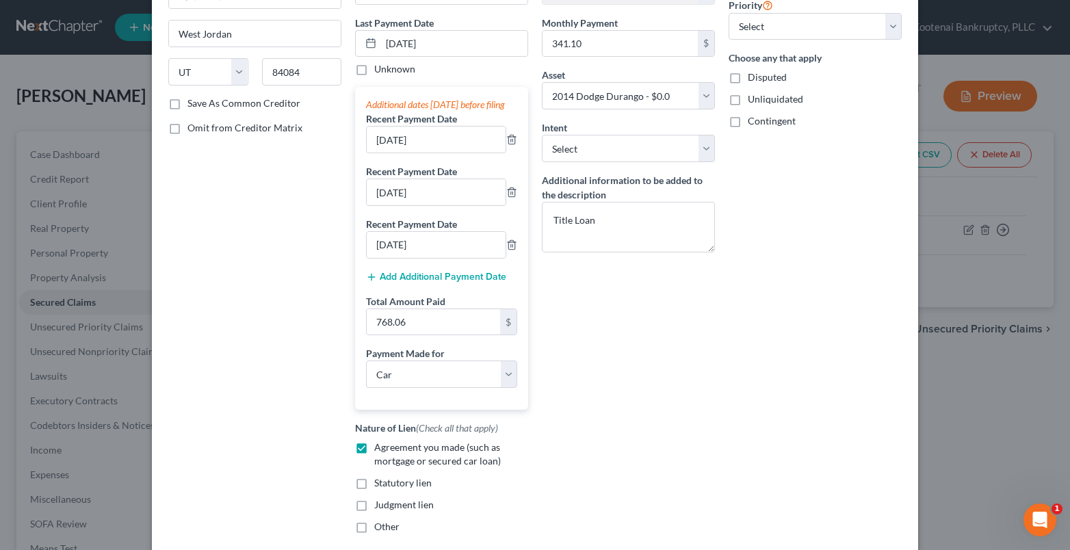
scroll to position [205, 0]
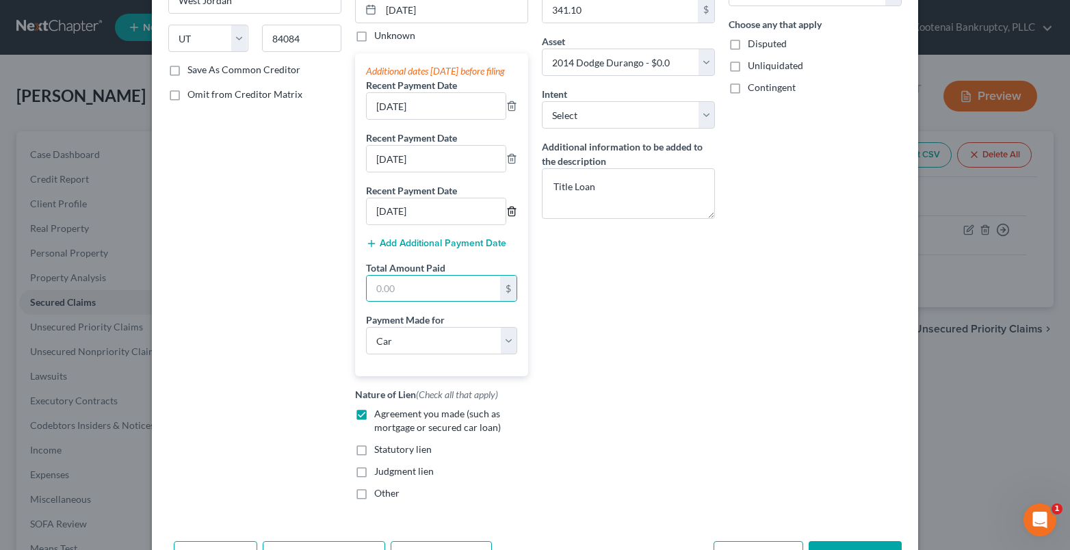
click at [511, 217] on icon "button" at bounding box center [511, 211] width 11 height 11
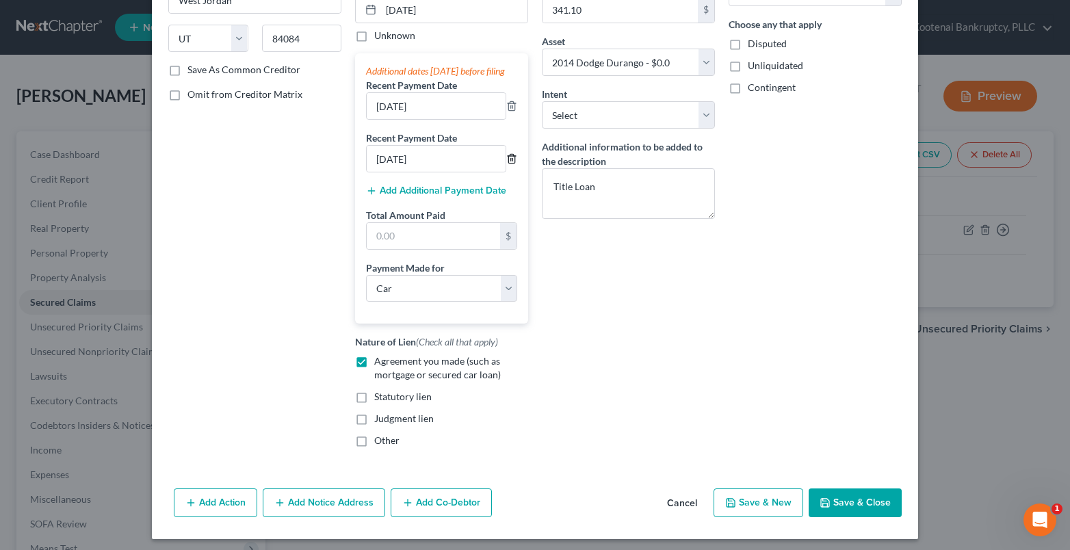
click at [508, 164] on icon "button" at bounding box center [511, 158] width 11 height 11
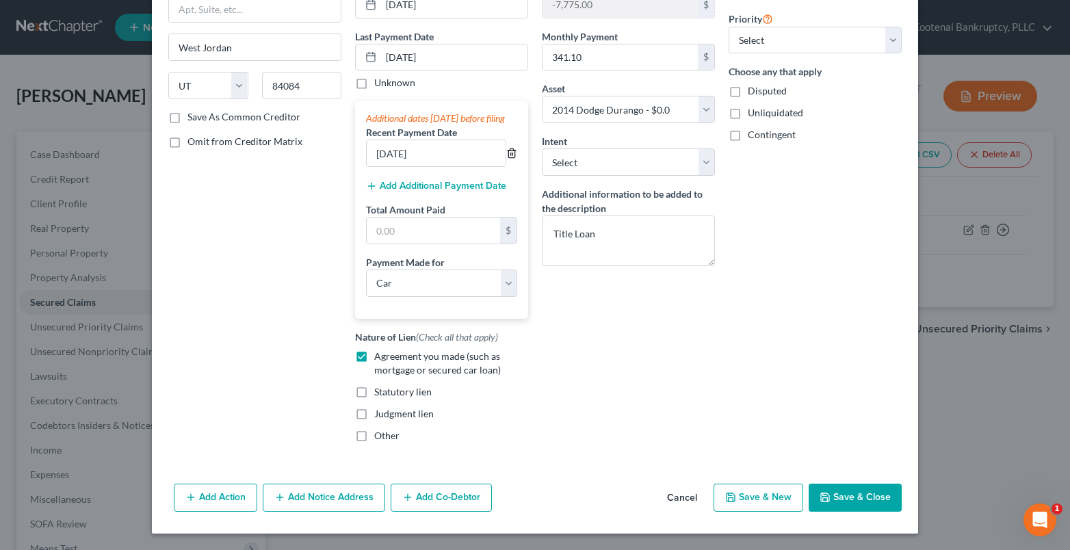
click at [509, 151] on icon "button" at bounding box center [511, 153] width 11 height 11
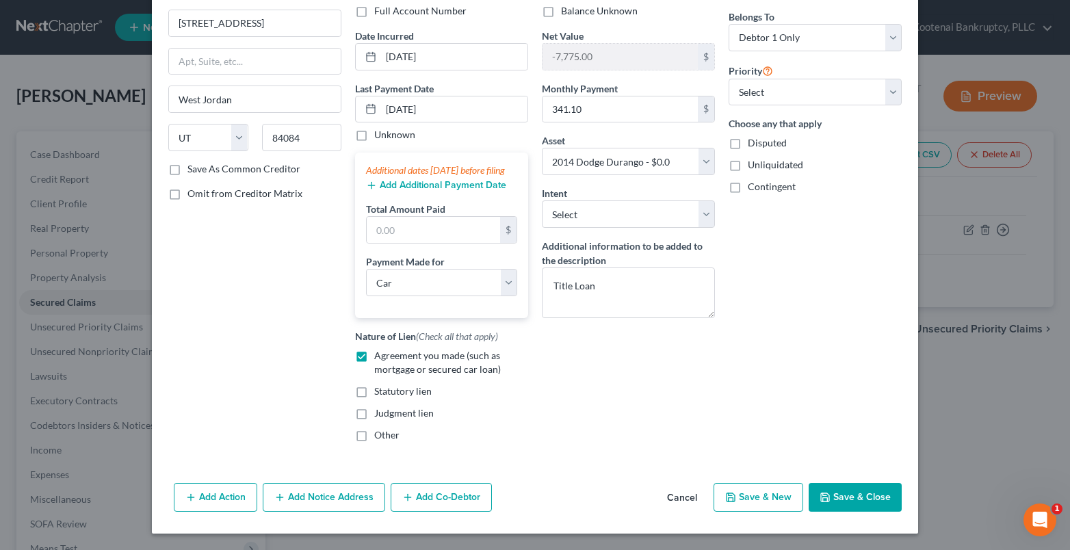
scroll to position [120, 0]
drag, startPoint x: 456, startPoint y: 97, endPoint x: 370, endPoint y: 118, distance: 87.9
click at [370, 118] on div "Last Payment Date [DATE] Unknown" at bounding box center [441, 111] width 173 height 61
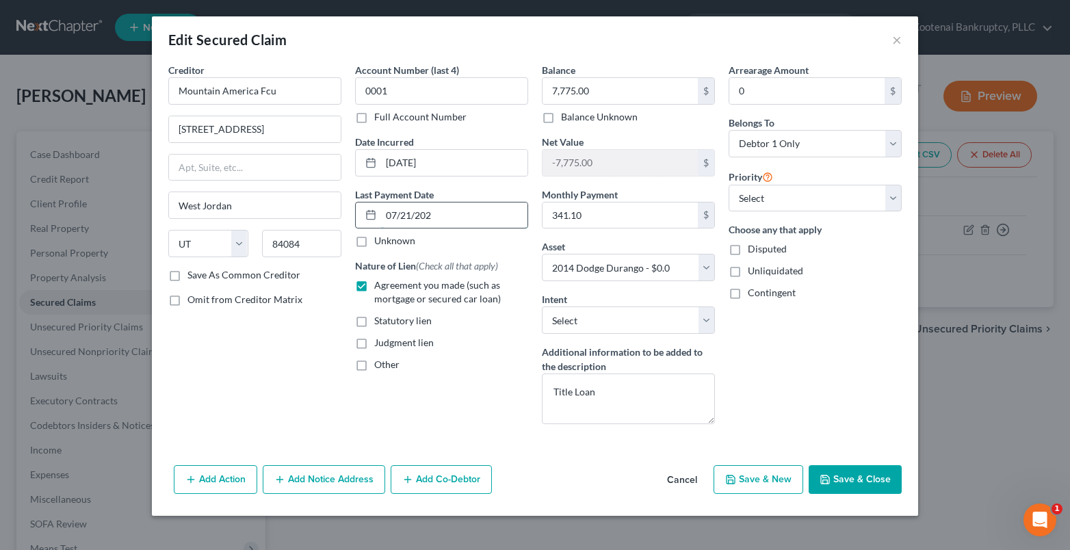
type input "[DATE]"
select select "0"
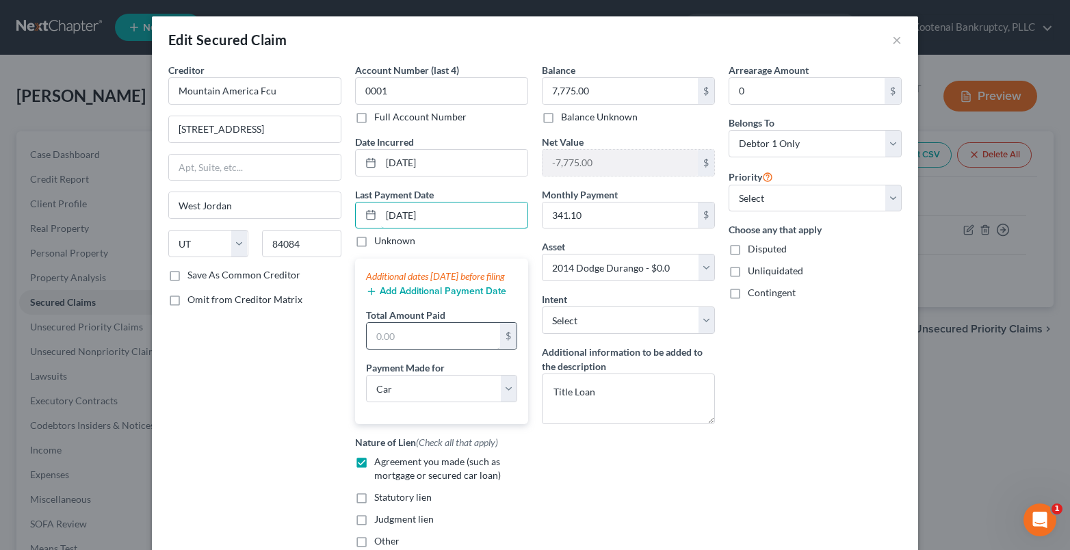
type input "[DATE]"
click at [411, 349] on input "text" at bounding box center [433, 336] width 133 height 26
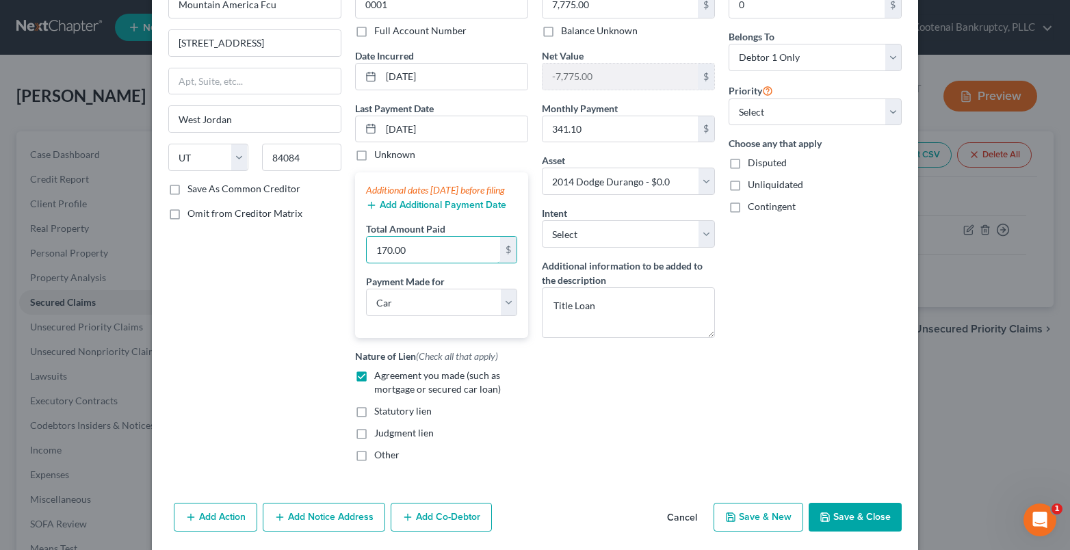
scroll to position [120, 0]
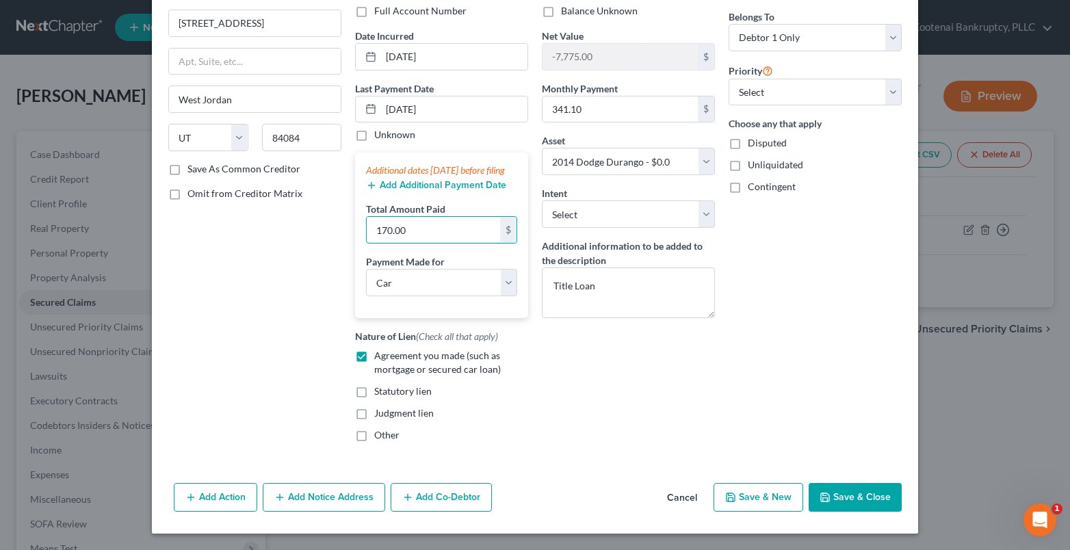
type input "170.00"
click at [874, 501] on button "Save & Close" at bounding box center [854, 497] width 93 height 29
select select
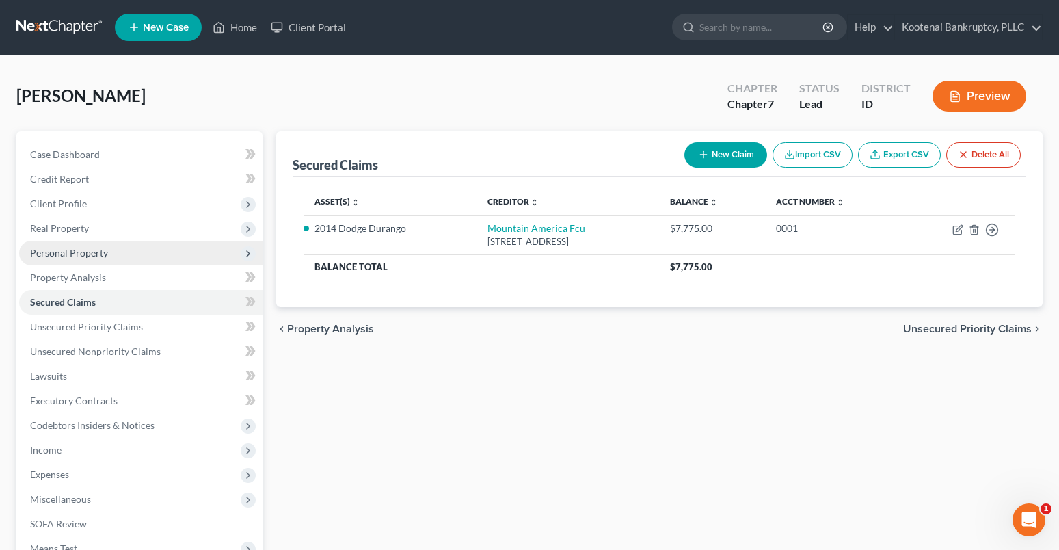
click at [44, 250] on span "Personal Property" at bounding box center [69, 253] width 78 height 12
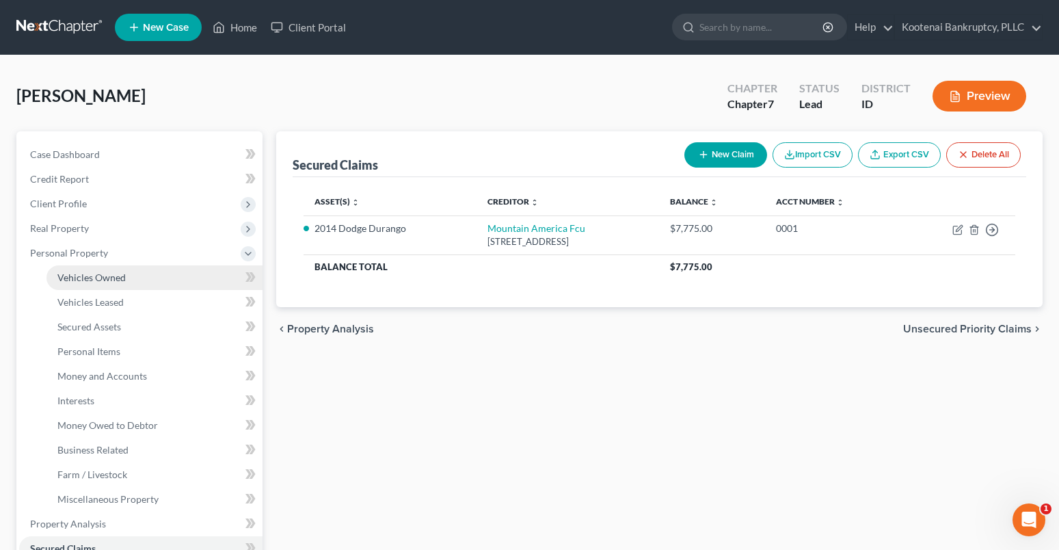
click at [96, 277] on span "Vehicles Owned" at bounding box center [91, 278] width 68 height 12
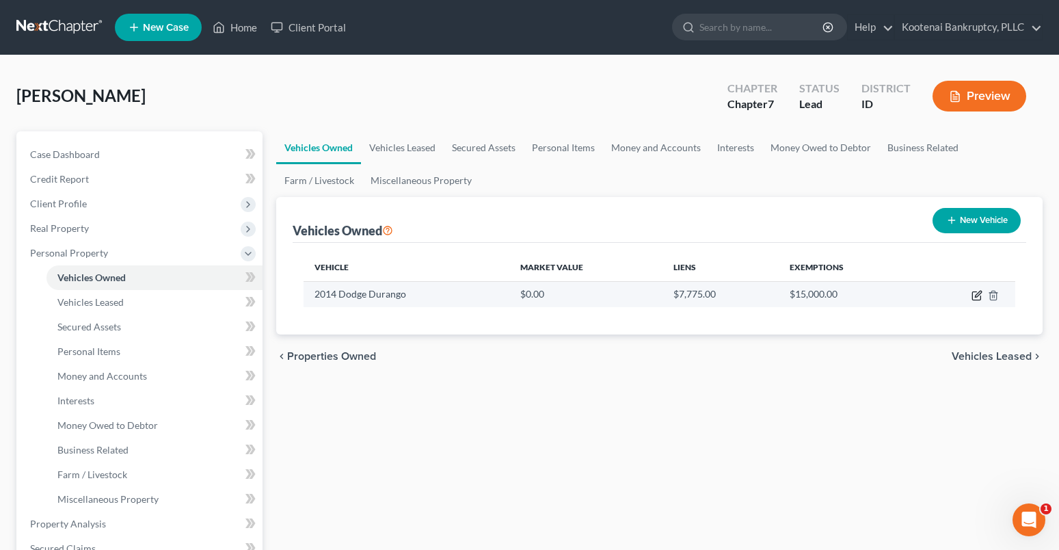
click at [981, 292] on icon "button" at bounding box center [977, 295] width 11 height 11
select select "0"
select select "12"
select select "3"
select select "0"
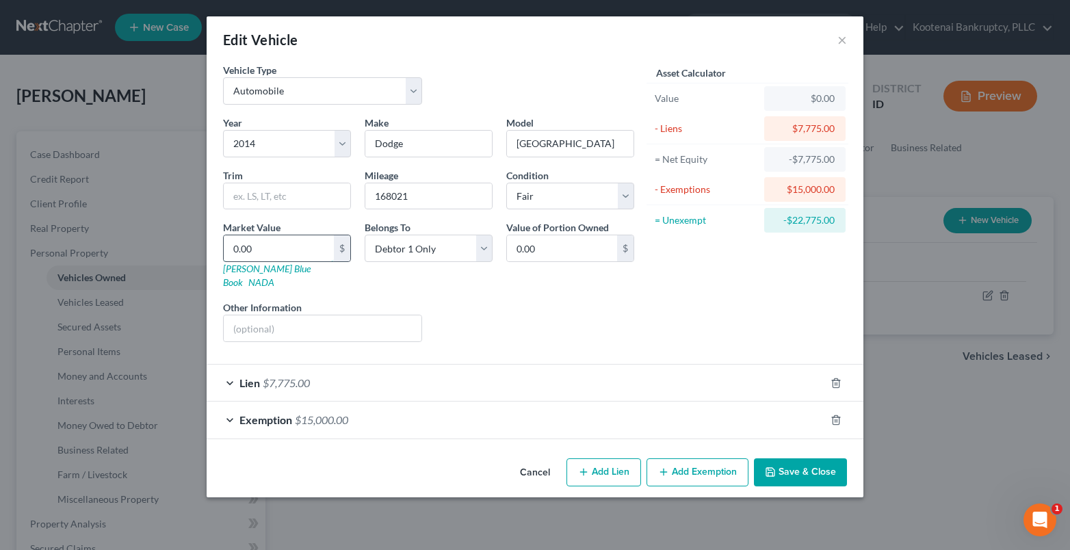
click at [259, 250] on input "0.00" at bounding box center [279, 248] width 110 height 26
type input "3"
type input "3.00"
type input "36"
type input "36.00"
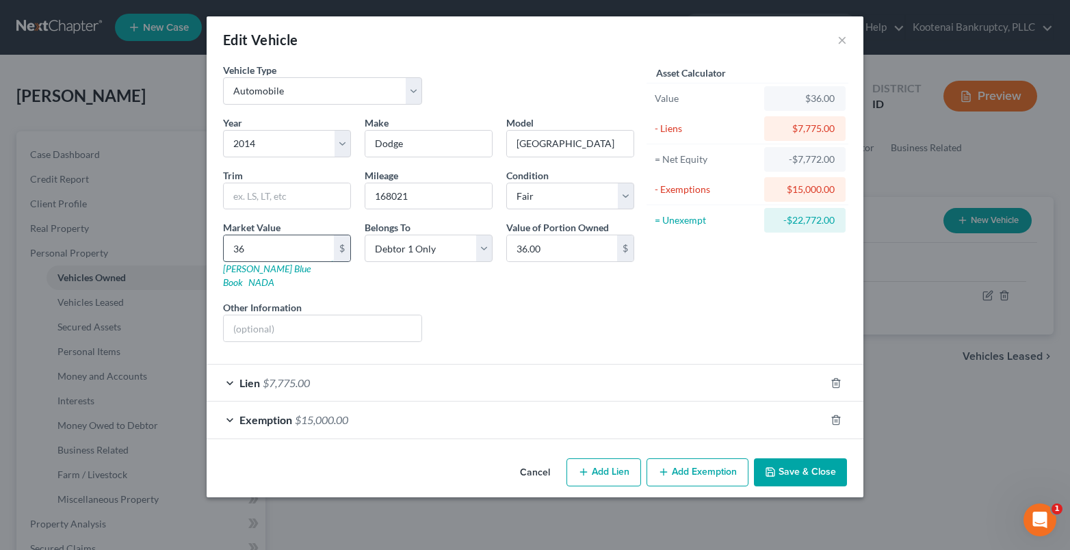
type input "369"
type input "369.00"
type input "3693"
type input "3,693.00"
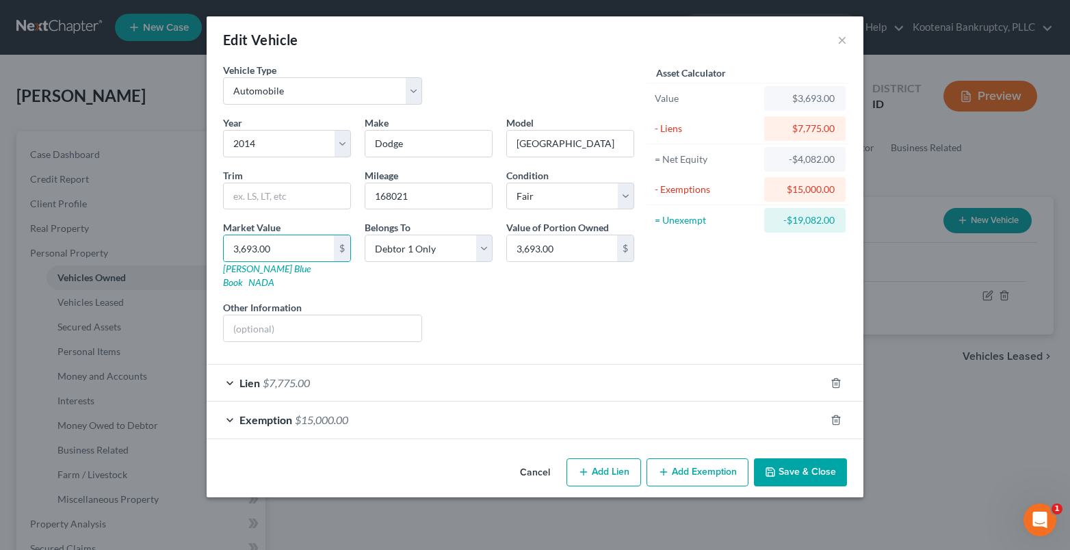
click at [473, 375] on div "Lien $7,775.00" at bounding box center [516, 383] width 618 height 36
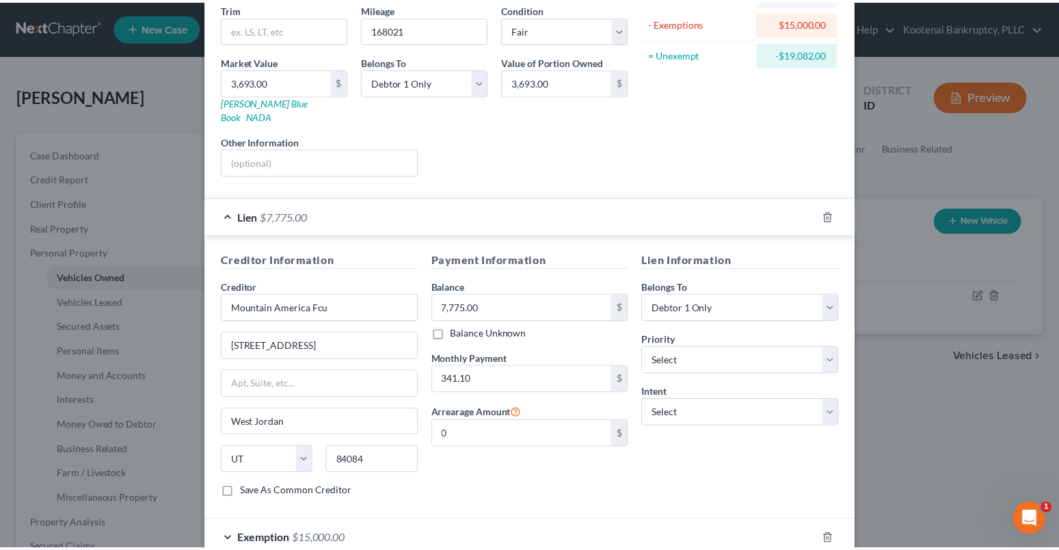
scroll to position [236, 0]
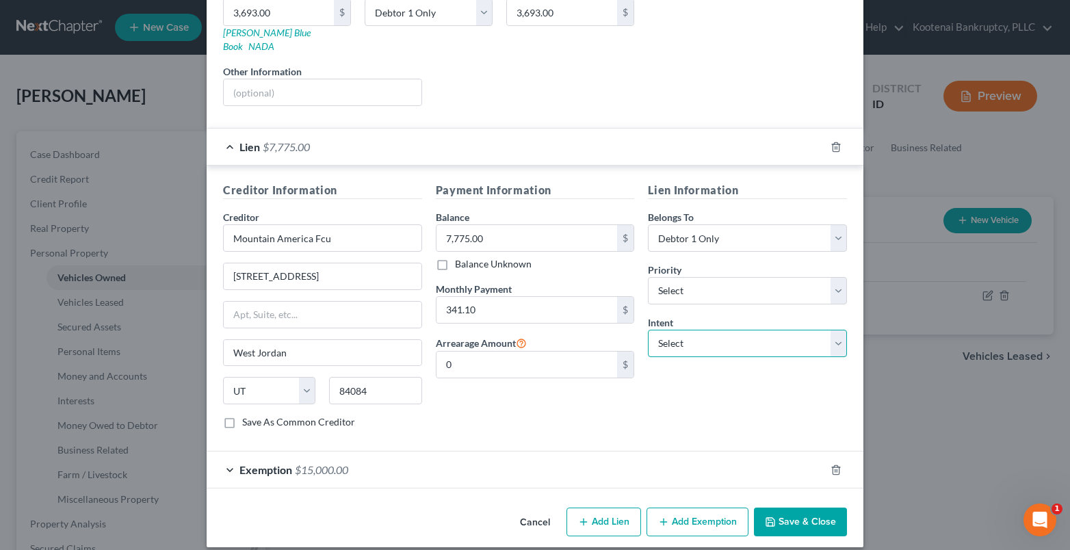
click at [671, 330] on select "Select Surrender Redeem Reaffirm Avoid Other" at bounding box center [747, 343] width 199 height 27
select select "4"
click at [648, 330] on select "Select Surrender Redeem Reaffirm Avoid Other" at bounding box center [747, 343] width 199 height 27
click at [666, 384] on input "text" at bounding box center [747, 395] width 199 height 27
type input "continue making regular payments"
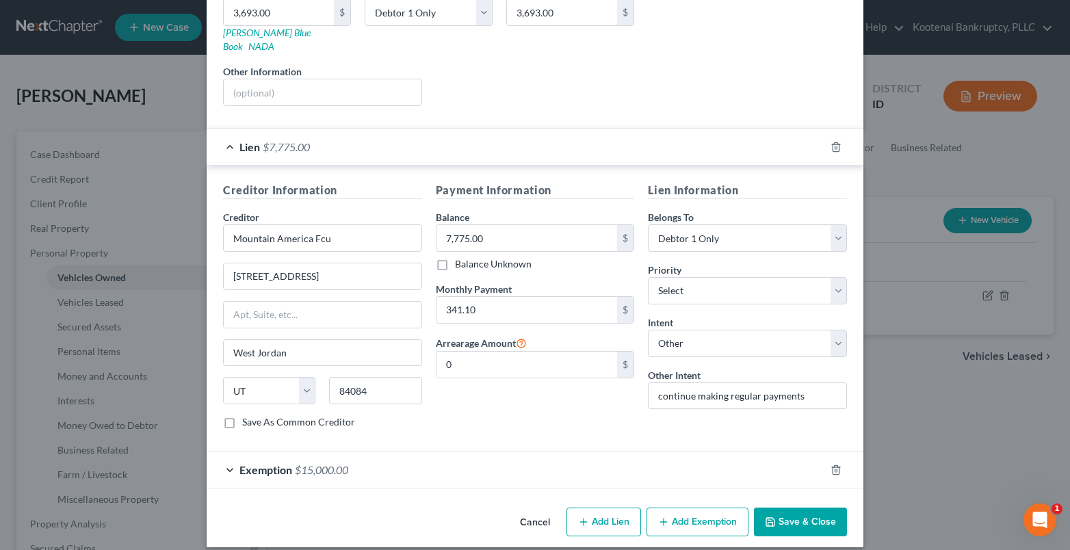
click at [800, 507] on button "Save & Close" at bounding box center [800, 521] width 93 height 29
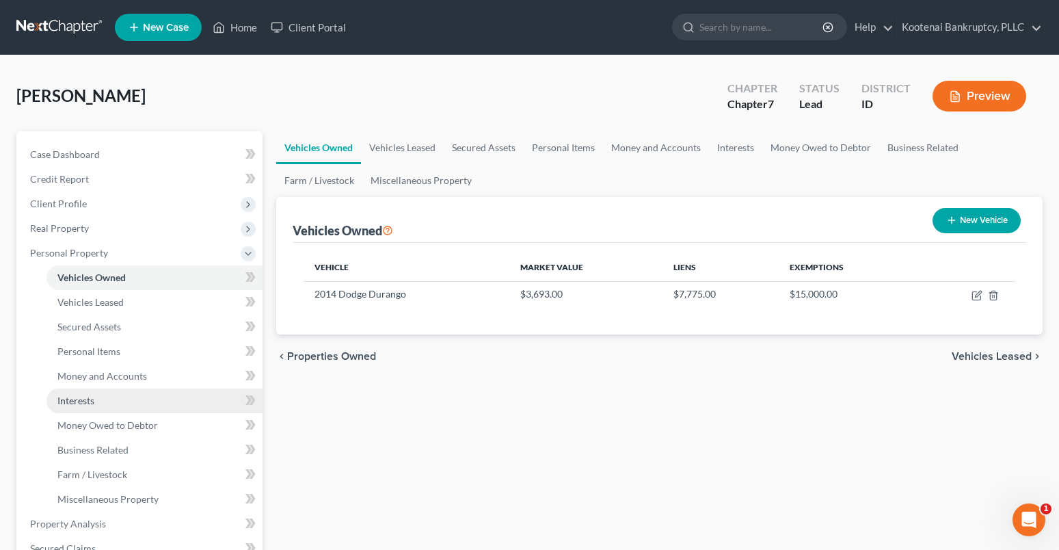
click at [72, 401] on span "Interests" at bounding box center [75, 401] width 37 height 12
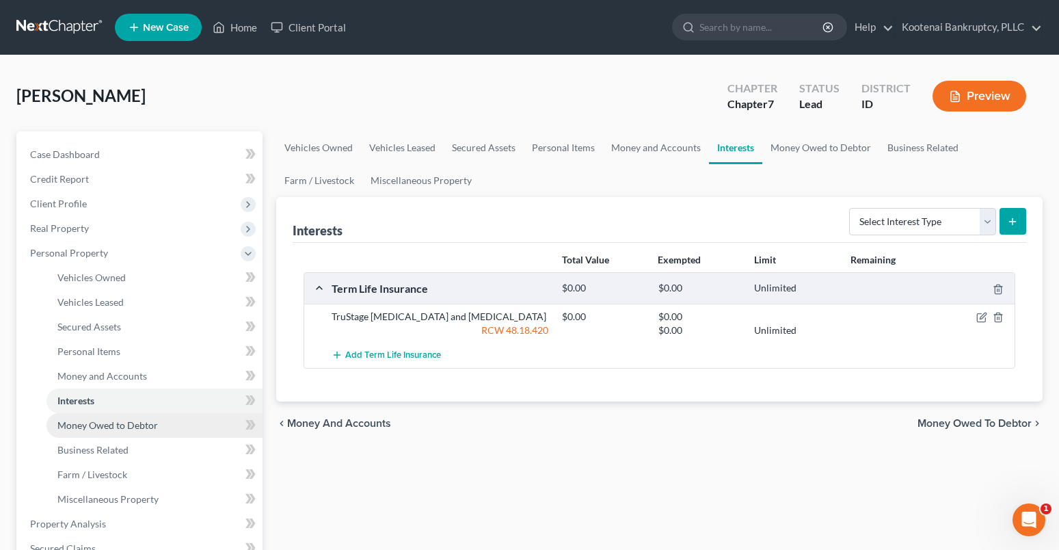
click at [109, 429] on span "Money Owed to Debtor" at bounding box center [107, 425] width 101 height 12
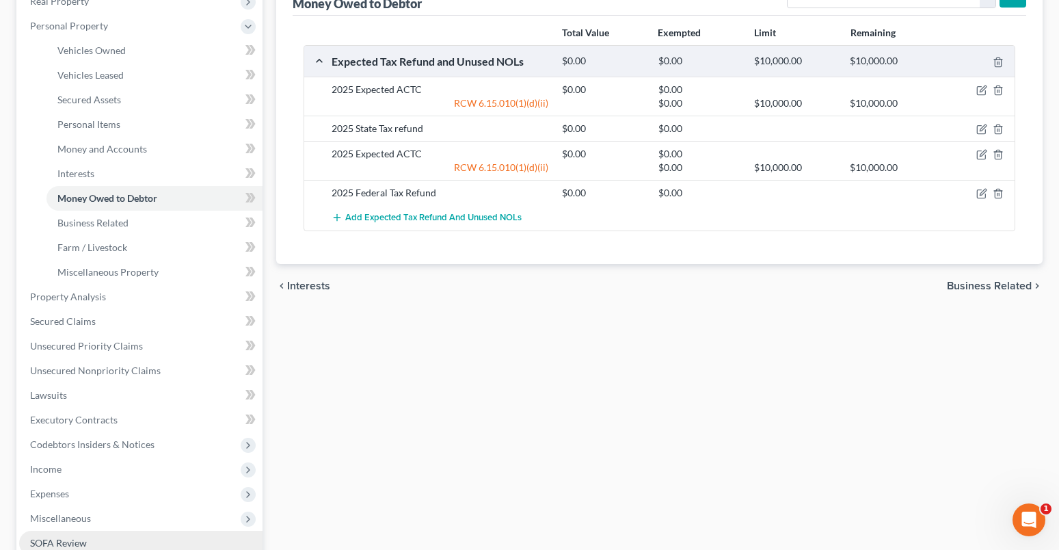
scroll to position [410, 0]
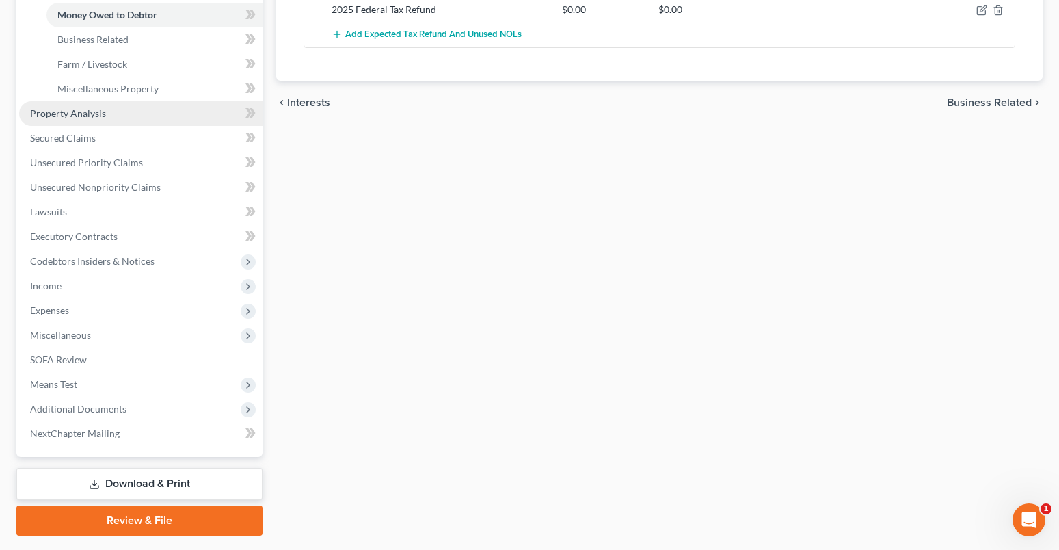
click at [81, 114] on span "Property Analysis" at bounding box center [68, 113] width 76 height 12
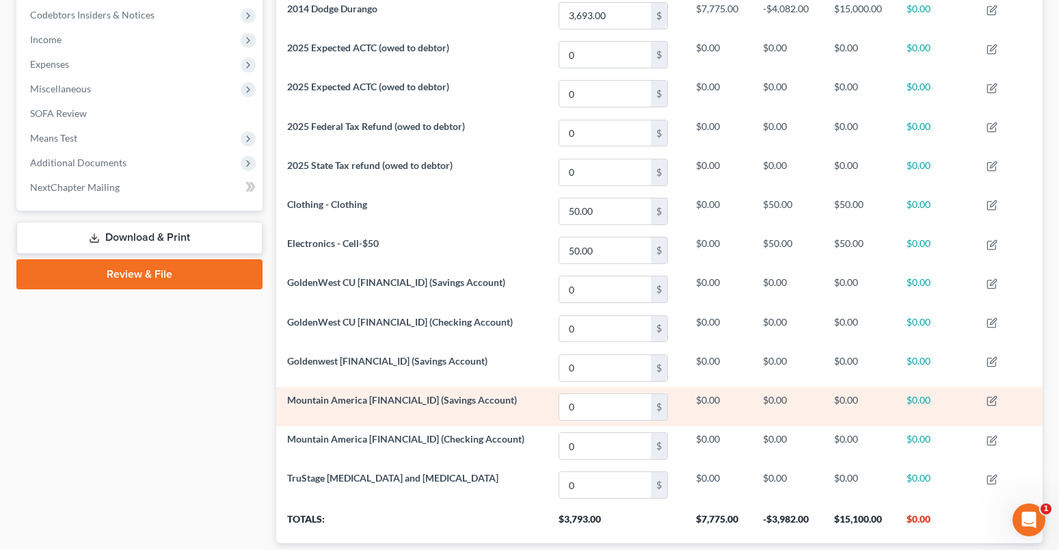
scroll to position [499, 0]
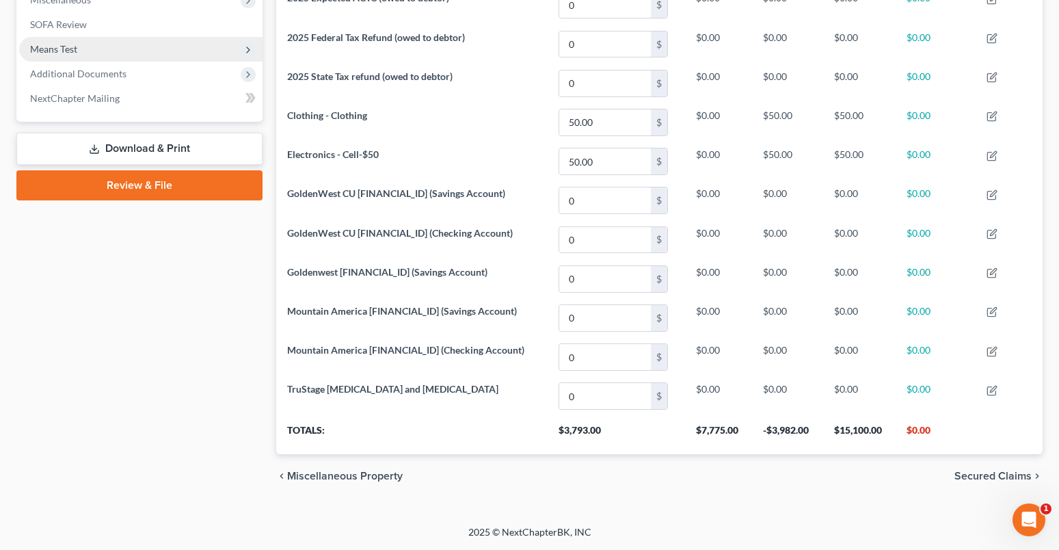
click at [34, 50] on span "Means Test" at bounding box center [53, 49] width 47 height 12
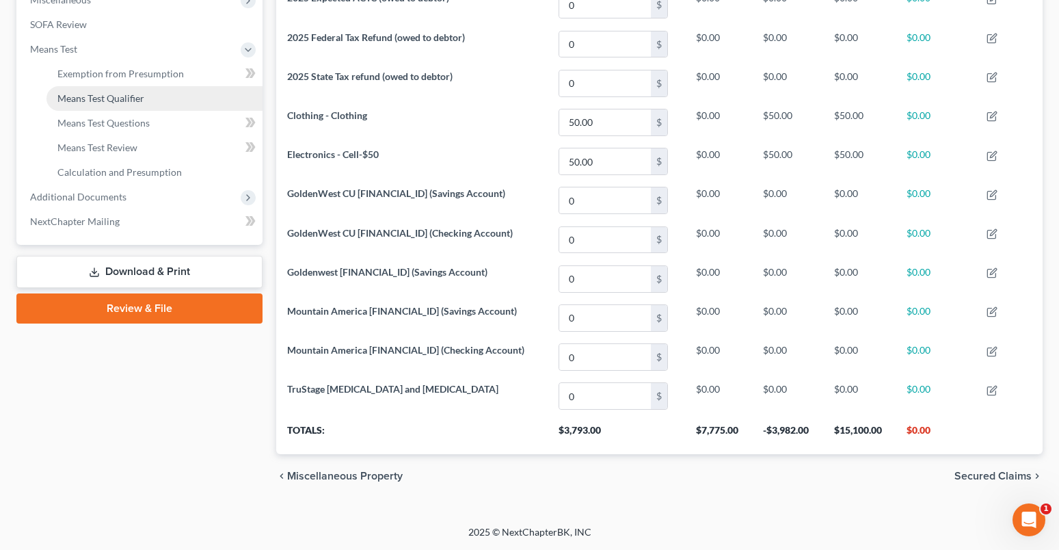
click at [116, 98] on span "Means Test Qualifier" at bounding box center [100, 98] width 87 height 12
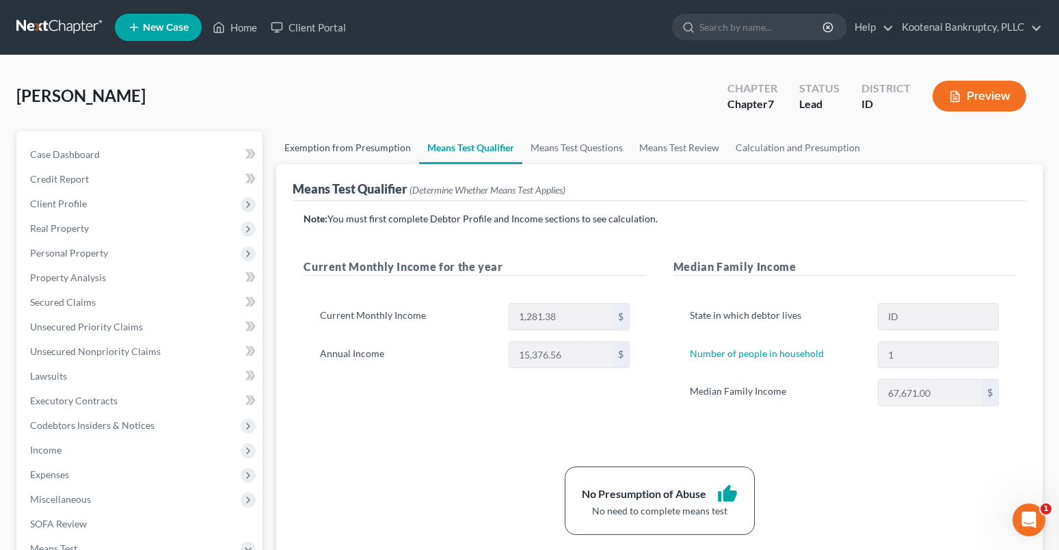
click at [358, 148] on link "Exemption from Presumption" at bounding box center [347, 147] width 143 height 33
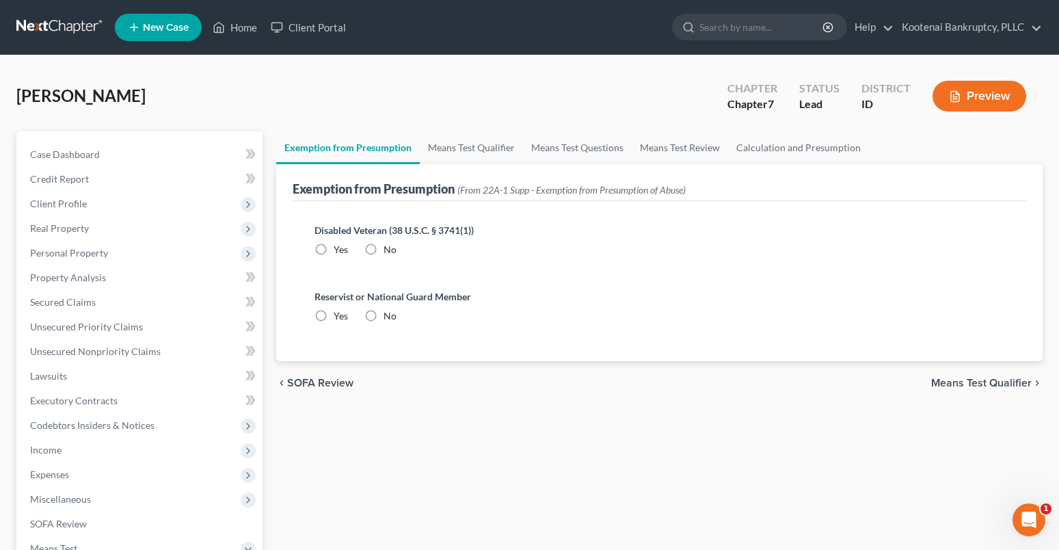
click at [384, 248] on label "No" at bounding box center [390, 250] width 13 height 14
click at [389, 248] on input "No" at bounding box center [393, 247] width 9 height 9
radio input "true"
click at [384, 313] on label "No" at bounding box center [390, 316] width 13 height 14
click at [389, 313] on input "No" at bounding box center [393, 313] width 9 height 9
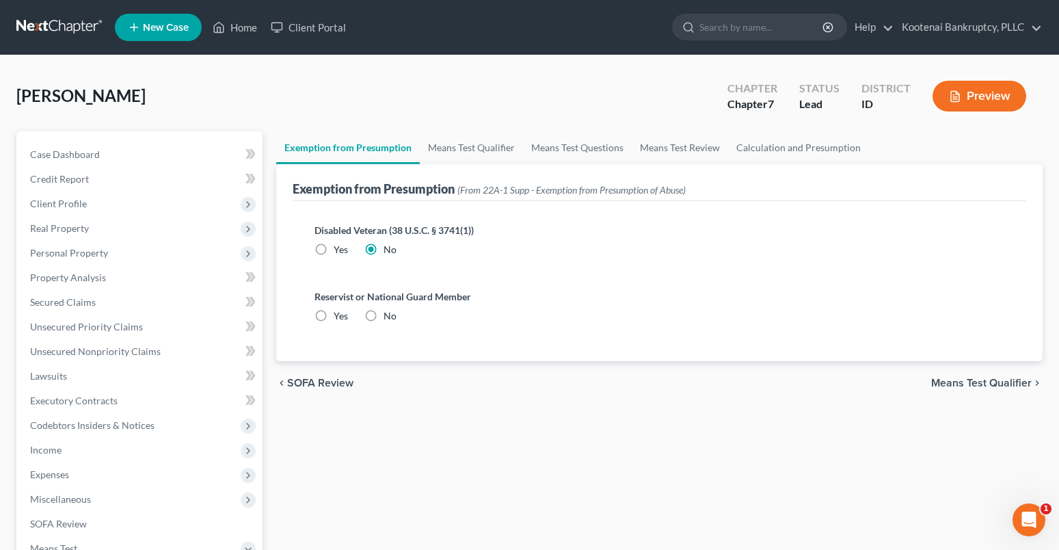
radio input "true"
click at [973, 382] on span "Means Test Qualifier" at bounding box center [982, 383] width 101 height 11
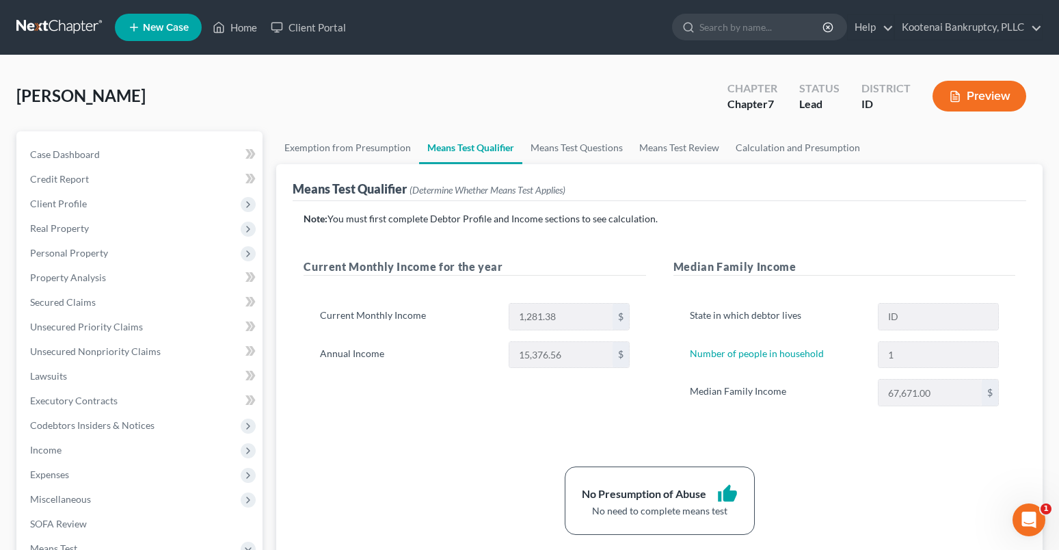
scroll to position [205, 0]
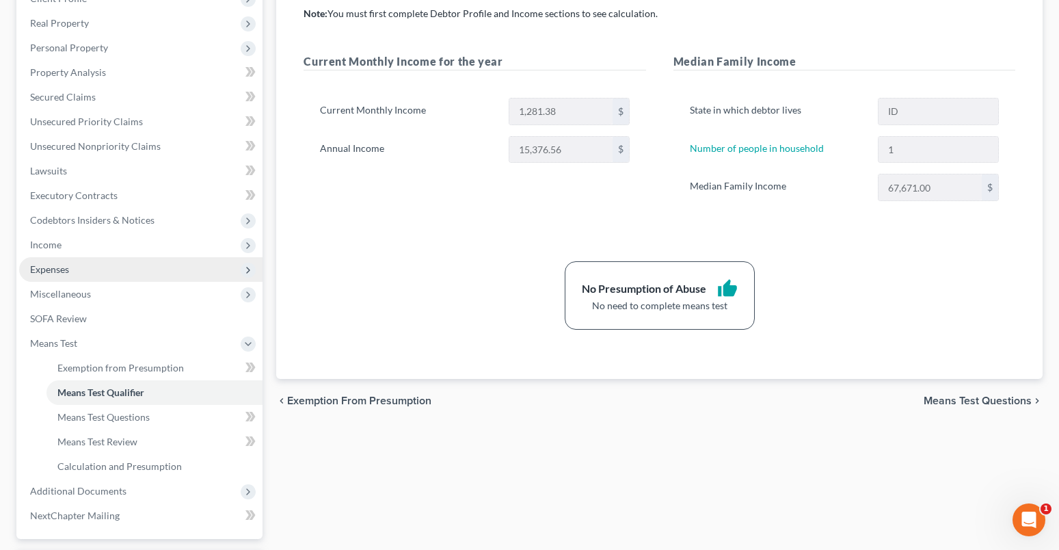
click at [50, 275] on span "Expenses" at bounding box center [140, 269] width 243 height 25
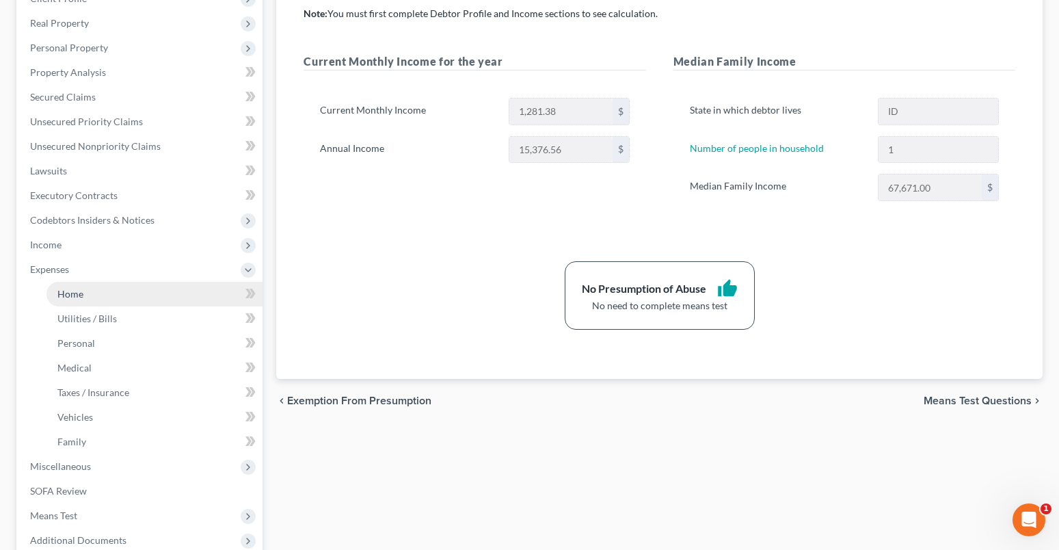
click at [59, 289] on span "Home" at bounding box center [70, 294] width 26 height 12
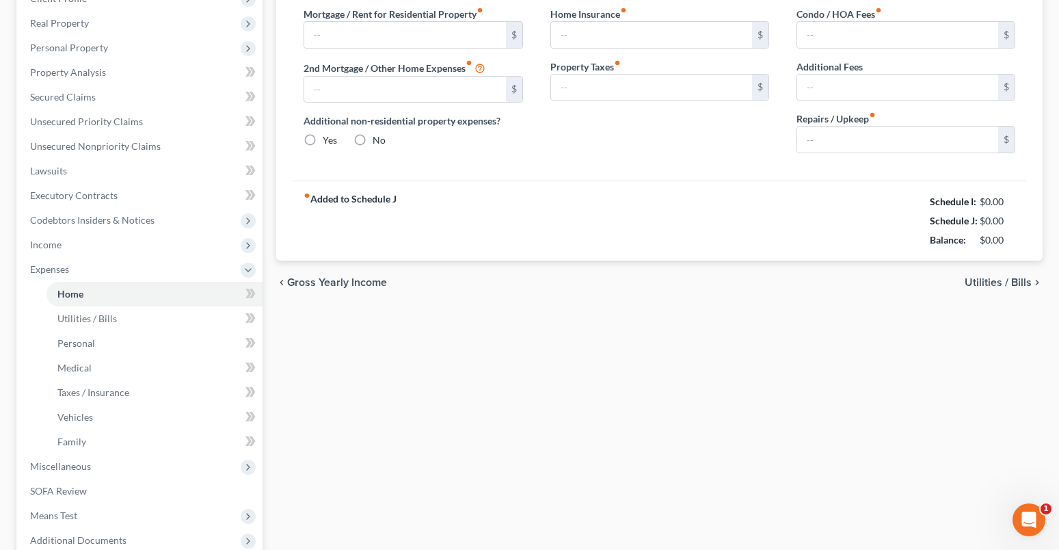
scroll to position [48, 0]
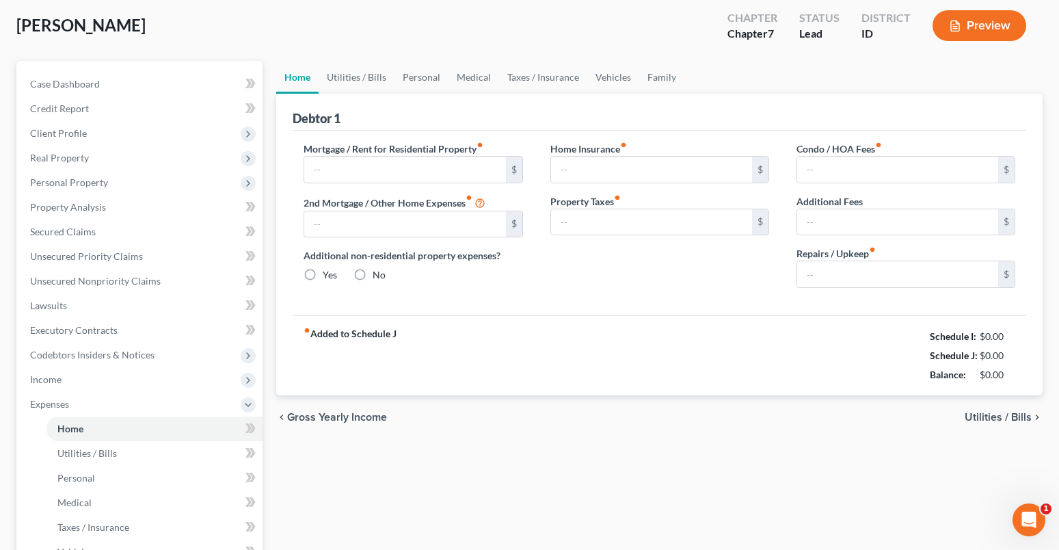
type input "900.00"
type input "0.00"
radio input "true"
type input "0.00"
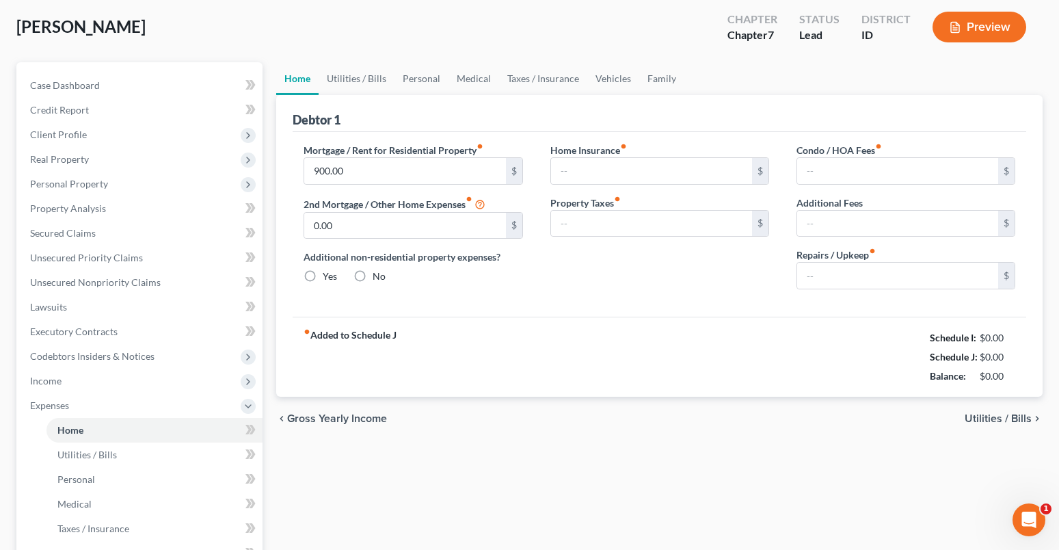
type input "0.00"
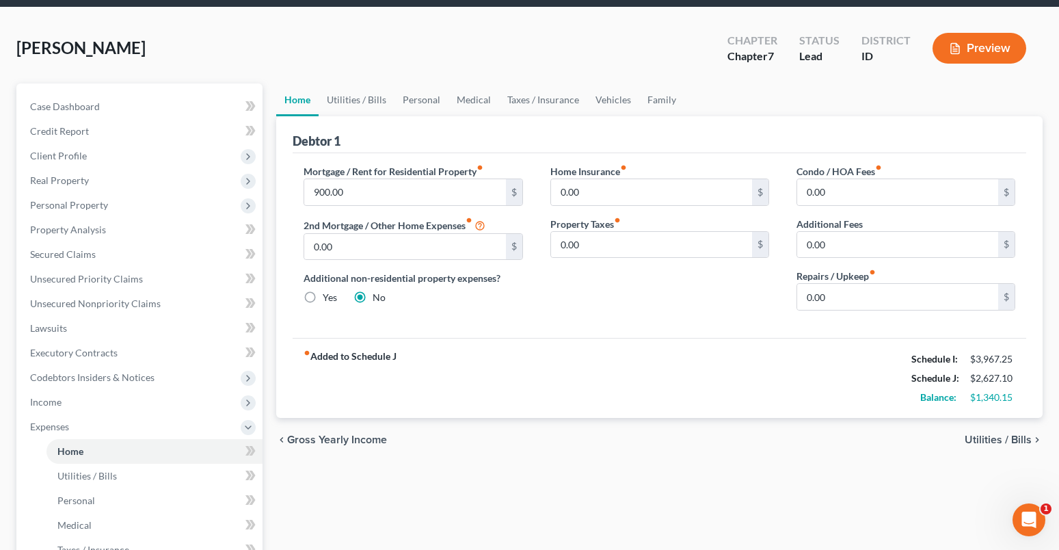
scroll to position [0, 0]
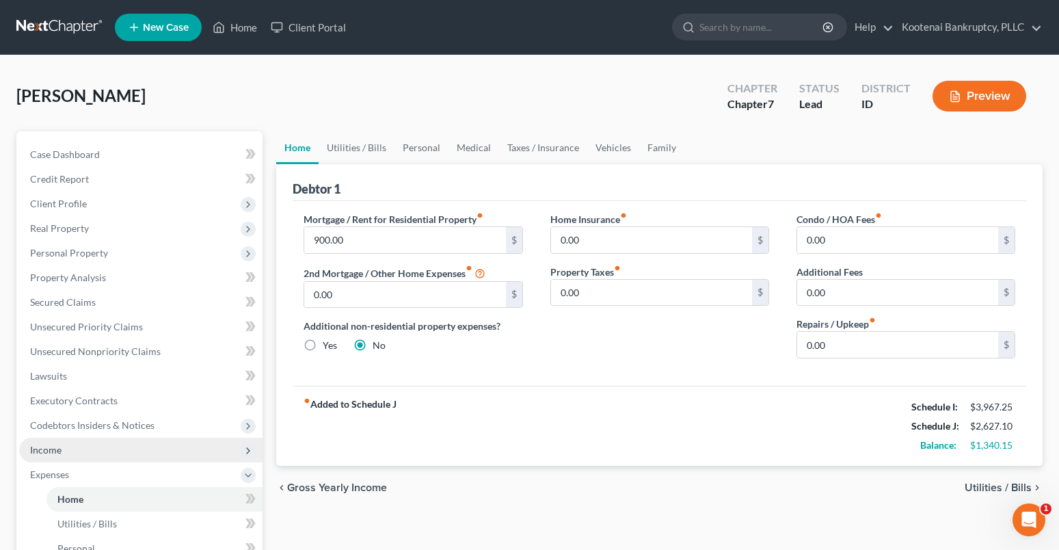
click at [37, 450] on span "Income" at bounding box center [45, 450] width 31 height 12
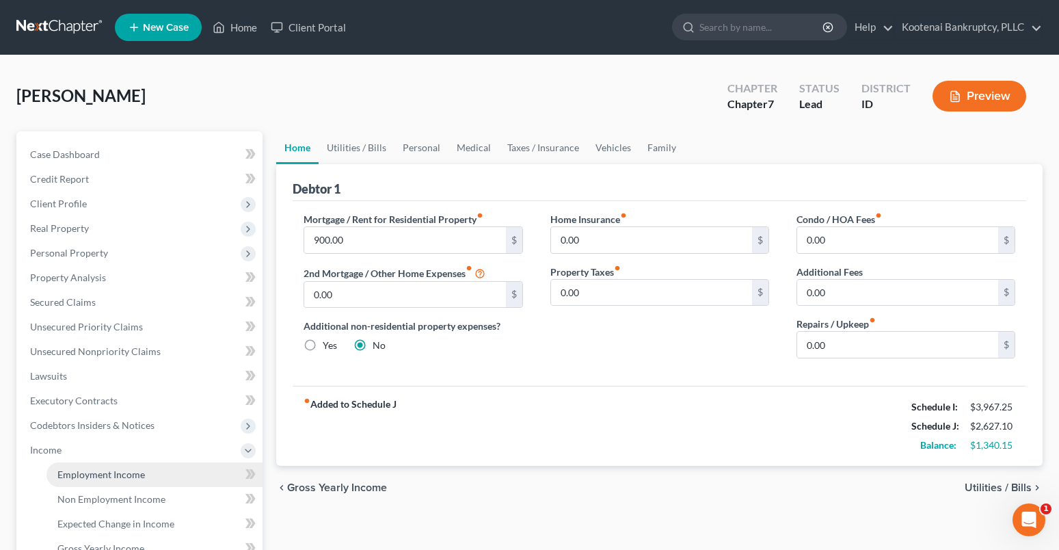
click at [92, 470] on span "Employment Income" at bounding box center [101, 475] width 88 height 12
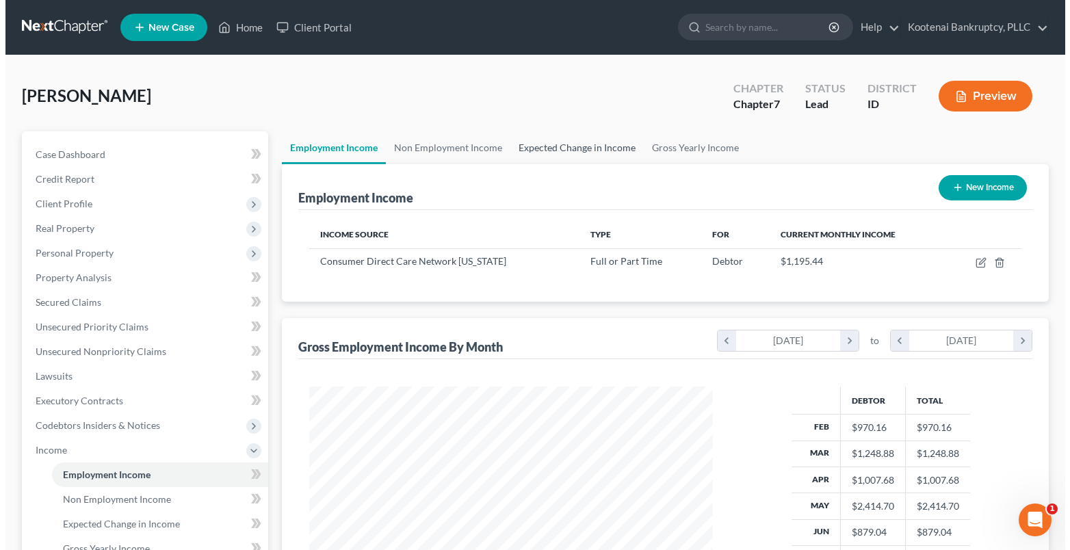
scroll to position [246, 432]
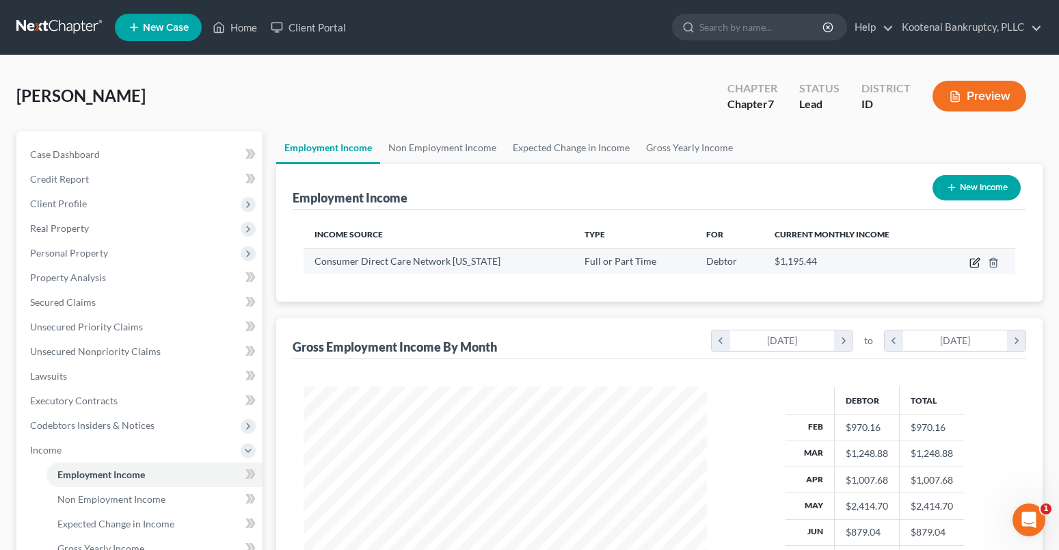
click at [975, 263] on icon "button" at bounding box center [975, 262] width 11 height 11
select select "0"
select select "50"
select select "2"
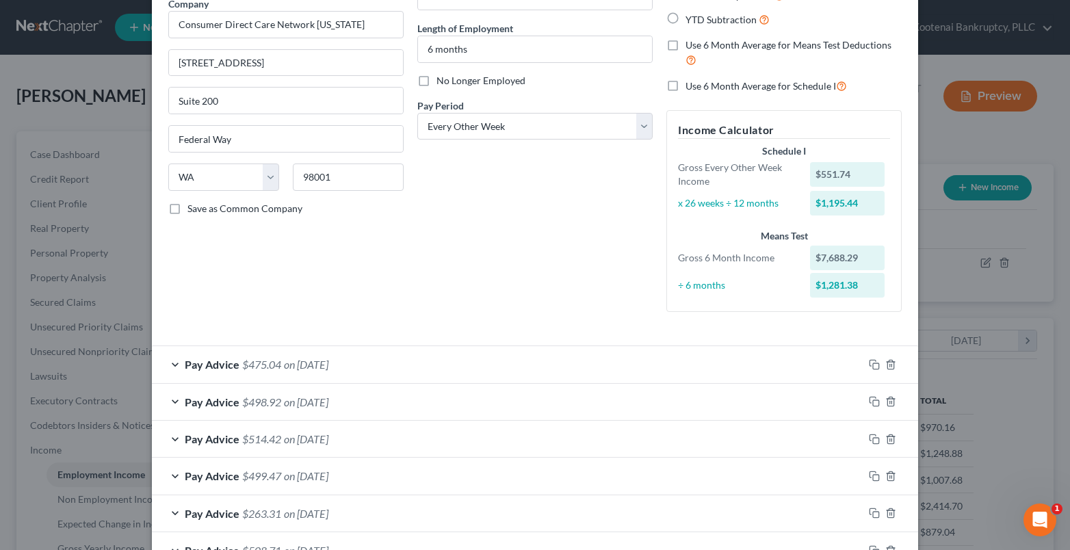
scroll to position [100, 0]
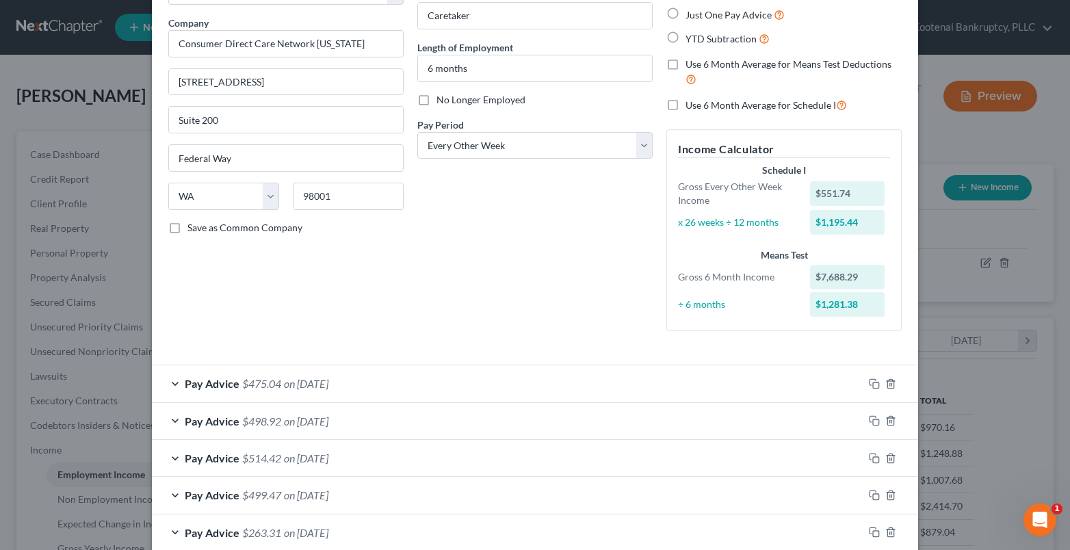
click at [685, 103] on label "Use 6 Month Average for Schedule I" at bounding box center [765, 105] width 161 height 16
click at [691, 103] on input "Use 6 Month Average for Schedule I" at bounding box center [695, 101] width 9 height 9
checkbox input "true"
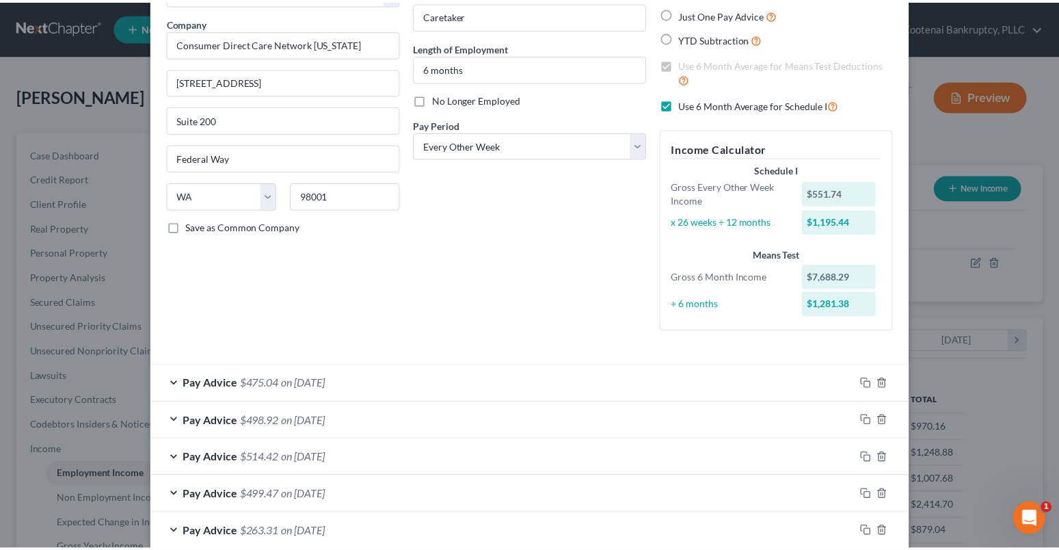
scroll to position [510, 0]
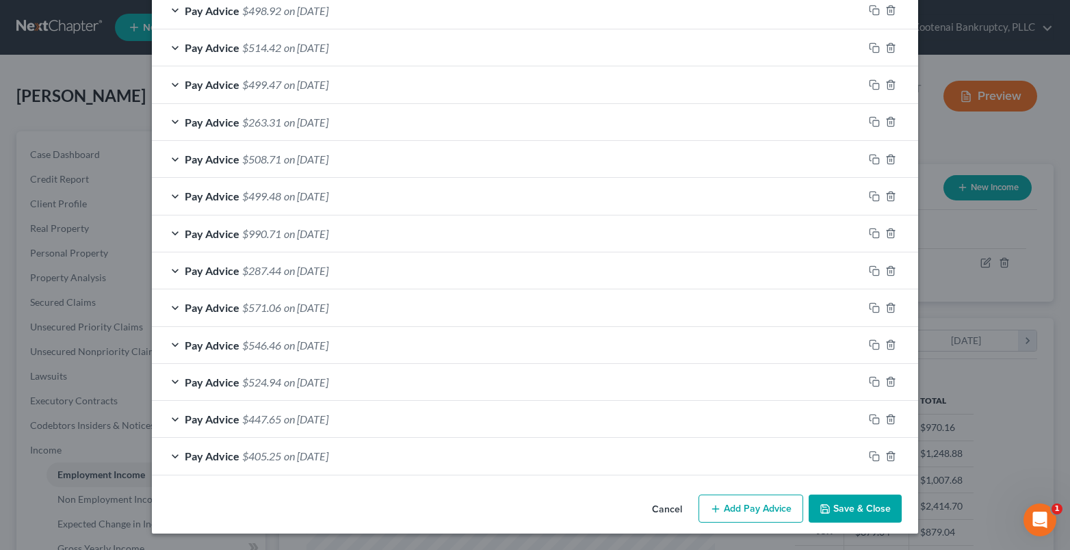
click at [841, 510] on button "Save & Close" at bounding box center [854, 508] width 93 height 29
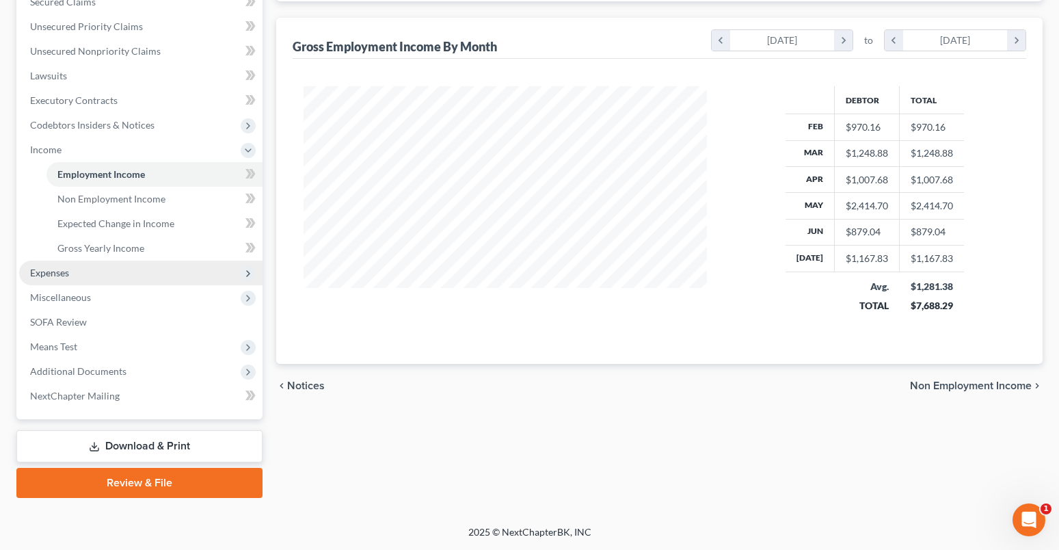
click at [47, 270] on span "Expenses" at bounding box center [49, 273] width 39 height 12
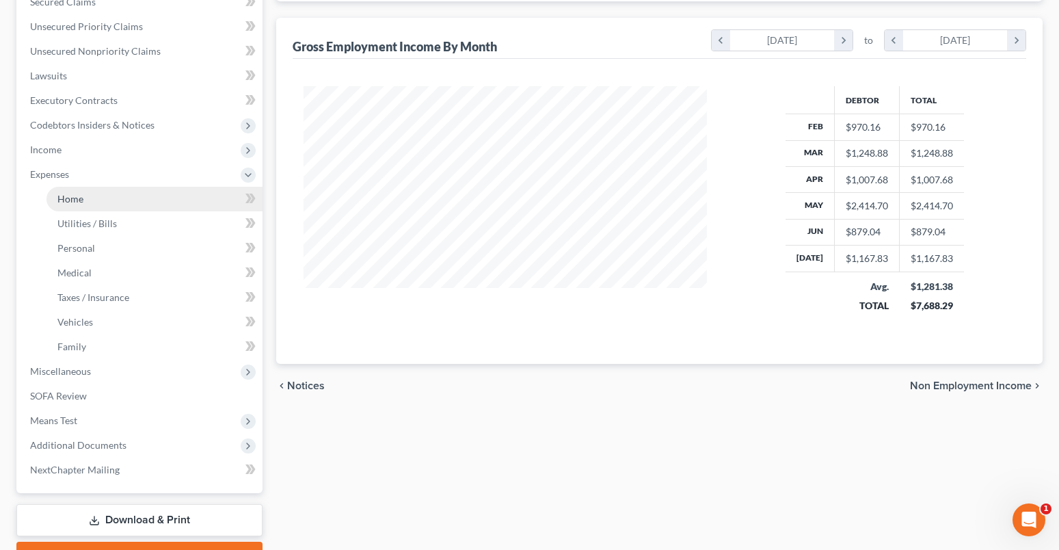
click at [70, 196] on span "Home" at bounding box center [70, 199] width 26 height 12
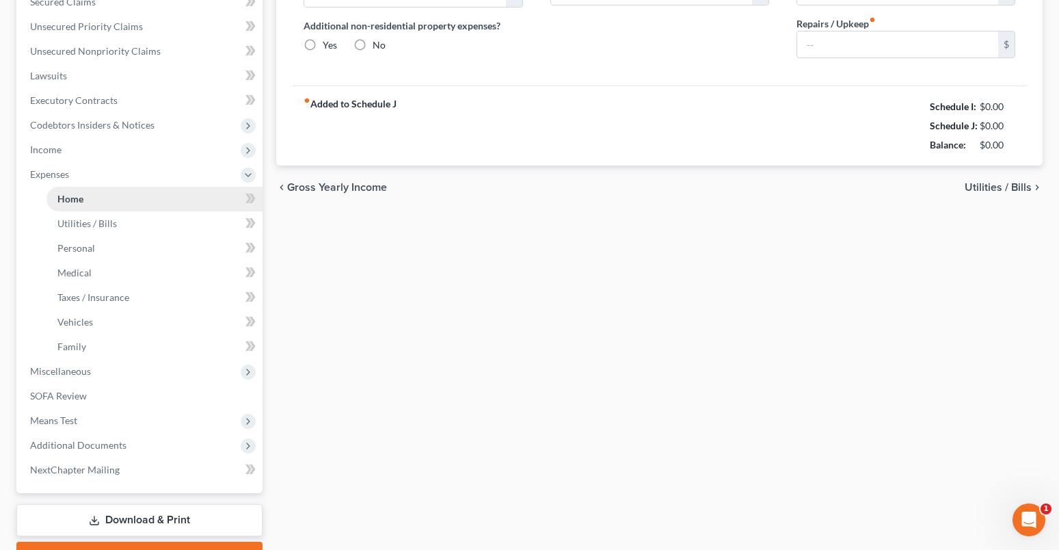
scroll to position [15, 0]
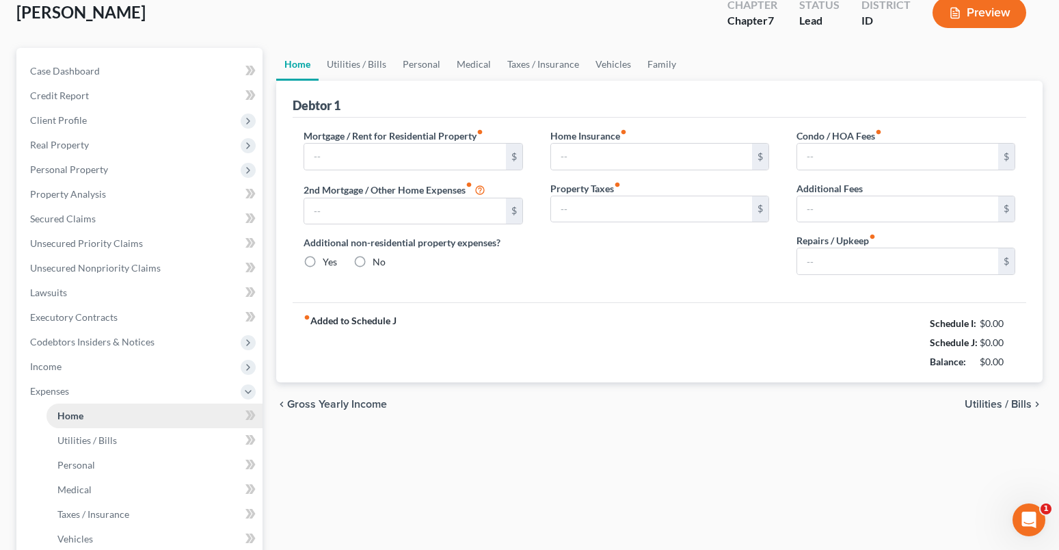
type input "900.00"
type input "0.00"
radio input "true"
type input "0.00"
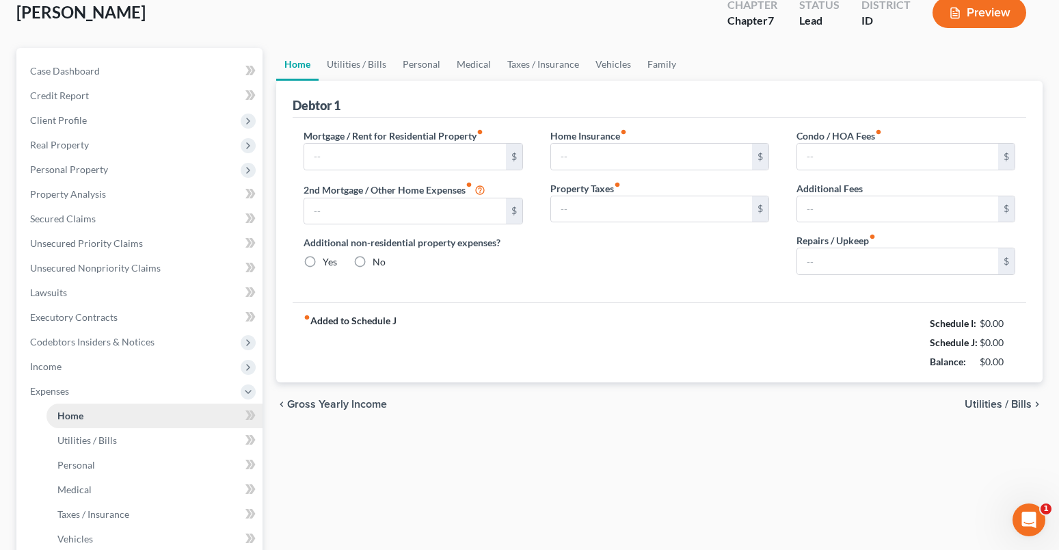
type input "0.00"
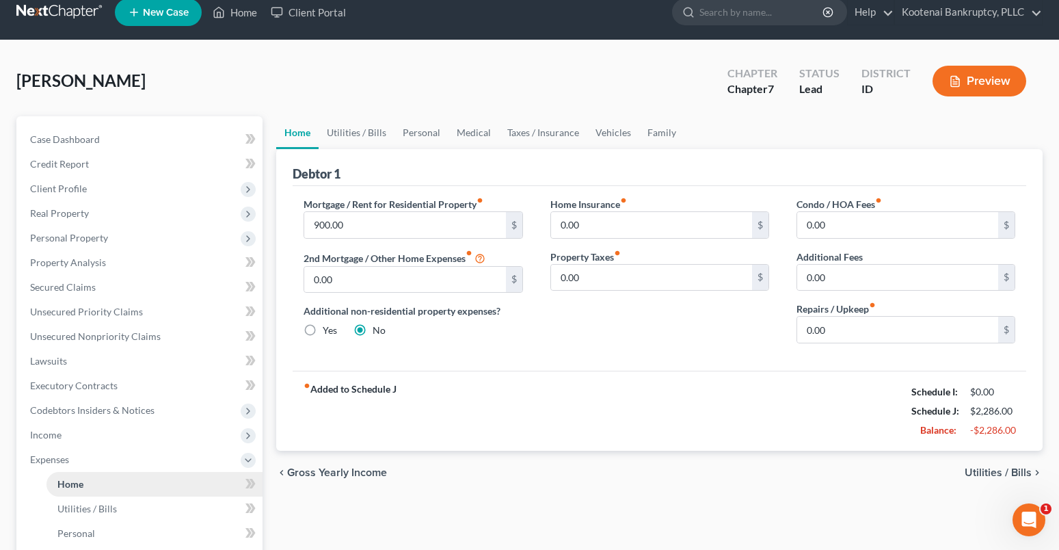
scroll to position [0, 0]
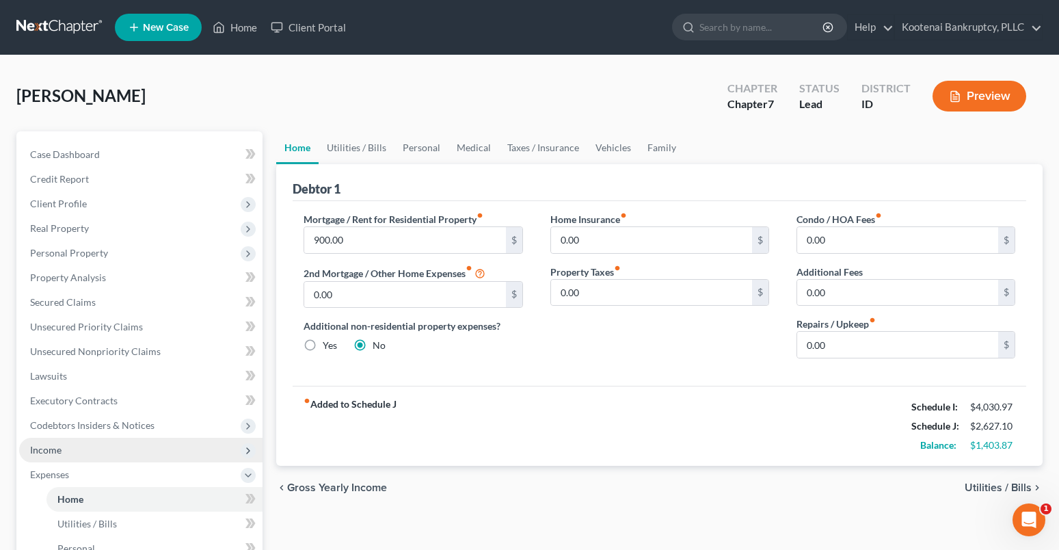
click at [49, 450] on span "Income" at bounding box center [45, 450] width 31 height 12
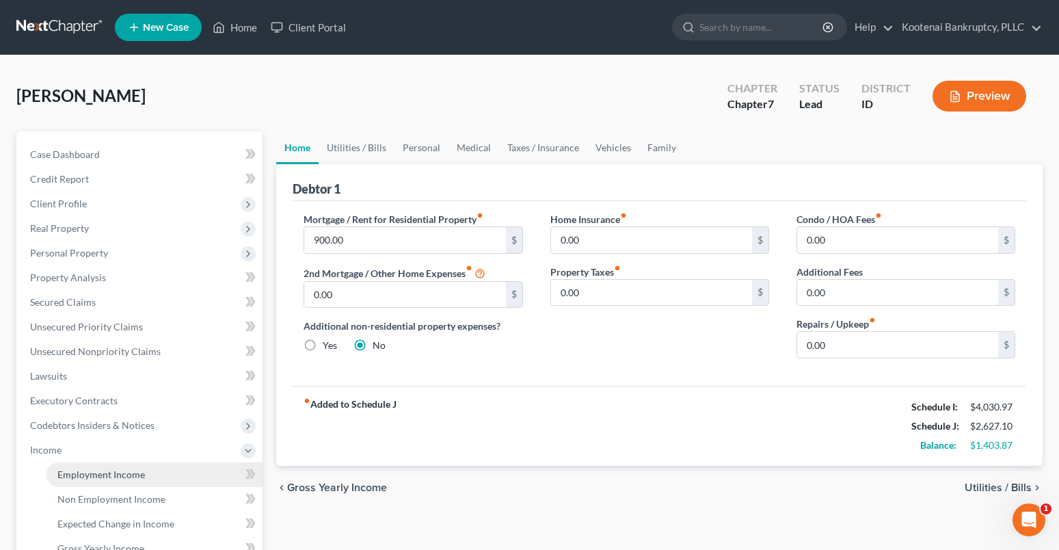
click at [65, 471] on span "Employment Income" at bounding box center [101, 475] width 88 height 12
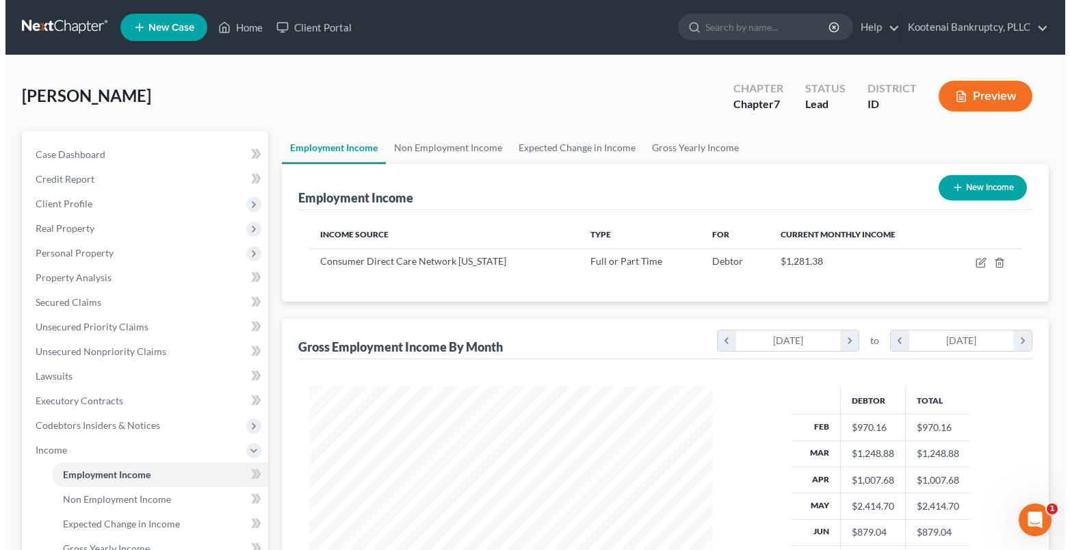
scroll to position [246, 432]
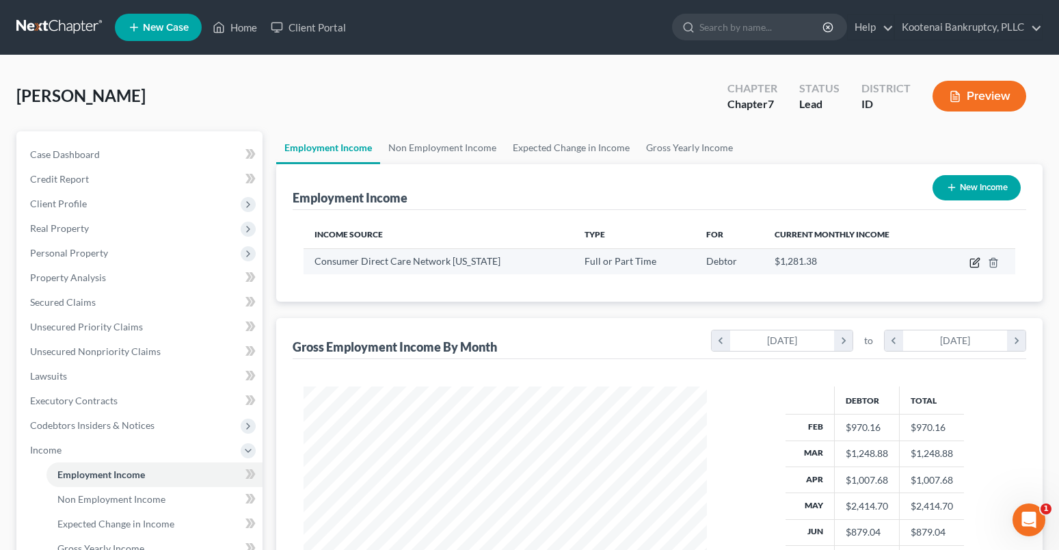
click at [977, 259] on icon "button" at bounding box center [976, 261] width 6 height 6
select select "0"
select select "50"
select select "2"
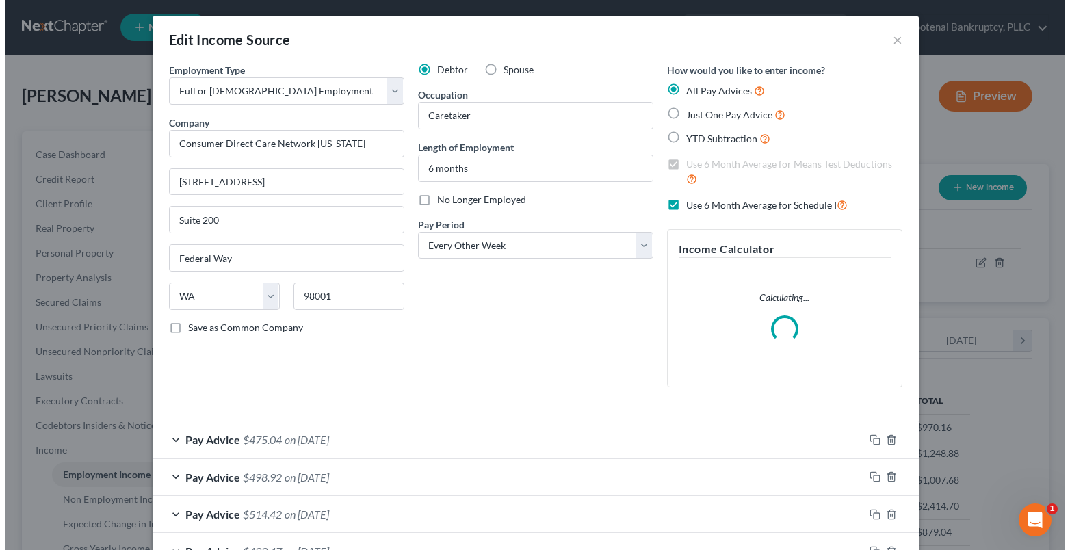
scroll to position [246, 436]
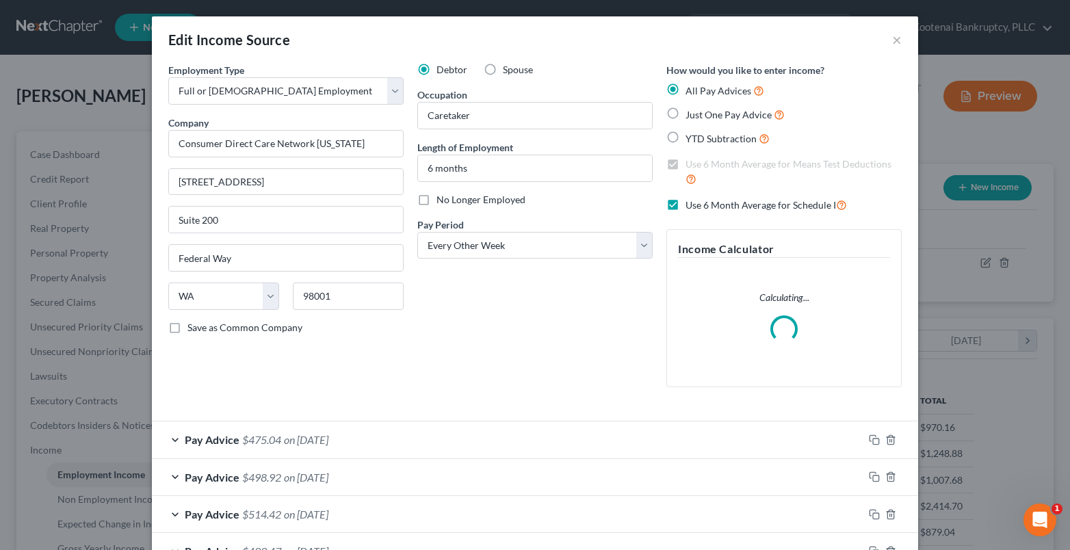
click at [685, 200] on label "Use 6 Month Average for Schedule I" at bounding box center [765, 205] width 161 height 16
click at [691, 200] on input "Use 6 Month Average for Schedule I" at bounding box center [695, 201] width 9 height 9
checkbox input "false"
click at [685, 163] on label "Use 6 Month Average for Means Test Deductions" at bounding box center [793, 171] width 216 height 29
click at [691, 163] on input "Use 6 Month Average for Means Test Deductions" at bounding box center [695, 161] width 9 height 9
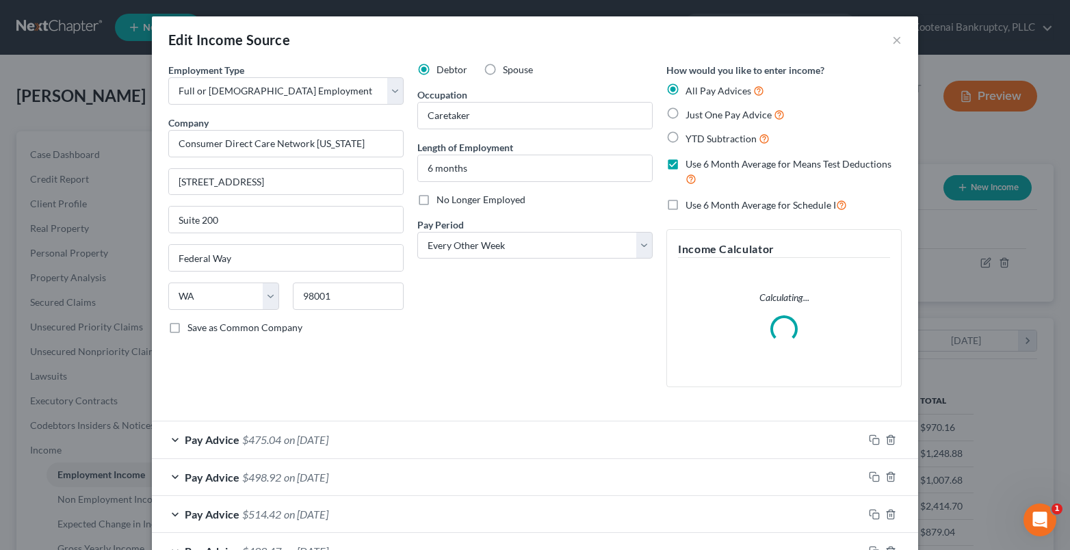
checkbox input "false"
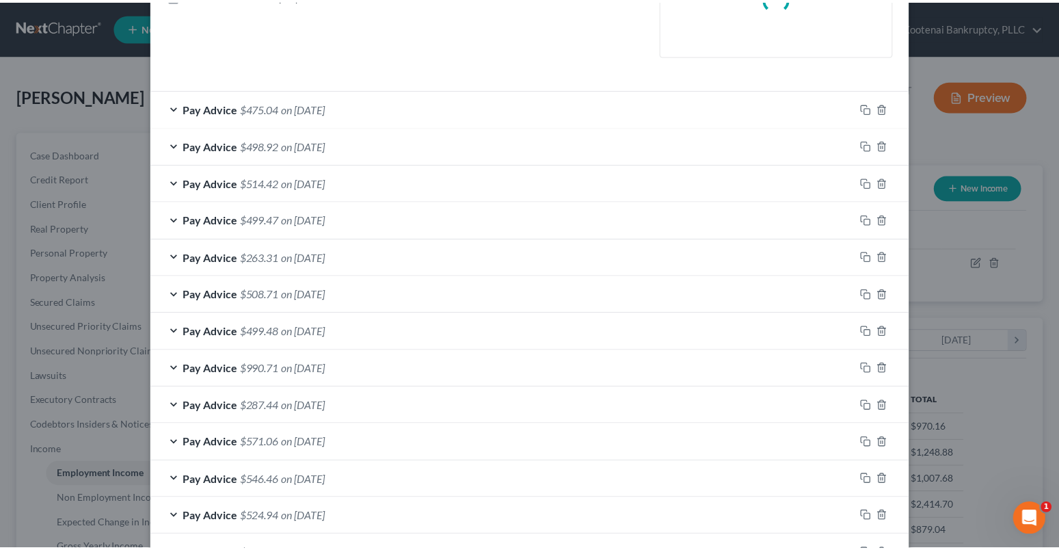
scroll to position [466, 0]
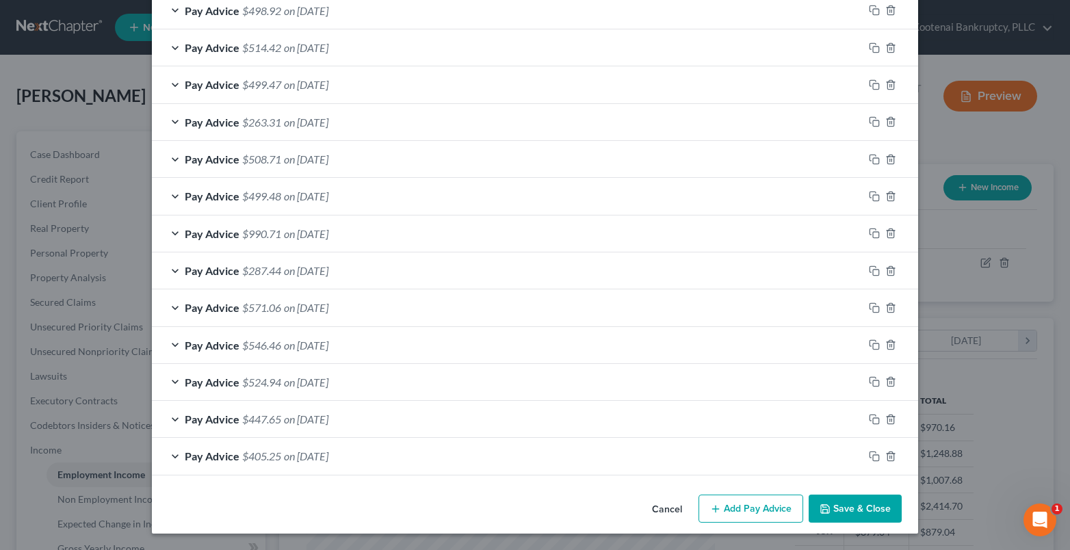
click at [865, 515] on button "Save & Close" at bounding box center [854, 508] width 93 height 29
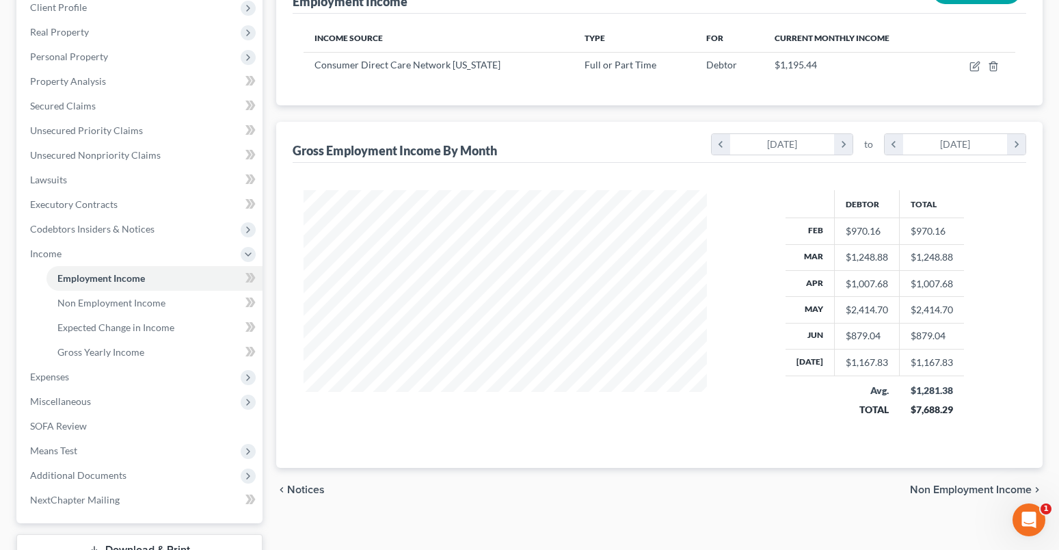
scroll to position [300, 0]
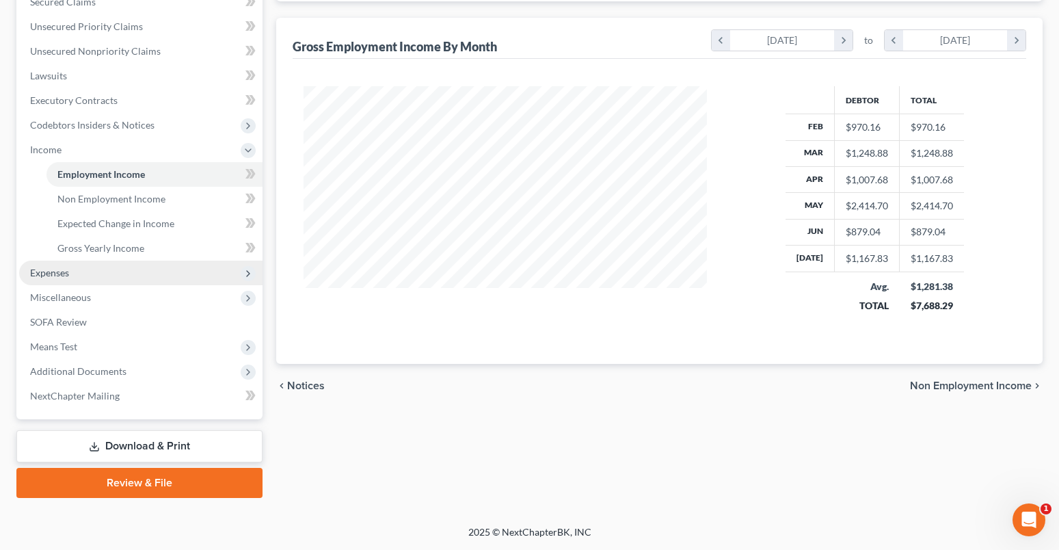
click at [49, 268] on span "Expenses" at bounding box center [49, 273] width 39 height 12
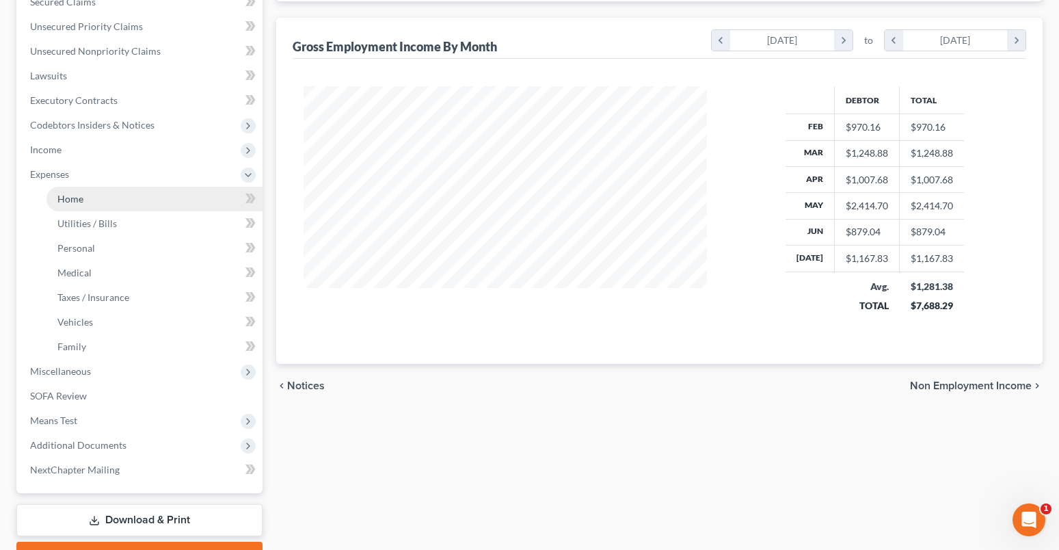
click at [64, 198] on span "Home" at bounding box center [70, 199] width 26 height 12
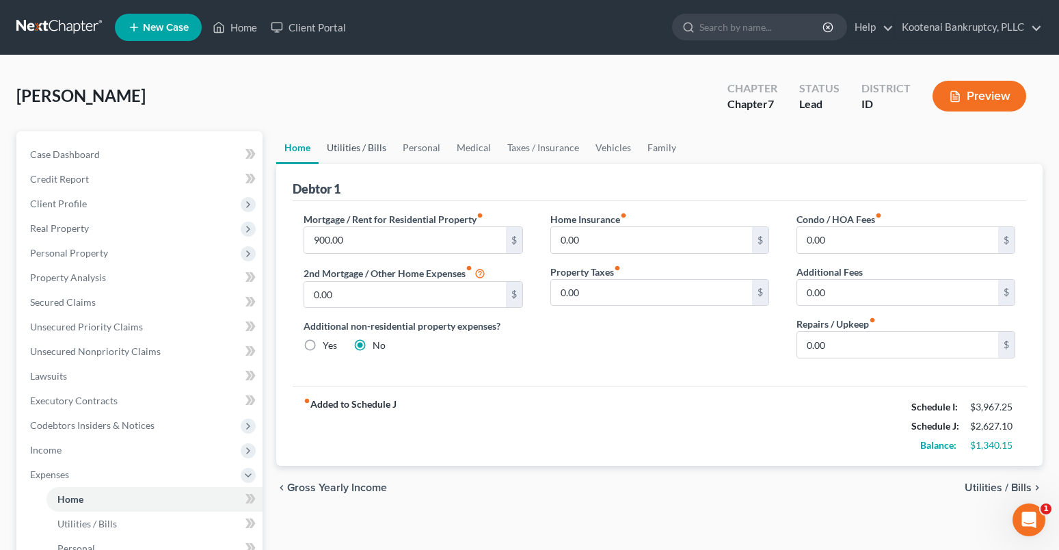
click at [346, 155] on link "Utilities / Bills" at bounding box center [357, 147] width 76 height 33
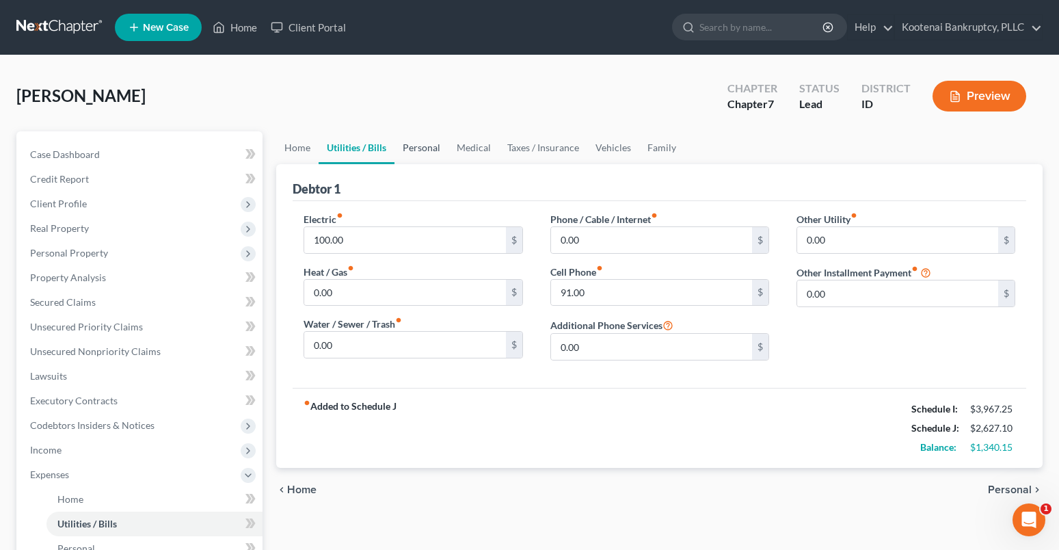
click at [434, 152] on link "Personal" at bounding box center [422, 147] width 54 height 33
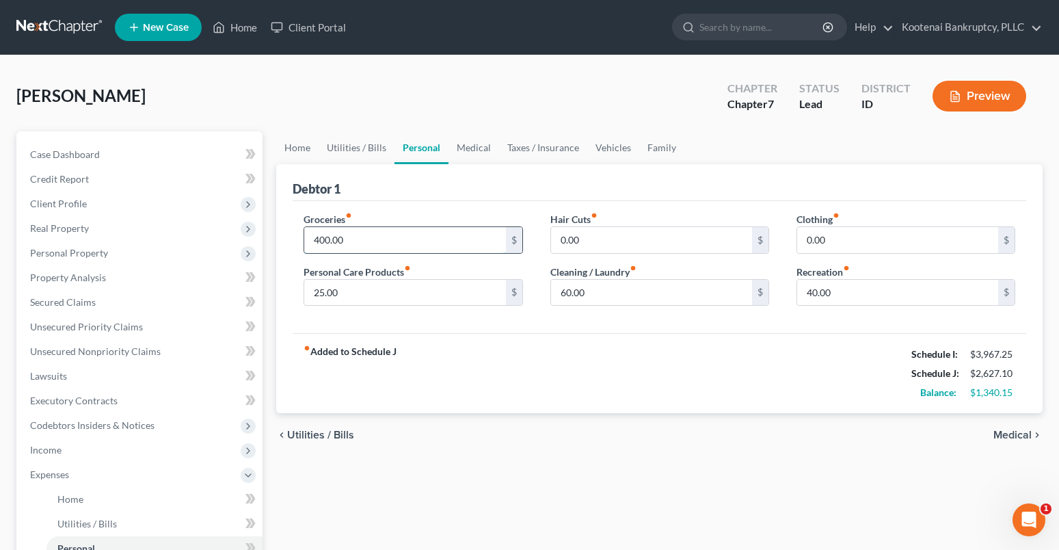
click at [363, 242] on input "400.00" at bounding box center [404, 240] width 201 height 26
type input "460.00"
drag, startPoint x: 843, startPoint y: 243, endPoint x: 836, endPoint y: 244, distance: 6.9
click at [842, 243] on input "0.00" at bounding box center [897, 240] width 201 height 26
type input "50.00"
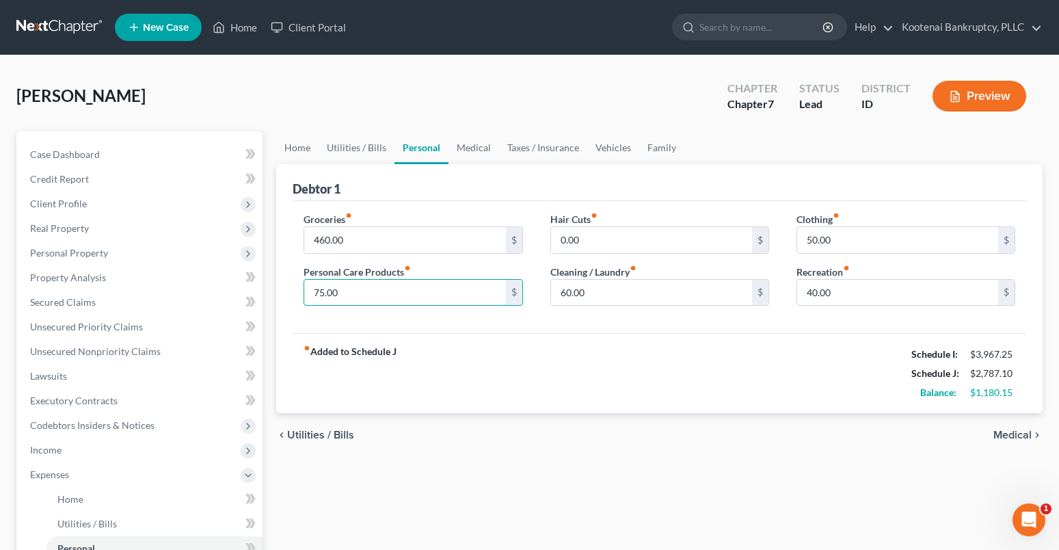
type input "75.00"
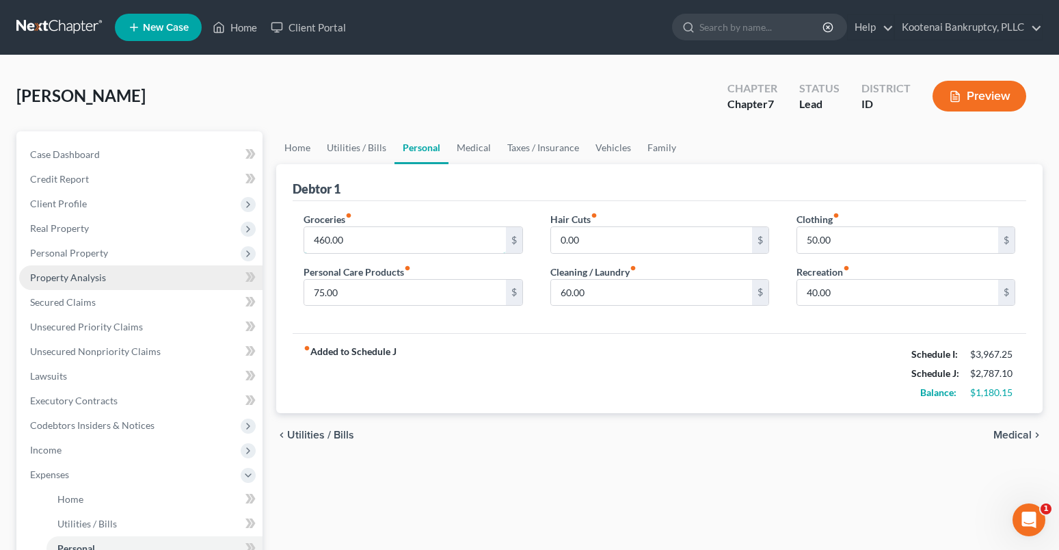
drag, startPoint x: 350, startPoint y: 239, endPoint x: 166, endPoint y: 273, distance: 187.1
click at [350, 239] on input "460.00" at bounding box center [404, 240] width 201 height 26
type input "497.00"
click at [832, 237] on input "50.00" at bounding box center [897, 240] width 201 height 26
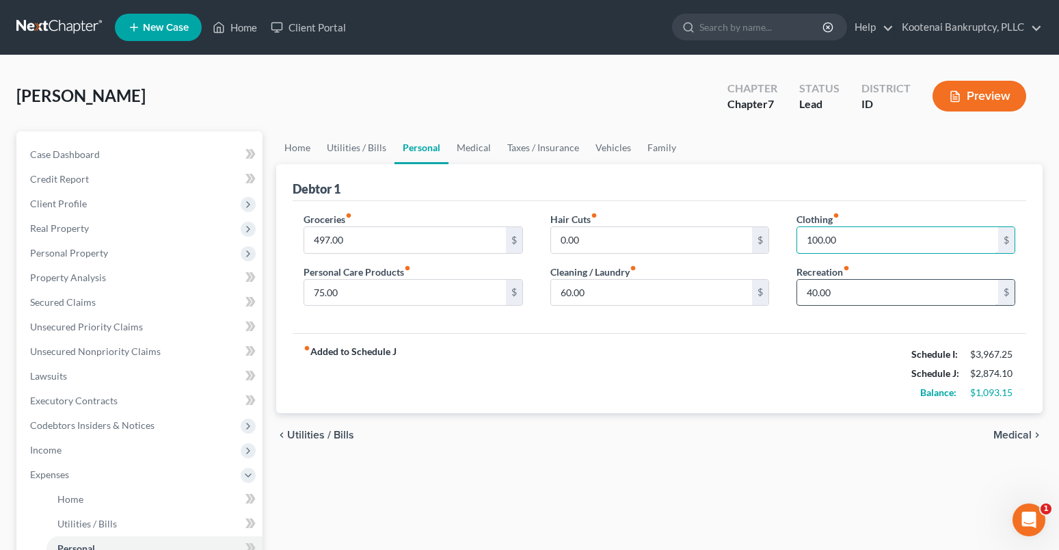
type input "100.00"
click at [845, 298] on input "40.00" at bounding box center [897, 293] width 201 height 26
type input "75.00"
drag, startPoint x: 585, startPoint y: 236, endPoint x: 576, endPoint y: 243, distance: 11.8
click at [585, 237] on input "0.00" at bounding box center [651, 240] width 201 height 26
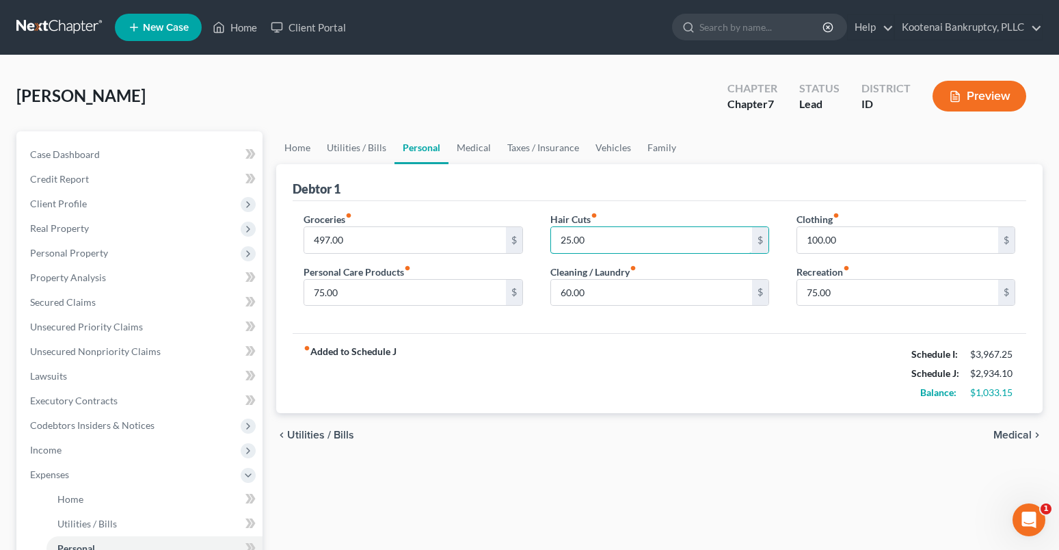
type input "25.00"
click at [462, 152] on link "Medical" at bounding box center [474, 147] width 51 height 33
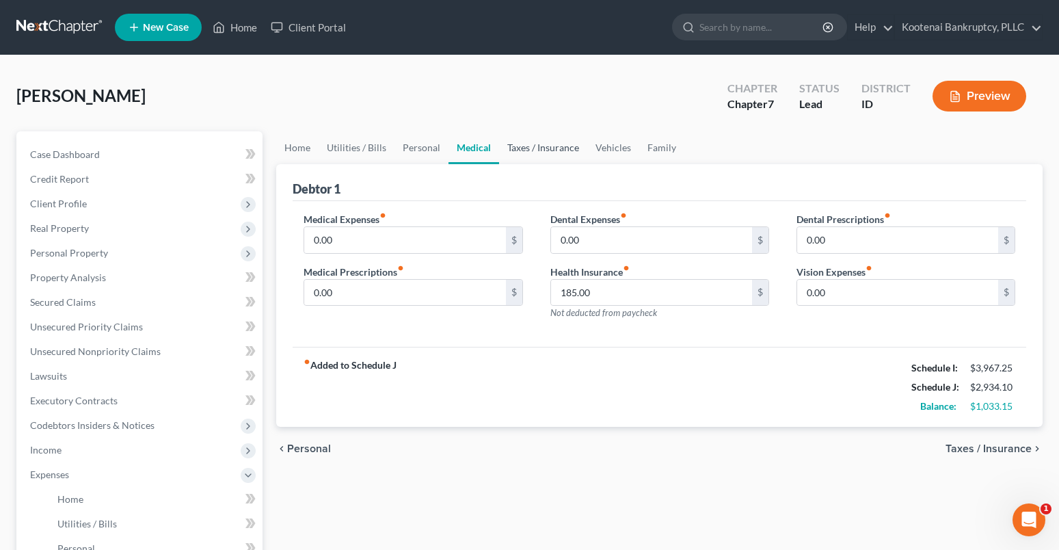
click at [525, 147] on link "Taxes / Insurance" at bounding box center [543, 147] width 88 height 33
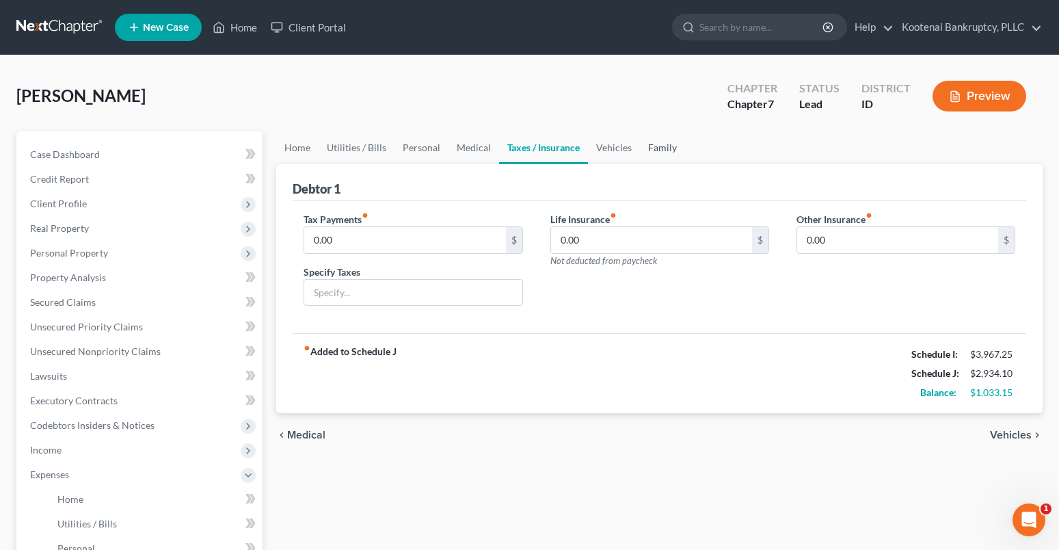
click at [640, 151] on link "Family" at bounding box center [662, 147] width 45 height 33
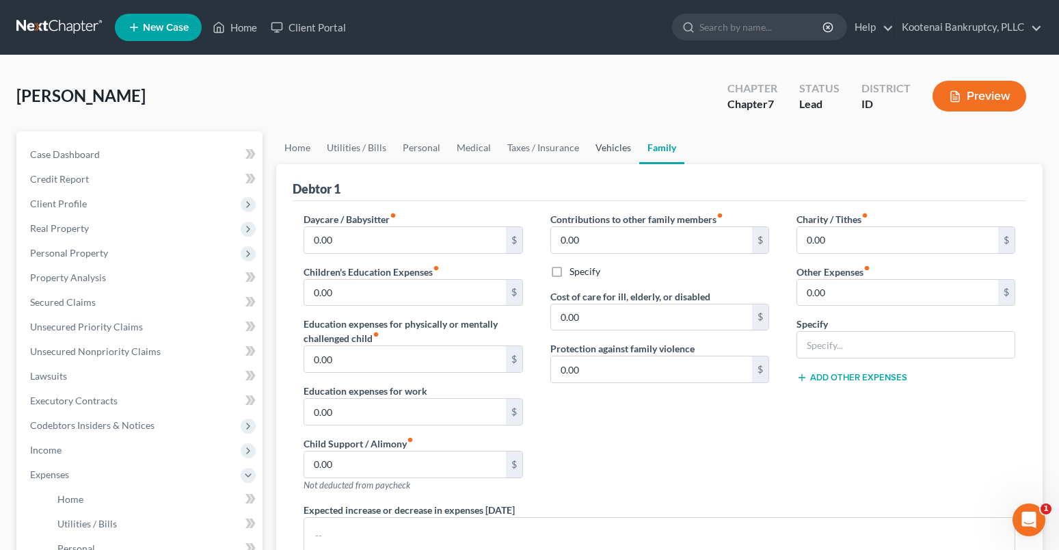
click at [616, 152] on link "Vehicles" at bounding box center [614, 147] width 52 height 33
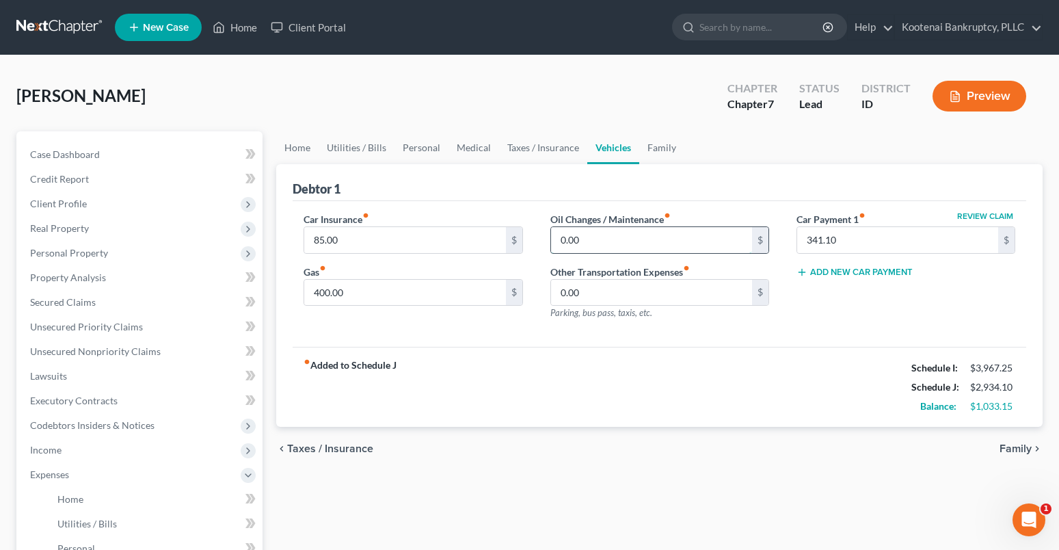
click at [588, 238] on input "0.00" at bounding box center [651, 240] width 201 height 26
type input "50.00"
click at [37, 448] on span "Income" at bounding box center [45, 450] width 31 height 12
click at [85, 505] on link "Non Employment Income" at bounding box center [155, 499] width 216 height 25
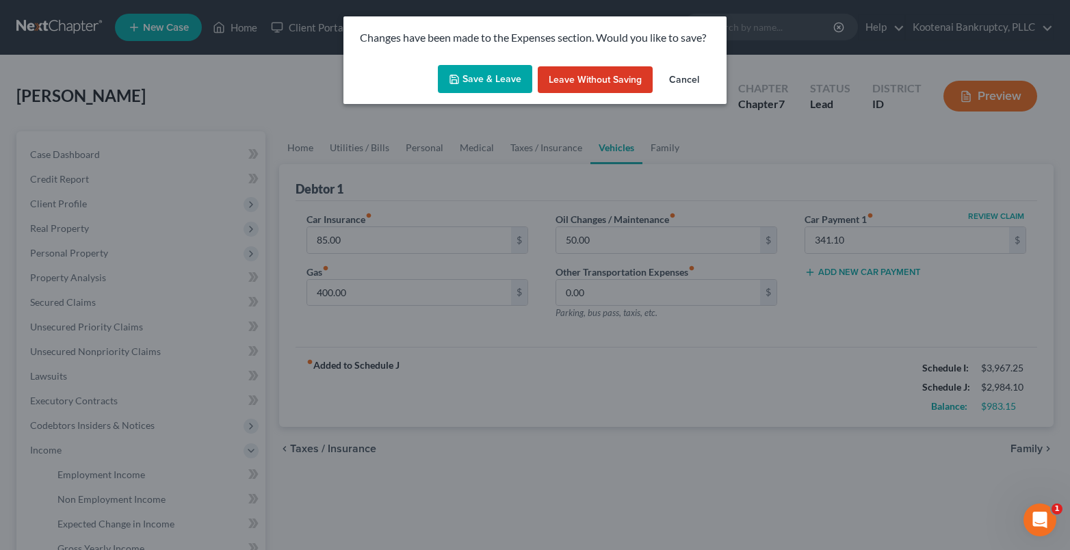
click at [489, 77] on button "Save & Leave" at bounding box center [485, 79] width 94 height 29
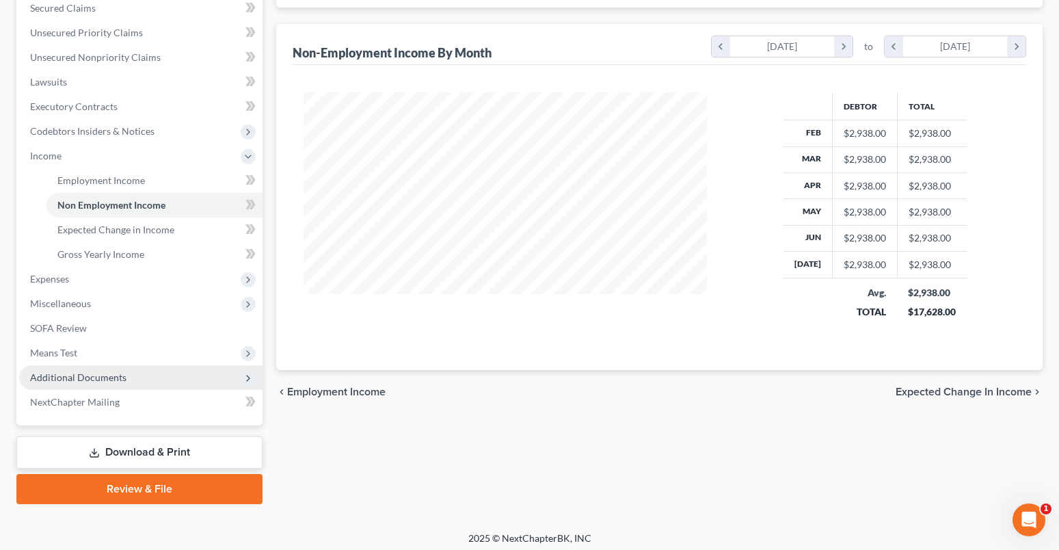
scroll to position [300, 0]
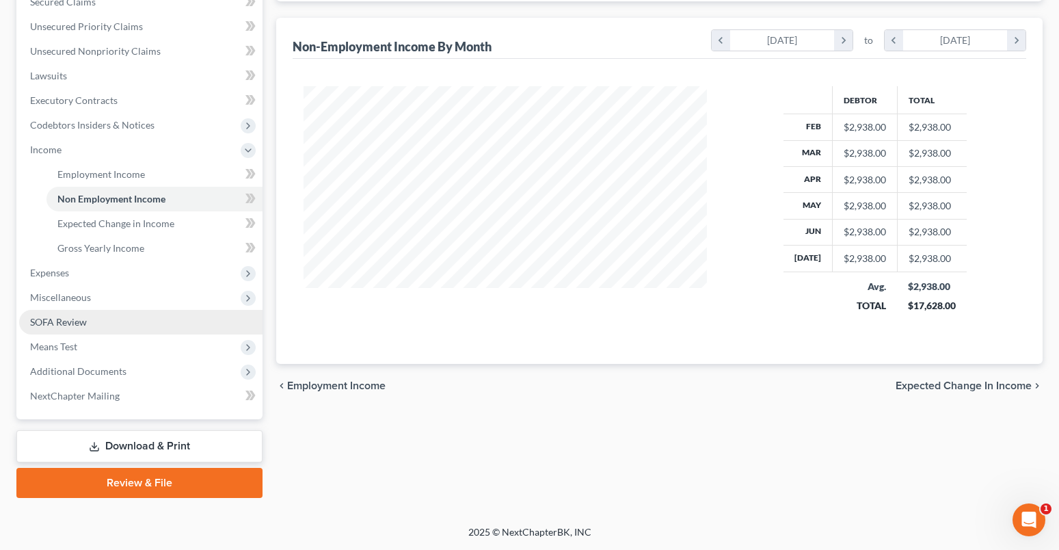
click at [66, 324] on span "SOFA Review" at bounding box center [58, 322] width 57 height 12
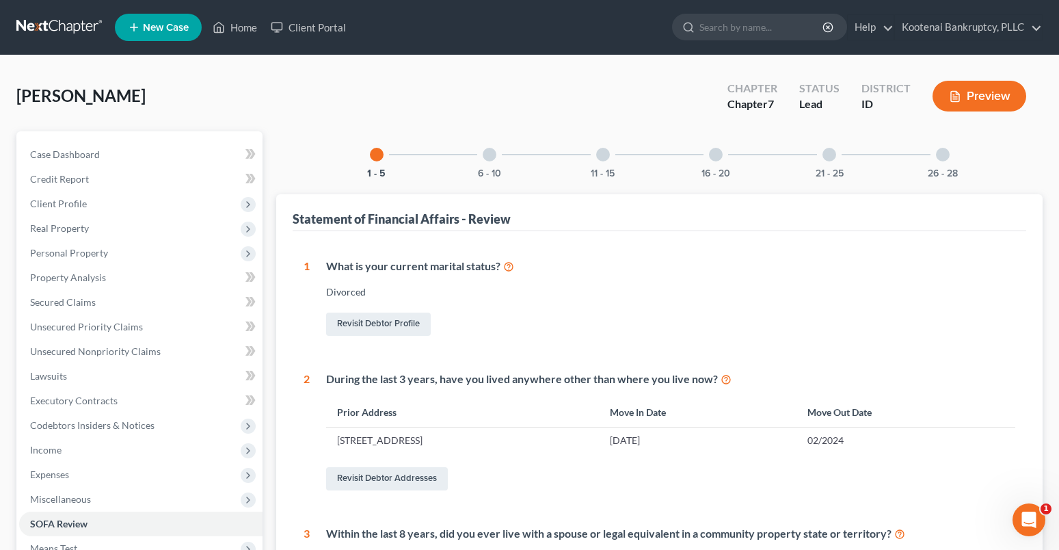
click at [482, 155] on div "6 - 10" at bounding box center [489, 154] width 47 height 47
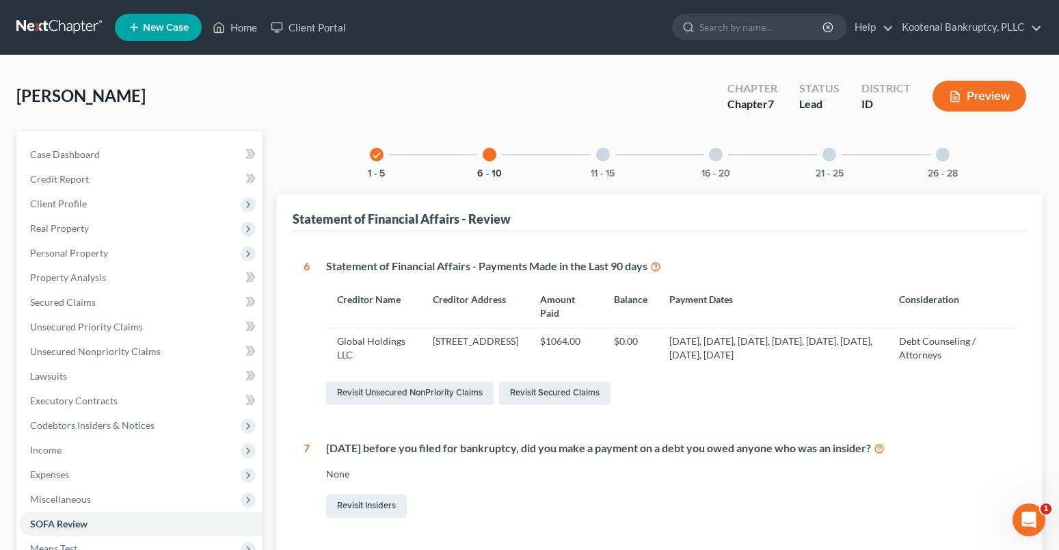
click at [603, 155] on div at bounding box center [603, 155] width 14 height 14
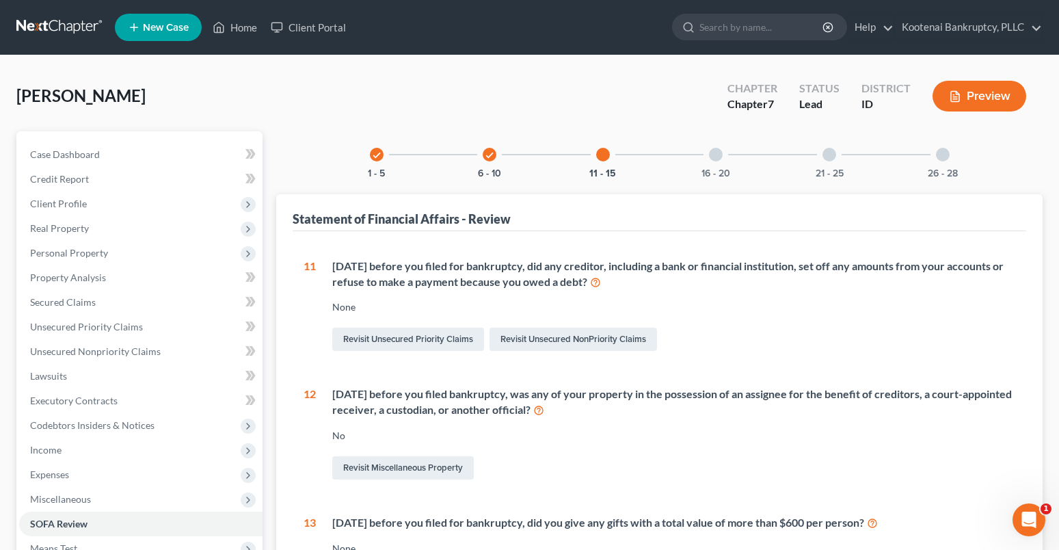
click at [715, 158] on div at bounding box center [716, 155] width 14 height 14
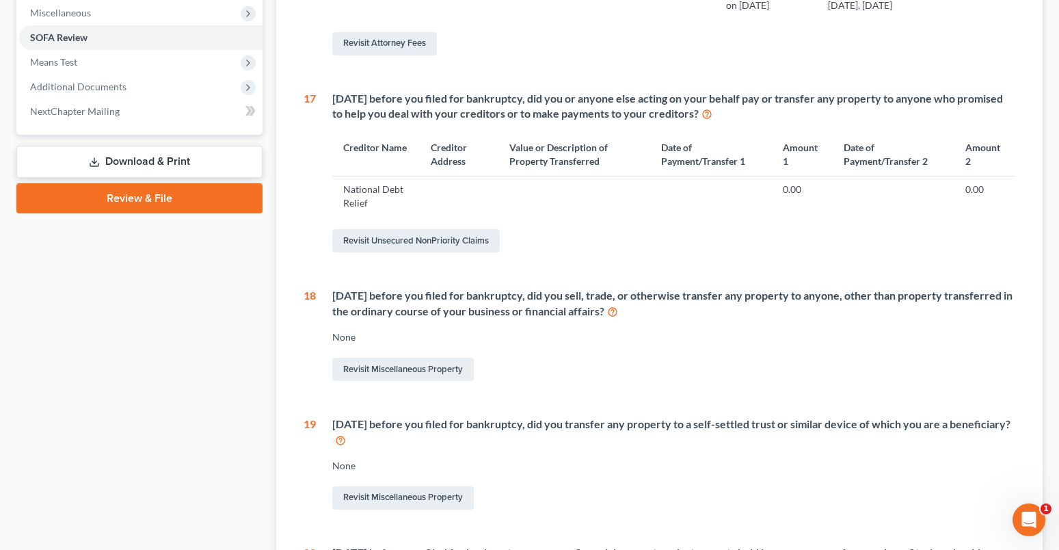
scroll to position [326, 0]
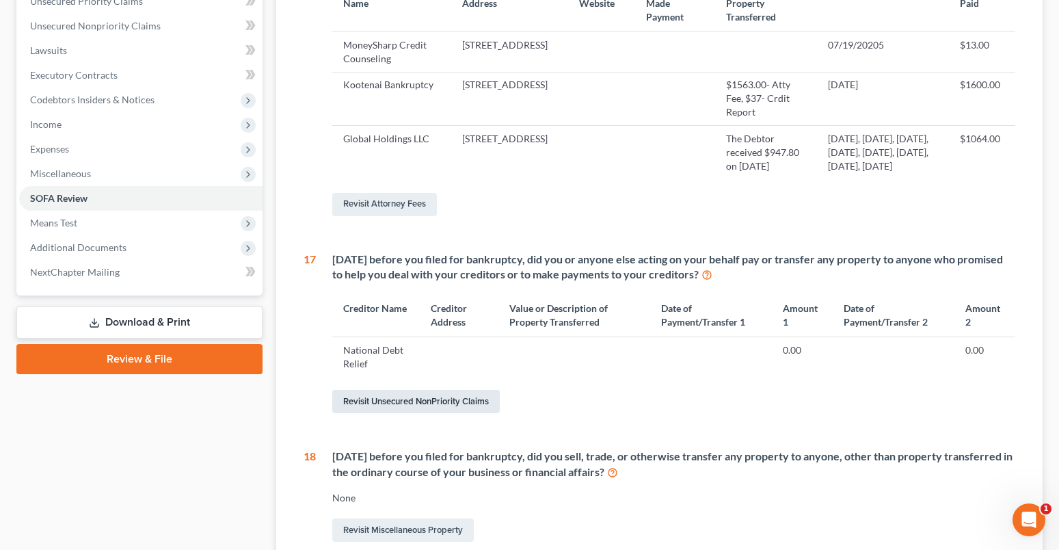
click at [445, 413] on link "Revisit Unsecured NonPriority Claims" at bounding box center [416, 401] width 168 height 23
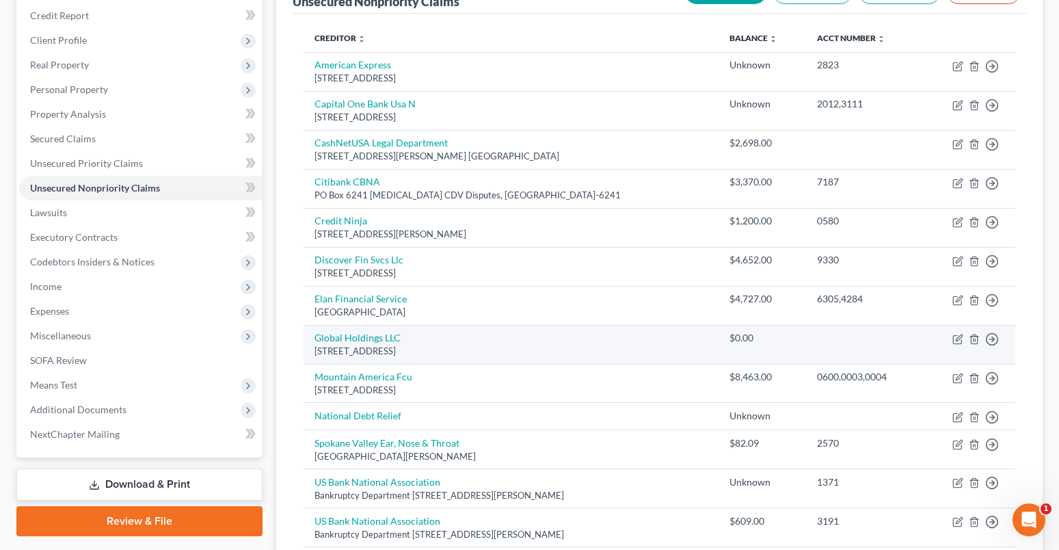
scroll to position [205, 0]
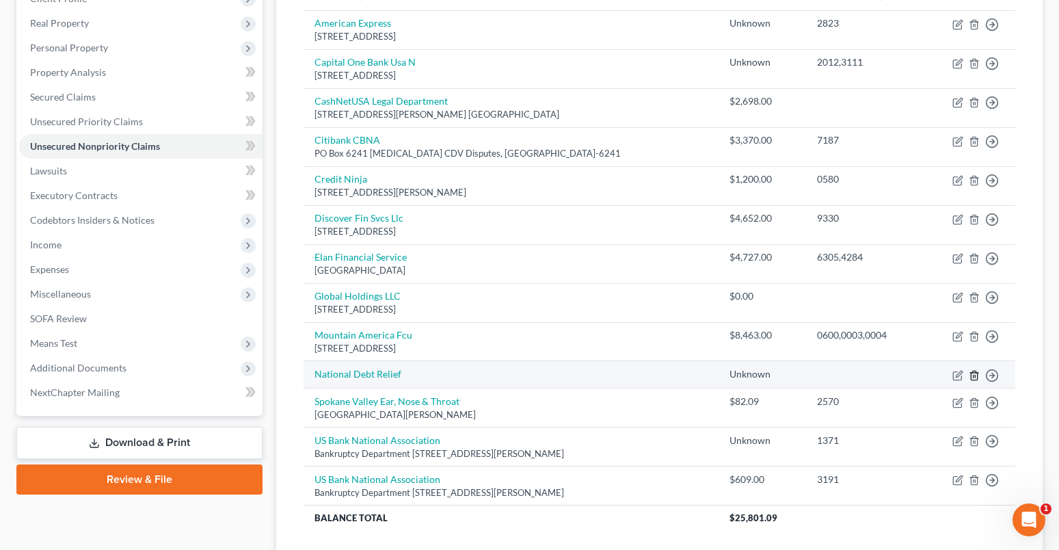
click at [973, 371] on icon "button" at bounding box center [974, 375] width 6 height 9
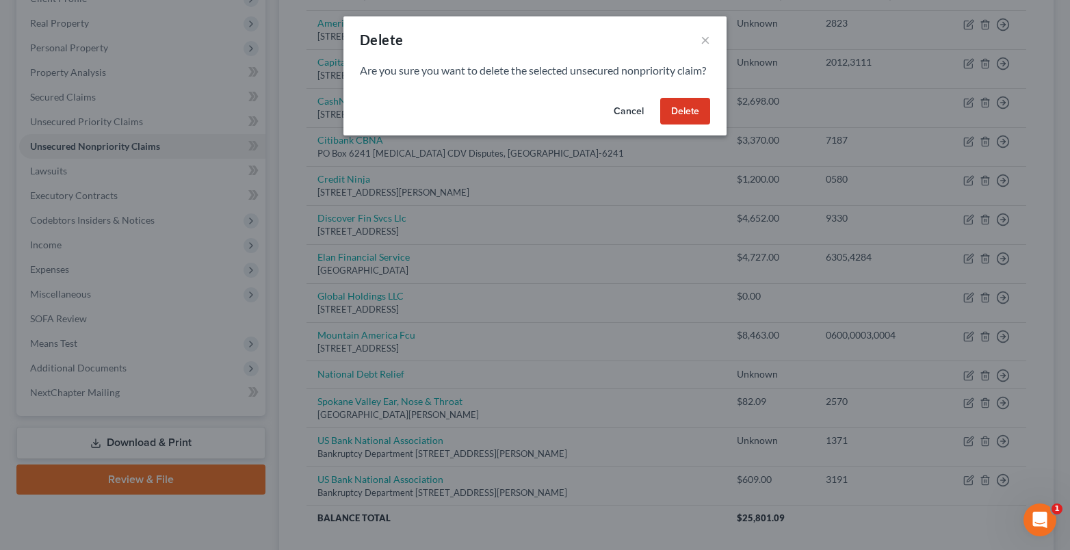
drag, startPoint x: 698, startPoint y: 120, endPoint x: 462, endPoint y: 190, distance: 246.9
click at [696, 122] on button "Delete" at bounding box center [685, 111] width 50 height 27
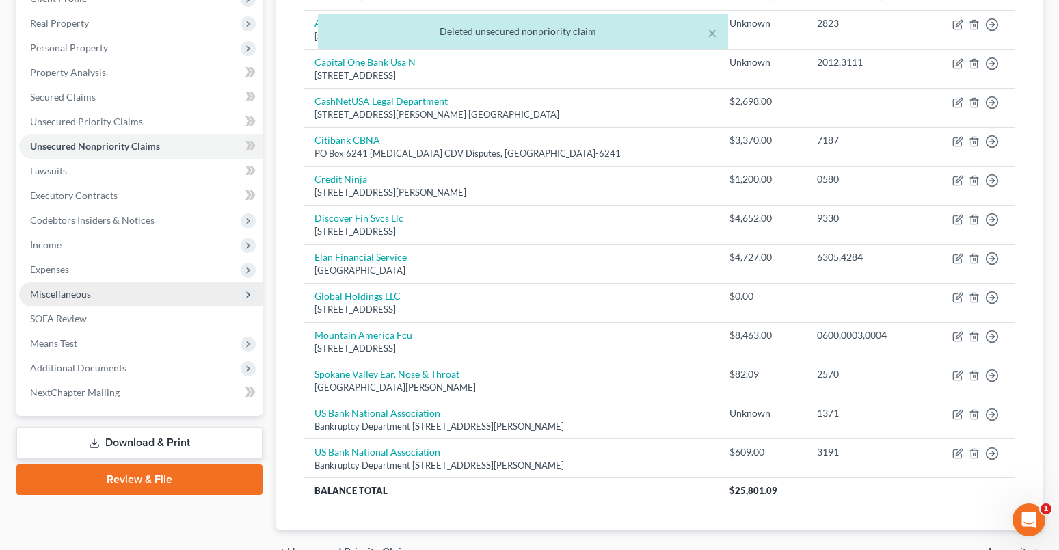
click at [49, 296] on span "Miscellaneous" at bounding box center [60, 294] width 61 height 12
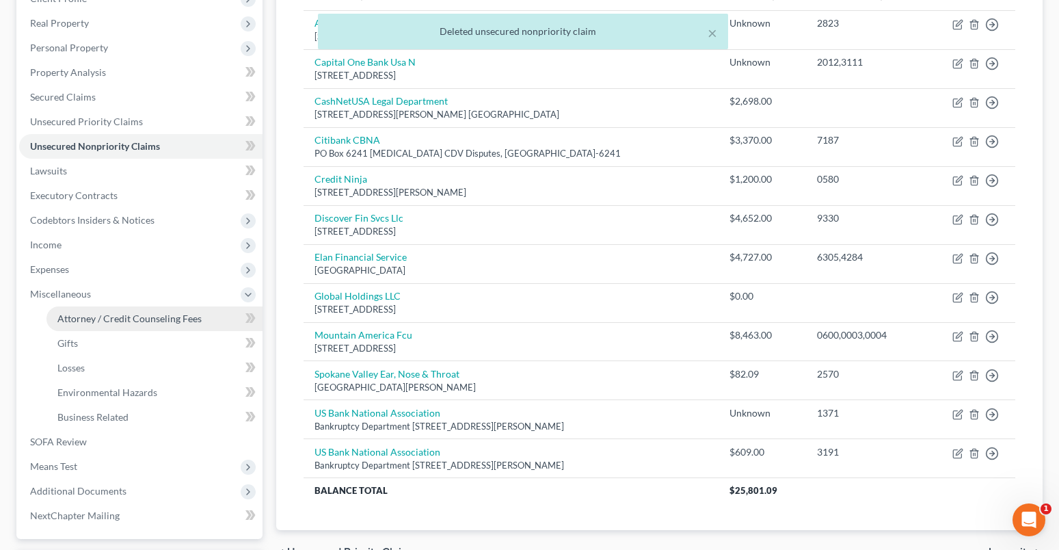
click at [103, 326] on link "Attorney / Credit Counseling Fees" at bounding box center [155, 318] width 216 height 25
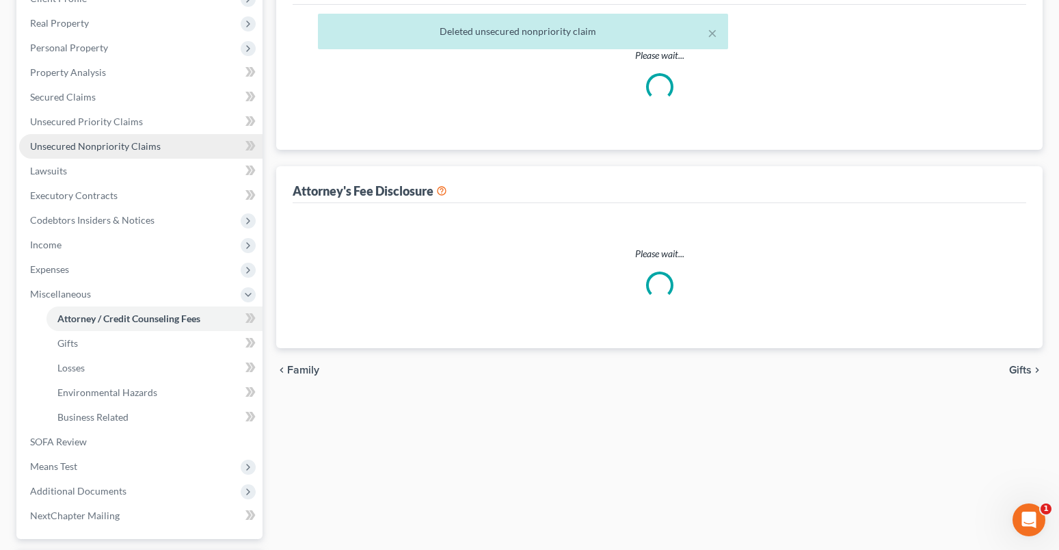
scroll to position [48, 0]
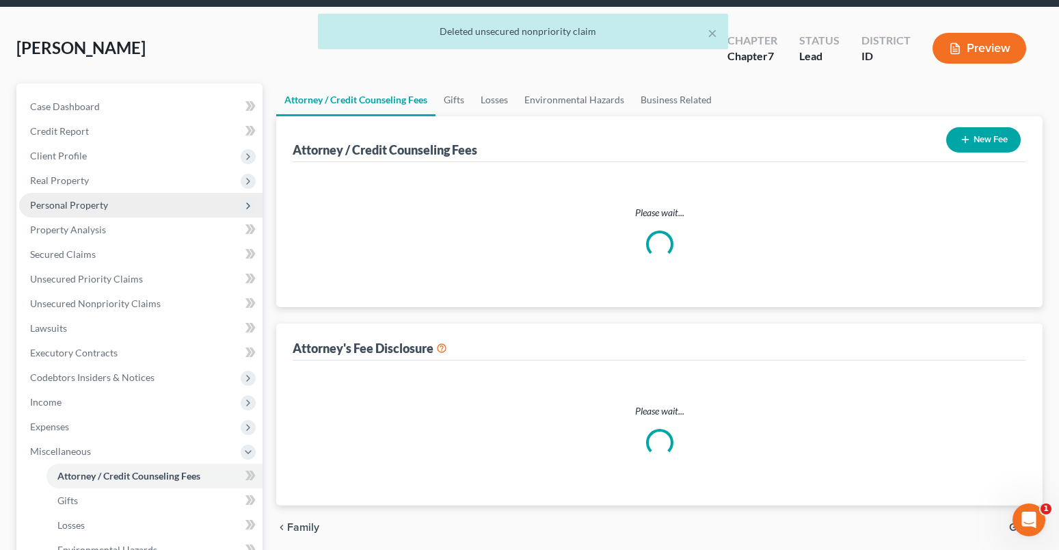
select select "3"
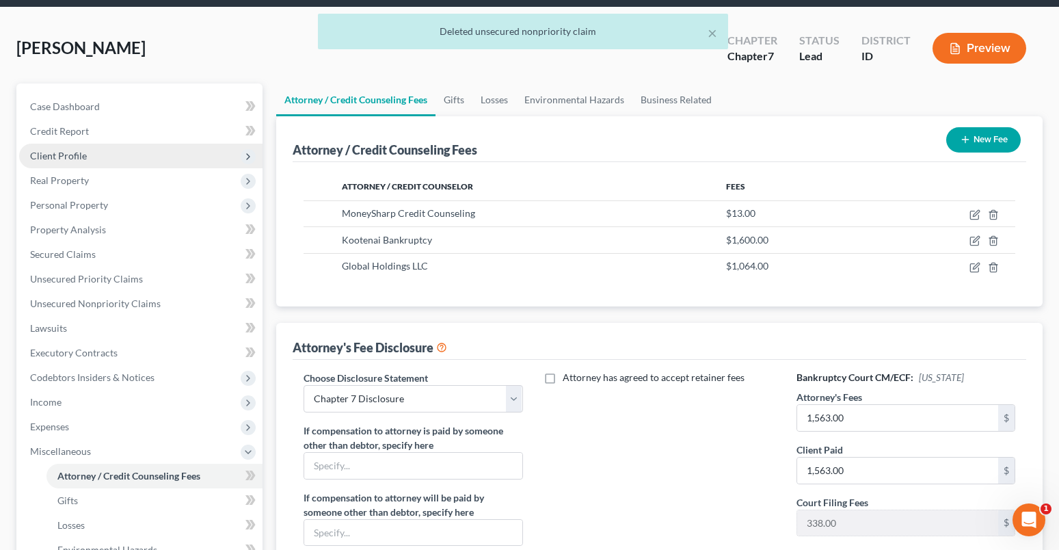
scroll to position [0, 0]
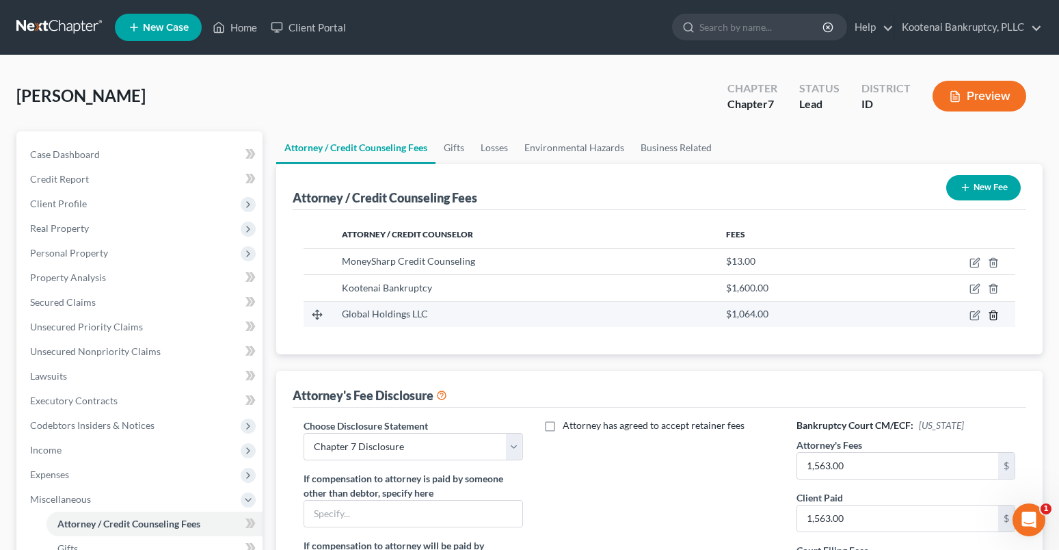
click at [992, 317] on icon "button" at bounding box center [993, 315] width 11 height 11
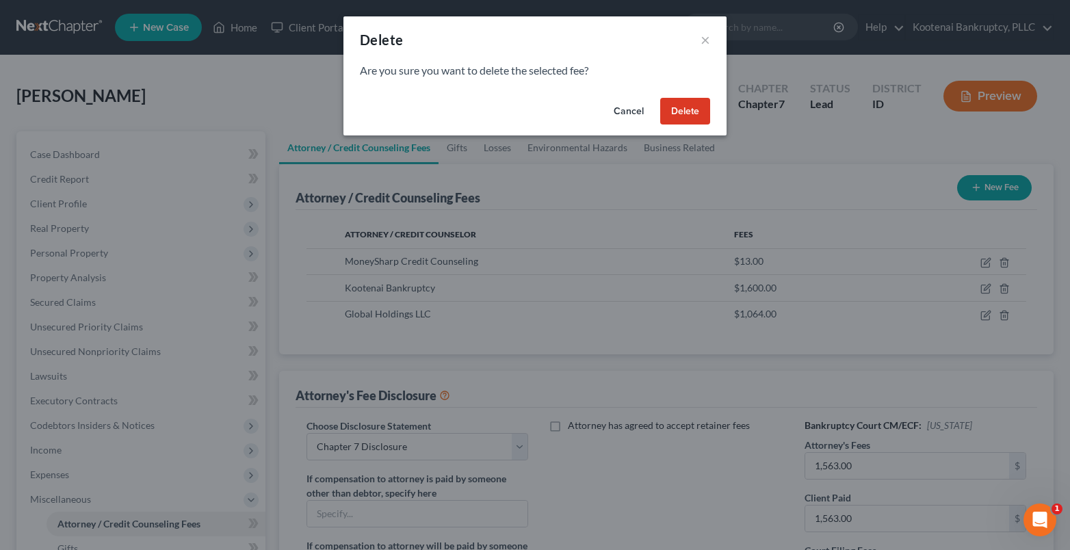
click at [670, 114] on button "Delete" at bounding box center [685, 111] width 50 height 27
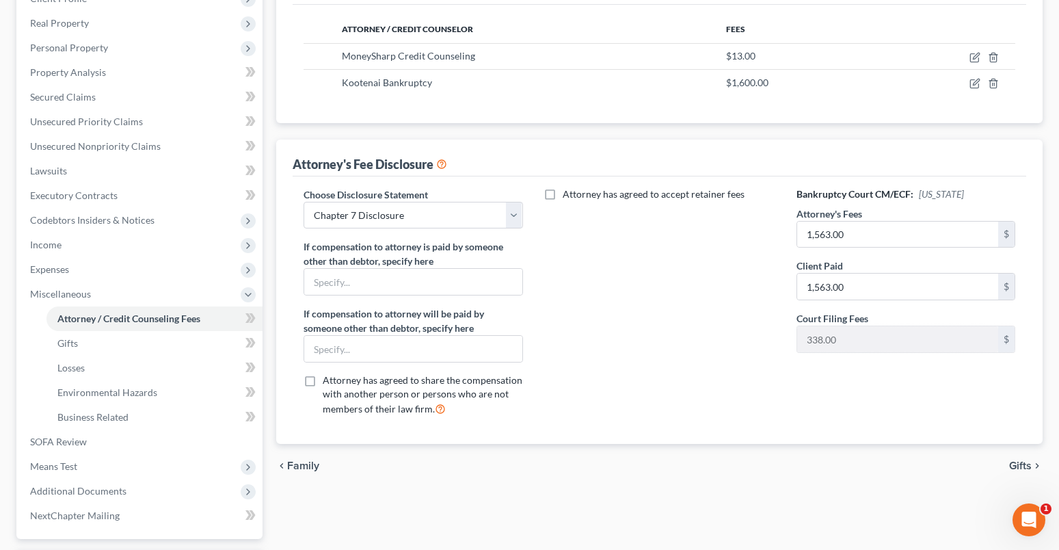
scroll to position [325, 0]
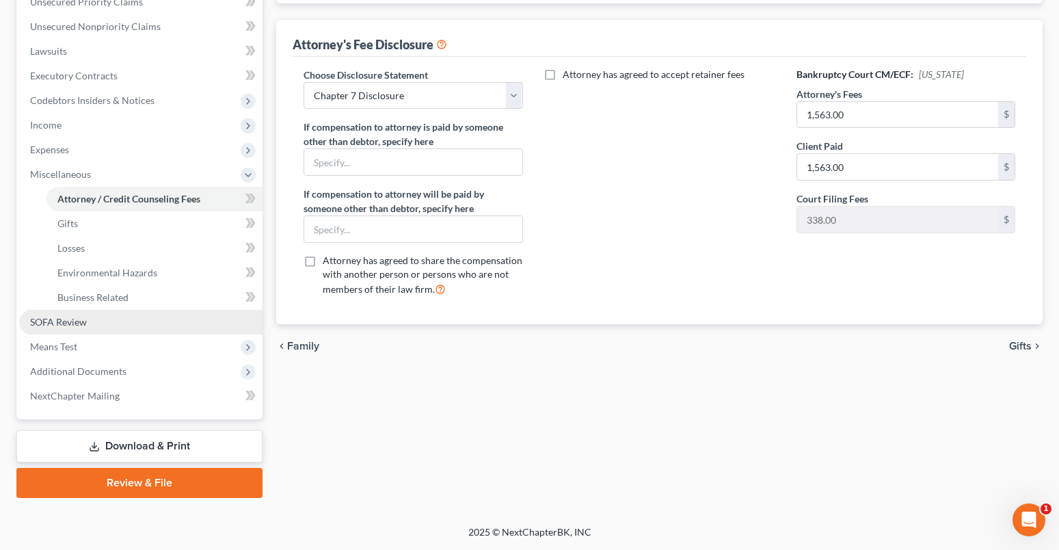
click at [60, 316] on span "SOFA Review" at bounding box center [58, 322] width 57 height 12
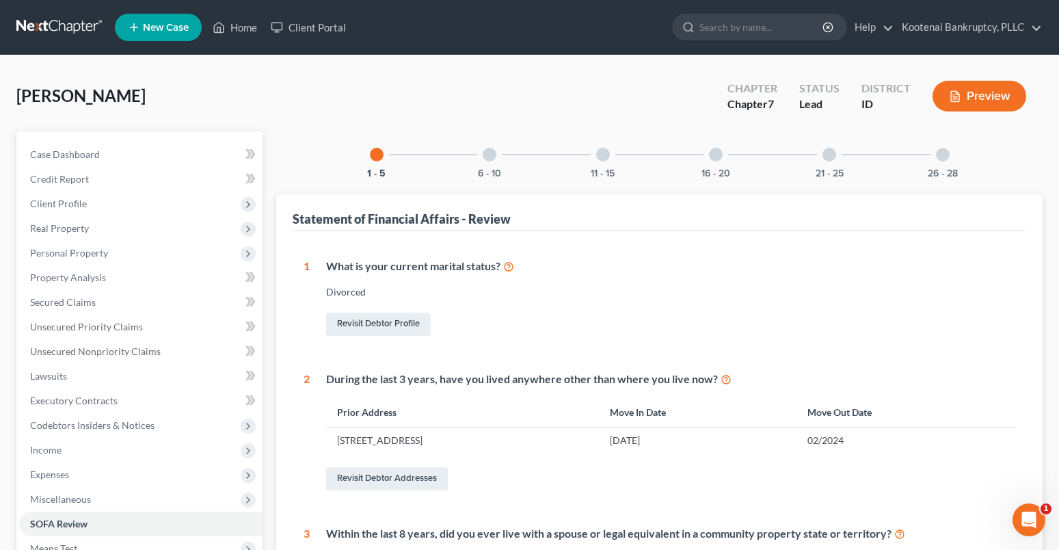
click at [712, 153] on div at bounding box center [716, 155] width 14 height 14
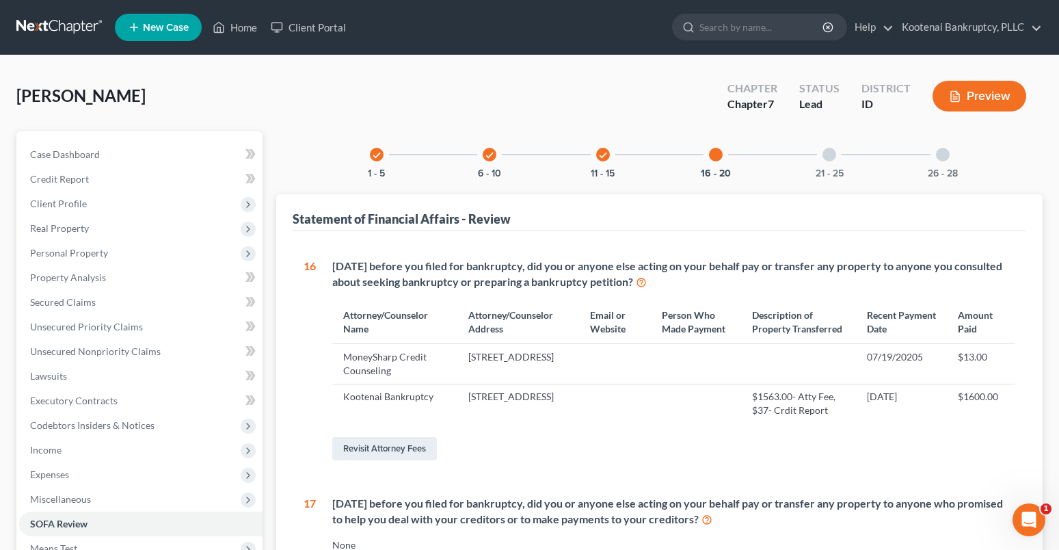
click at [826, 149] on div at bounding box center [830, 155] width 14 height 14
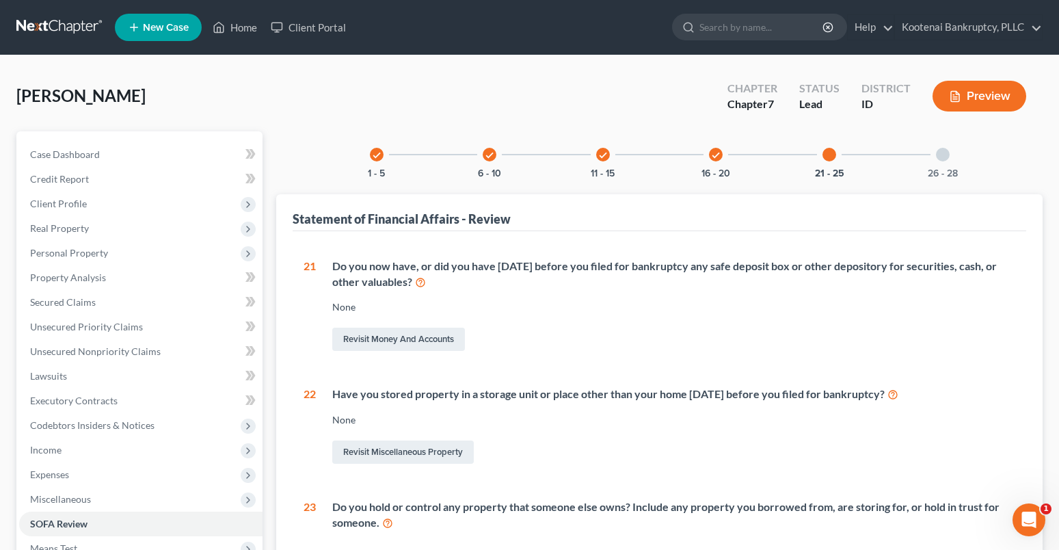
click at [946, 156] on div at bounding box center [943, 155] width 14 height 14
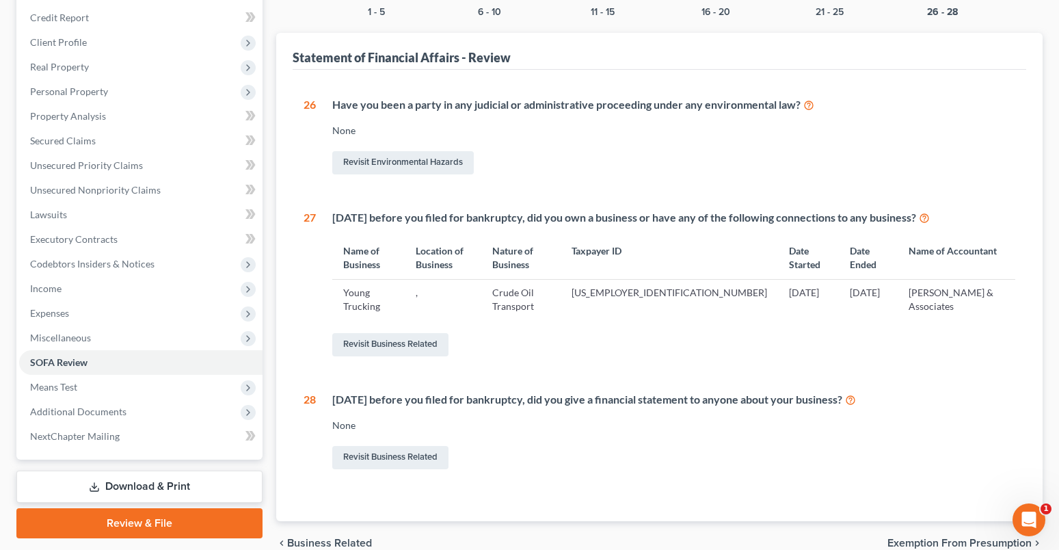
scroll to position [202, 0]
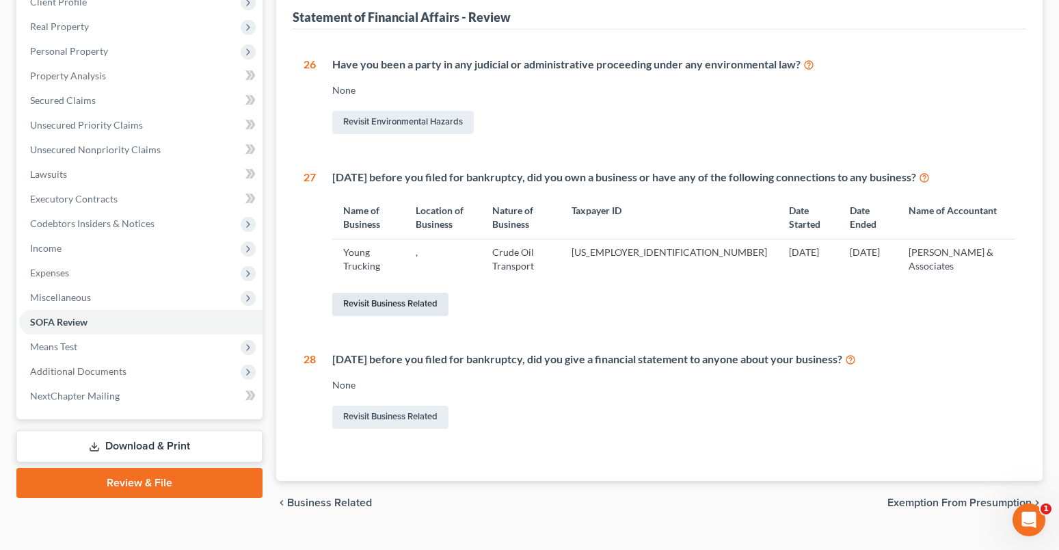
click at [395, 293] on link "Revisit Business Related" at bounding box center [390, 304] width 116 height 23
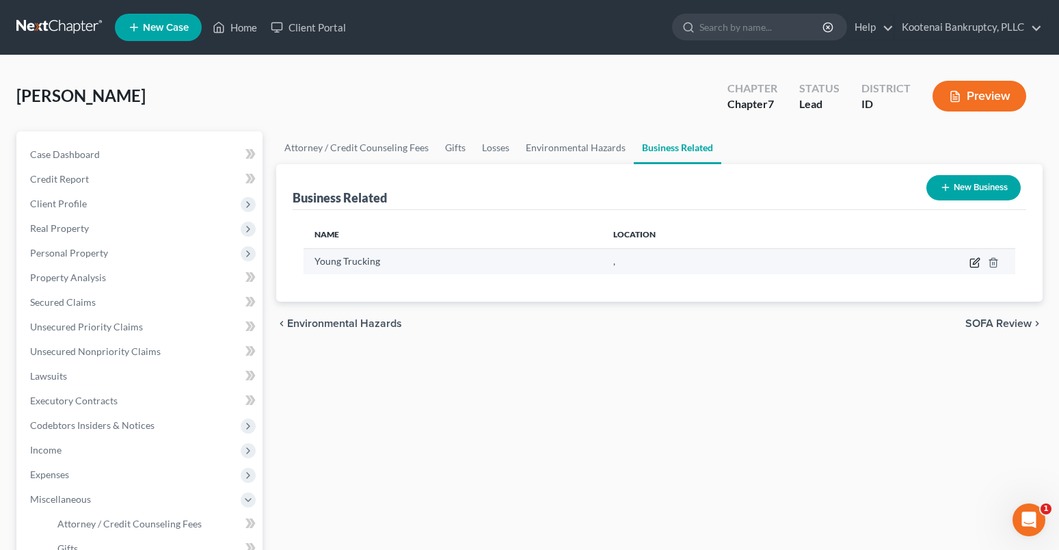
click at [977, 259] on icon "button" at bounding box center [975, 262] width 11 height 11
select select "sole_proprietor"
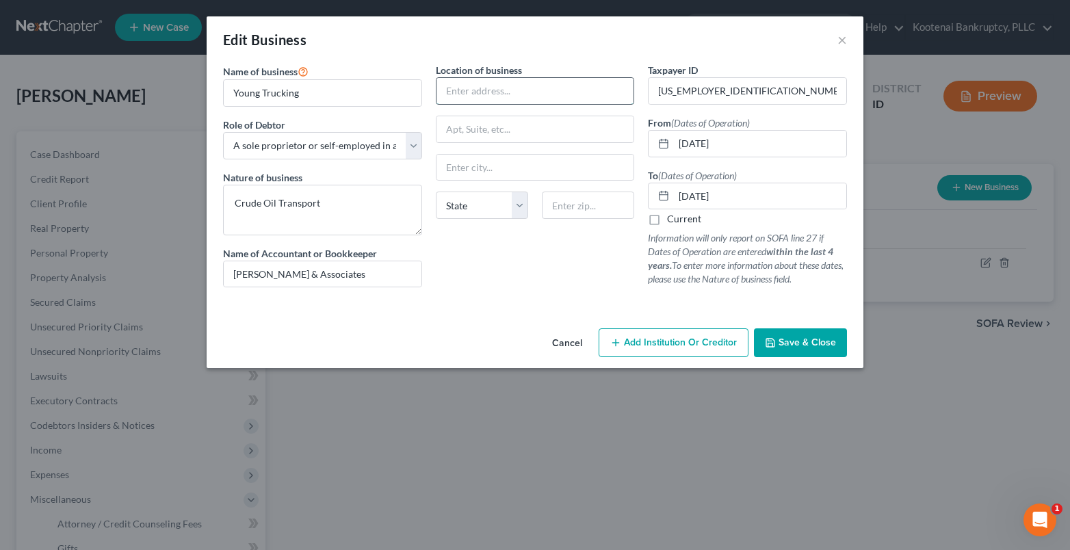
click at [462, 94] on input "text" at bounding box center [535, 91] width 198 height 26
type input "[STREET_ADDRESS]"
type input "Post Falls"
select select "13"
type input "83854"
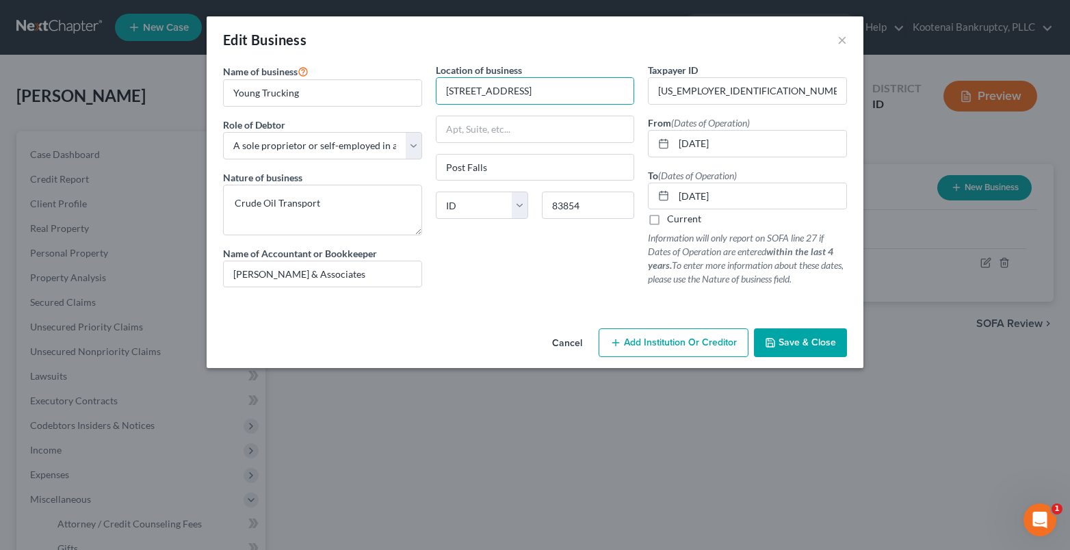
click at [822, 344] on span "Save & Close" at bounding box center [806, 343] width 57 height 12
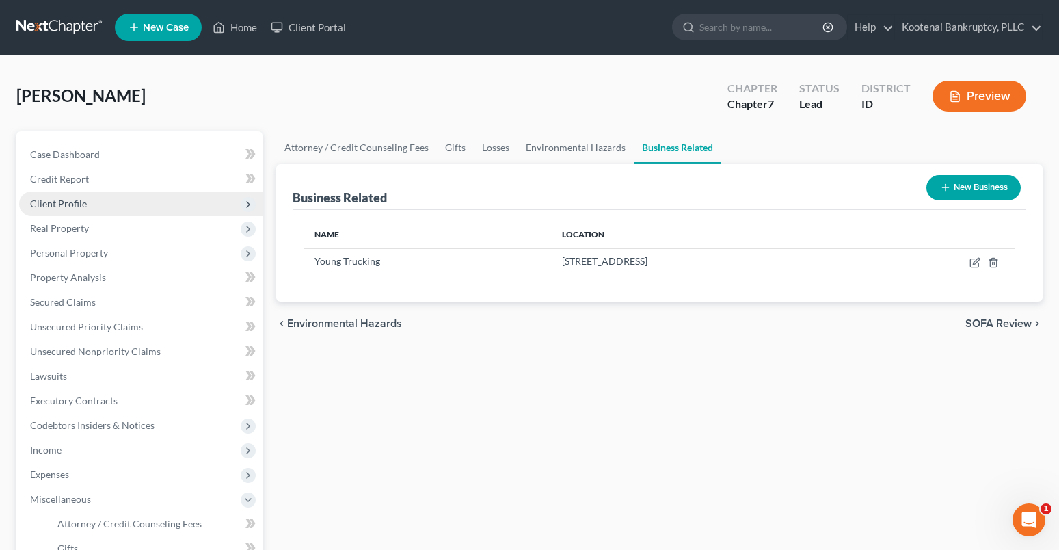
click at [49, 197] on span "Client Profile" at bounding box center [140, 204] width 243 height 25
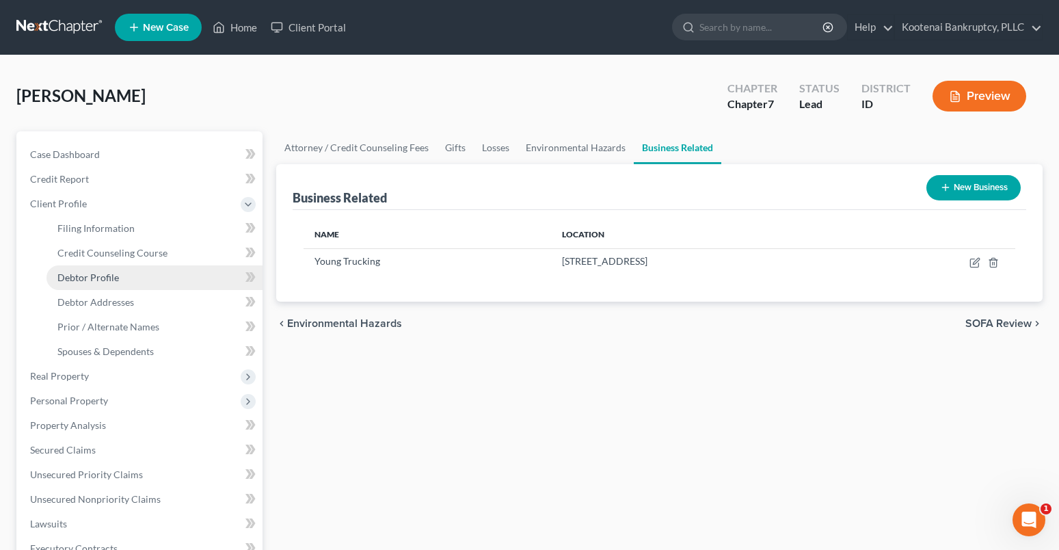
click at [81, 277] on span "Debtor Profile" at bounding box center [88, 278] width 62 height 12
select select "3"
select select "0"
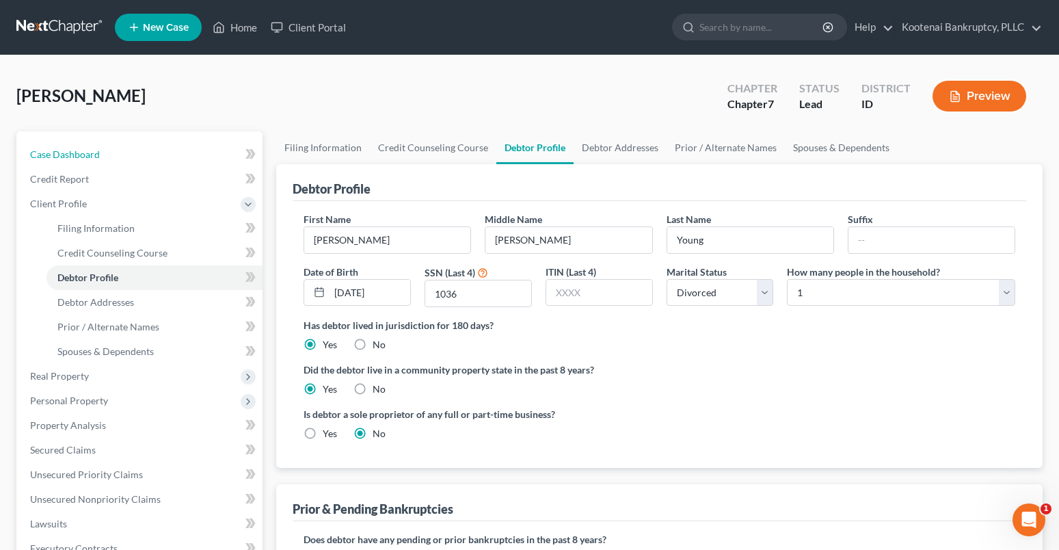
drag, startPoint x: 45, startPoint y: 155, endPoint x: 973, endPoint y: 129, distance: 928.5
click at [45, 155] on span "Case Dashboard" at bounding box center [65, 154] width 70 height 12
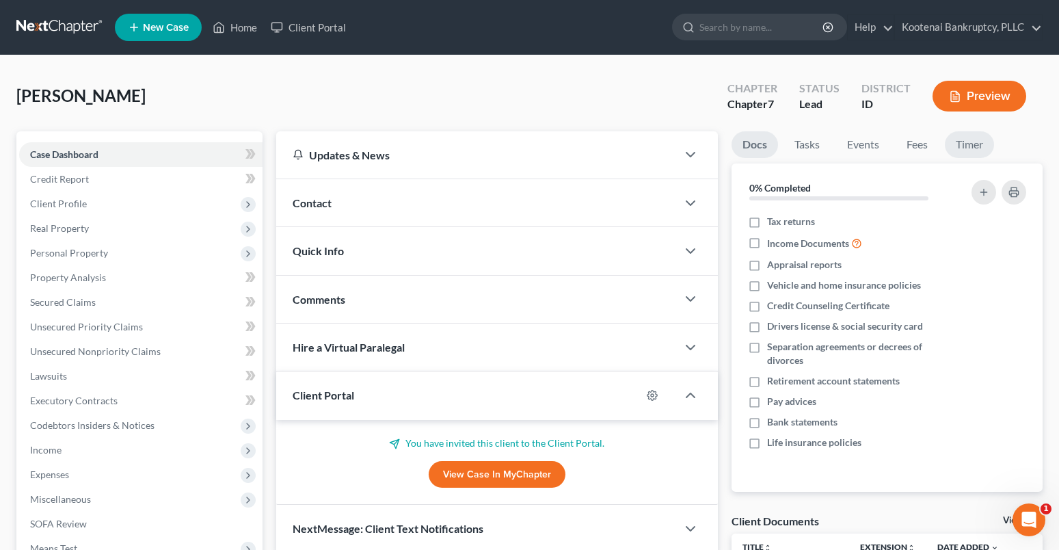
click at [977, 146] on link "Timer" at bounding box center [969, 144] width 49 height 27
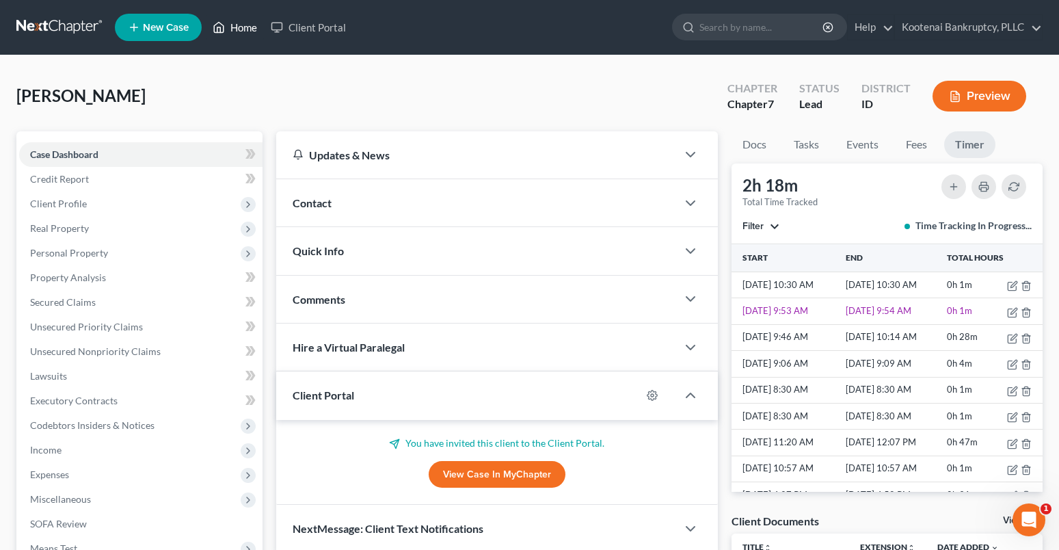
drag, startPoint x: 244, startPoint y: 28, endPoint x: 220, endPoint y: 56, distance: 36.9
click at [244, 28] on link "Home" at bounding box center [235, 27] width 58 height 25
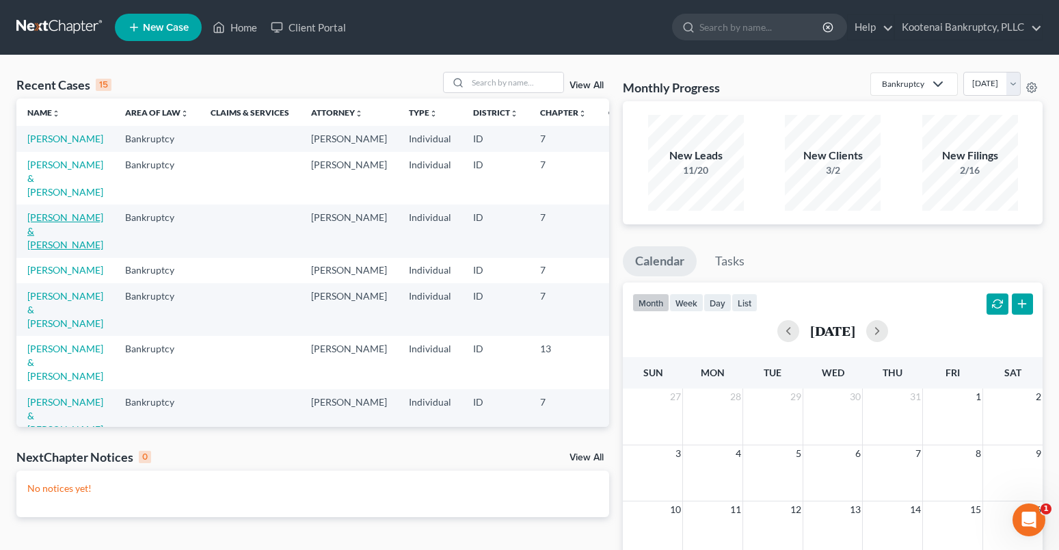
click at [36, 233] on link "[PERSON_NAME] & [PERSON_NAME]" at bounding box center [65, 230] width 76 height 39
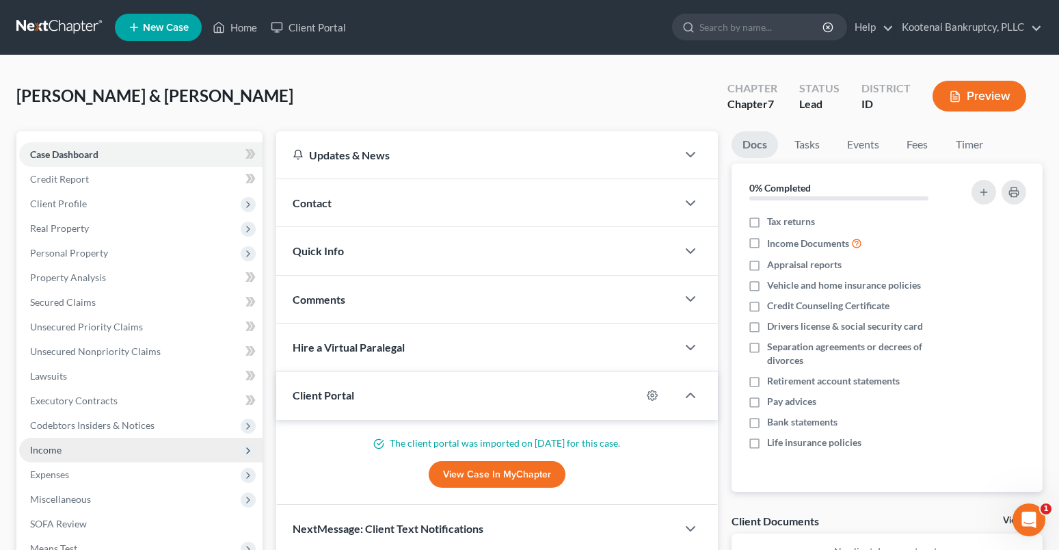
click at [39, 455] on span "Income" at bounding box center [45, 450] width 31 height 12
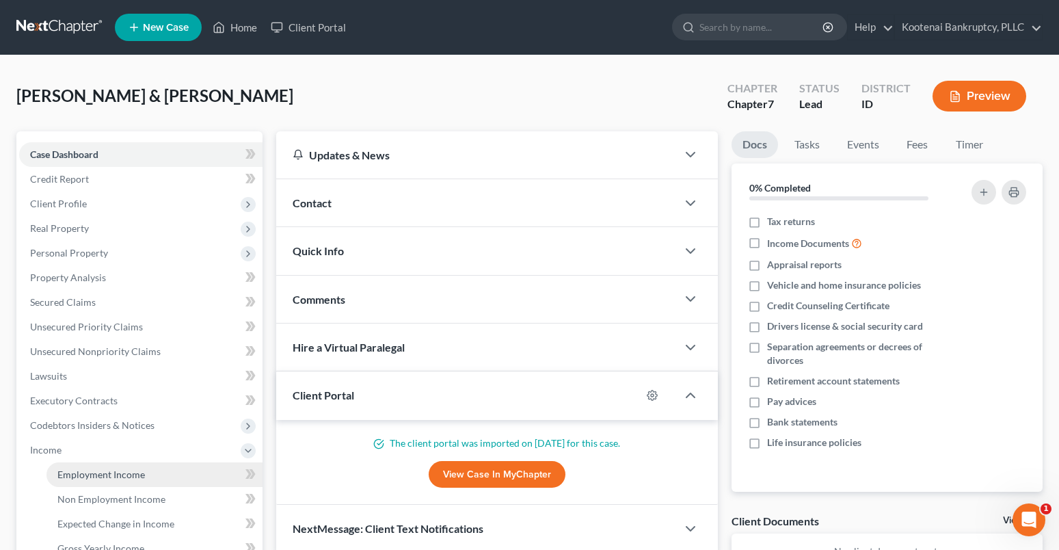
click at [75, 476] on span "Employment Income" at bounding box center [101, 475] width 88 height 12
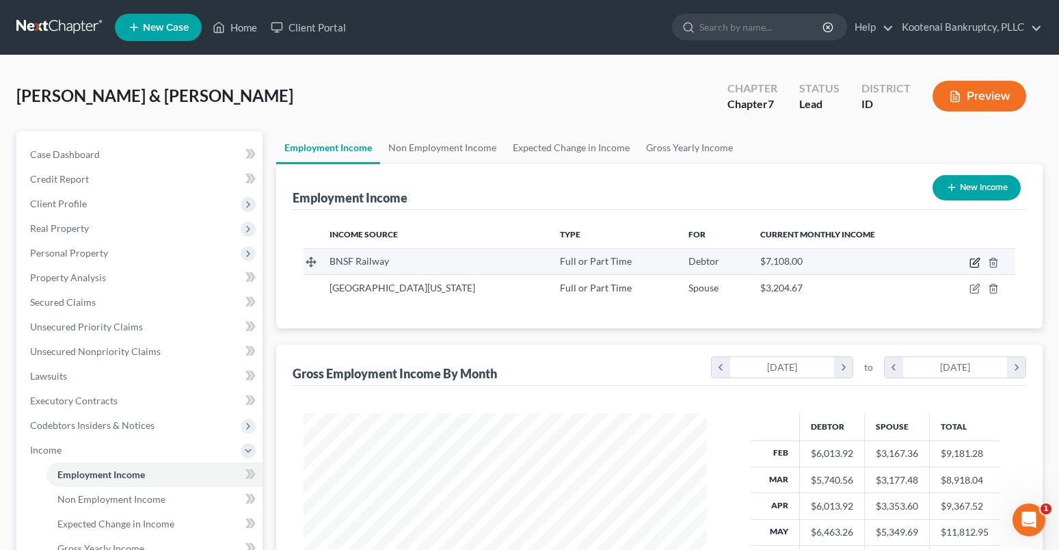
click at [973, 258] on icon "button" at bounding box center [975, 262] width 11 height 11
select select "0"
select select "17"
select select "1"
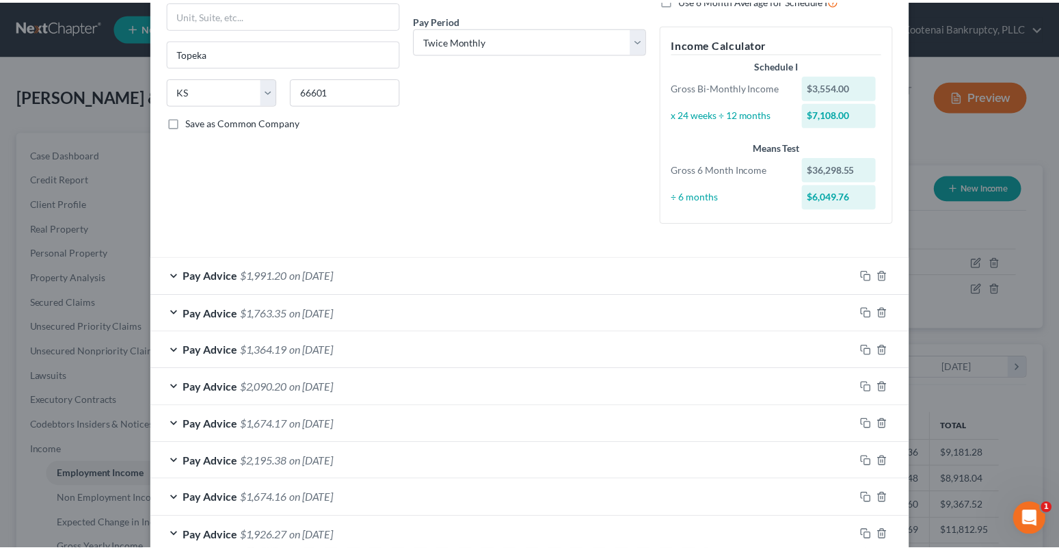
scroll to position [410, 0]
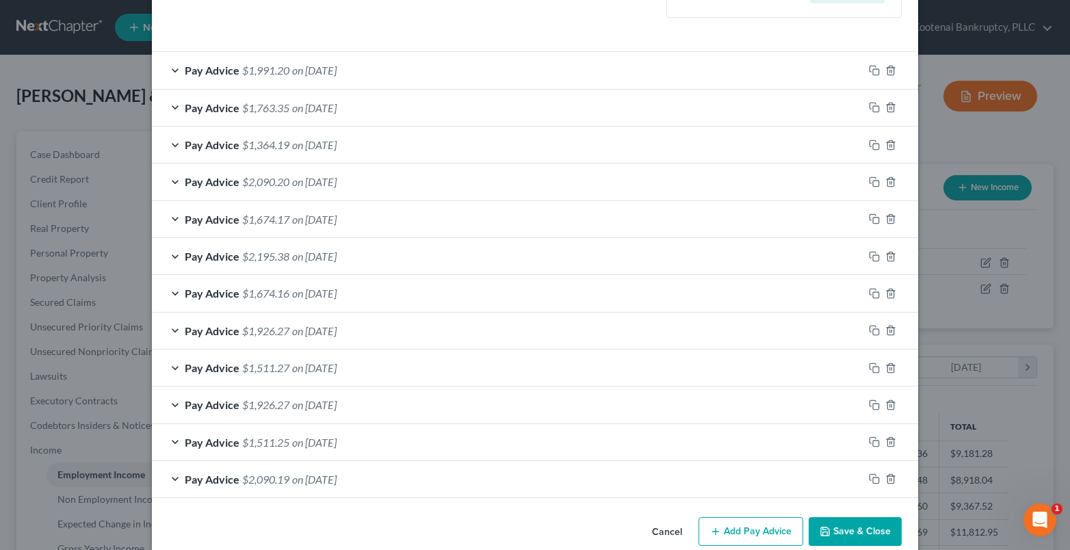
click at [862, 529] on button "Save & Close" at bounding box center [854, 531] width 93 height 29
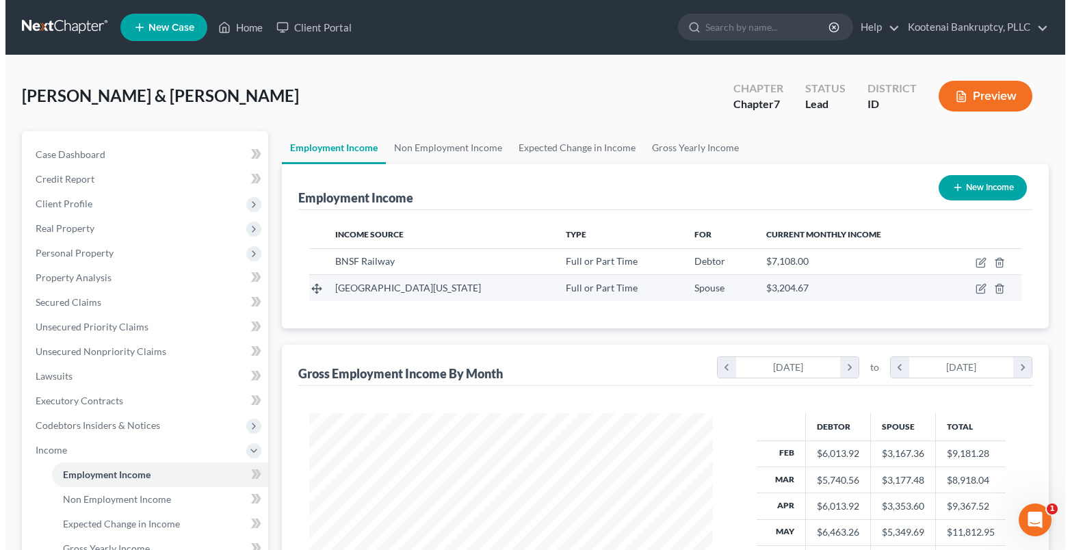
scroll to position [683709, 683523]
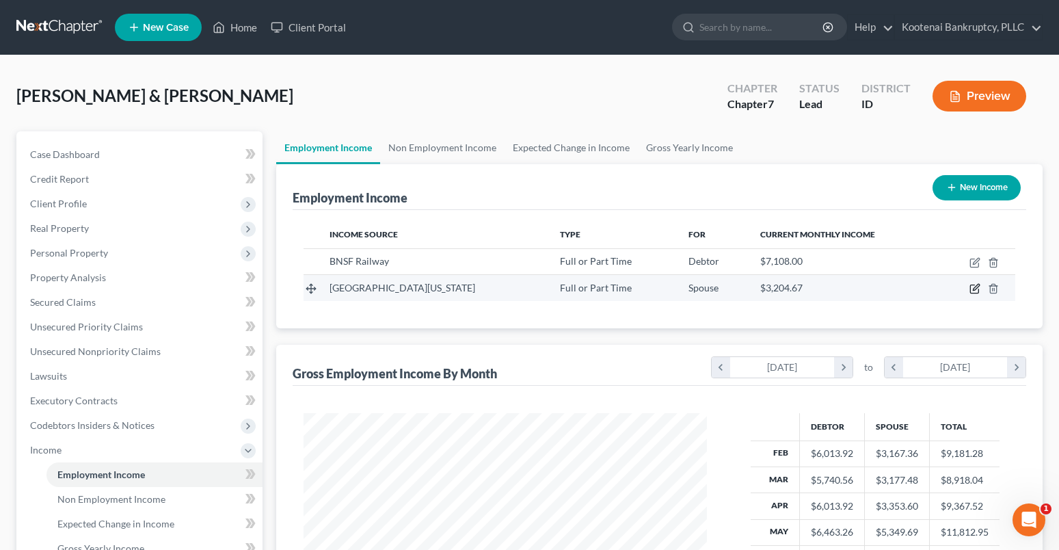
click at [972, 289] on icon "button" at bounding box center [975, 288] width 11 height 11
select select "0"
select select "13"
select select "2"
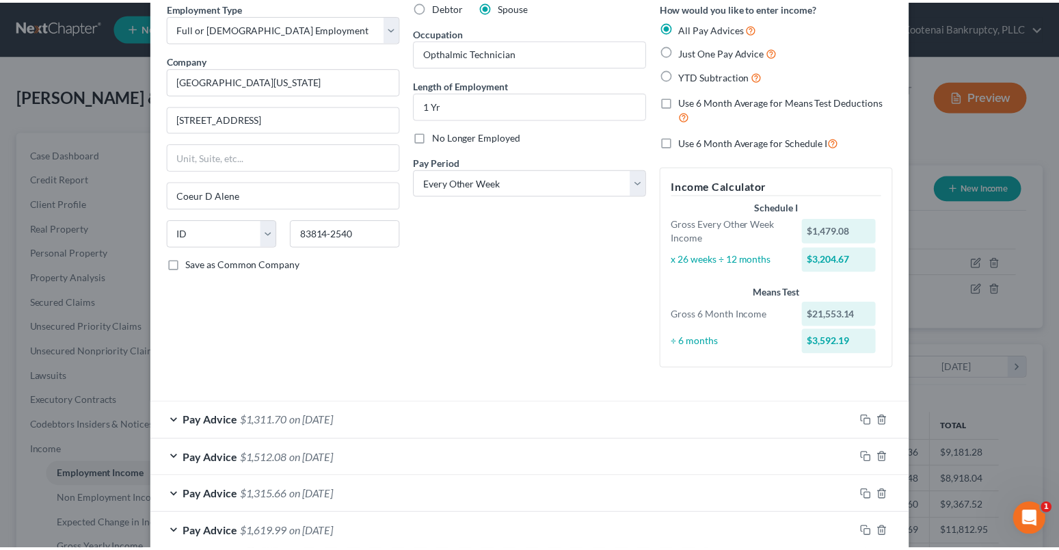
scroll to position [473, 0]
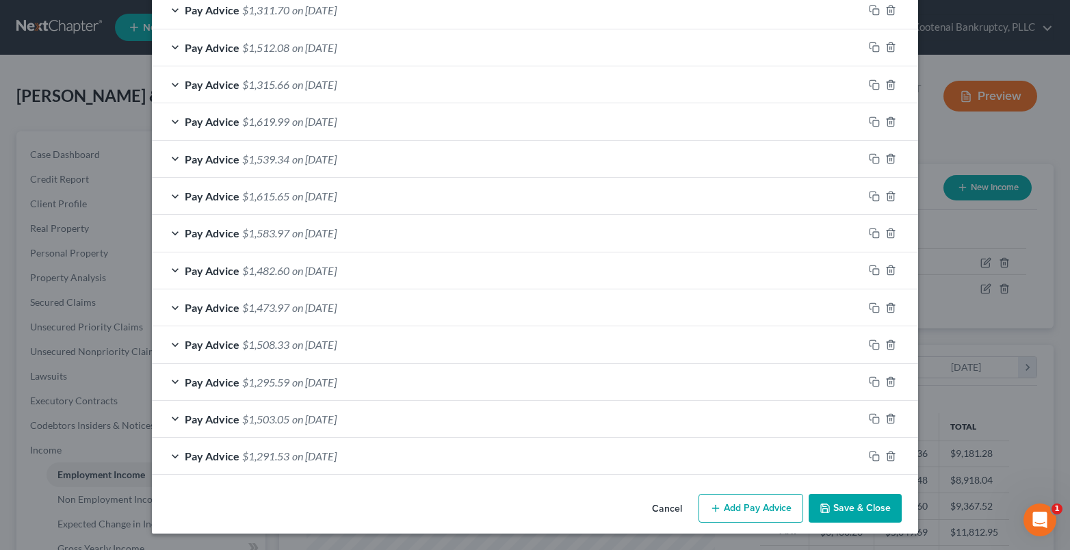
click at [836, 511] on button "Save & Close" at bounding box center [854, 508] width 93 height 29
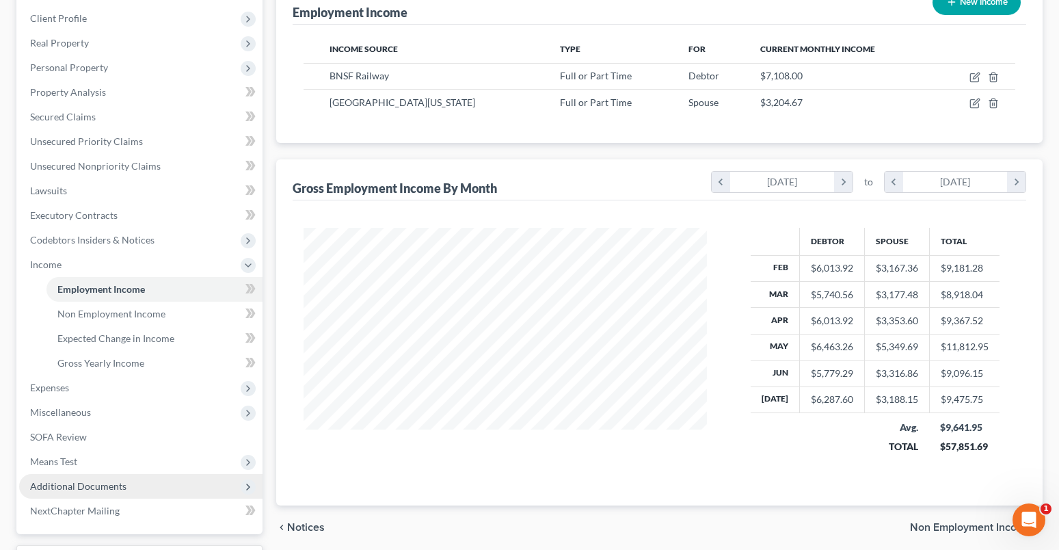
scroll to position [205, 0]
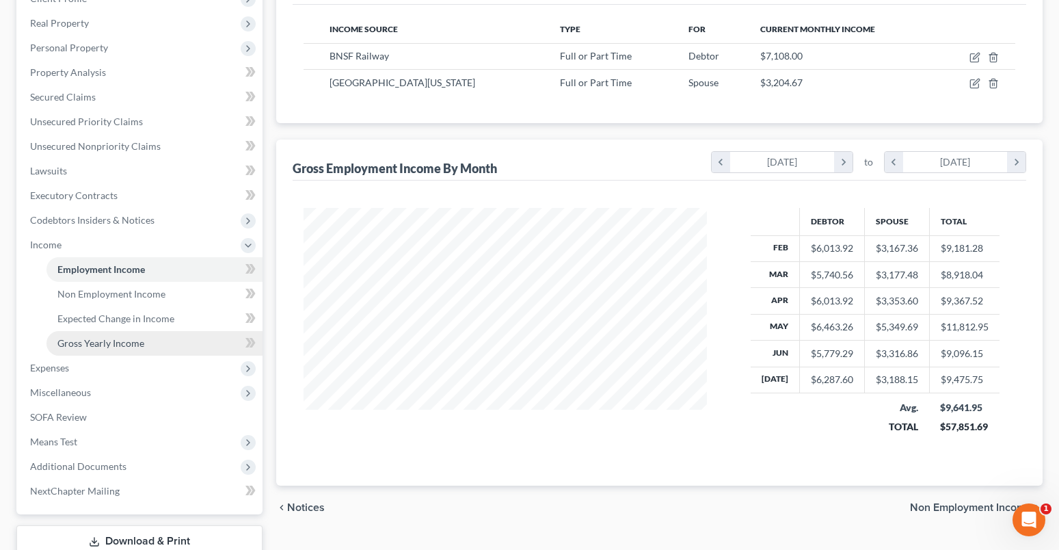
click at [83, 348] on span "Gross Yearly Income" at bounding box center [100, 343] width 87 height 12
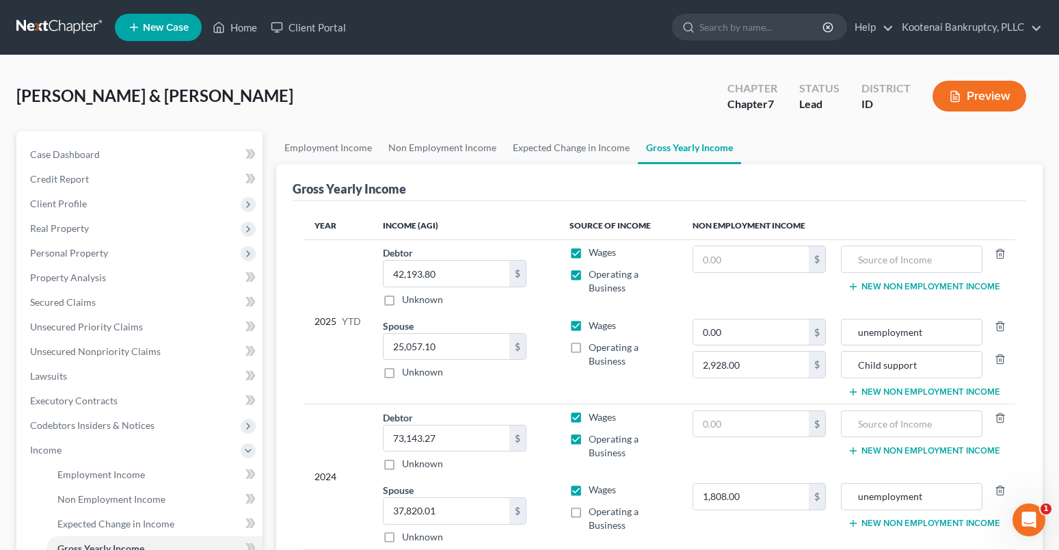
click at [589, 276] on label "Operating a Business" at bounding box center [630, 280] width 82 height 27
click at [594, 276] on input "Operating a Business" at bounding box center [598, 271] width 9 height 9
checkbox input "false"
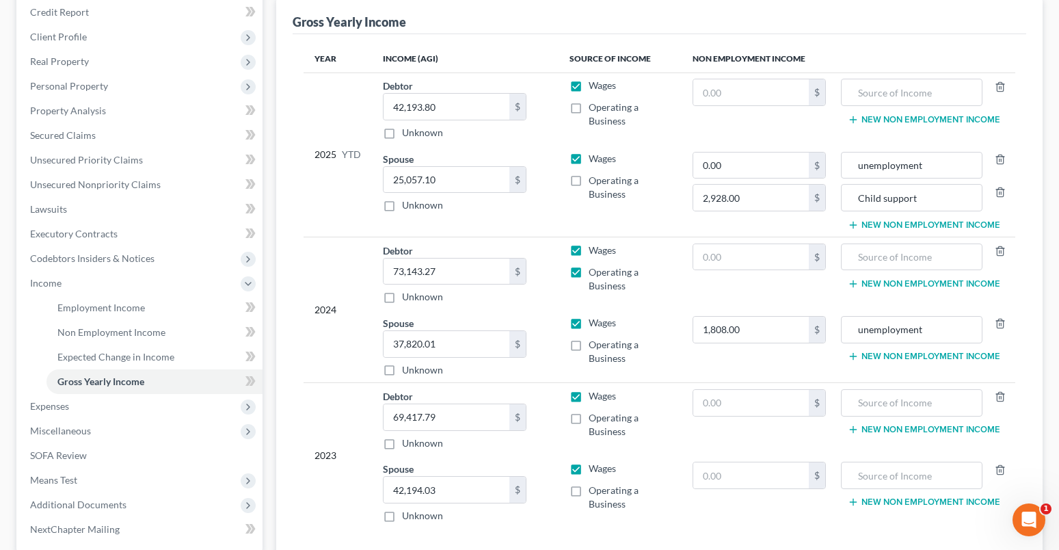
scroll to position [205, 0]
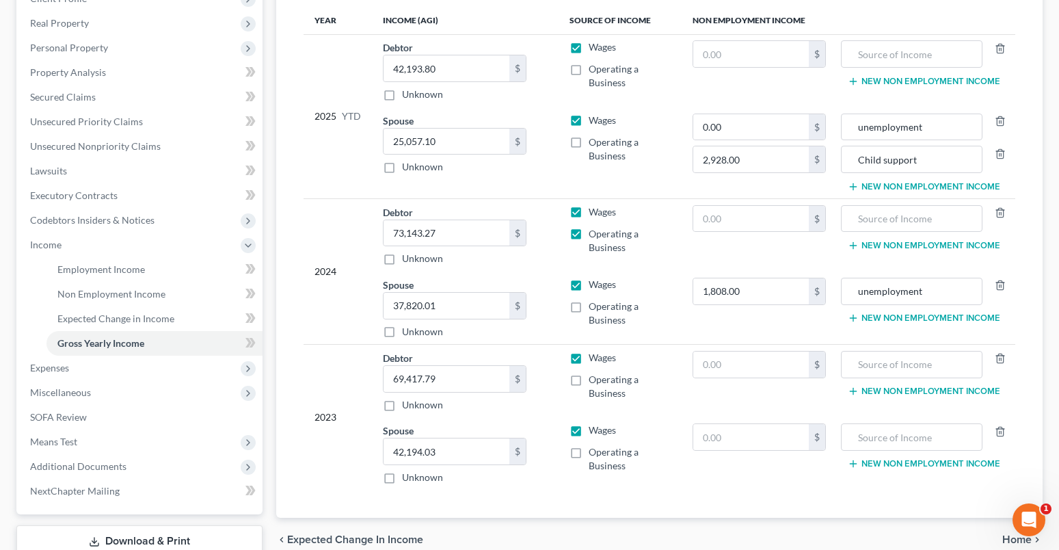
click at [589, 235] on label "Operating a Business" at bounding box center [630, 240] width 82 height 27
click at [594, 235] on input "Operating a Business" at bounding box center [598, 231] width 9 height 9
checkbox input "false"
click at [83, 290] on span "Non Employment Income" at bounding box center [111, 294] width 108 height 12
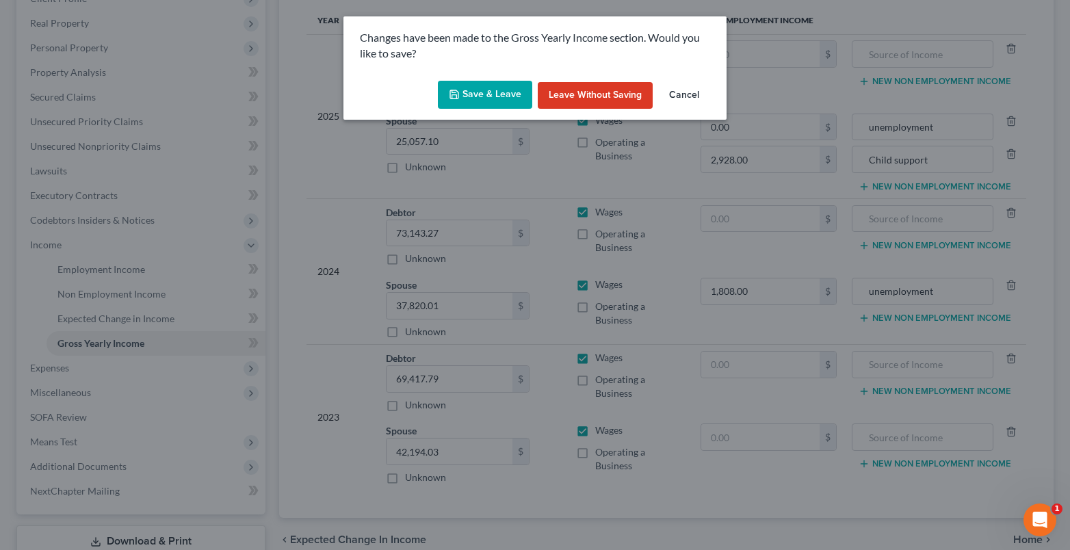
drag, startPoint x: 498, startPoint y: 96, endPoint x: 495, endPoint y: 111, distance: 16.0
click at [497, 96] on button "Save & Leave" at bounding box center [485, 95] width 94 height 29
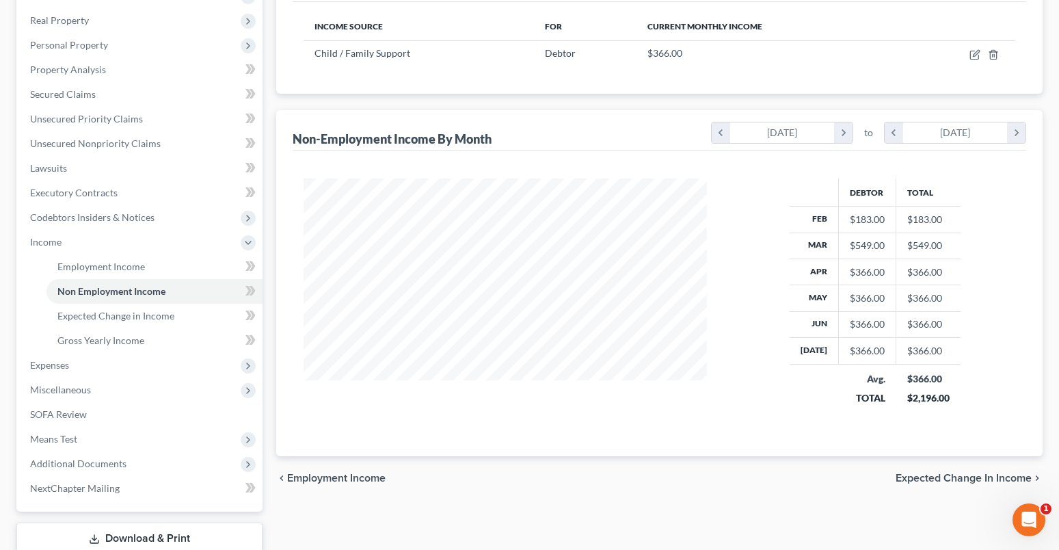
scroll to position [300, 0]
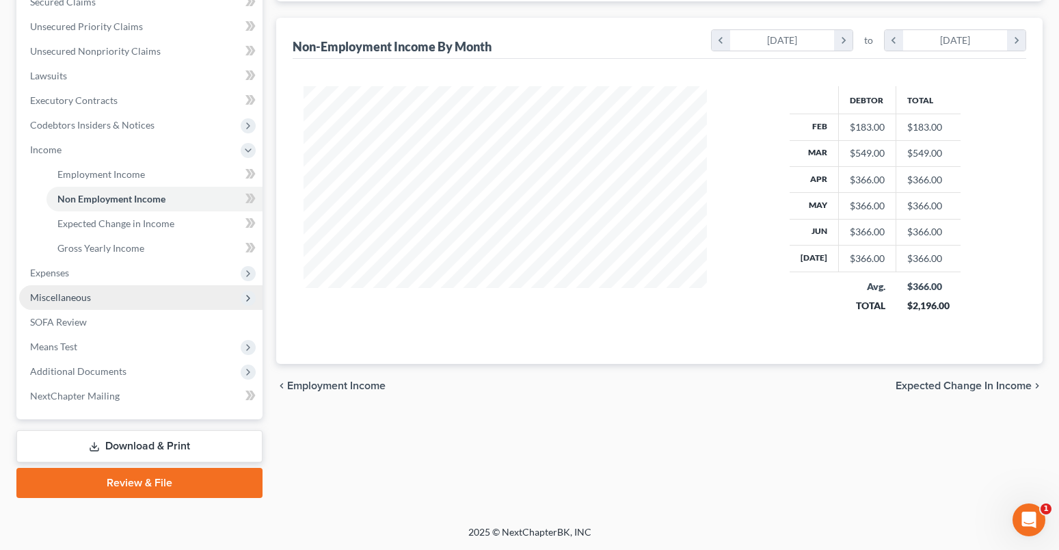
click at [47, 298] on span "Miscellaneous" at bounding box center [60, 297] width 61 height 12
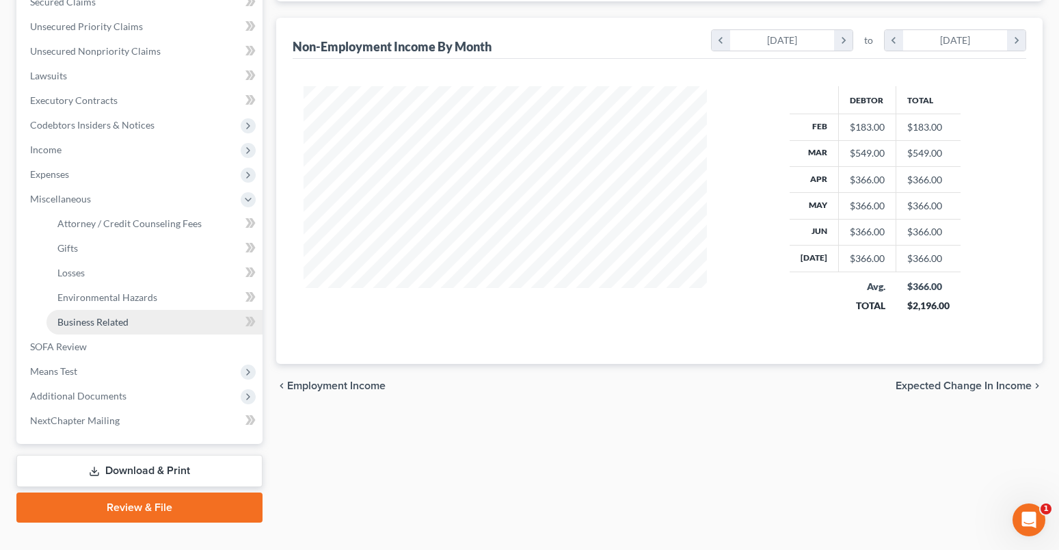
click at [101, 325] on span "Business Related" at bounding box center [92, 322] width 71 height 12
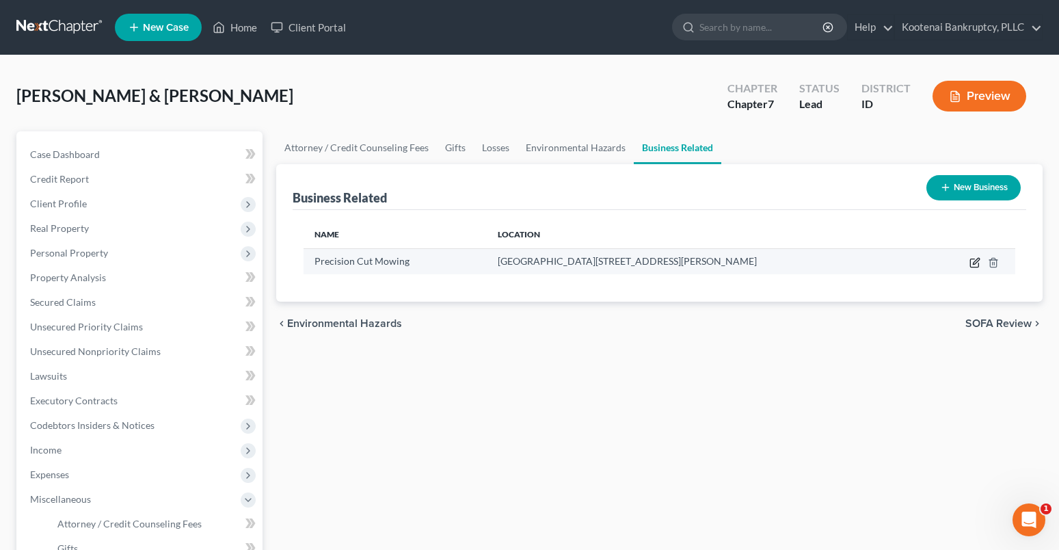
click at [972, 263] on icon "button" at bounding box center [975, 262] width 11 height 11
select select "sole_proprietor"
select select "50"
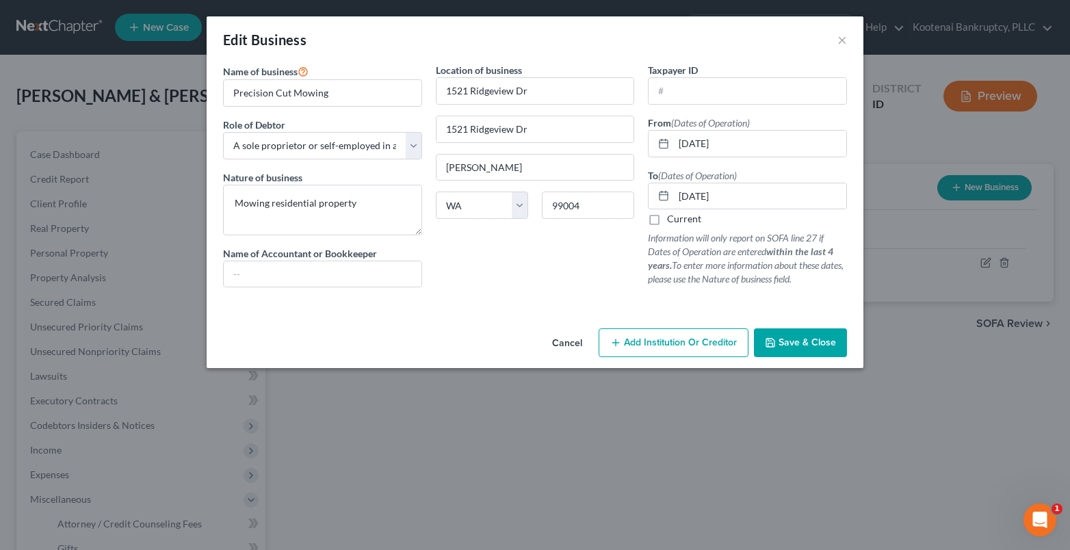
click at [799, 342] on span "Save & Close" at bounding box center [806, 343] width 57 height 12
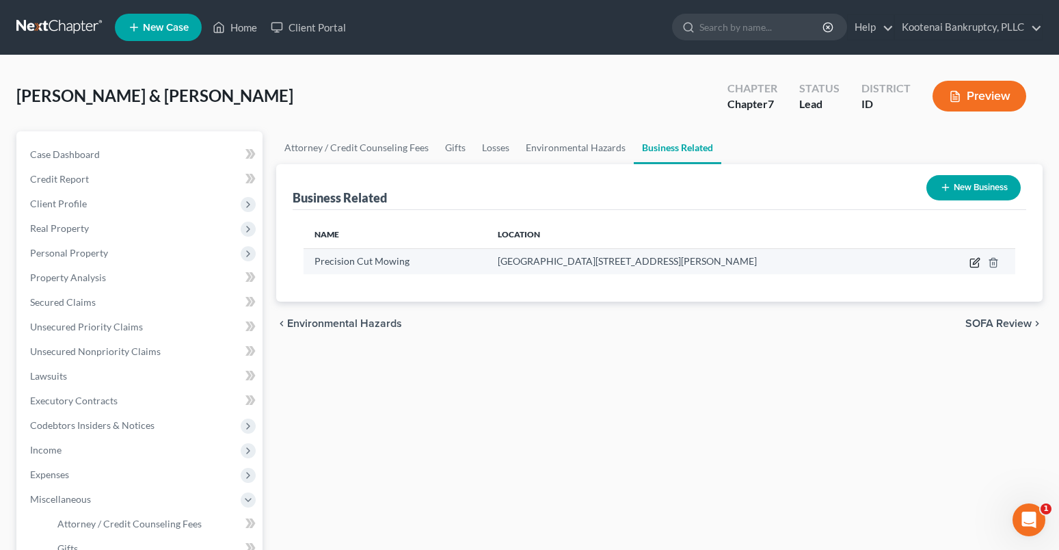
click at [977, 265] on icon "button" at bounding box center [975, 262] width 11 height 11
select select "sole_proprietor"
select select "50"
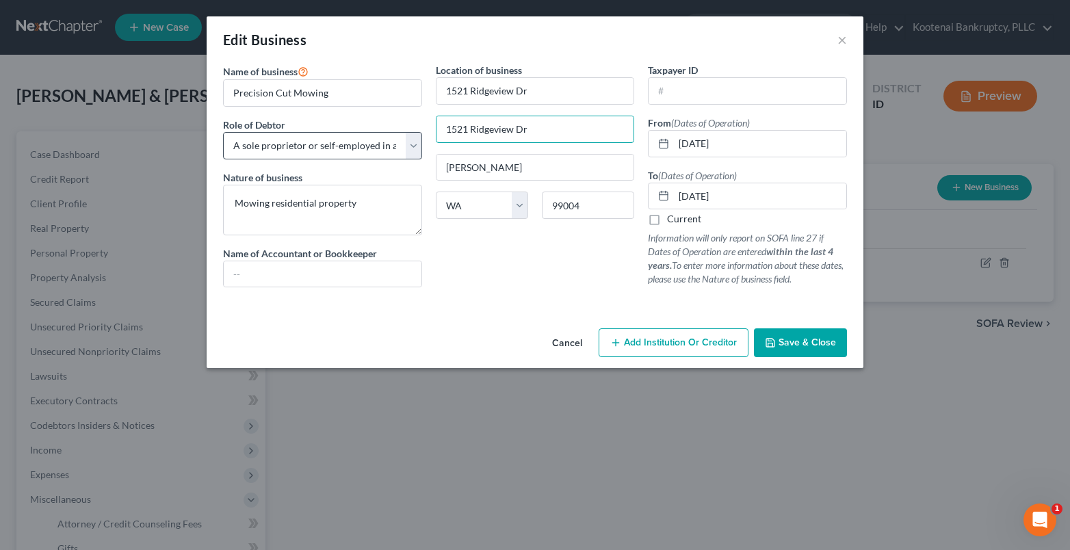
drag, startPoint x: 550, startPoint y: 131, endPoint x: 410, endPoint y: 140, distance: 139.8
click at [411, 140] on div "Name of business * Precision Cut Mowing Role of Debtor * Select A member of a l…" at bounding box center [534, 186] width 637 height 246
click at [805, 345] on span "Save & Close" at bounding box center [806, 343] width 57 height 12
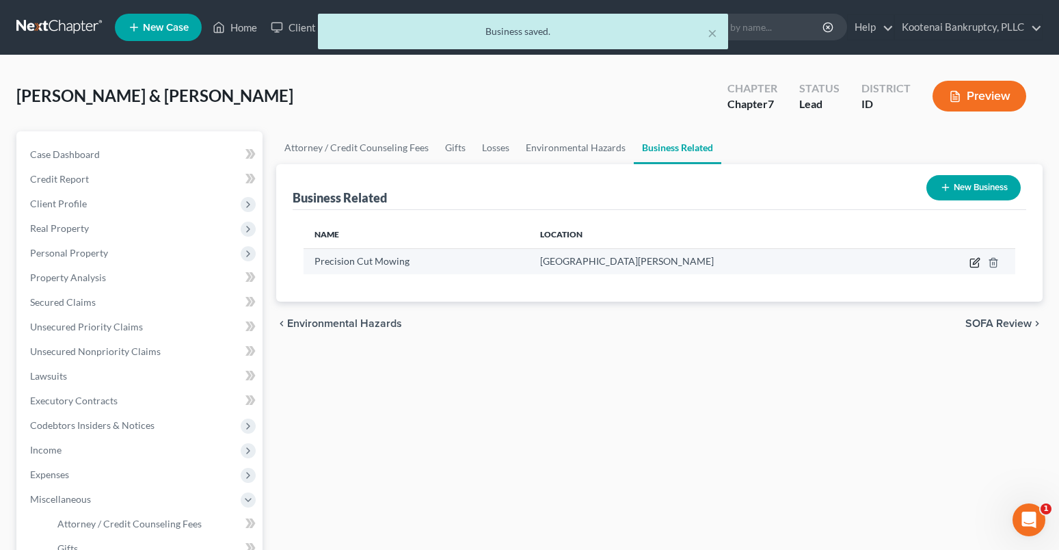
click at [973, 263] on icon "button" at bounding box center [975, 262] width 11 height 11
select select "sole_proprietor"
select select "50"
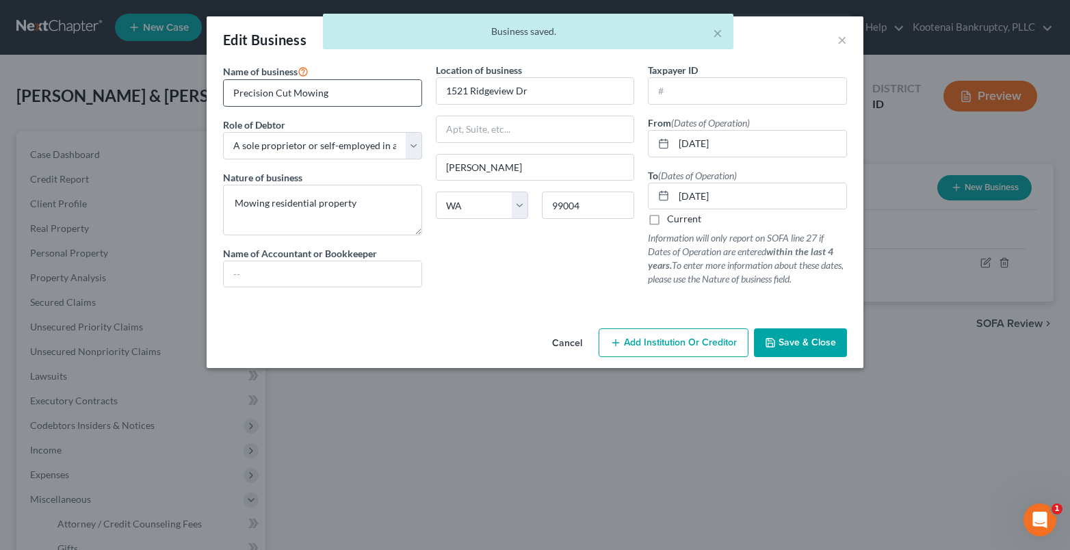
drag, startPoint x: 334, startPoint y: 92, endPoint x: 226, endPoint y: 101, distance: 108.4
click at [226, 101] on input "Precision Cut Mowing" at bounding box center [323, 93] width 198 height 26
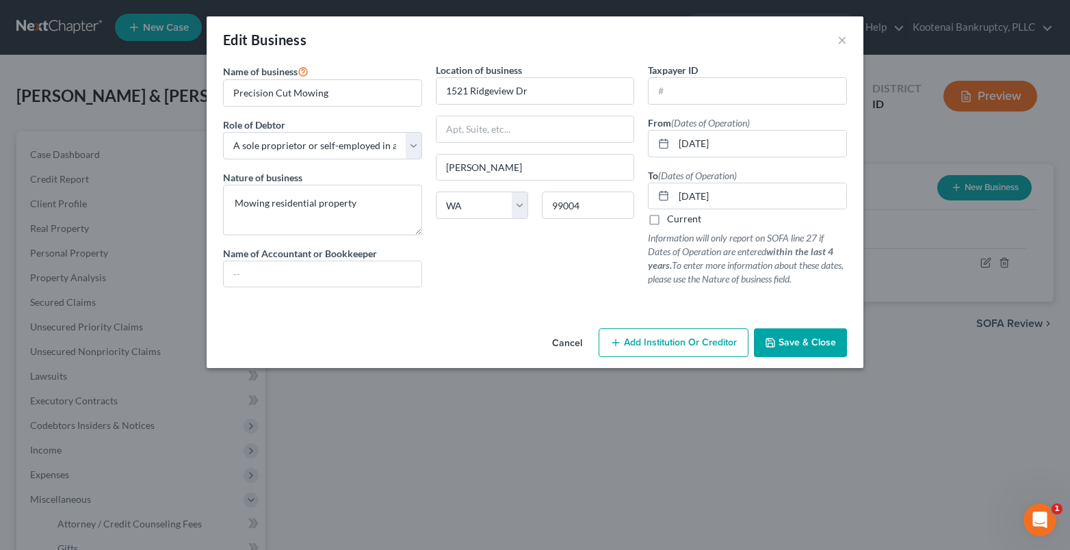
click at [805, 346] on span "Save & Close" at bounding box center [806, 343] width 57 height 12
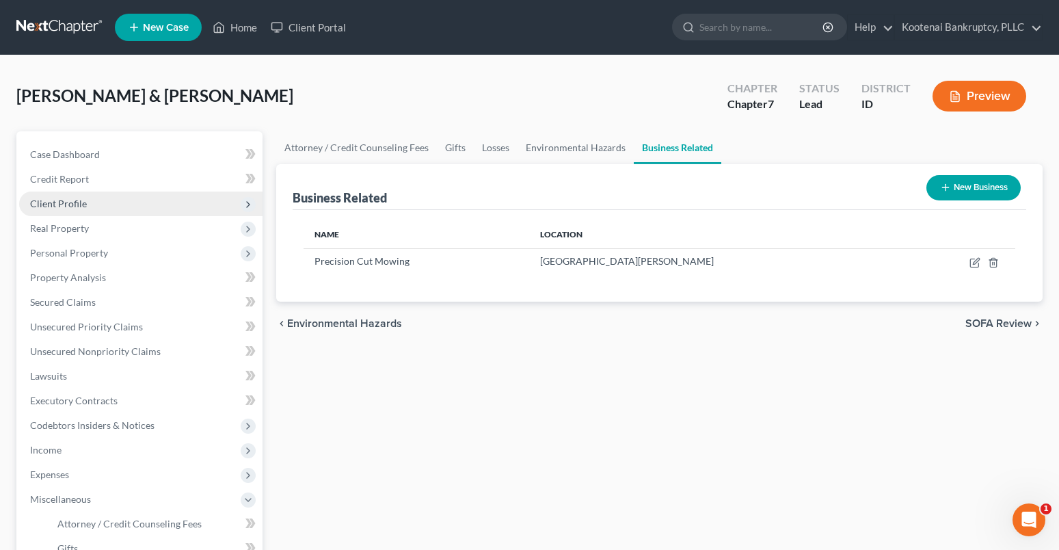
click at [44, 210] on span "Client Profile" at bounding box center [140, 204] width 243 height 25
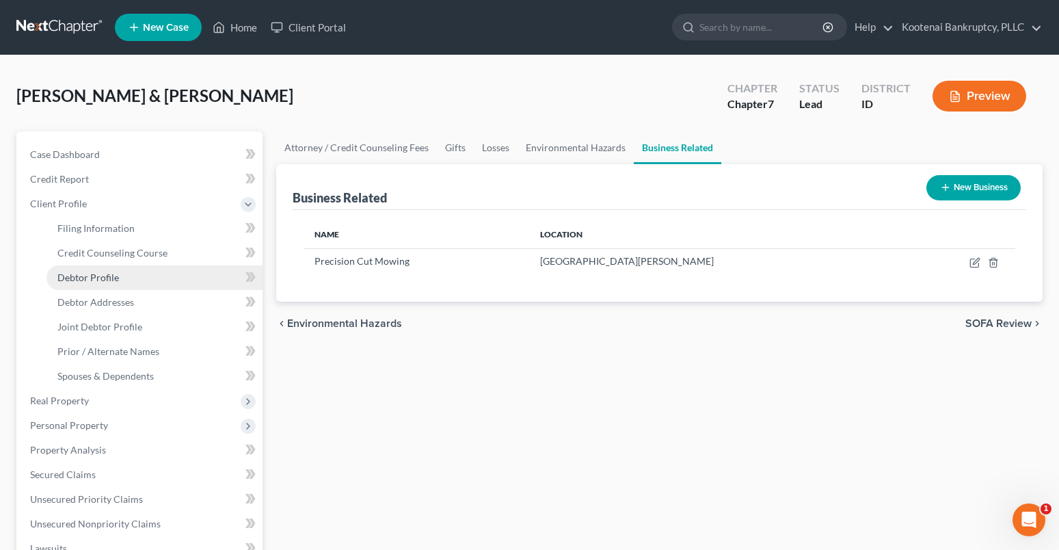
click at [71, 272] on span "Debtor Profile" at bounding box center [88, 278] width 62 height 12
select select "1"
select select "3"
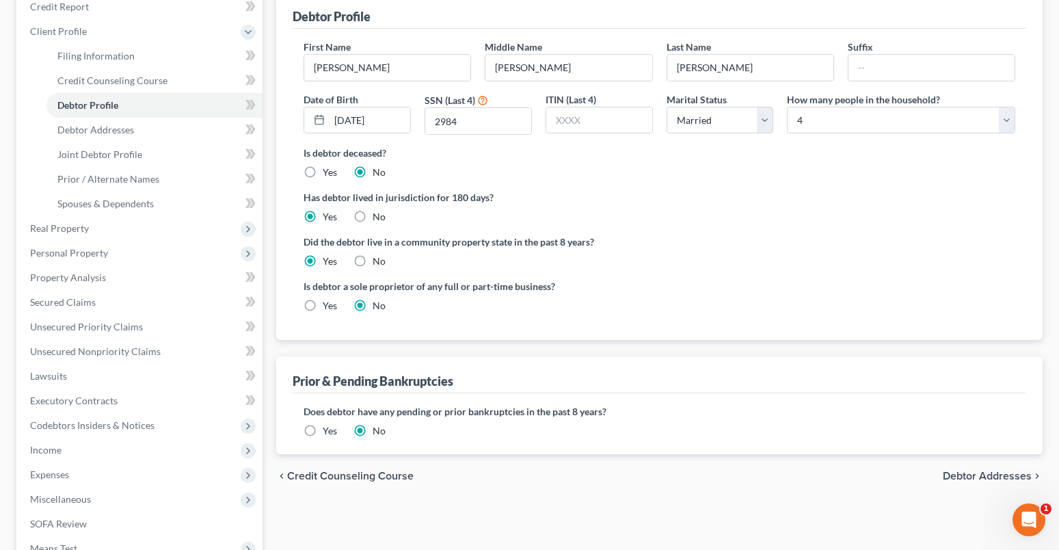
scroll to position [205, 0]
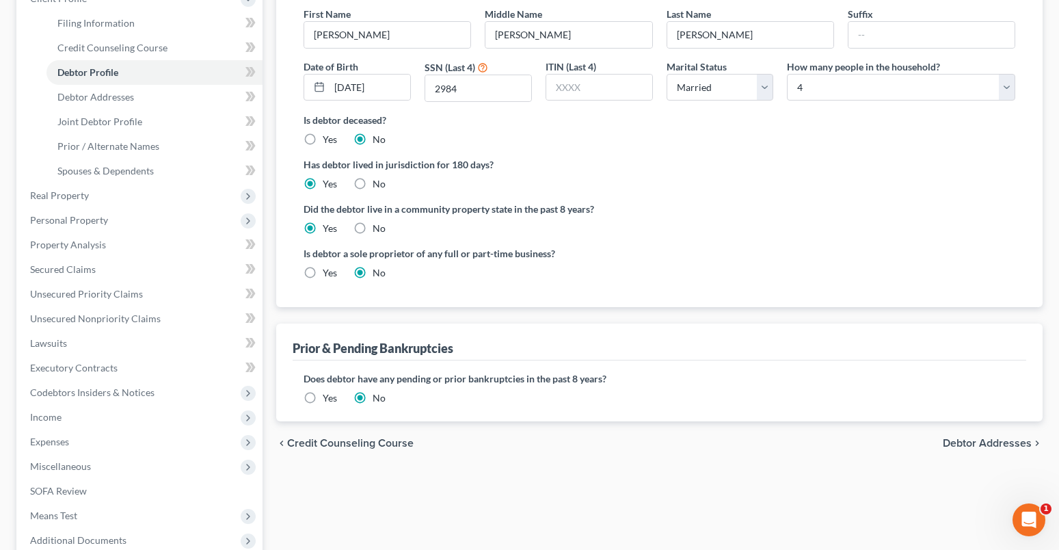
click at [975, 438] on span "Debtor Addresses" at bounding box center [987, 443] width 89 height 11
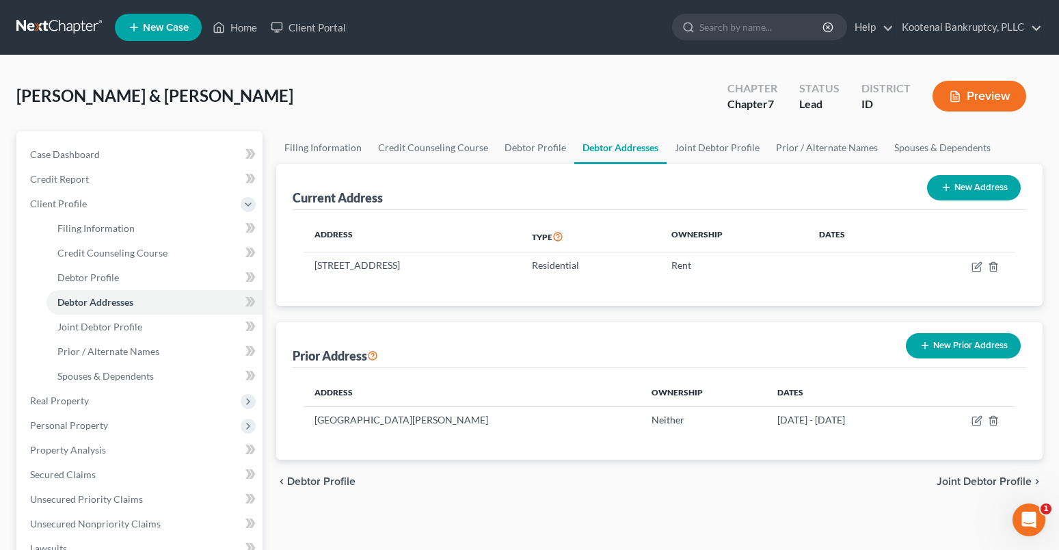
click at [986, 481] on span "Joint Debtor Profile" at bounding box center [984, 481] width 95 height 11
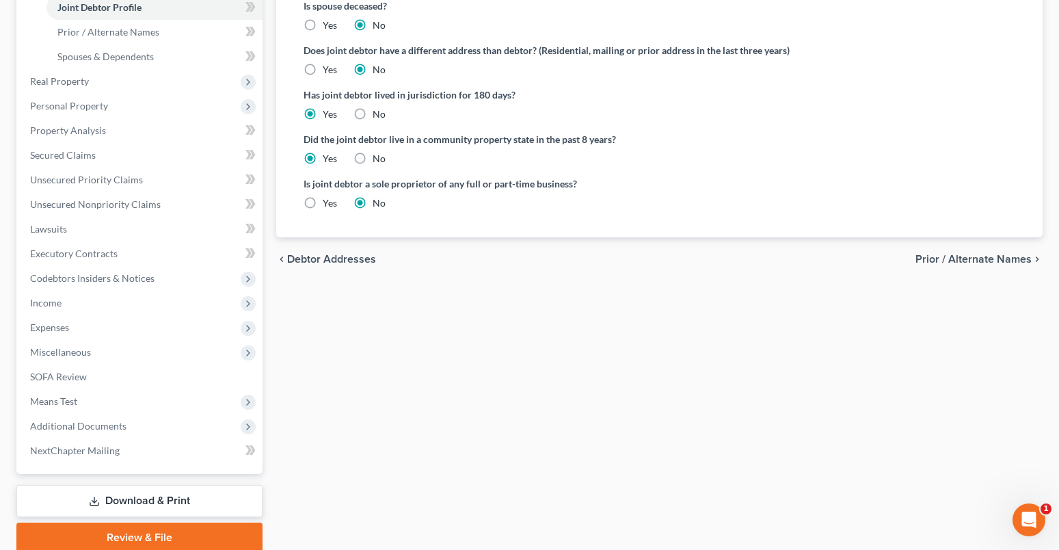
scroll to position [374, 0]
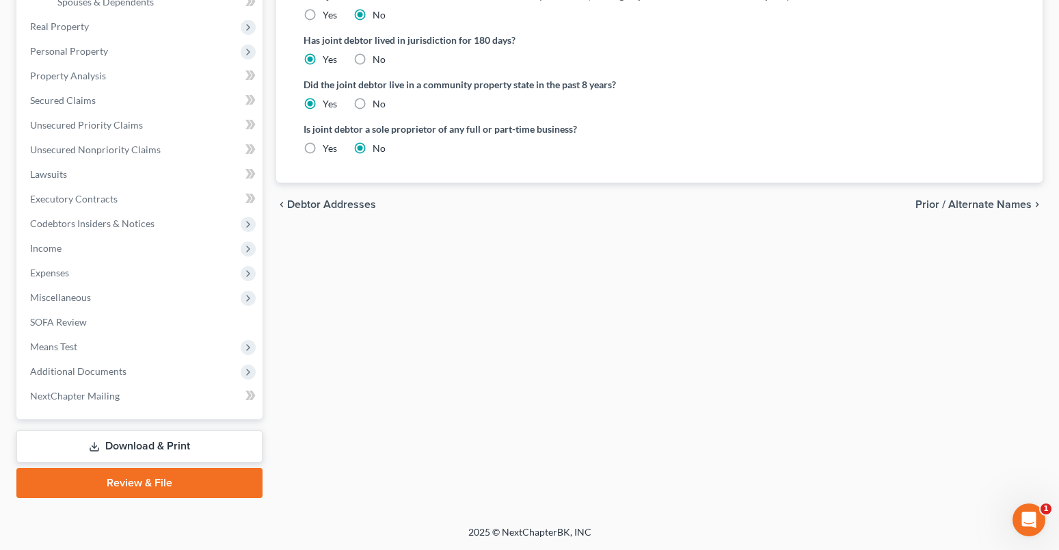
click at [996, 207] on span "Prior / Alternate Names" at bounding box center [974, 204] width 116 height 11
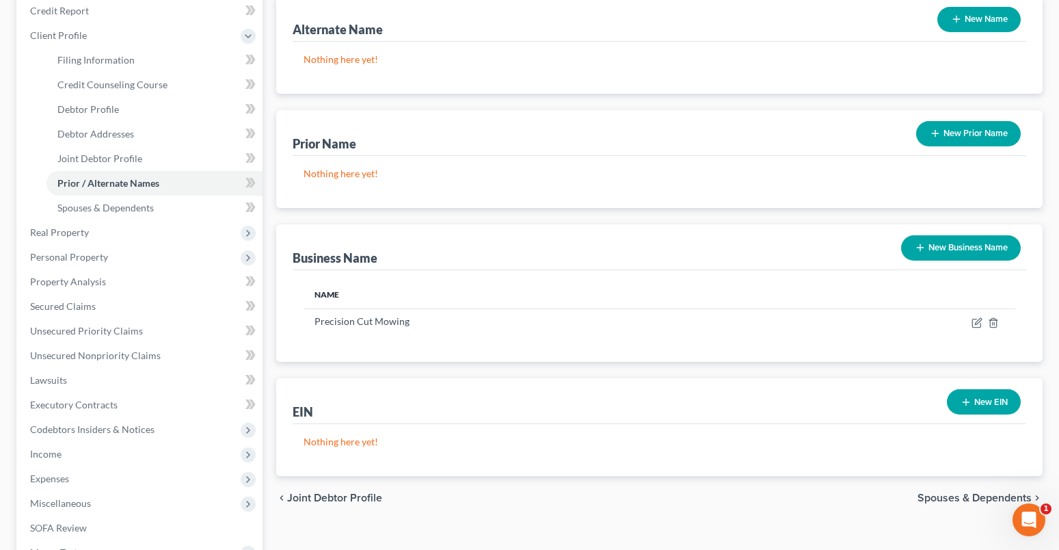
scroll to position [205, 0]
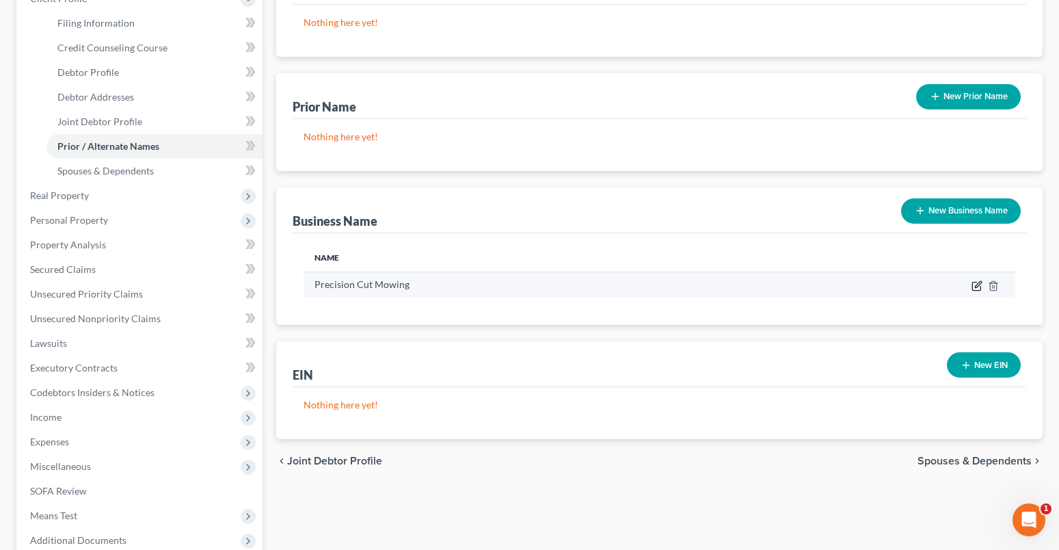
click at [977, 285] on icon "button" at bounding box center [977, 285] width 11 height 11
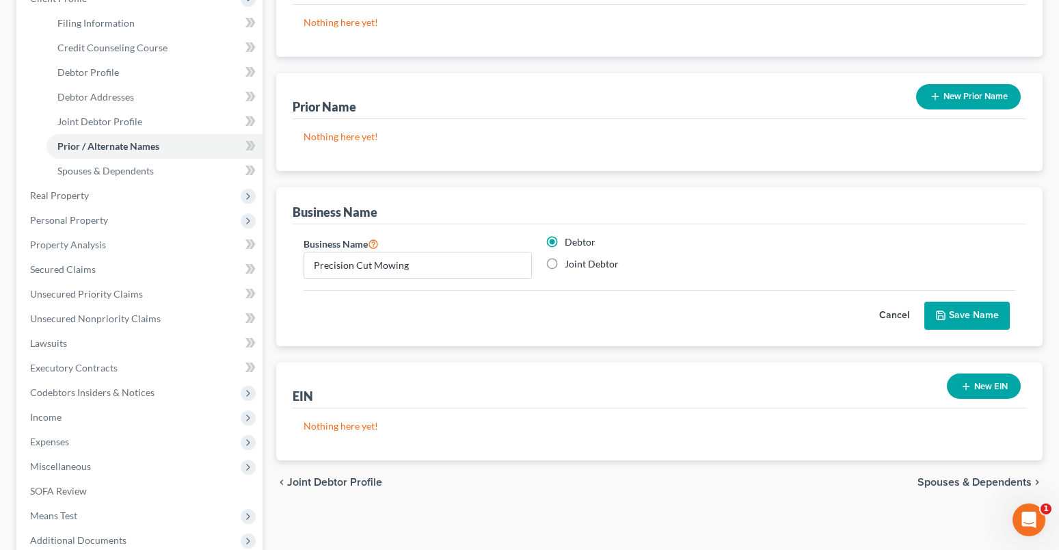
click at [975, 317] on button "Save Name" at bounding box center [967, 316] width 85 height 29
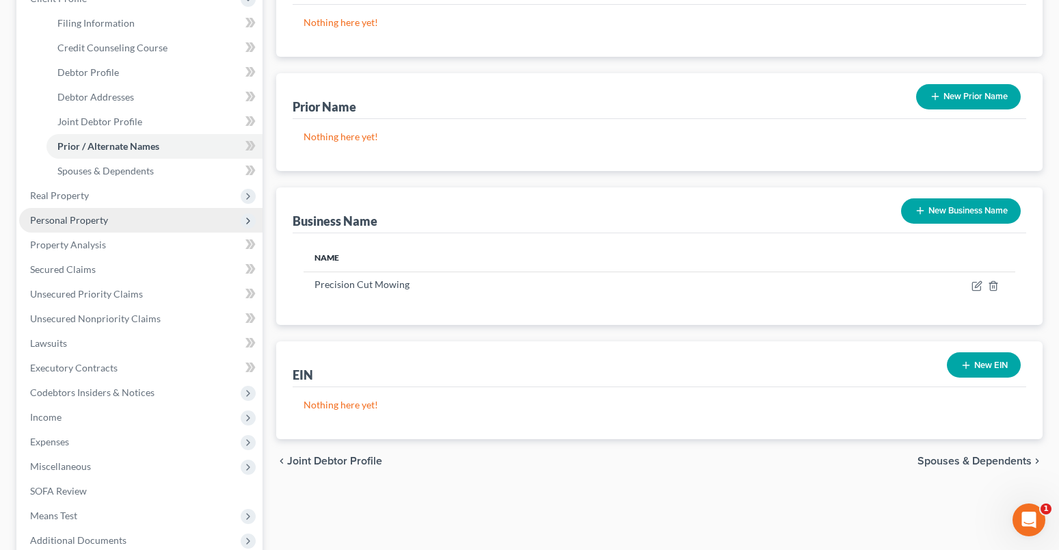
click at [44, 227] on span "Personal Property" at bounding box center [140, 220] width 243 height 25
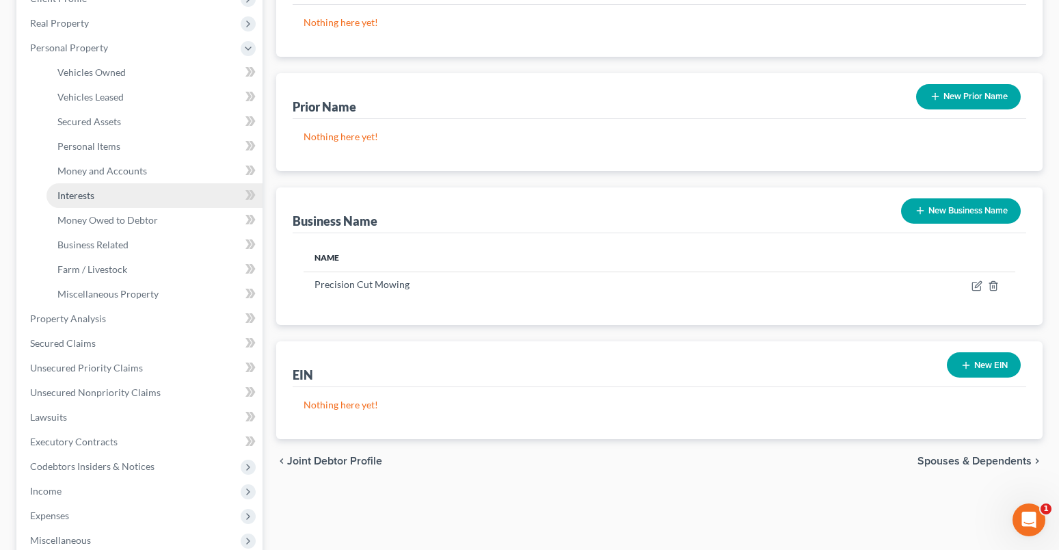
click at [76, 203] on link "Interests" at bounding box center [155, 195] width 216 height 25
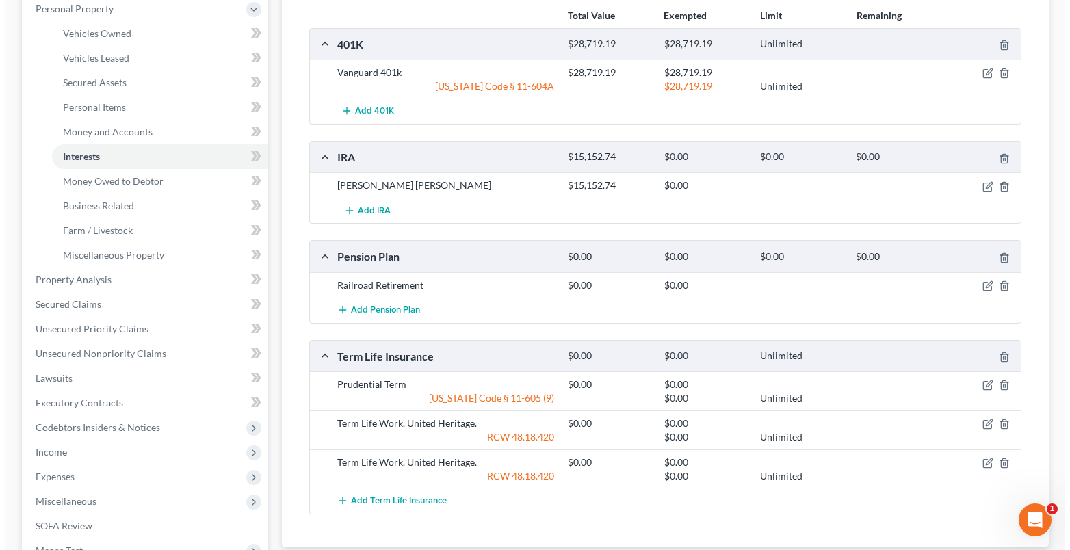
scroll to position [205, 0]
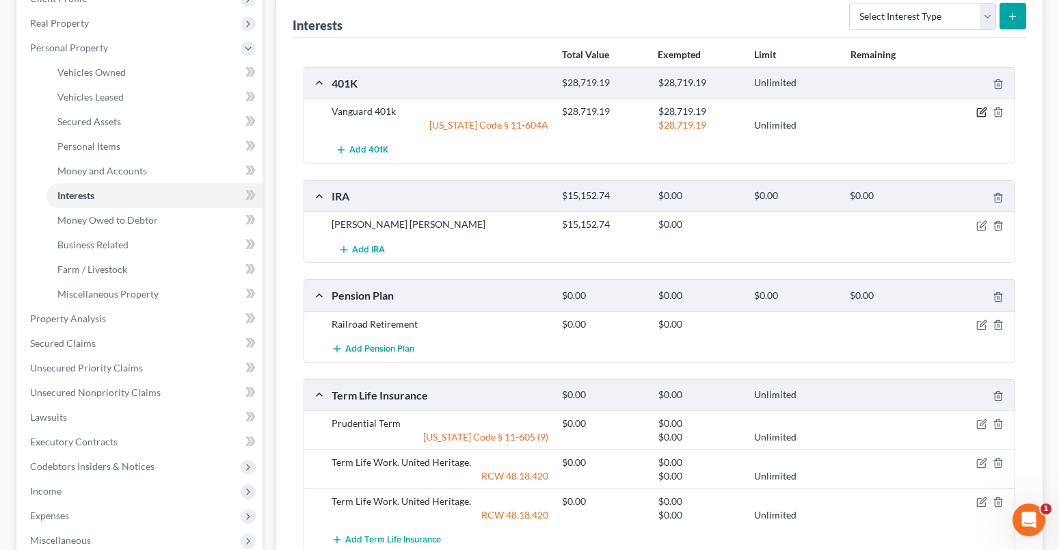
click at [984, 110] on icon "button" at bounding box center [982, 112] width 11 height 11
select select "2"
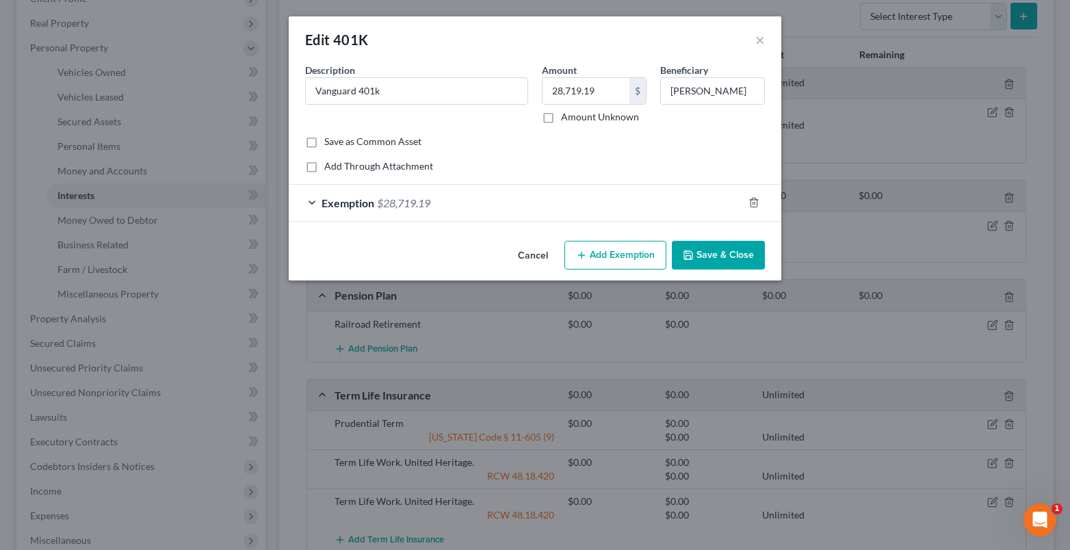
click at [310, 202] on div "Exemption $28,719.19" at bounding box center [516, 203] width 454 height 36
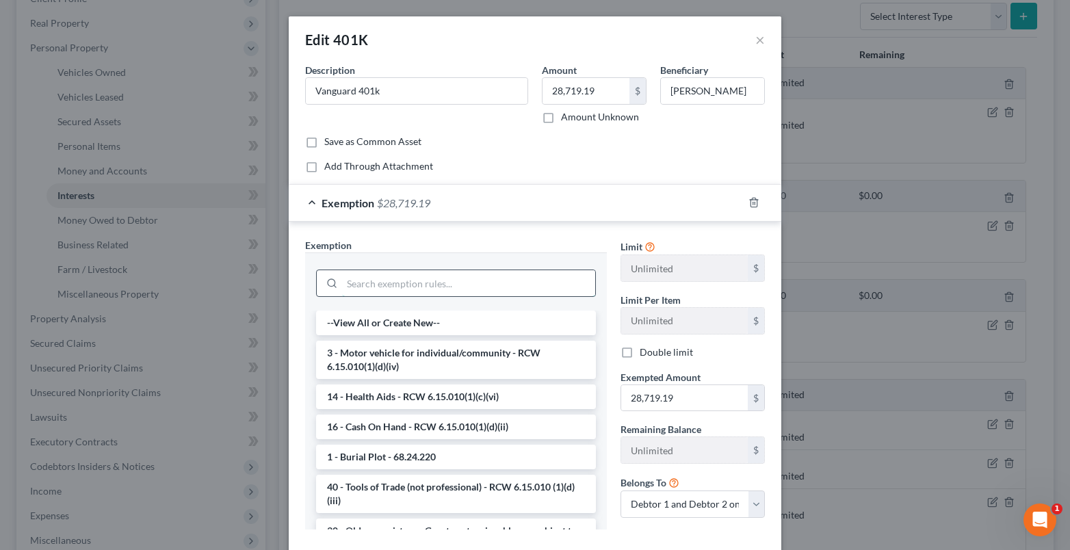
click at [367, 291] on input "search" at bounding box center [468, 283] width 253 height 26
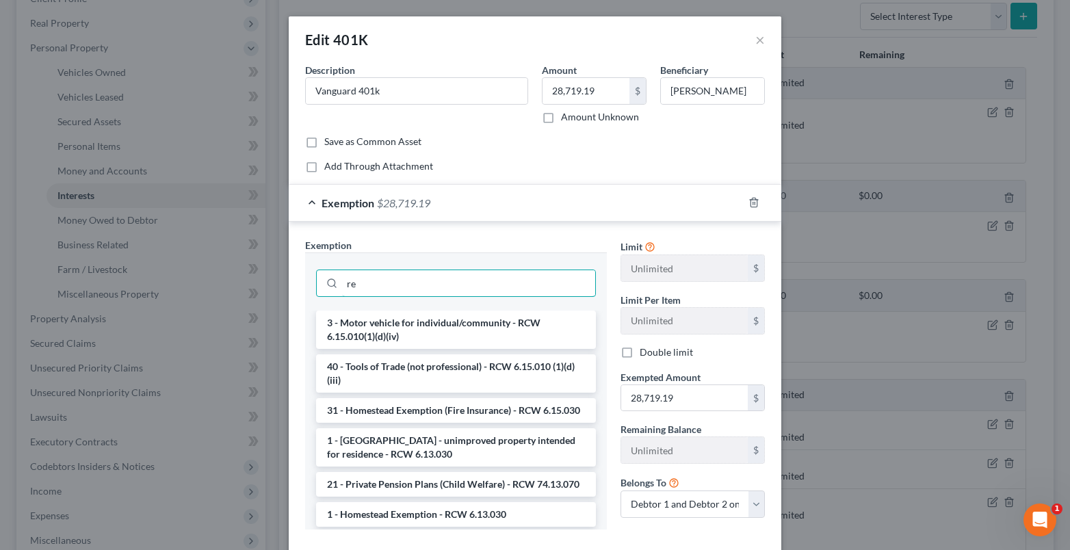
type input "r"
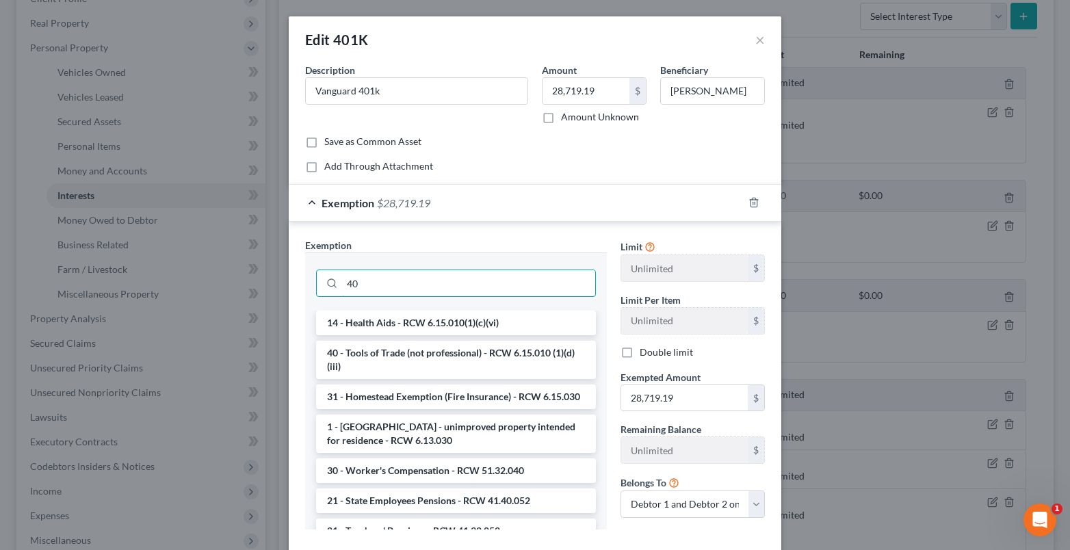
type input "4"
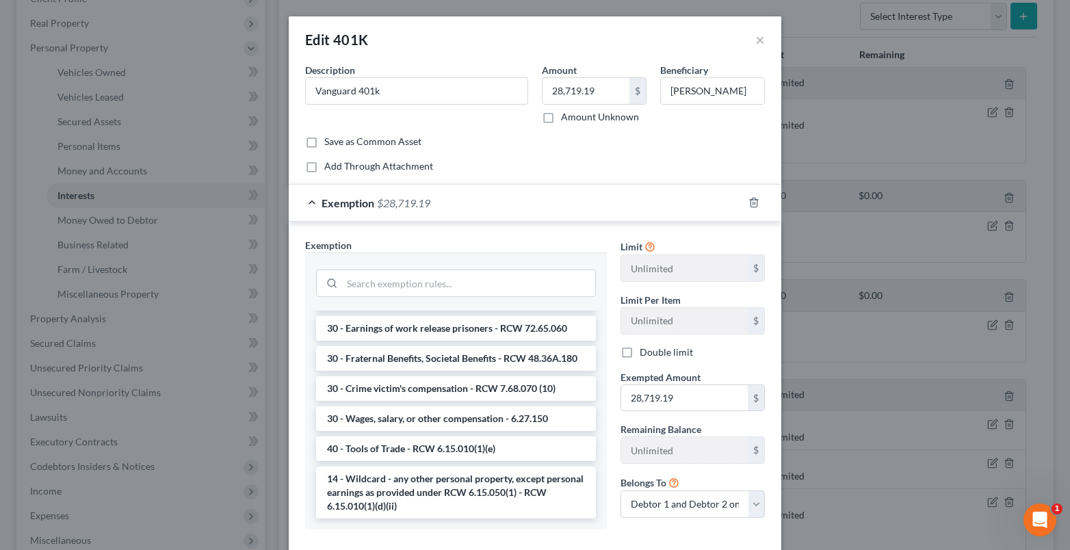
scroll to position [1450, 0]
click at [428, 494] on li "14 - Wildcard - any other personal property, except personal earnings as provid…" at bounding box center [456, 492] width 280 height 52
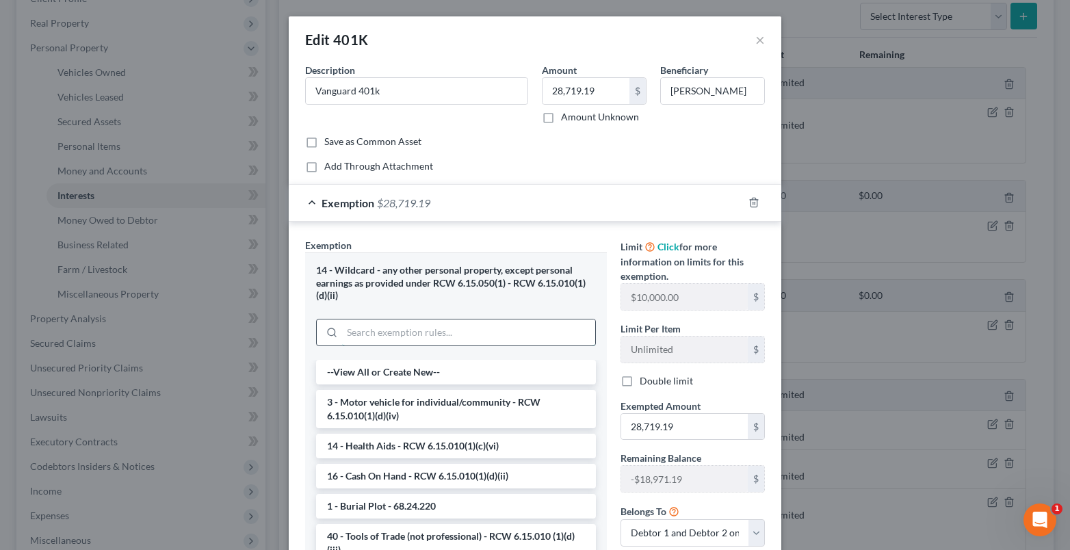
click at [342, 340] on input "search" at bounding box center [468, 332] width 253 height 26
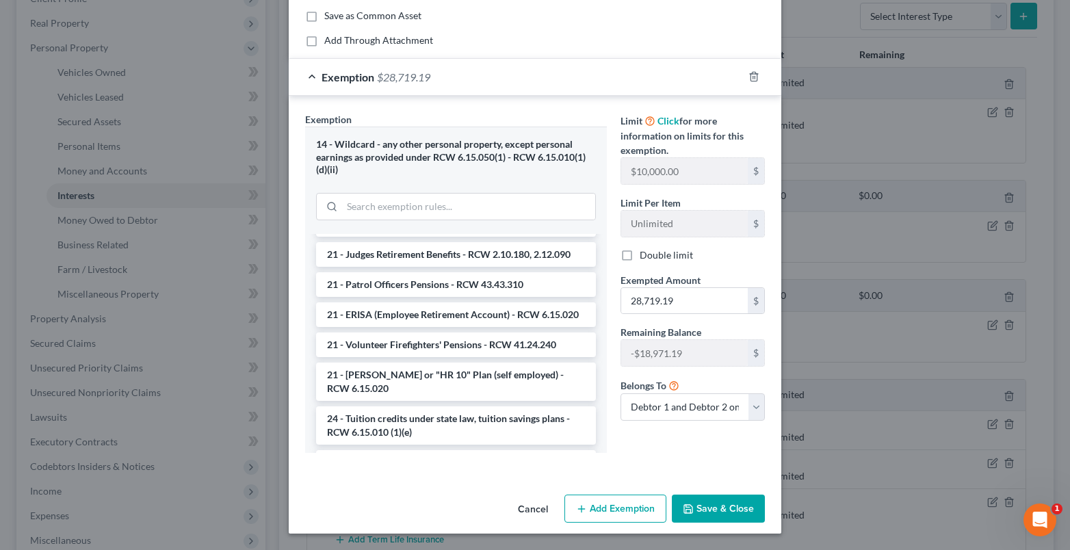
scroll to position [1090, 0]
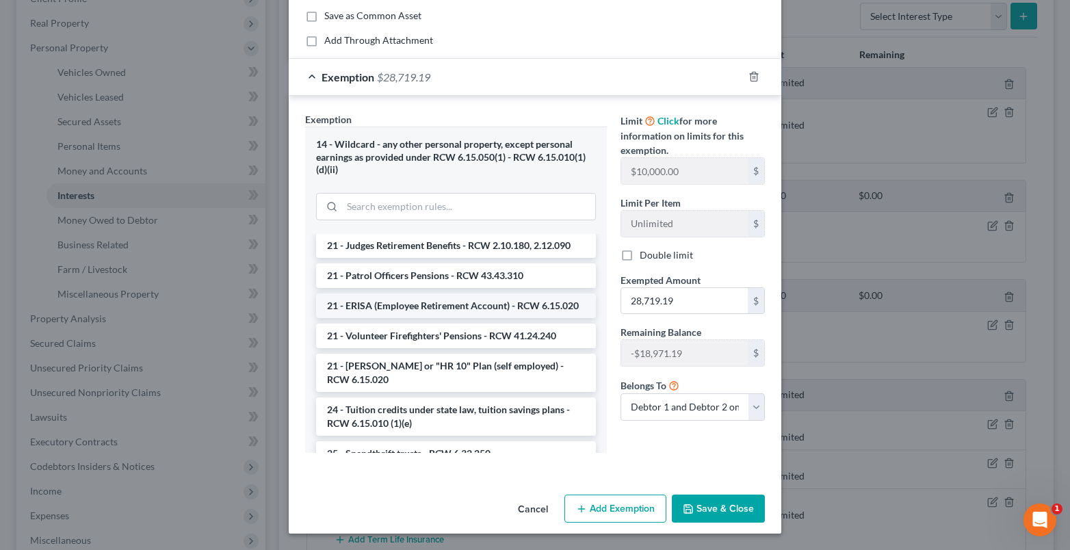
click at [422, 318] on li "21 - ERISA (Employee Retirement Account) - RCW 6.15.020" at bounding box center [456, 305] width 280 height 25
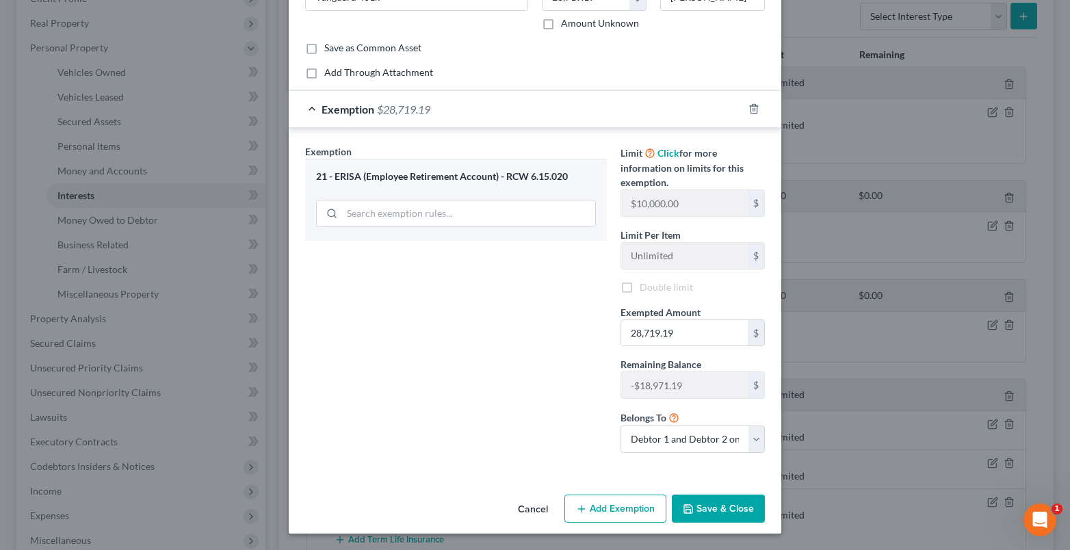
scroll to position [94, 0]
click at [699, 516] on button "Save & Close" at bounding box center [718, 508] width 93 height 29
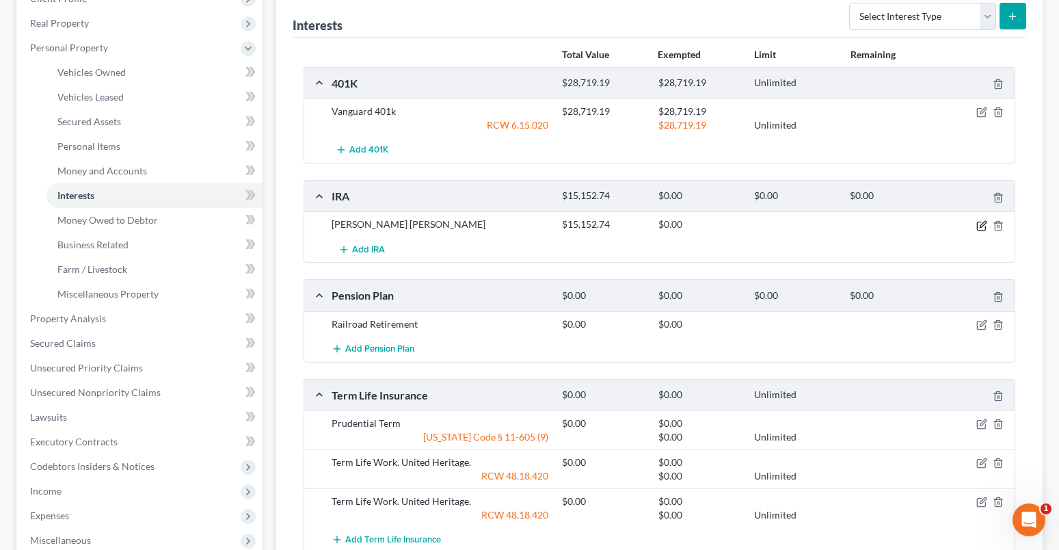
click at [978, 225] on icon "button" at bounding box center [982, 225] width 11 height 11
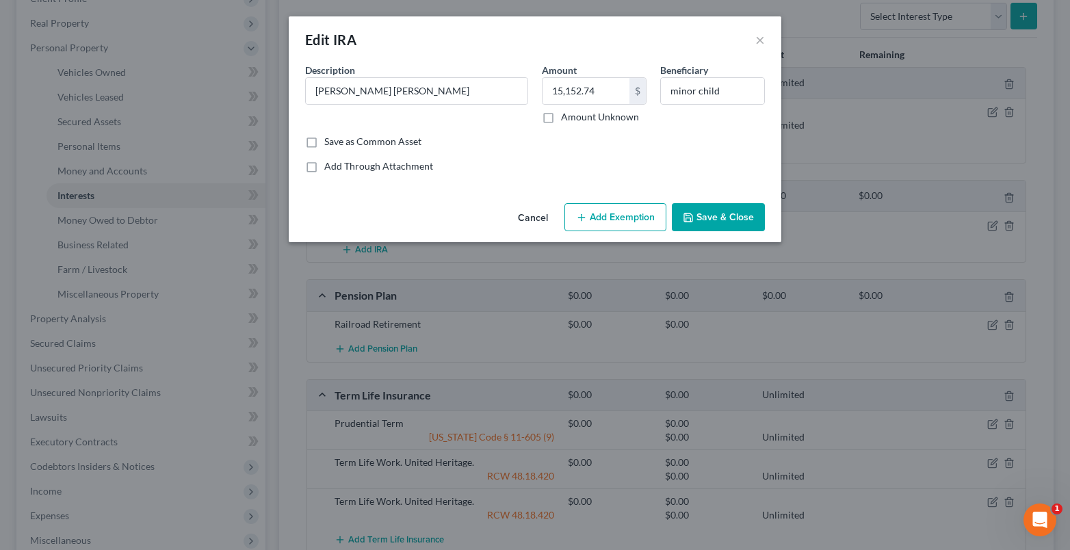
click at [605, 219] on button "Add Exemption" at bounding box center [615, 217] width 102 height 29
select select "2"
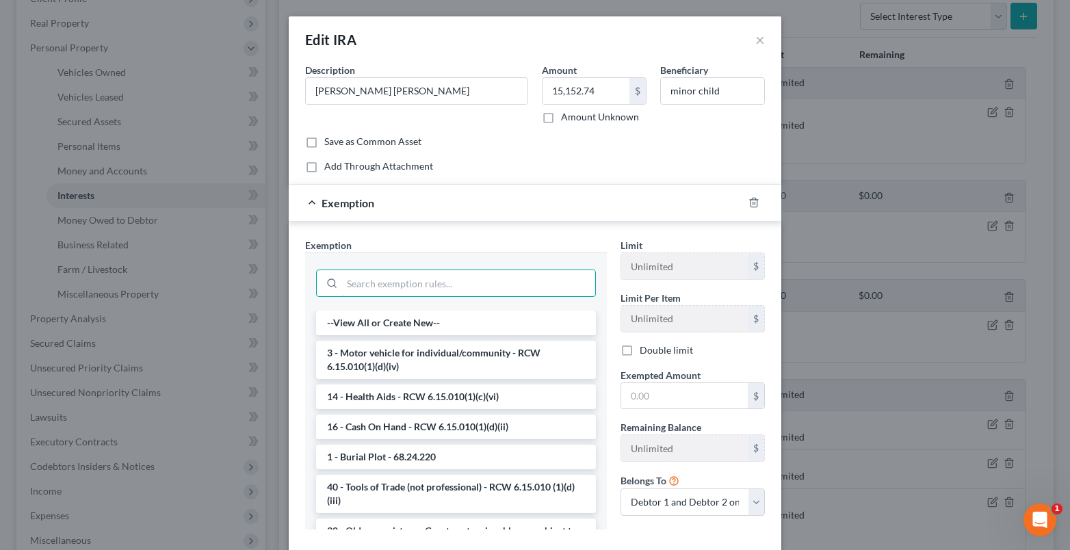
drag, startPoint x: 351, startPoint y: 285, endPoint x: 260, endPoint y: 302, distance: 92.4
click at [347, 289] on input "search" at bounding box center [468, 283] width 253 height 26
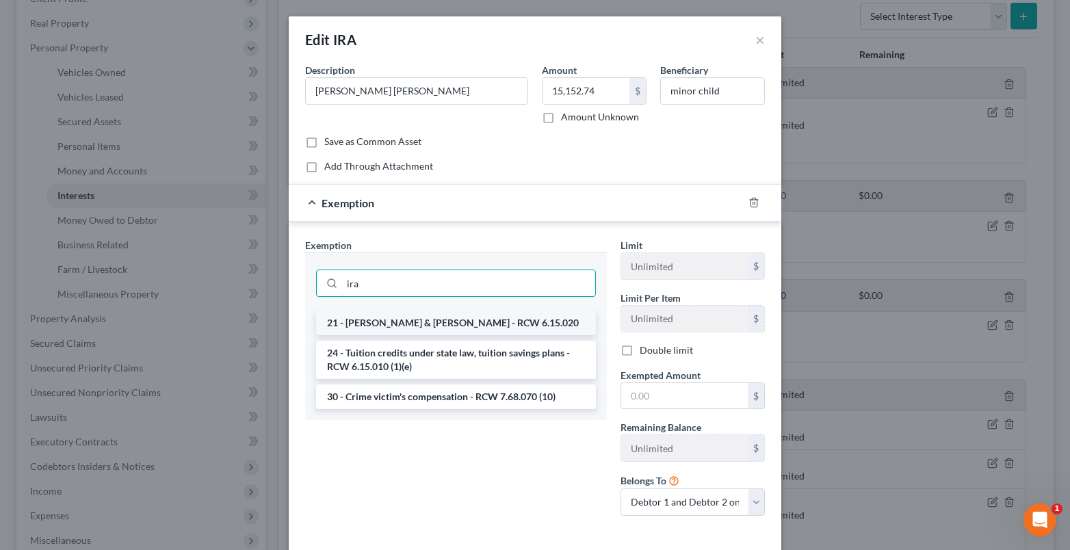
type input "ira"
click at [398, 328] on li "21 - [PERSON_NAME] & [PERSON_NAME] - RCW 6.15.020" at bounding box center [456, 323] width 280 height 25
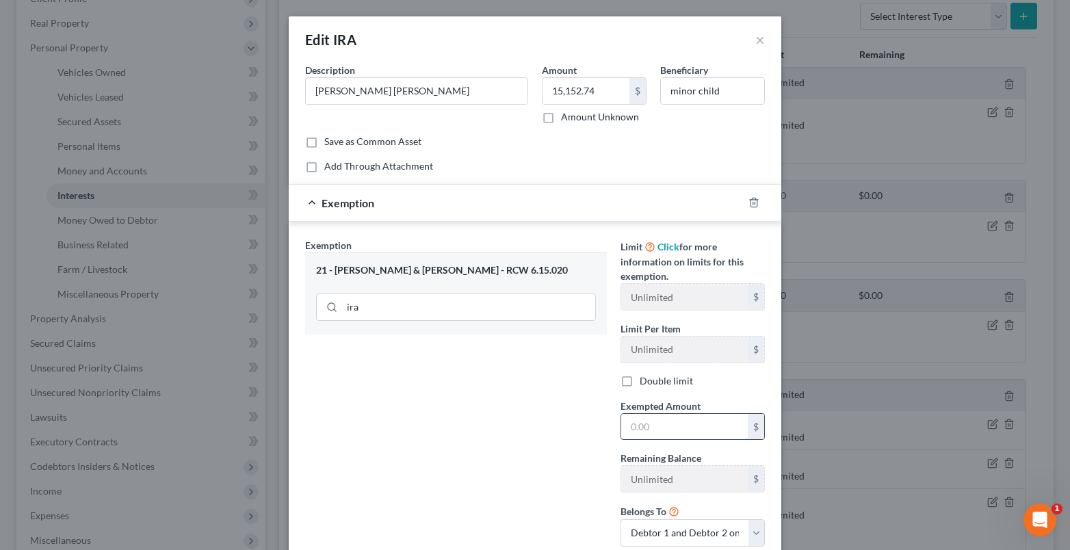
click at [636, 421] on input "text" at bounding box center [684, 427] width 127 height 26
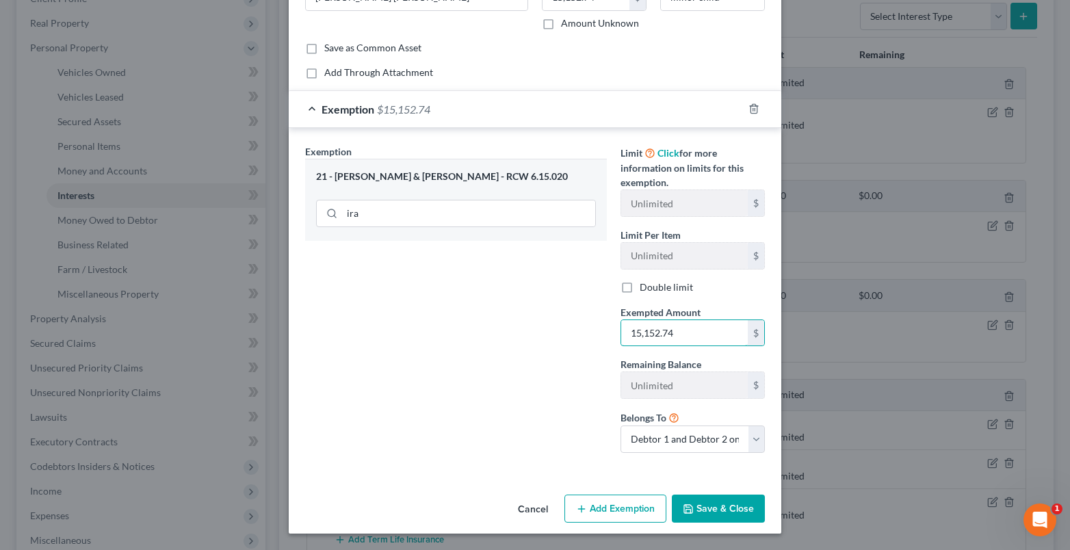
type input "15,152.74"
click at [747, 507] on button "Save & Close" at bounding box center [718, 508] width 93 height 29
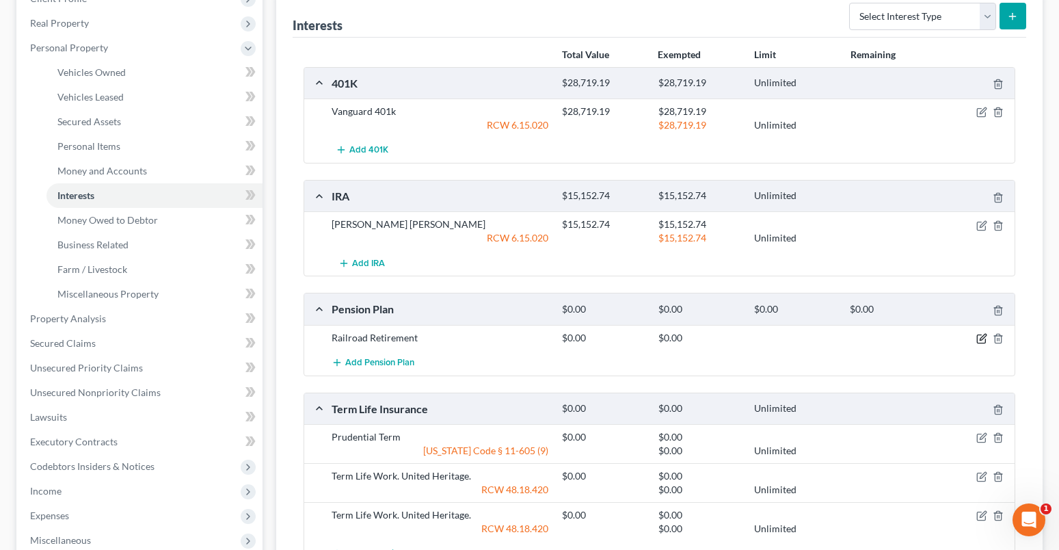
click at [985, 339] on icon "button" at bounding box center [982, 338] width 11 height 11
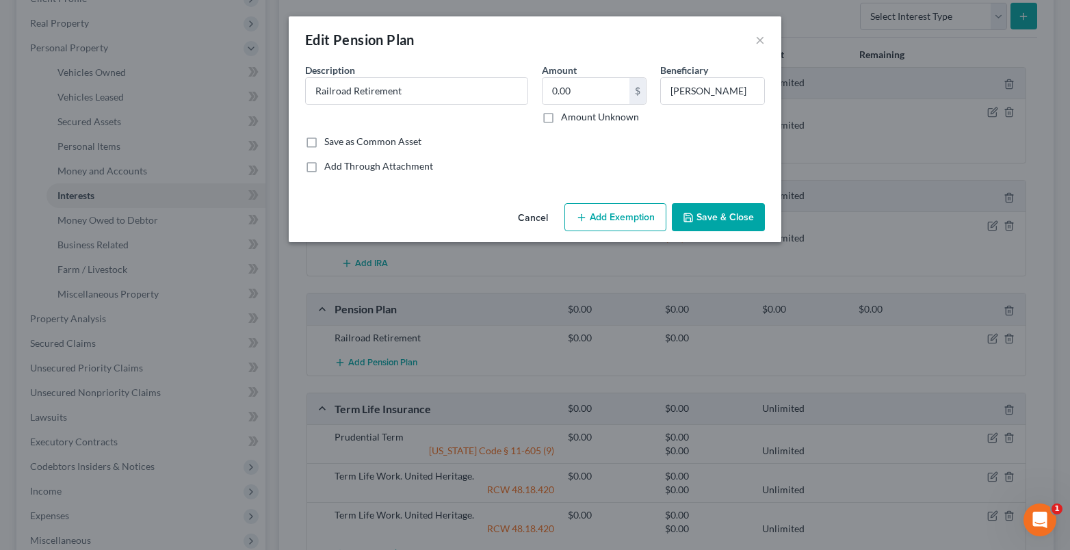
click at [596, 217] on button "Add Exemption" at bounding box center [615, 217] width 102 height 29
select select "2"
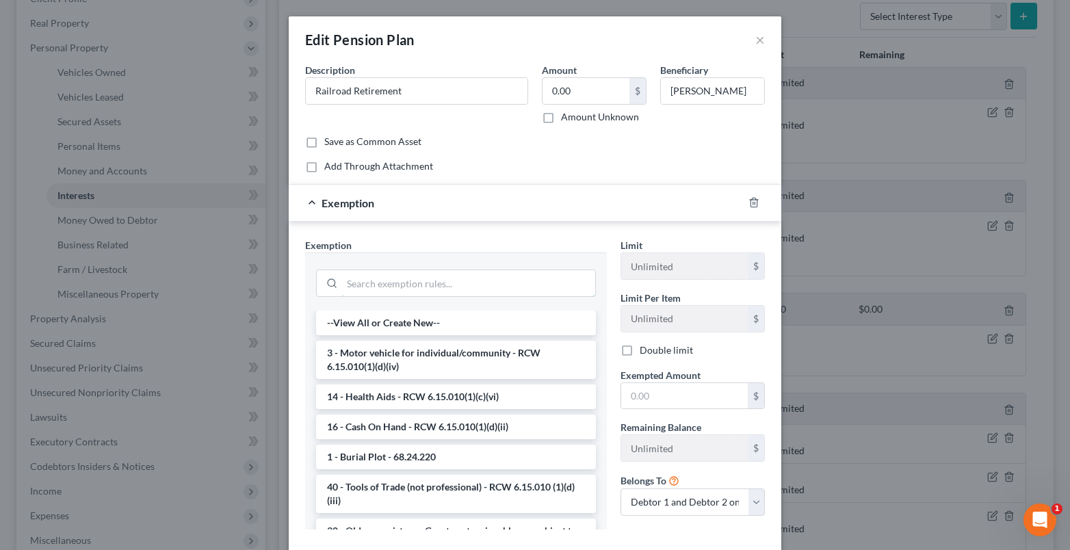
drag, startPoint x: 352, startPoint y: 286, endPoint x: 276, endPoint y: 278, distance: 76.3
click at [352, 285] on input "search" at bounding box center [468, 283] width 253 height 26
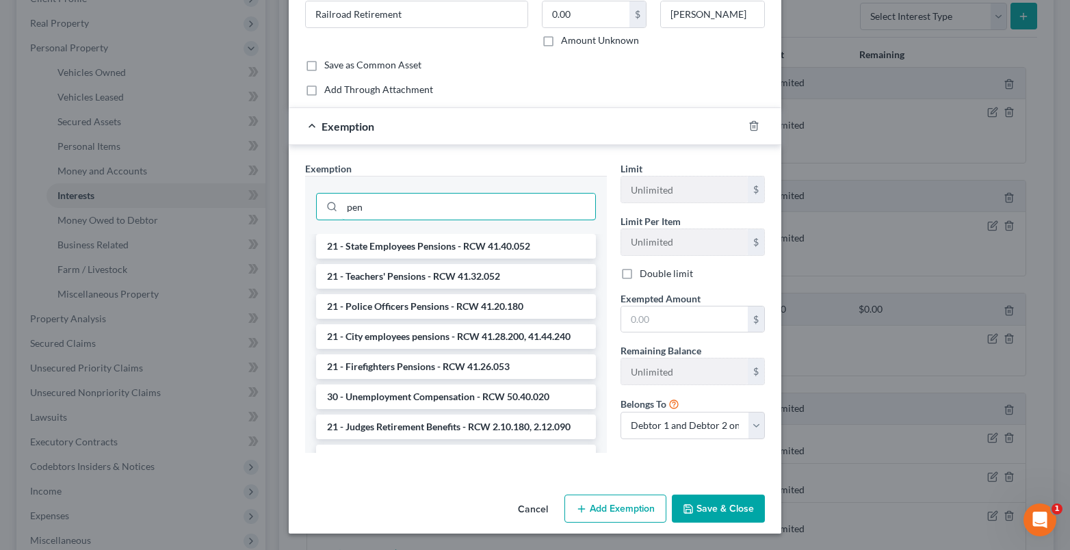
scroll to position [0, 0]
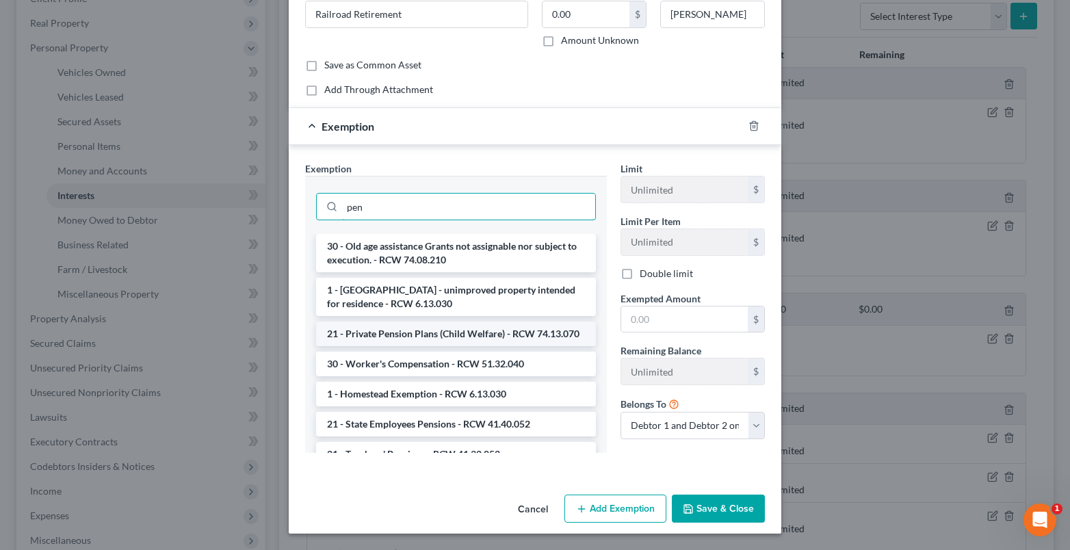
type input "pen"
click at [406, 344] on li "21 - Private Pension Plans (Child Welfare) - RCW 74.13.070" at bounding box center [456, 333] width 280 height 25
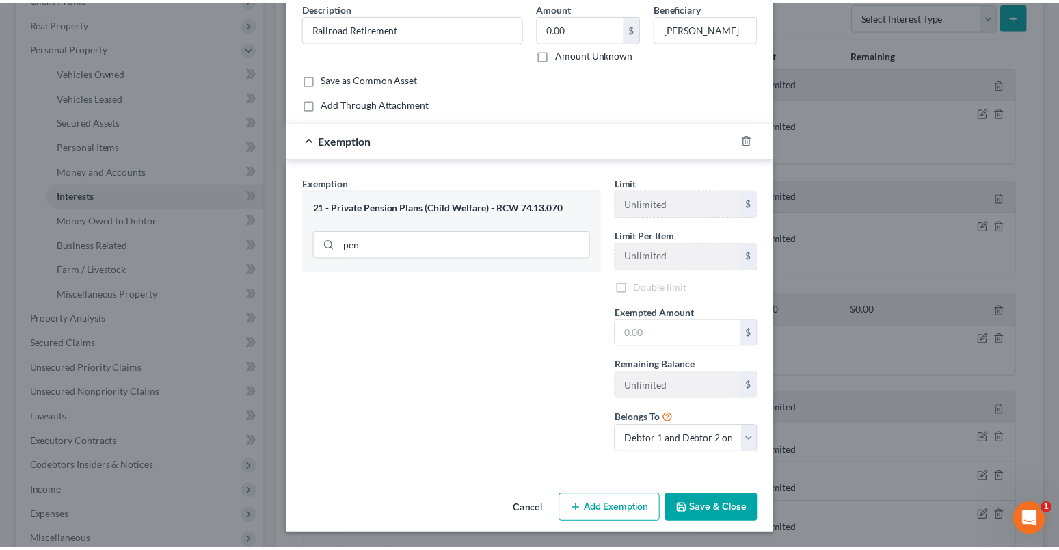
scroll to position [77, 0]
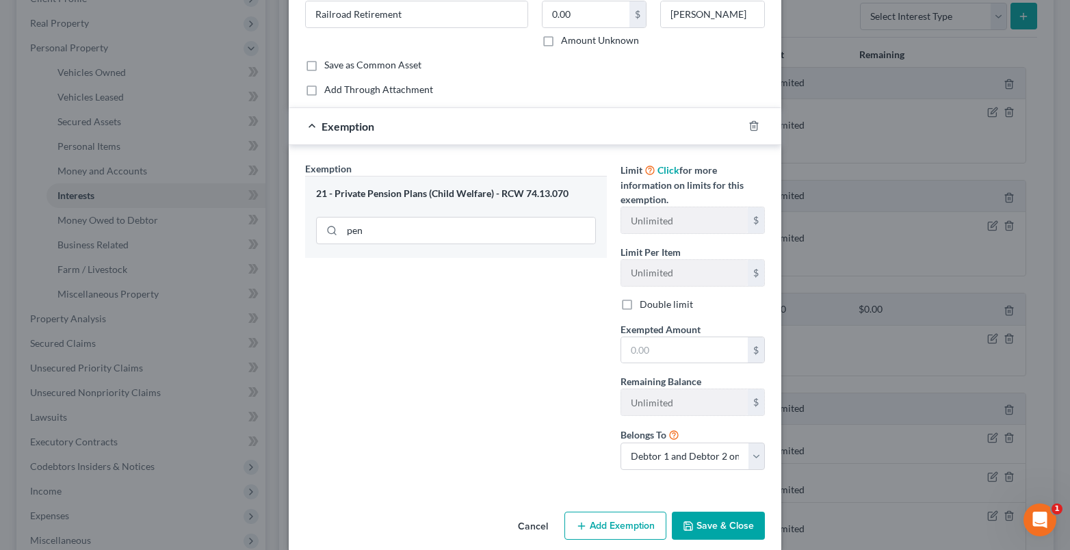
click at [694, 531] on button "Save & Close" at bounding box center [718, 526] width 93 height 29
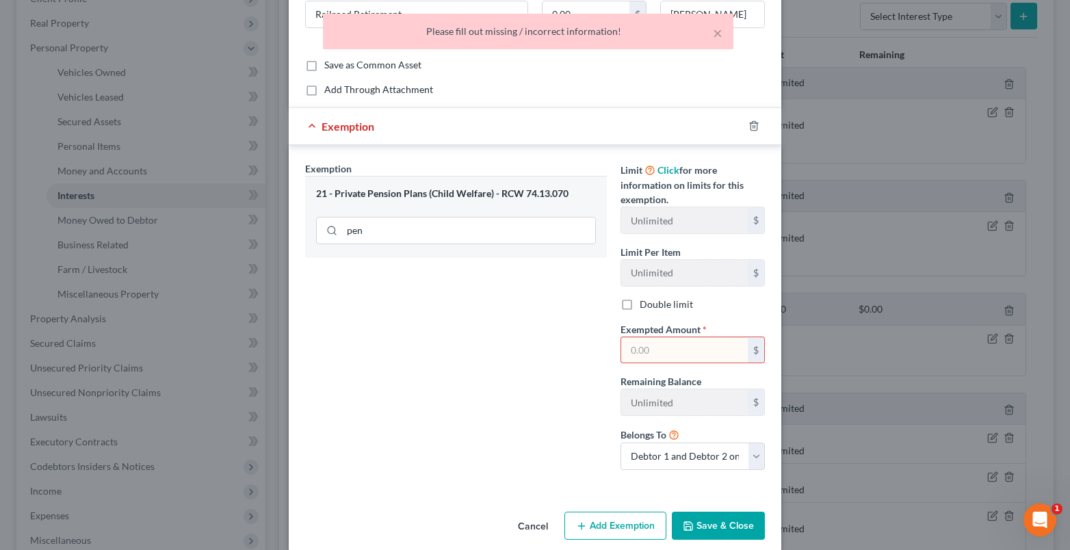
drag, startPoint x: 657, startPoint y: 354, endPoint x: 649, endPoint y: 350, distance: 9.5
click at [656, 354] on input "text" at bounding box center [684, 350] width 127 height 26
type input "0"
click at [695, 529] on button "Save & Close" at bounding box center [718, 526] width 93 height 29
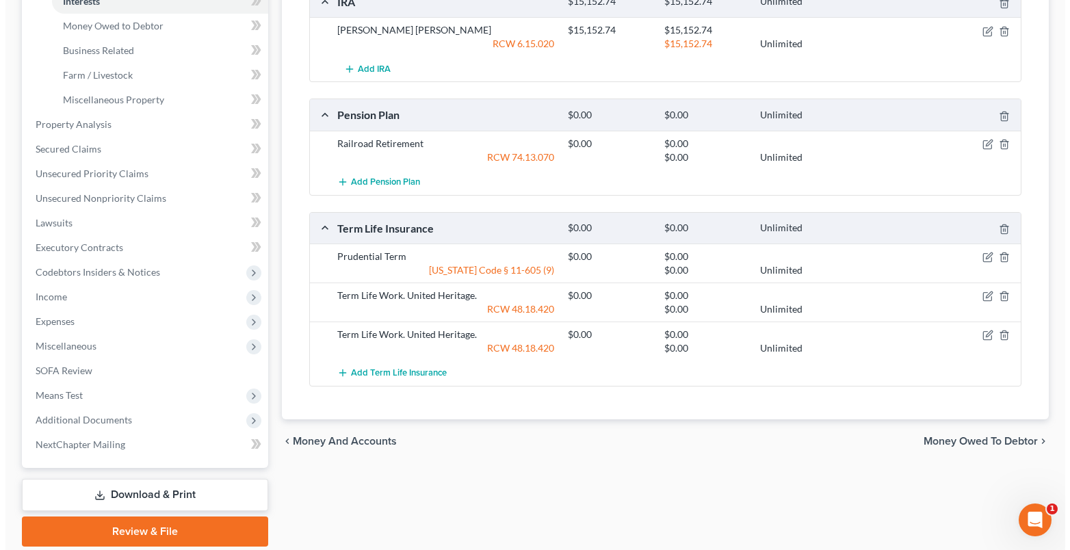
scroll to position [410, 0]
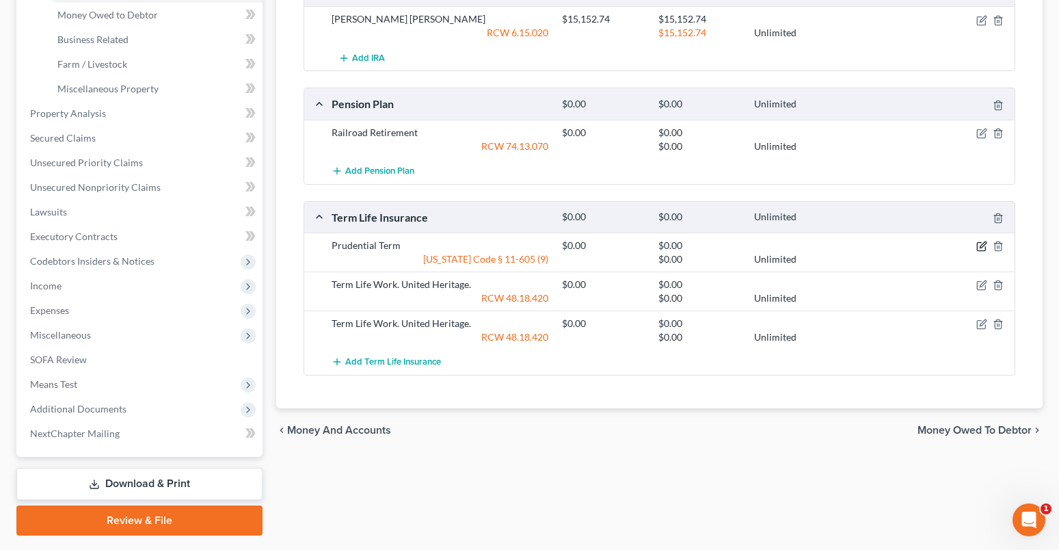
click at [986, 248] on icon "button" at bounding box center [981, 247] width 8 height 8
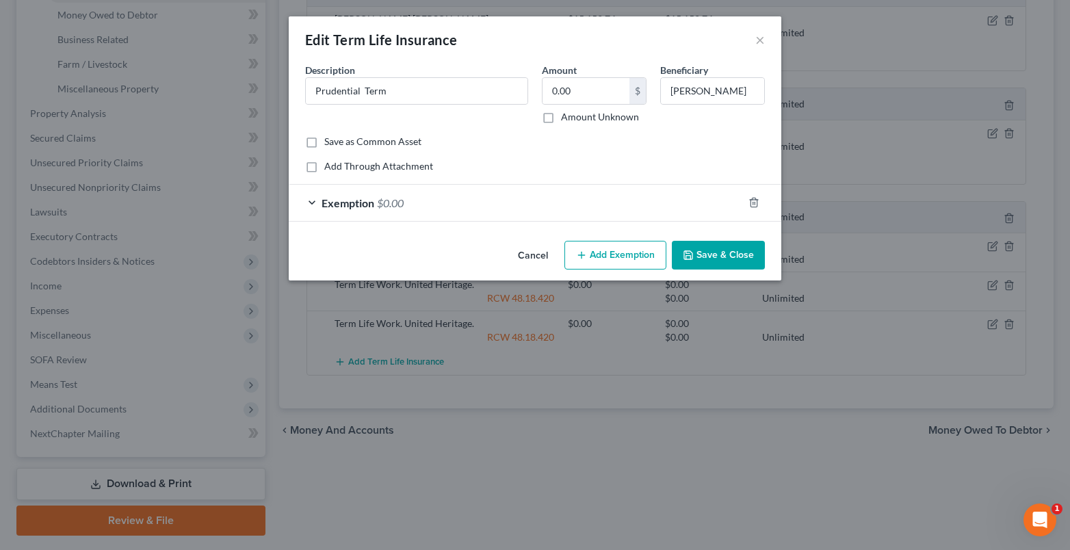
click at [316, 205] on div "Exemption $0.00" at bounding box center [516, 203] width 454 height 36
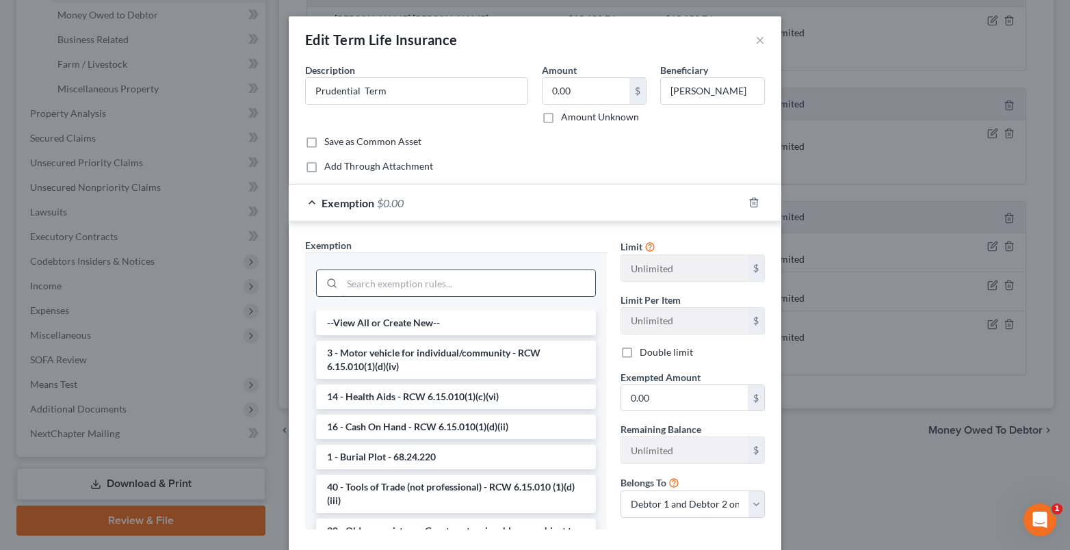
click at [369, 287] on input "search" at bounding box center [468, 283] width 253 height 26
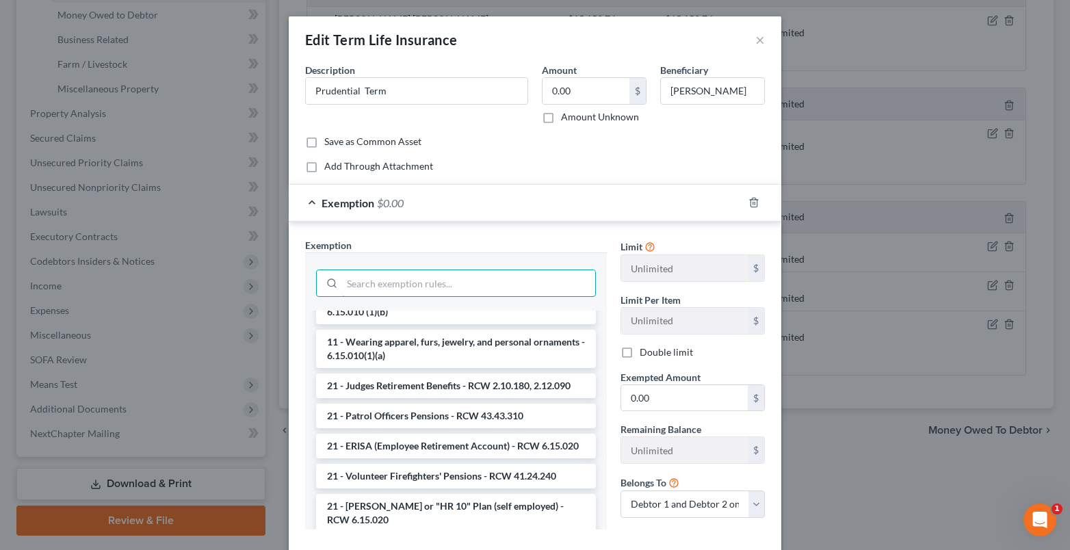
scroll to position [1231, 0]
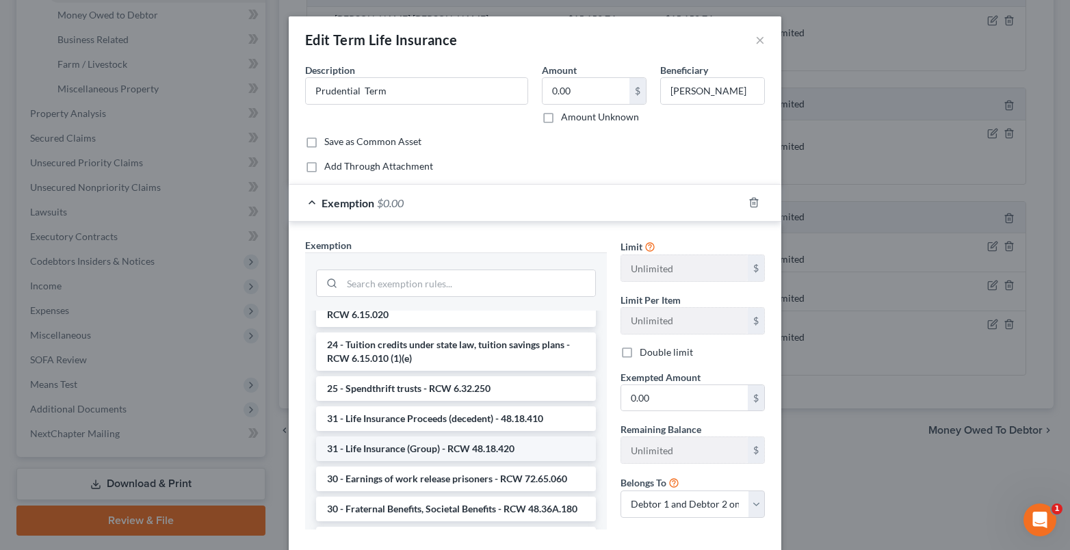
click at [431, 461] on li "31 - Life Insurance (Group) - RCW 48.18.420" at bounding box center [456, 448] width 280 height 25
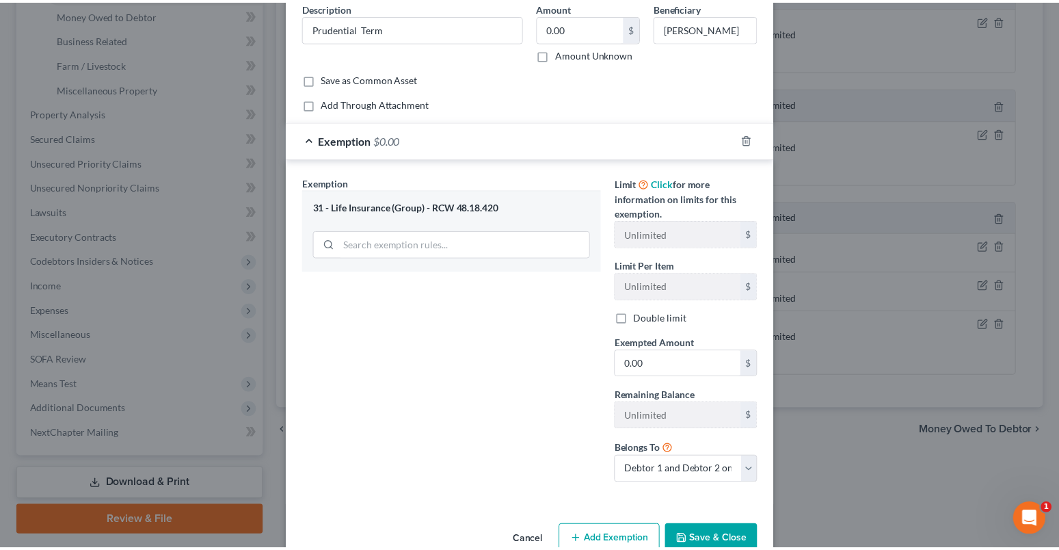
scroll to position [94, 0]
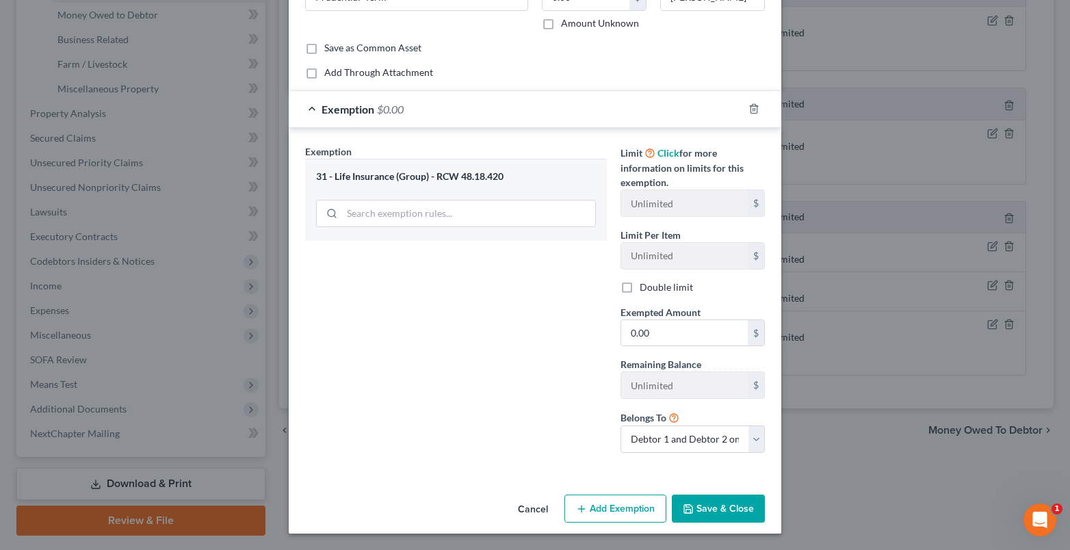
click at [700, 505] on button "Save & Close" at bounding box center [718, 508] width 93 height 29
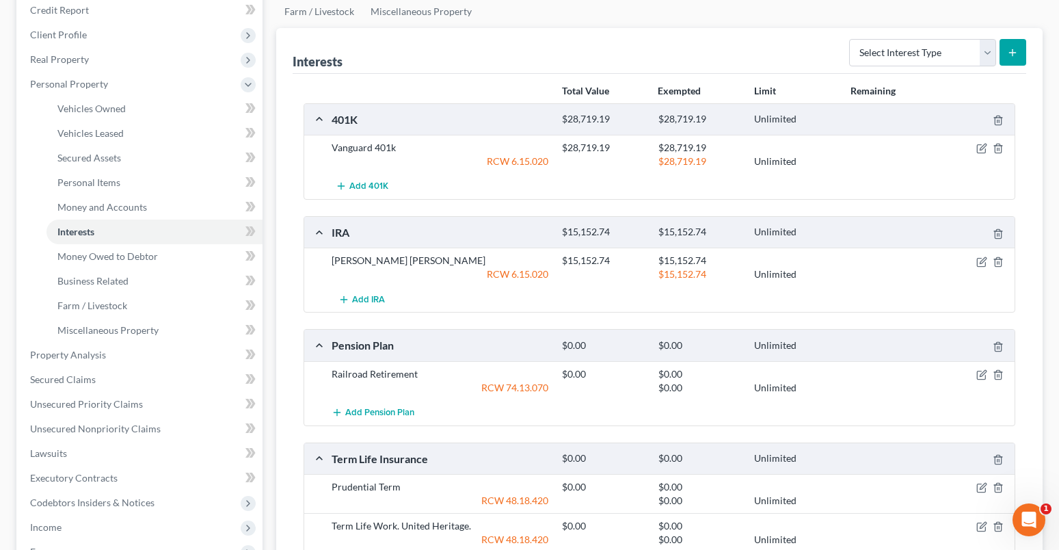
scroll to position [205, 0]
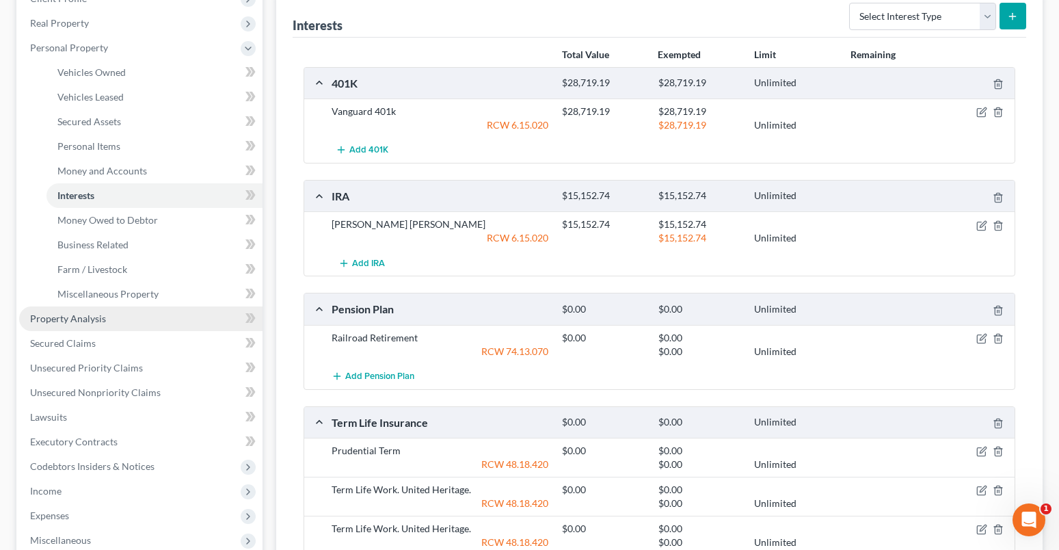
drag, startPoint x: 76, startPoint y: 321, endPoint x: 34, endPoint y: 316, distance: 42.1
click at [76, 321] on span "Property Analysis" at bounding box center [68, 319] width 76 height 12
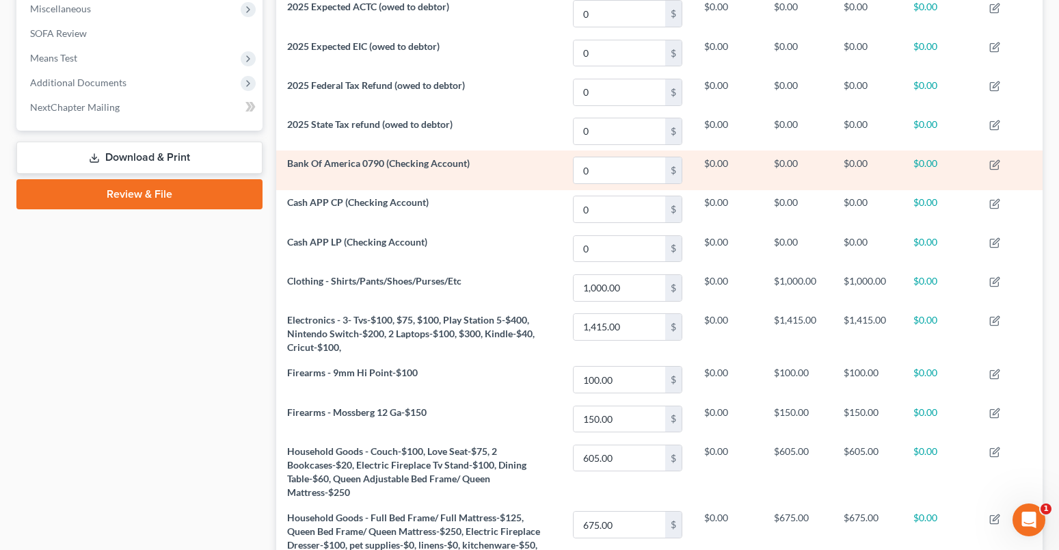
scroll to position [361, 0]
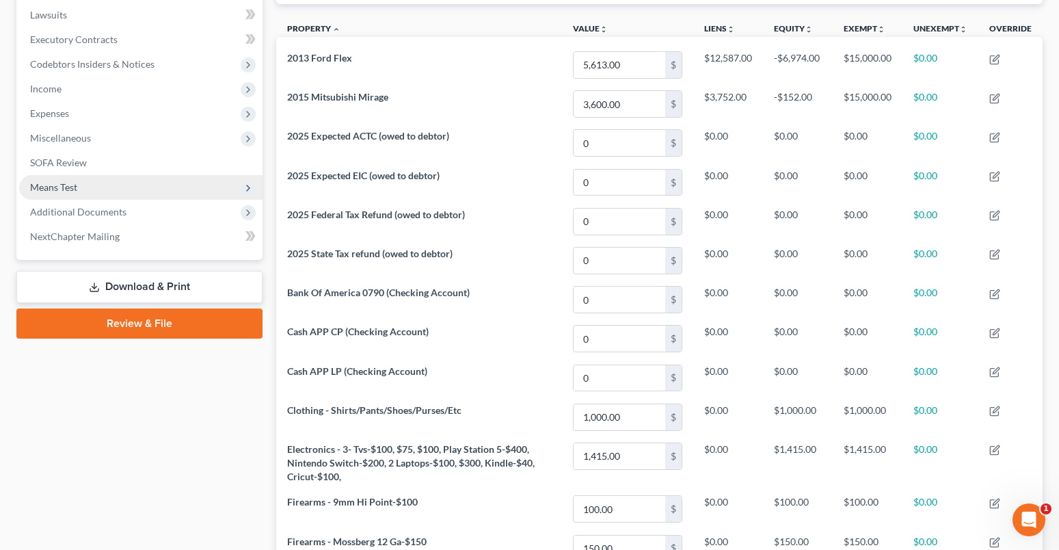
click at [43, 190] on span "Means Test" at bounding box center [53, 187] width 47 height 12
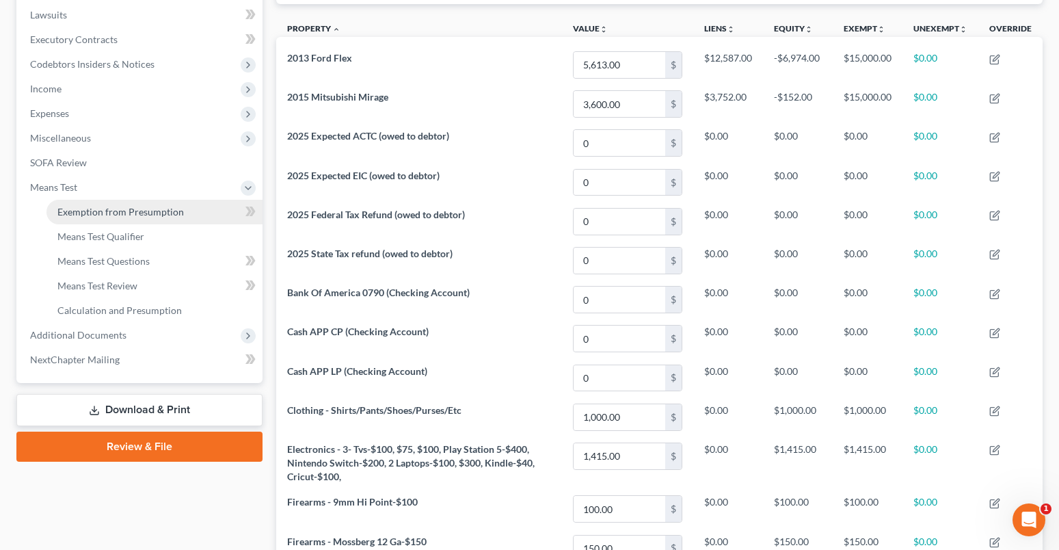
click at [89, 213] on span "Exemption from Presumption" at bounding box center [120, 212] width 127 height 12
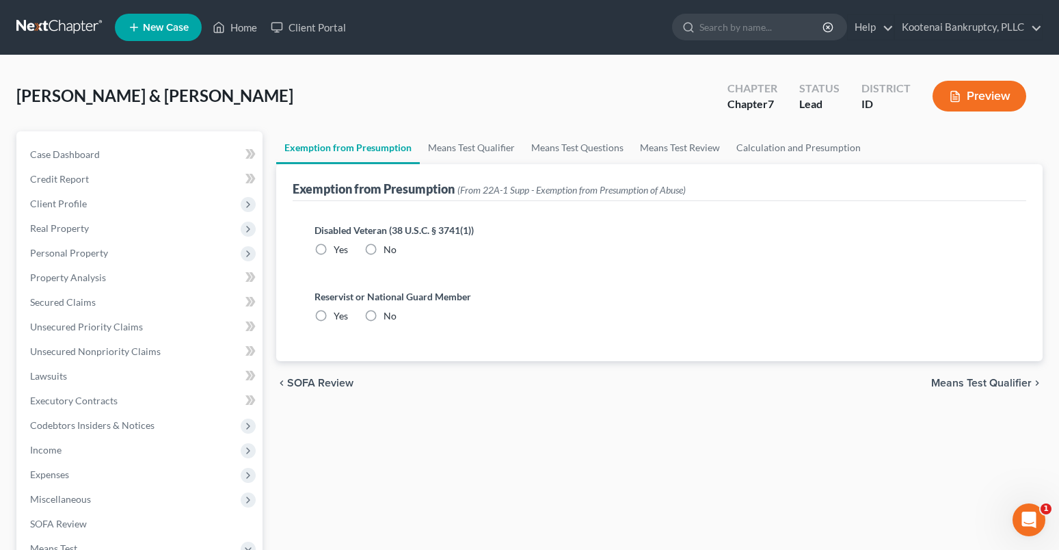
drag, startPoint x: 375, startPoint y: 248, endPoint x: 365, endPoint y: 337, distance: 88.8
click at [384, 248] on label "No" at bounding box center [390, 250] width 13 height 14
click at [389, 248] on input "No" at bounding box center [393, 247] width 9 height 9
radio input "true"
click at [384, 315] on label "No" at bounding box center [390, 316] width 13 height 14
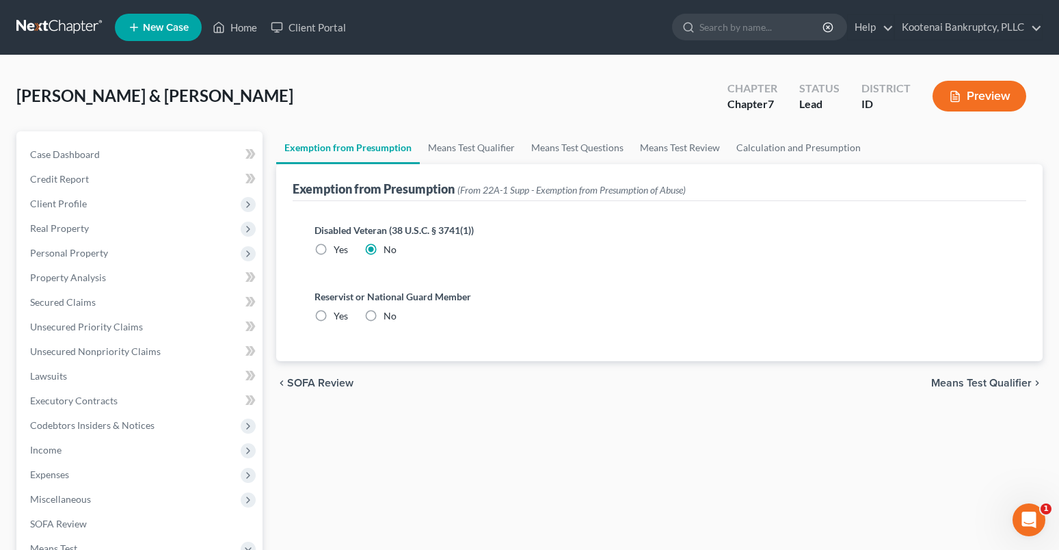
click at [389, 315] on input "No" at bounding box center [393, 313] width 9 height 9
radio input "true"
drag, startPoint x: 994, startPoint y: 384, endPoint x: 795, endPoint y: 359, distance: 200.6
click at [995, 384] on span "Means Test Qualifier" at bounding box center [982, 383] width 101 height 11
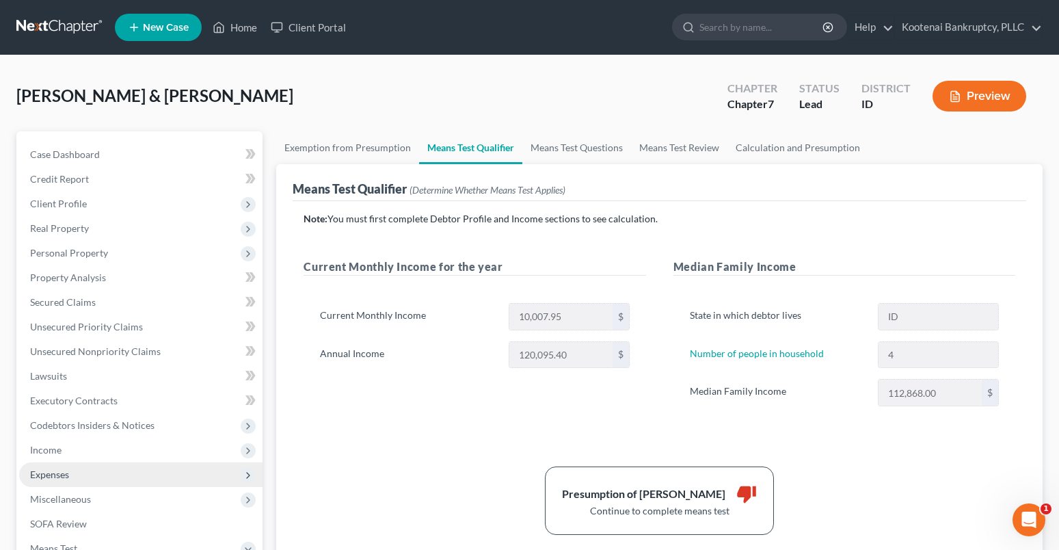
click at [35, 473] on span "Expenses" at bounding box center [49, 475] width 39 height 12
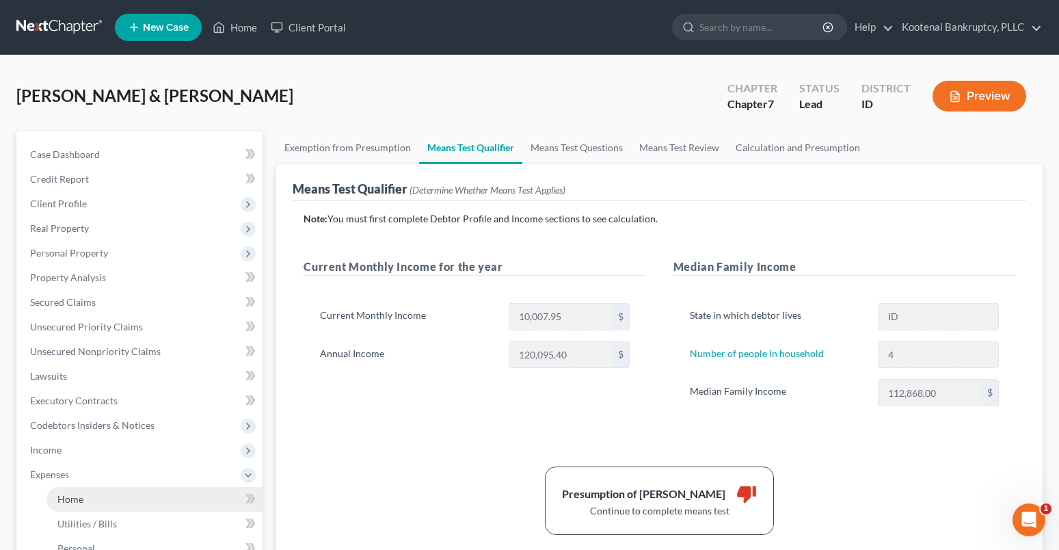
click at [66, 505] on link "Home" at bounding box center [155, 499] width 216 height 25
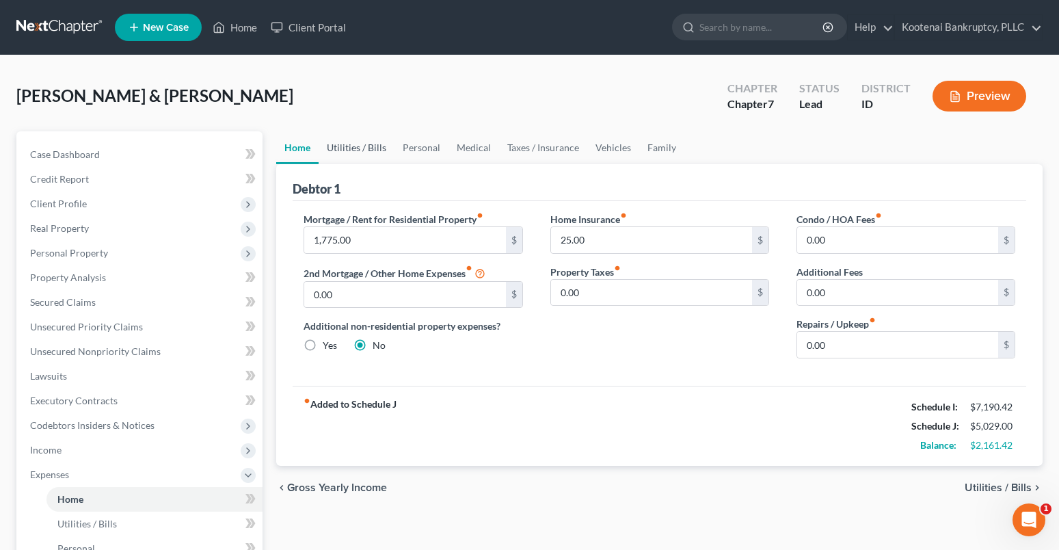
click at [353, 146] on link "Utilities / Bills" at bounding box center [357, 147] width 76 height 33
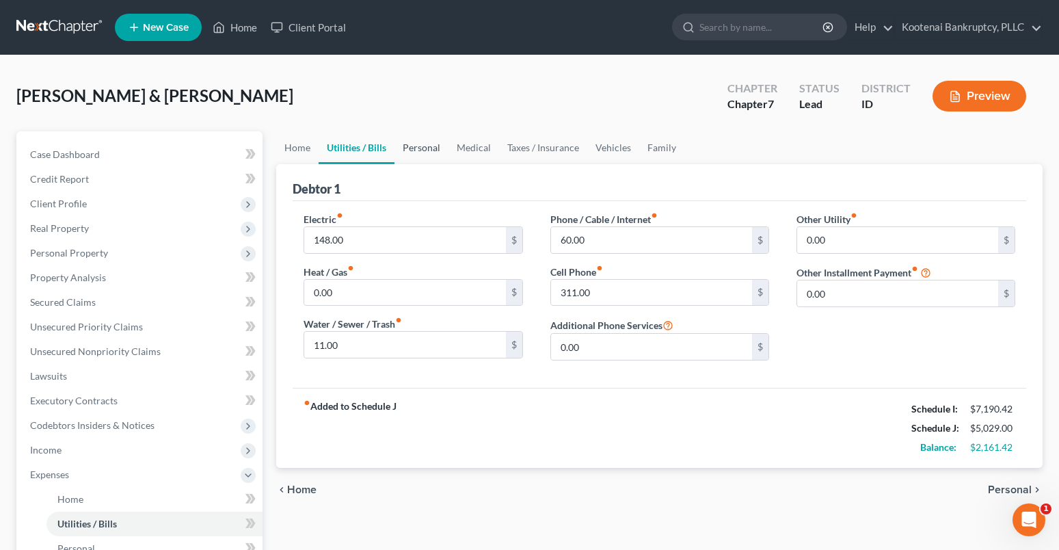
click at [413, 148] on link "Personal" at bounding box center [422, 147] width 54 height 33
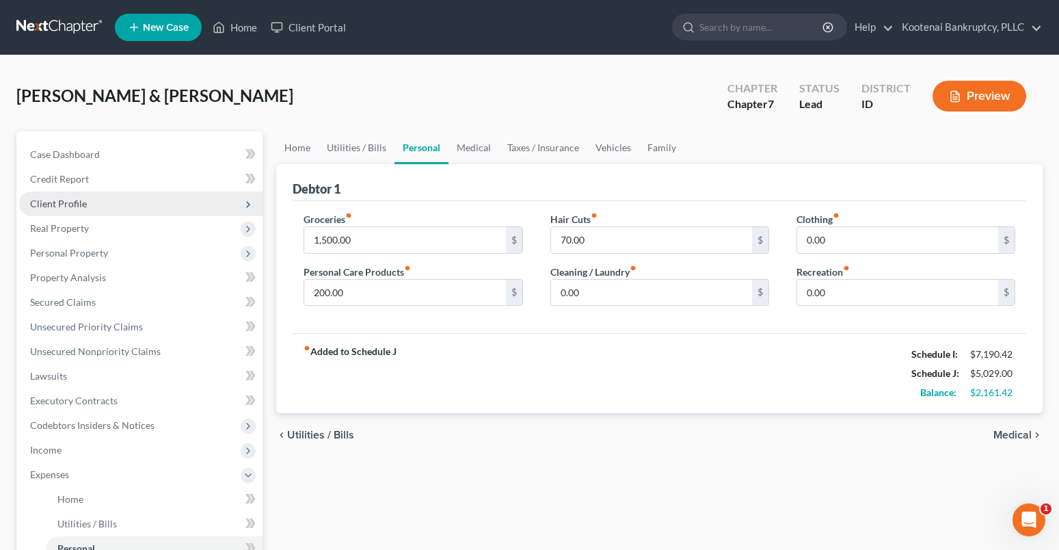
drag, startPoint x: 37, startPoint y: 205, endPoint x: 42, endPoint y: 209, distance: 7.3
click at [37, 205] on span "Client Profile" at bounding box center [58, 204] width 57 height 12
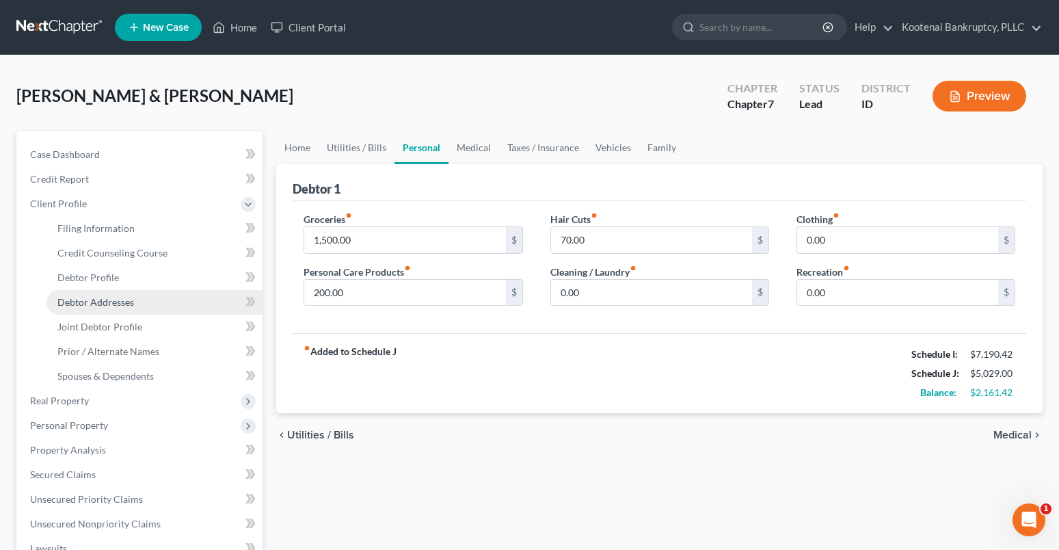
click at [88, 310] on link "Debtor Addresses" at bounding box center [155, 302] width 216 height 25
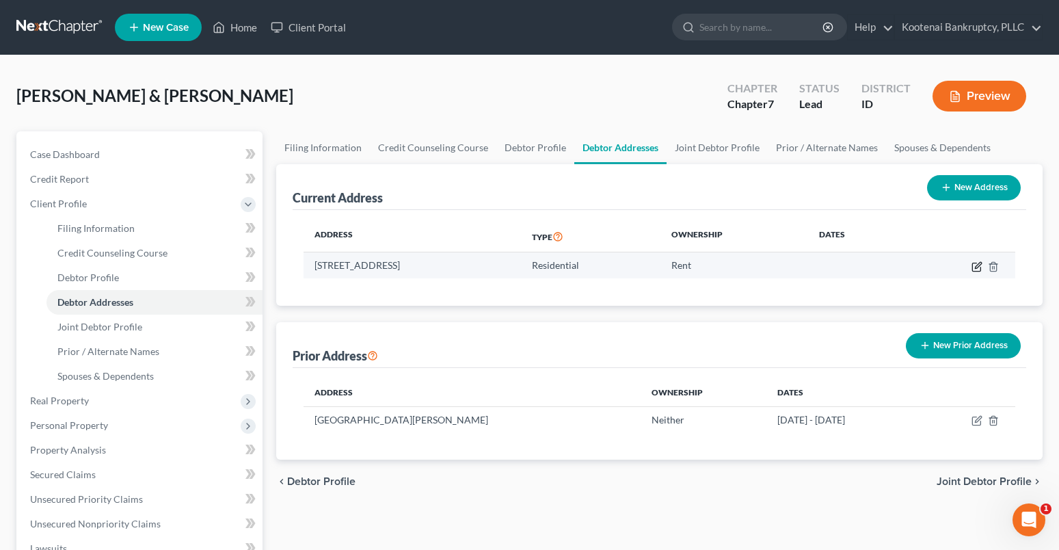
click at [978, 270] on icon "button" at bounding box center [977, 266] width 11 height 11
select select "13"
select select "0"
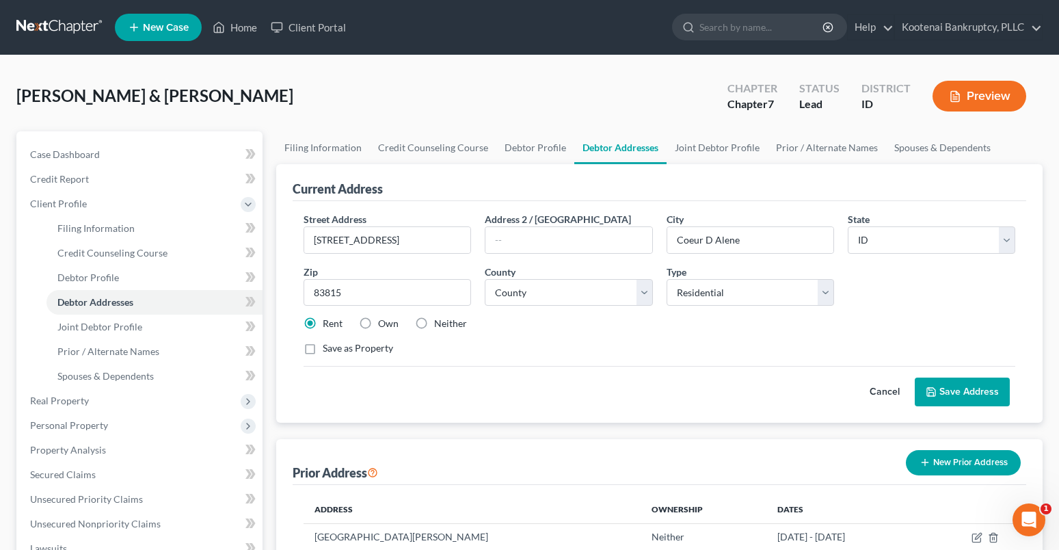
click at [971, 388] on button "Save Address" at bounding box center [962, 392] width 95 height 29
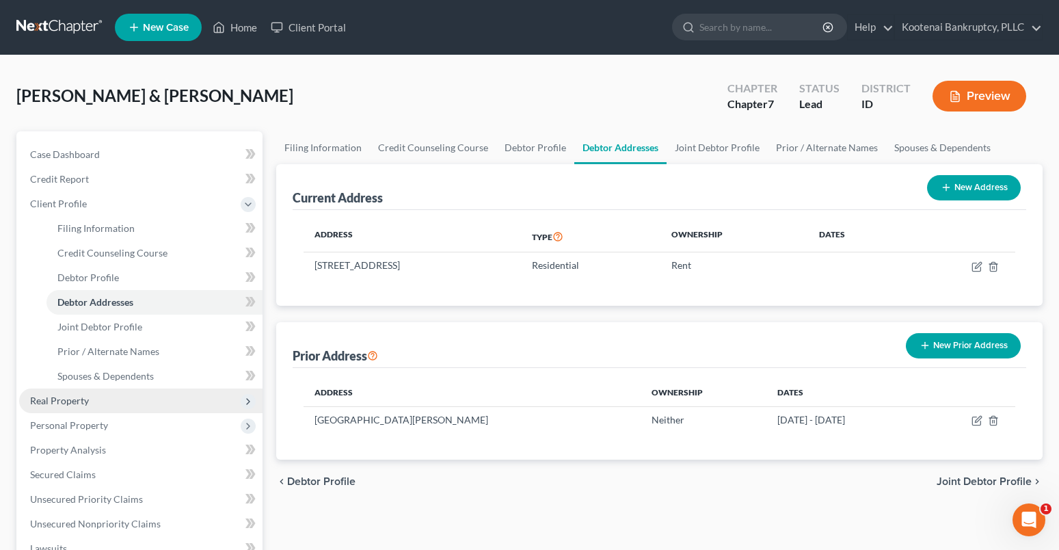
click at [68, 401] on span "Real Property" at bounding box center [59, 401] width 59 height 12
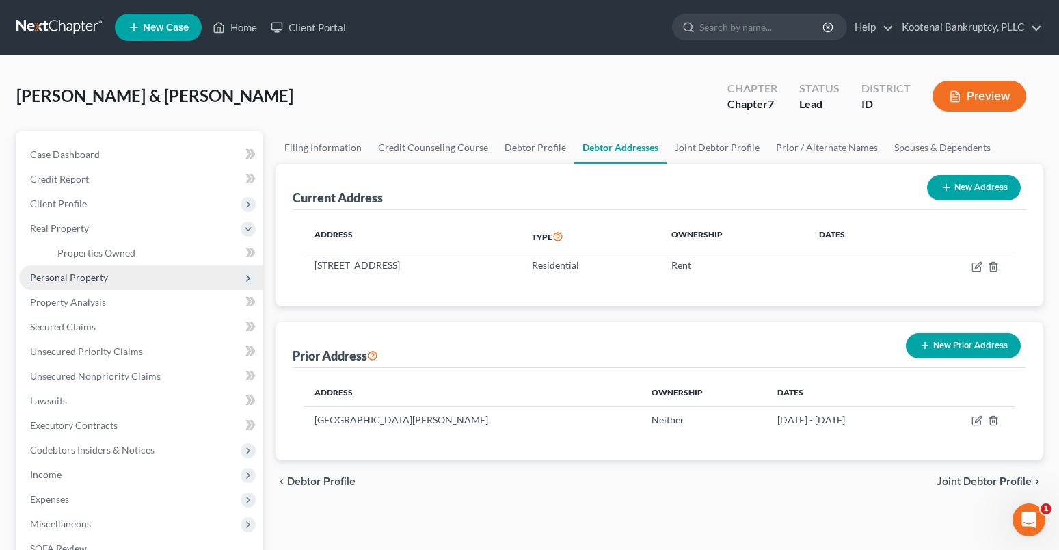
click at [77, 265] on span "Personal Property" at bounding box center [140, 277] width 243 height 25
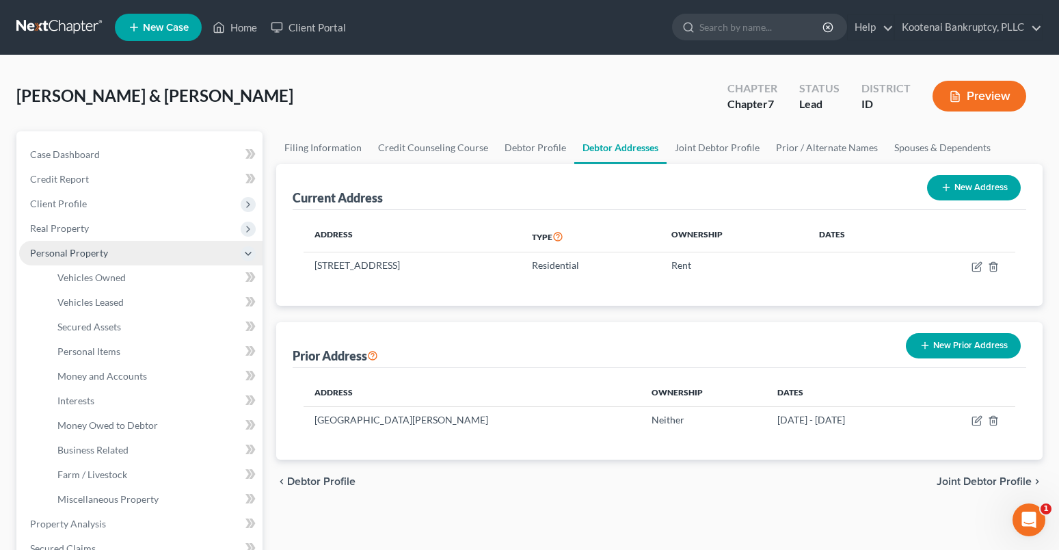
click at [81, 256] on span "Personal Property" at bounding box center [69, 253] width 78 height 12
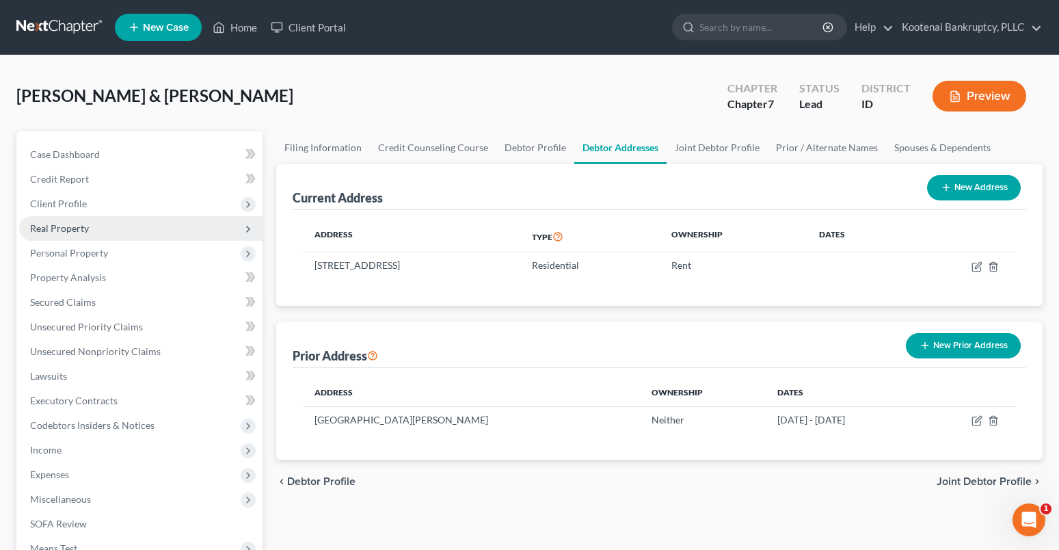
click at [73, 231] on span "Real Property" at bounding box center [59, 228] width 59 height 12
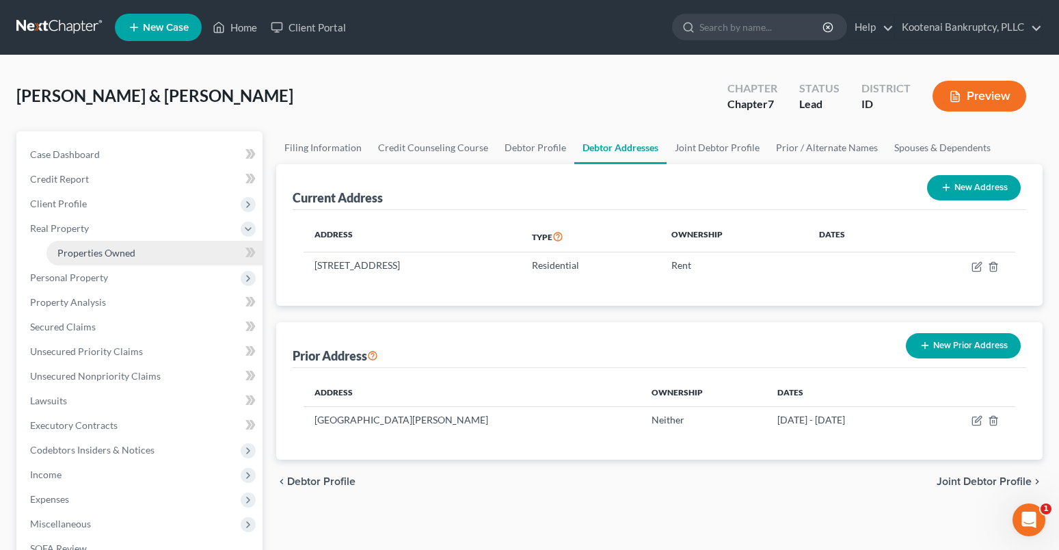
click at [120, 252] on span "Properties Owned" at bounding box center [96, 253] width 78 height 12
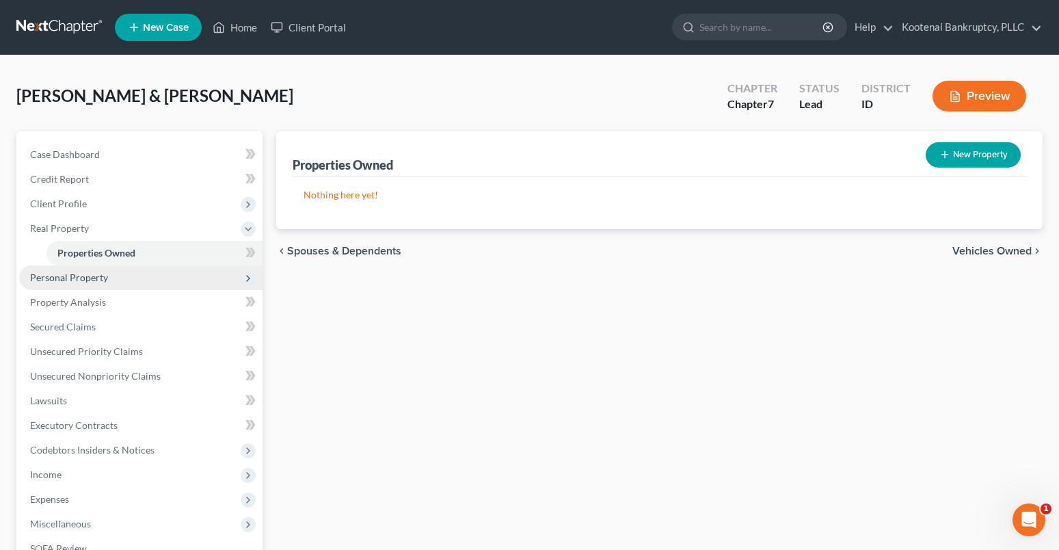
click at [73, 277] on span "Personal Property" at bounding box center [69, 278] width 78 height 12
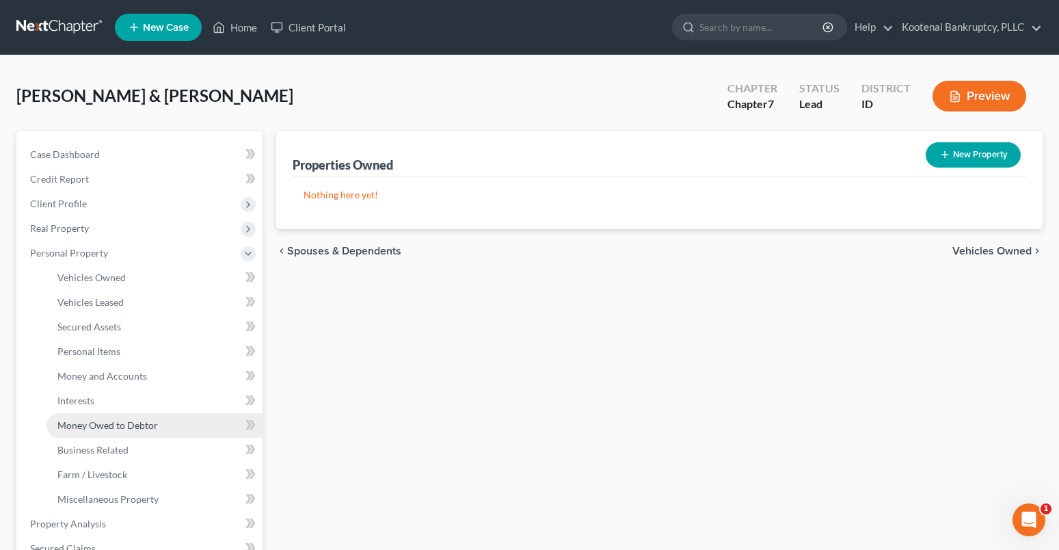
click at [110, 430] on span "Money Owed to Debtor" at bounding box center [107, 425] width 101 height 12
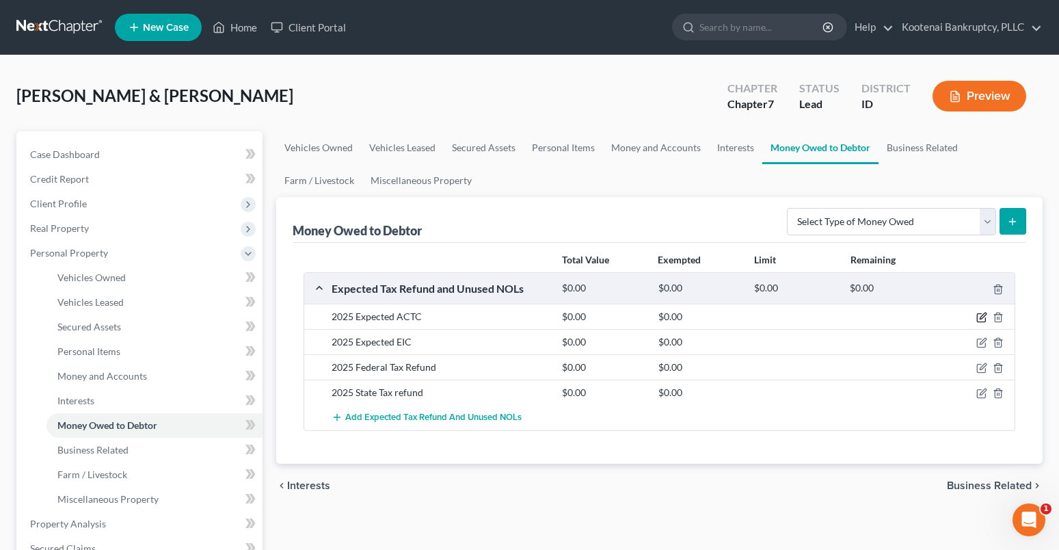
click at [980, 318] on icon "button" at bounding box center [982, 317] width 11 height 11
select select "0"
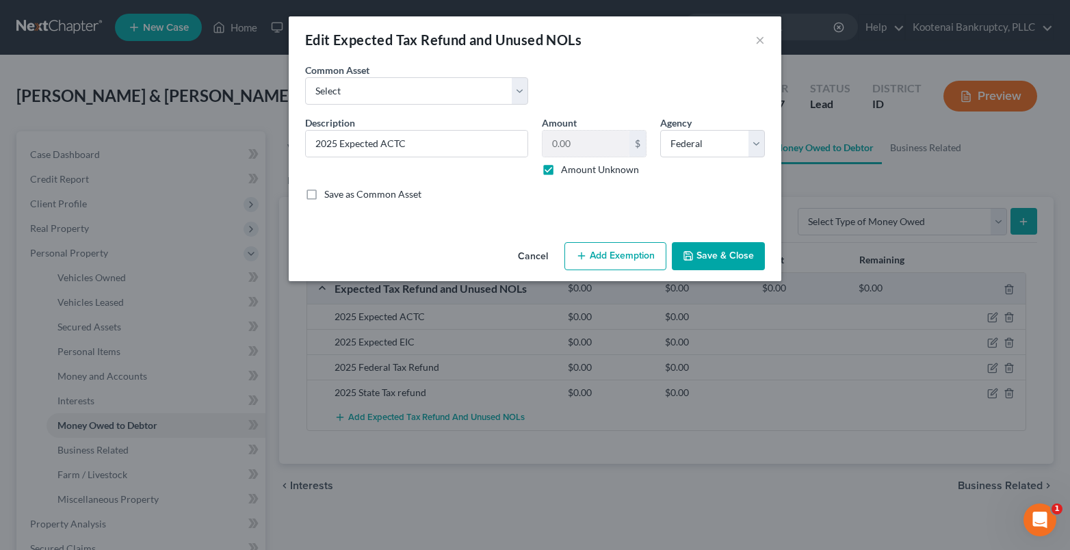
click at [615, 265] on button "Add Exemption" at bounding box center [615, 256] width 102 height 29
select select "2"
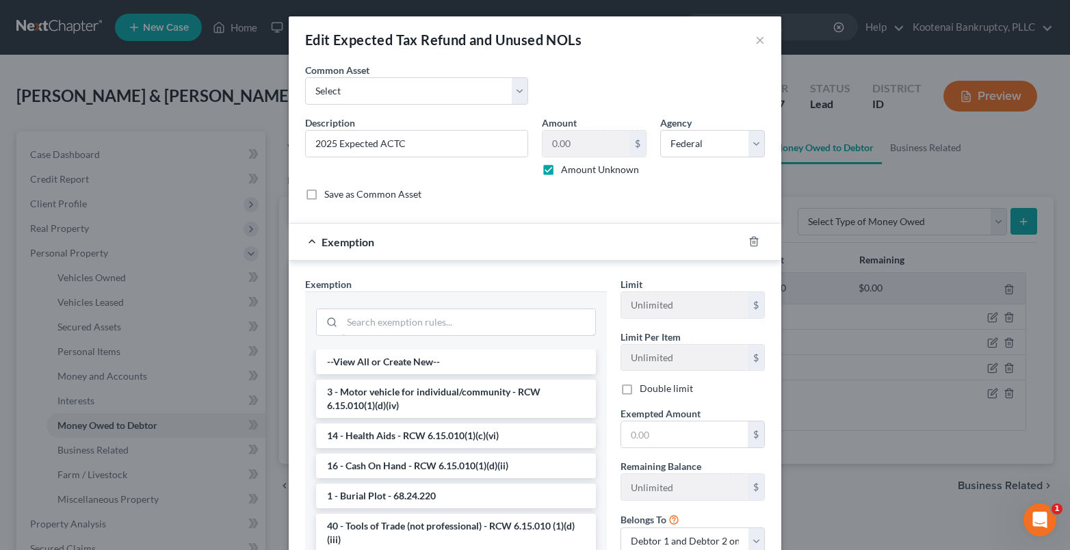
drag, startPoint x: 364, startPoint y: 322, endPoint x: 306, endPoint y: 340, distance: 60.8
click at [364, 323] on input "search" at bounding box center [468, 322] width 253 height 26
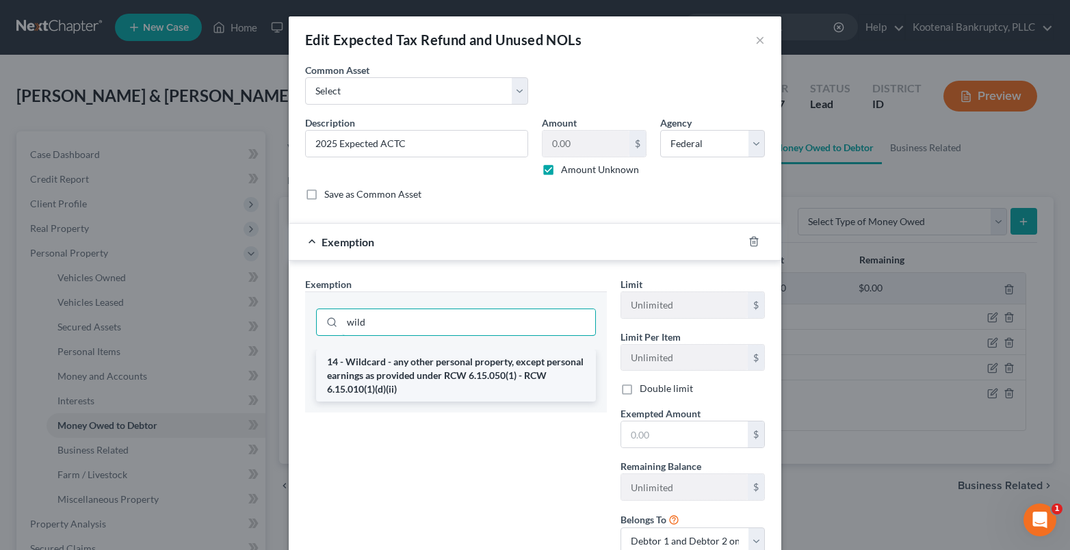
type input "wild"
click at [386, 370] on li "14 - Wildcard - any other personal property, except personal earnings as provid…" at bounding box center [456, 376] width 280 height 52
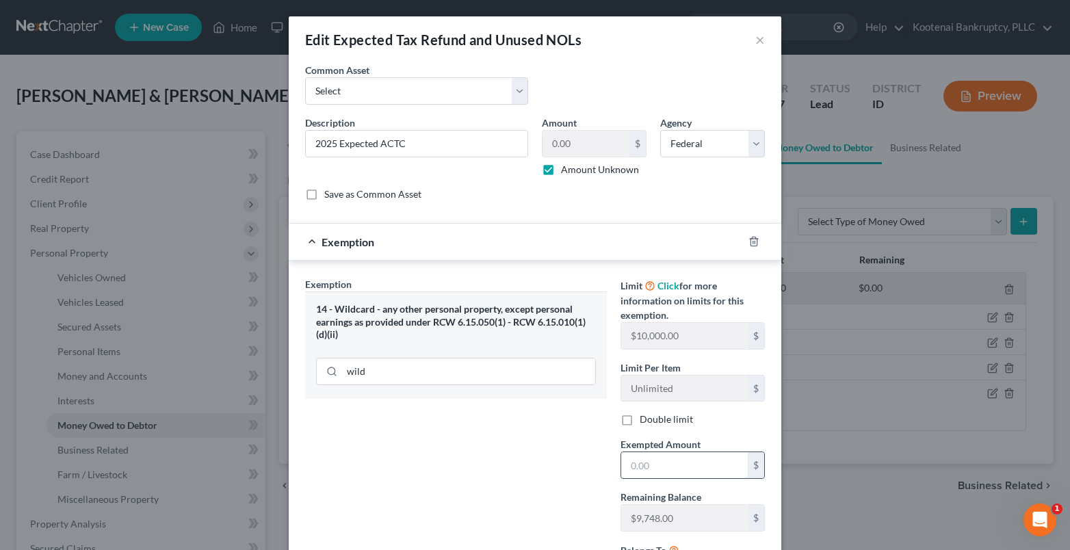
drag, startPoint x: 648, startPoint y: 471, endPoint x: 634, endPoint y: 463, distance: 15.6
click at [643, 470] on input "text" at bounding box center [684, 465] width 127 height 26
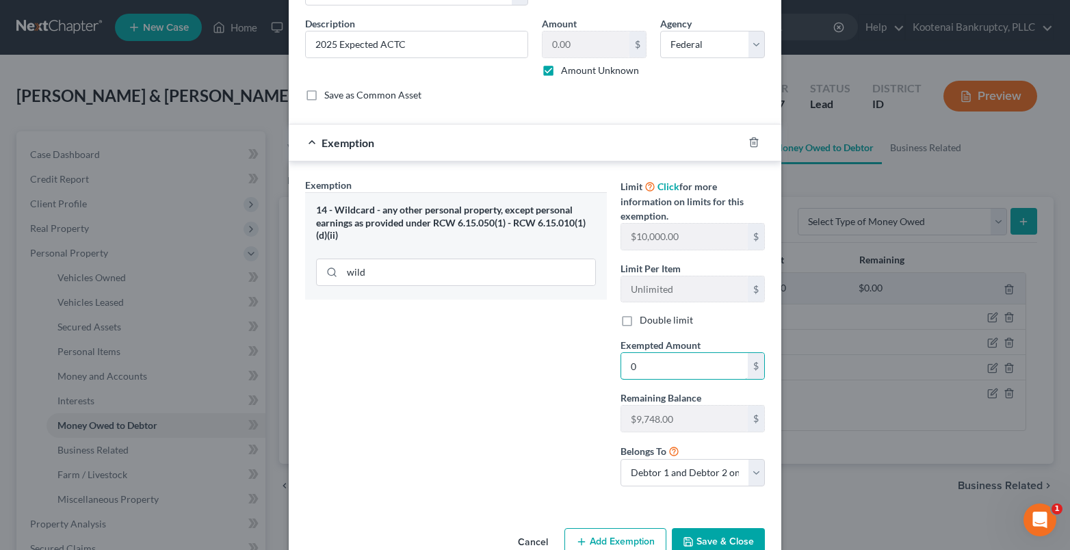
scroll to position [133, 0]
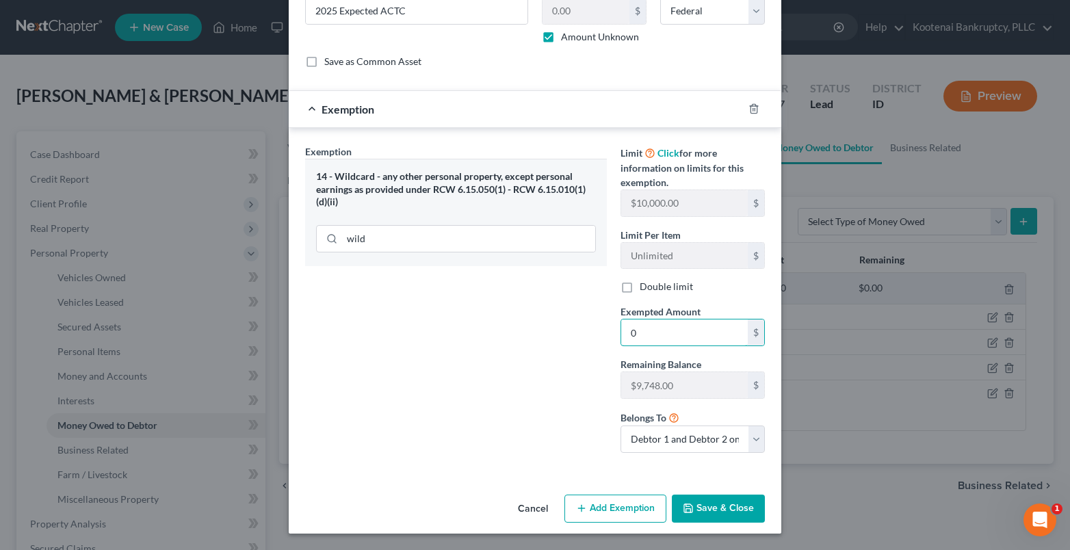
type input "0"
drag, startPoint x: 699, startPoint y: 514, endPoint x: 636, endPoint y: 509, distance: 63.2
click at [698, 514] on button "Save & Close" at bounding box center [718, 508] width 93 height 29
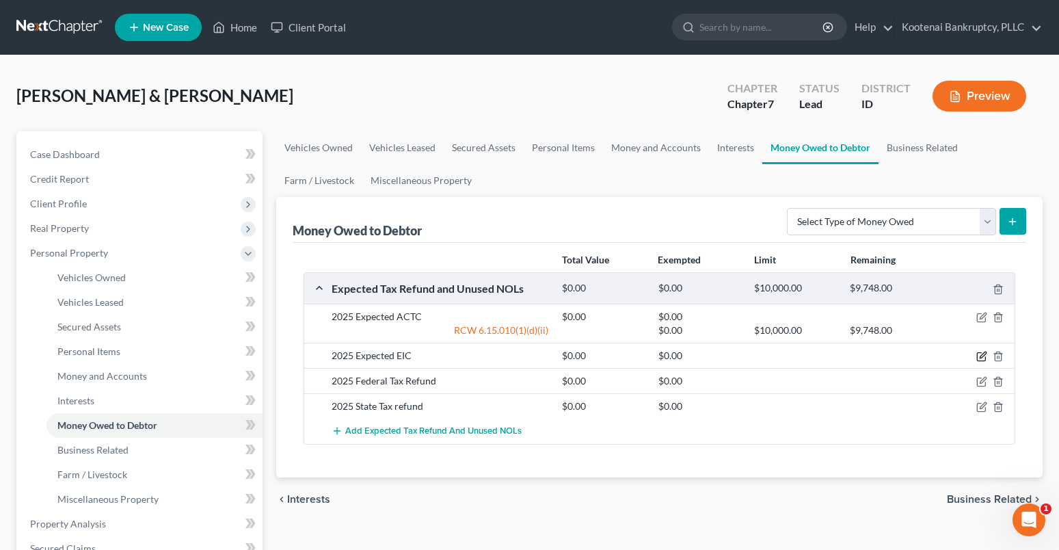
click at [984, 356] on icon "button" at bounding box center [983, 355] width 6 height 6
select select "0"
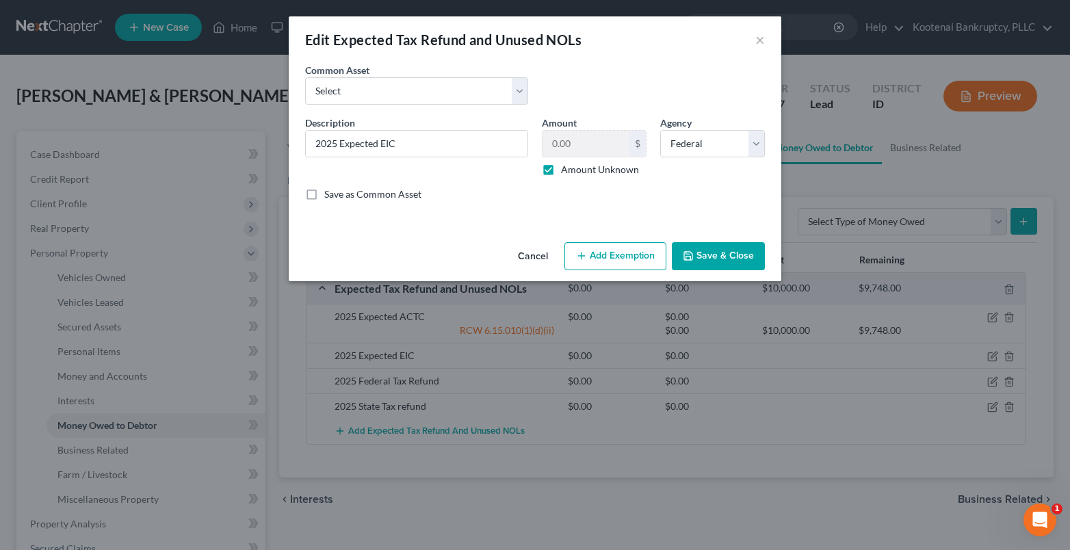
drag, startPoint x: 635, startPoint y: 263, endPoint x: 517, endPoint y: 284, distance: 119.5
click at [635, 263] on button "Add Exemption" at bounding box center [615, 256] width 102 height 29
select select "2"
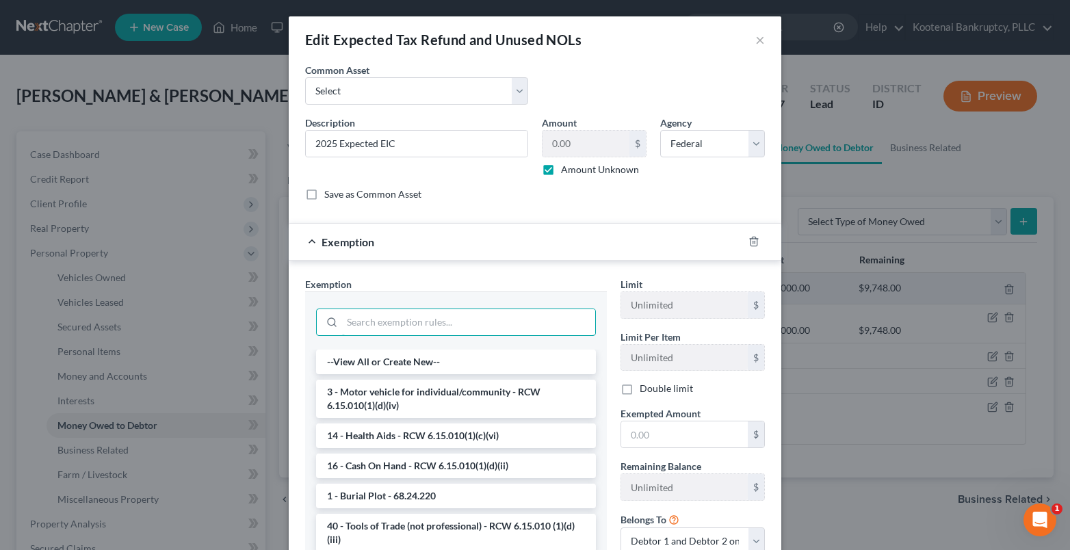
drag, startPoint x: 347, startPoint y: 321, endPoint x: 286, endPoint y: 315, distance: 61.9
click at [347, 326] on input "search" at bounding box center [468, 322] width 253 height 26
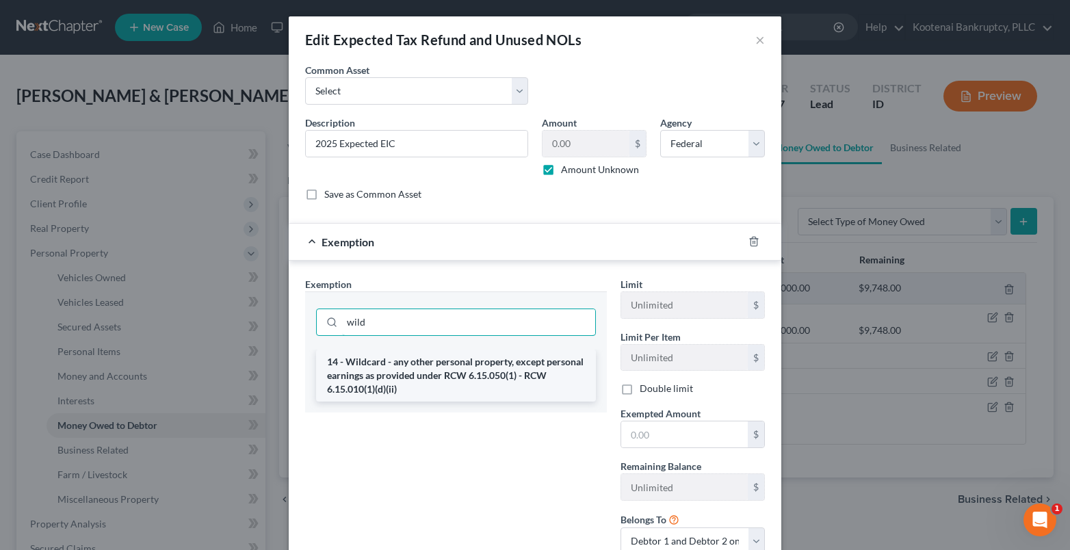
type input "wild"
click at [341, 358] on li "14 - Wildcard - any other personal property, except personal earnings as provid…" at bounding box center [456, 376] width 280 height 52
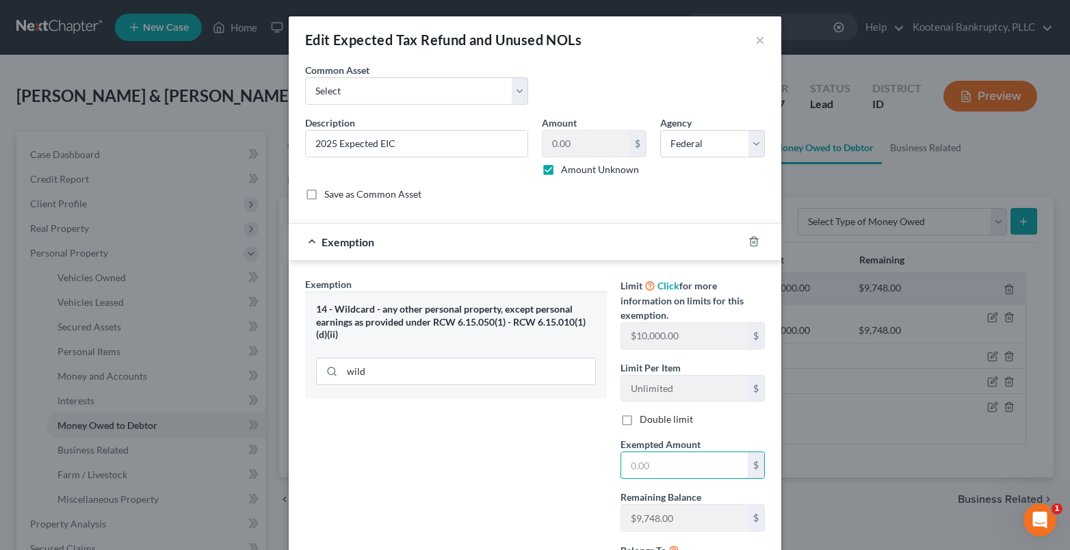
drag, startPoint x: 645, startPoint y: 462, endPoint x: 635, endPoint y: 435, distance: 29.0
click at [647, 462] on input "text" at bounding box center [684, 465] width 127 height 26
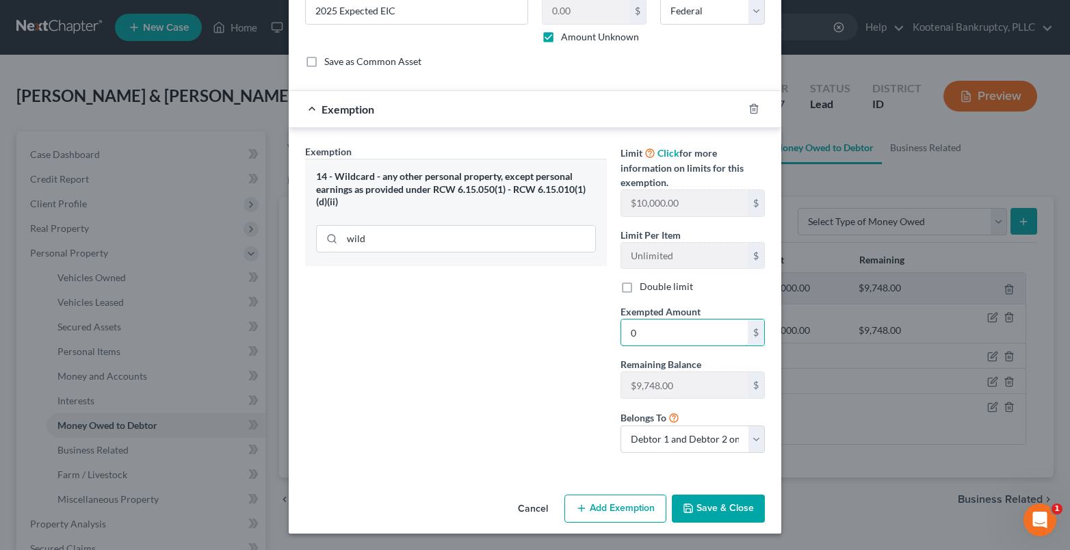
type input "0"
click at [703, 525] on div "Cancel Add Exemption Save & Close" at bounding box center [535, 511] width 492 height 45
click at [709, 514] on button "Save & Close" at bounding box center [718, 508] width 93 height 29
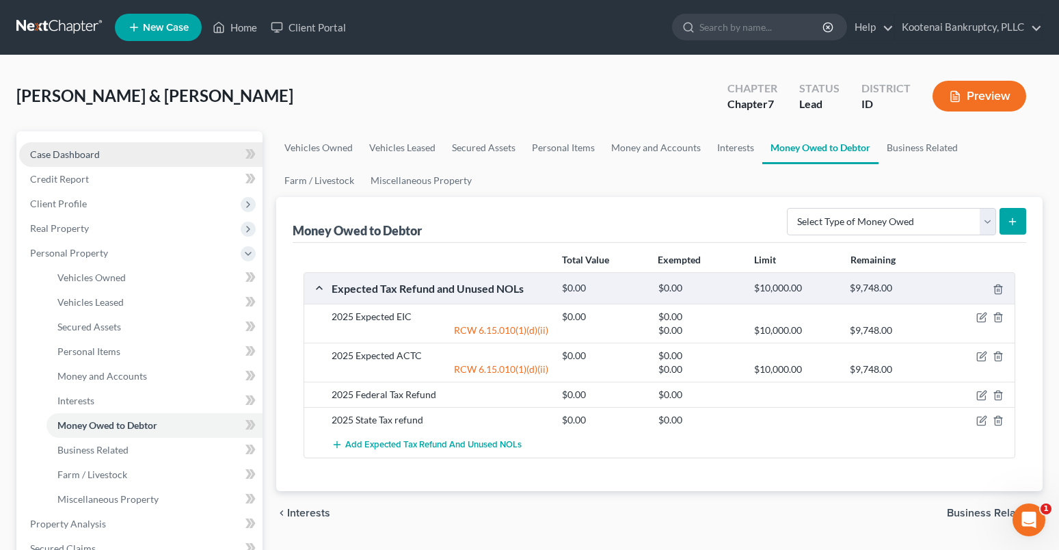
click at [60, 157] on span "Case Dashboard" at bounding box center [65, 154] width 70 height 12
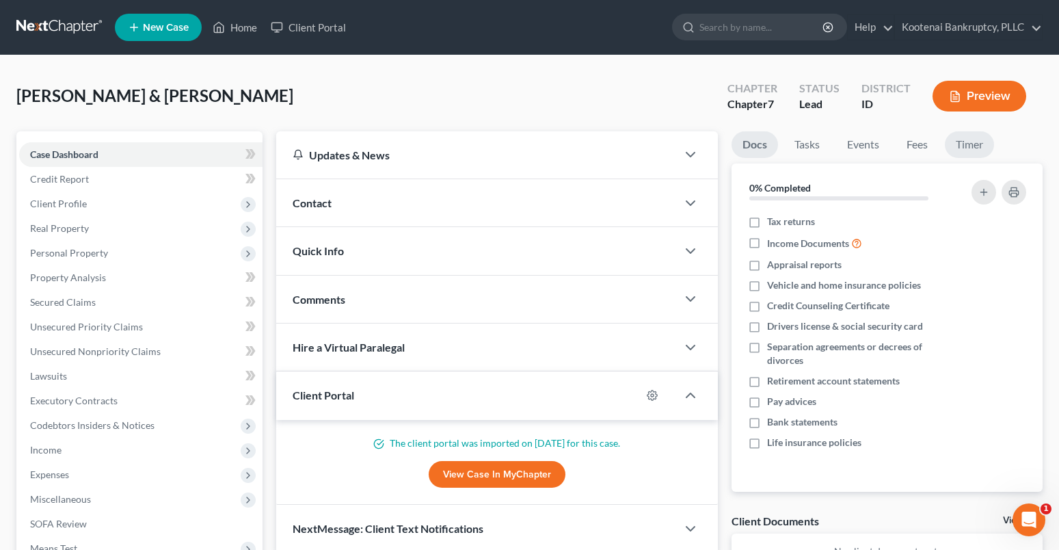
click at [970, 140] on link "Timer" at bounding box center [969, 144] width 49 height 27
